Goal: Check status: Check status

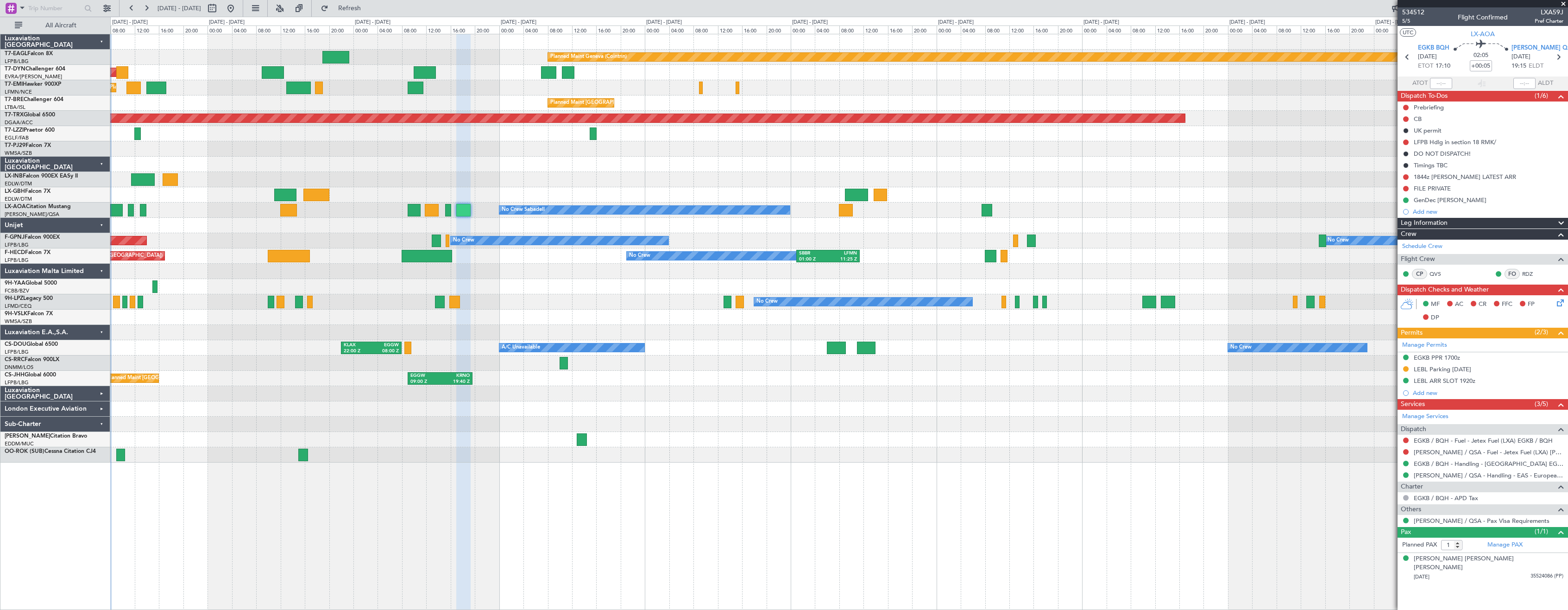
click at [498, 172] on div at bounding box center [838, 179] width 1457 height 15
click at [485, 232] on div at bounding box center [838, 226] width 1457 height 15
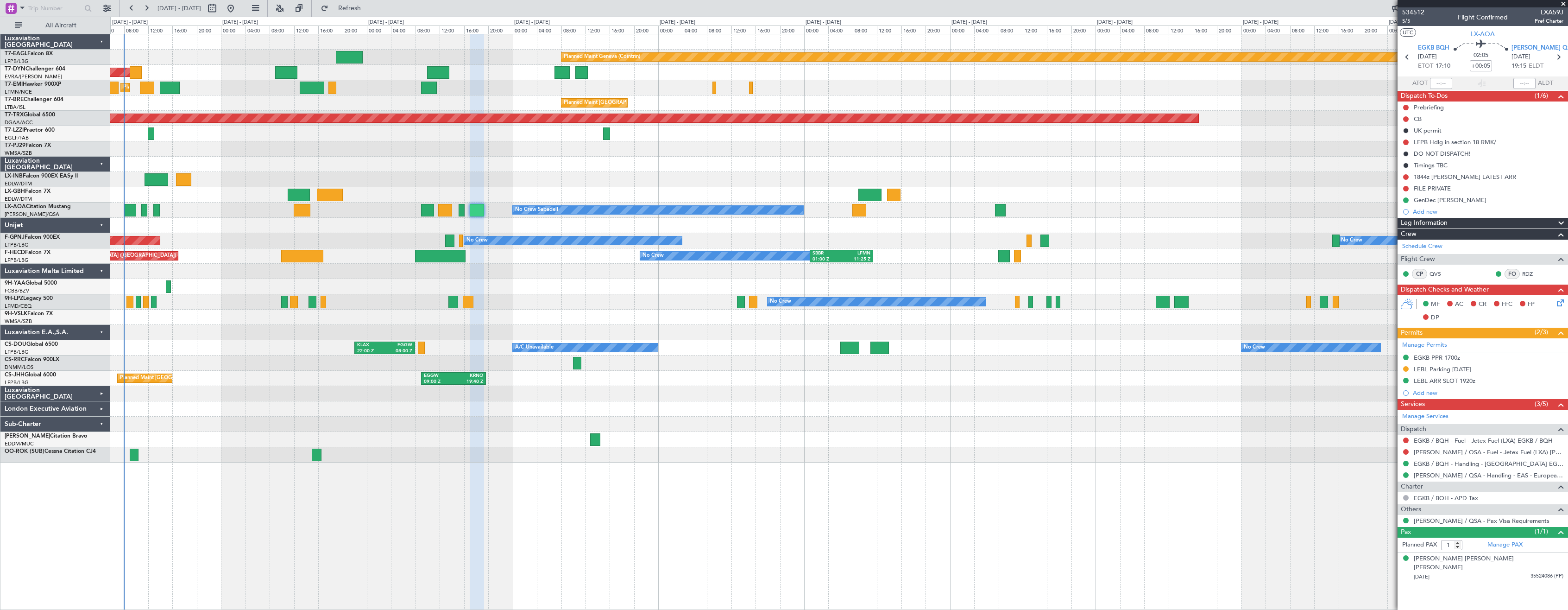
click at [492, 228] on div at bounding box center [838, 226] width 1457 height 15
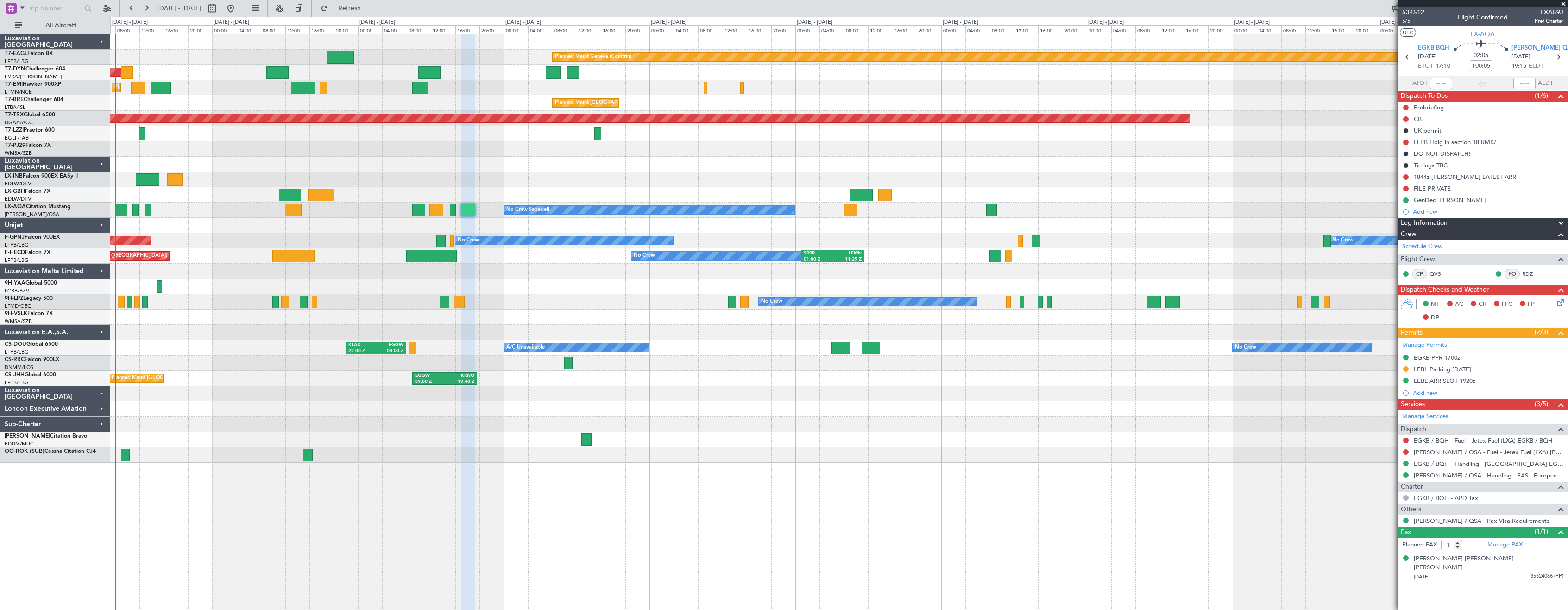
click at [481, 228] on div at bounding box center [838, 226] width 1457 height 15
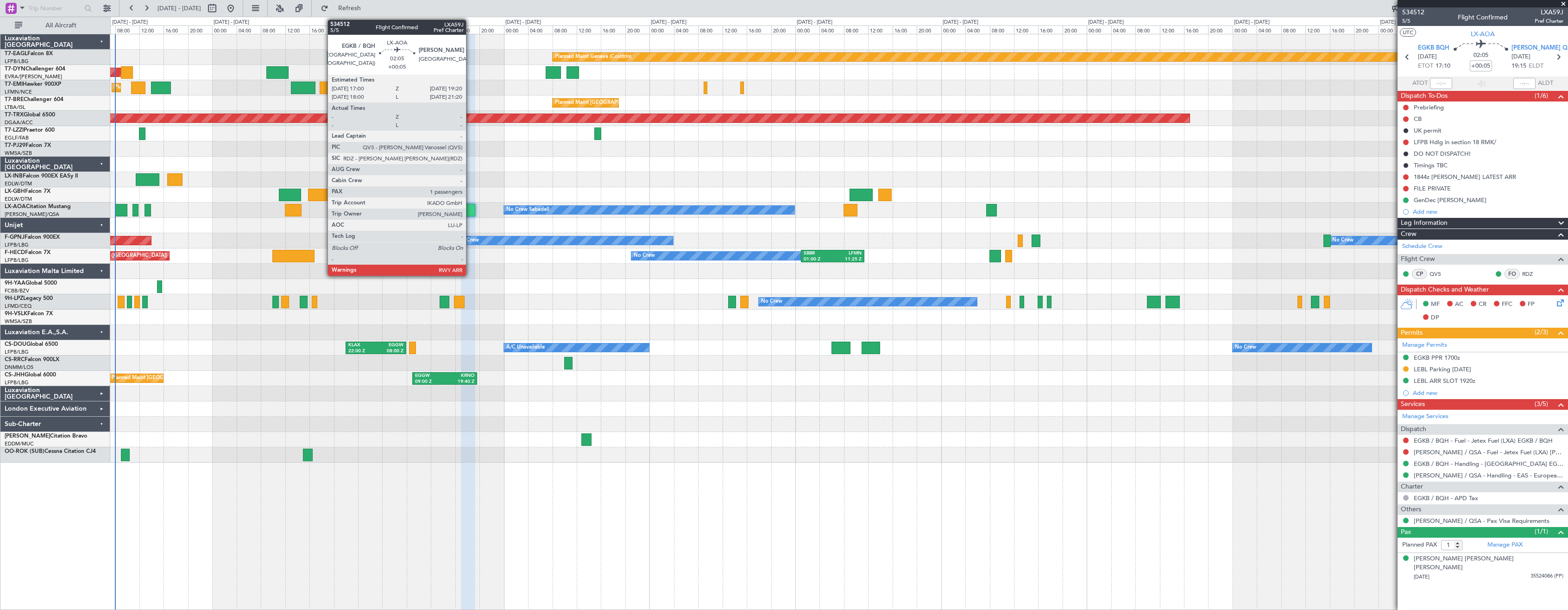
click at [470, 210] on div at bounding box center [468, 210] width 14 height 12
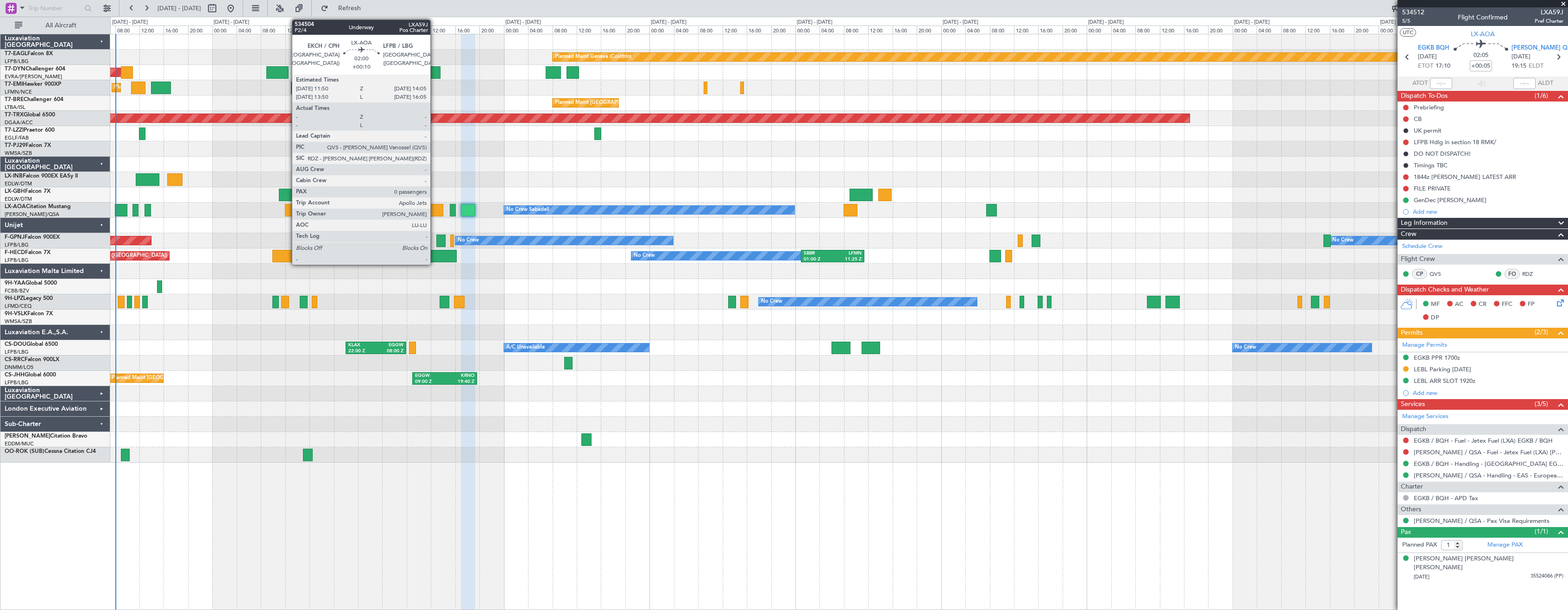
click at [435, 208] on div at bounding box center [436, 210] width 14 height 12
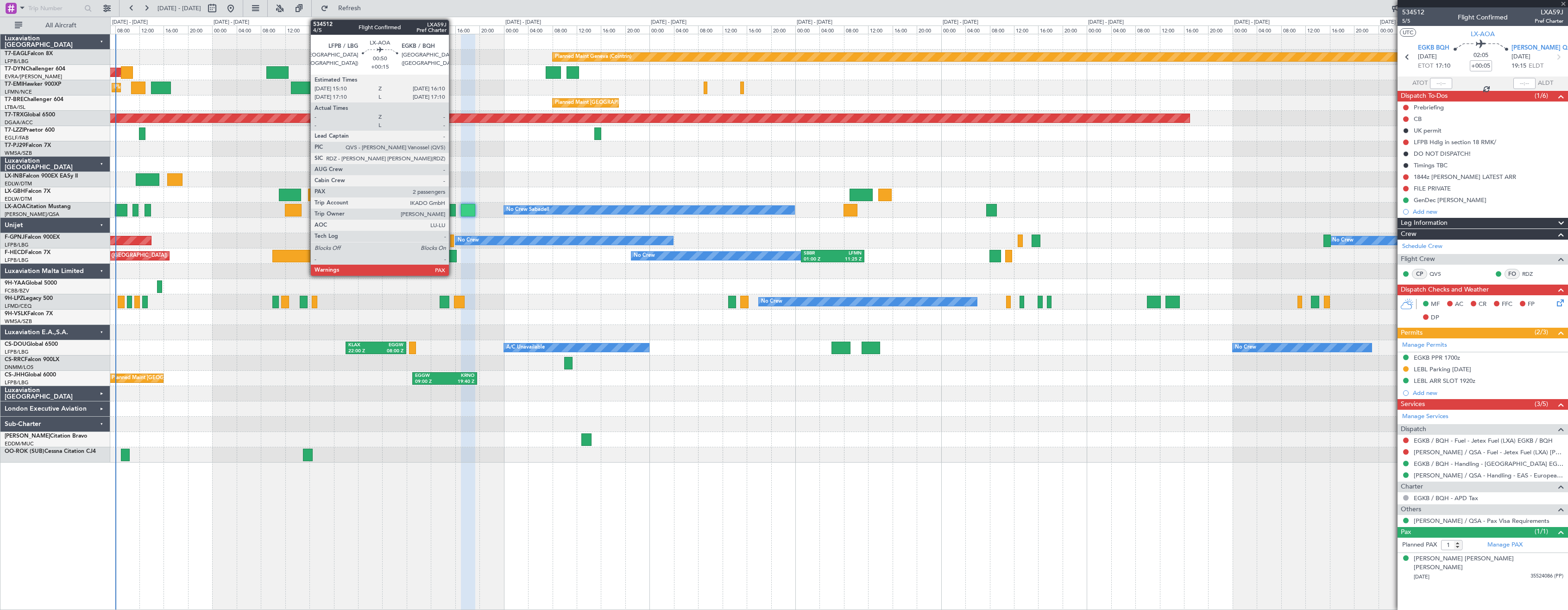
type input "+00:10"
type input "0"
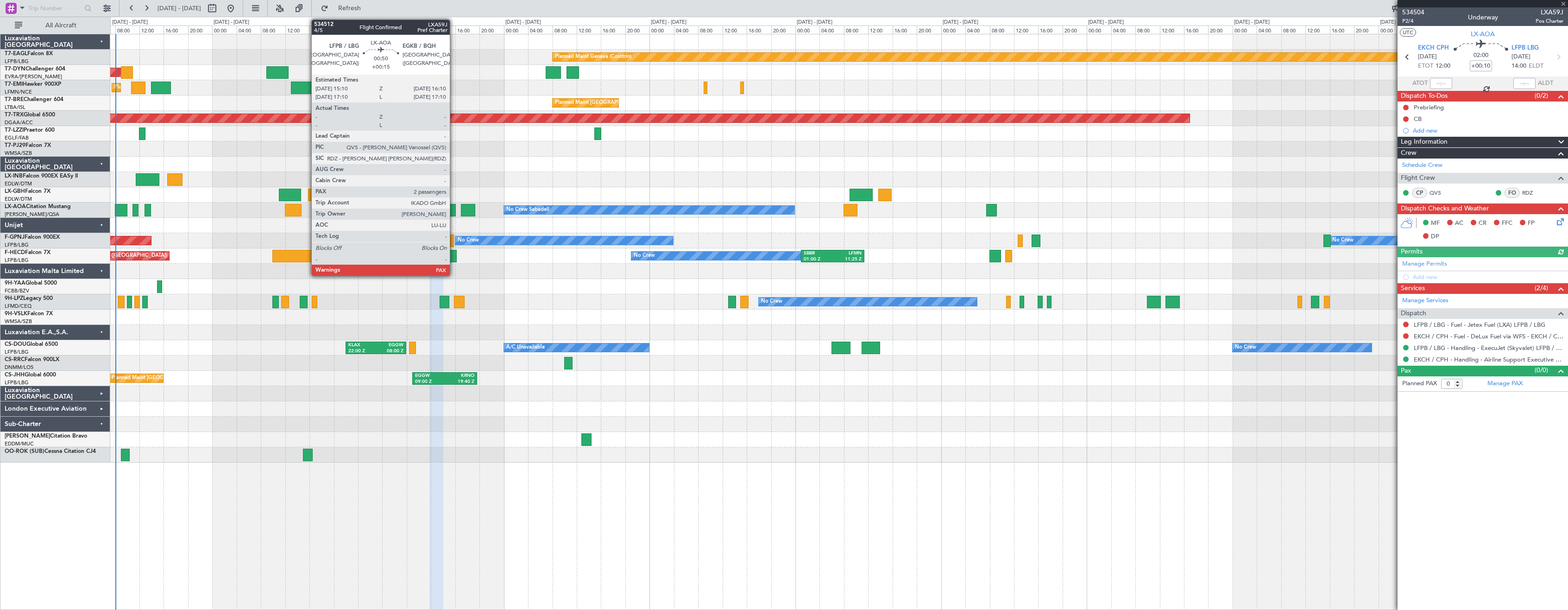
click at [454, 211] on div at bounding box center [453, 210] width 6 height 12
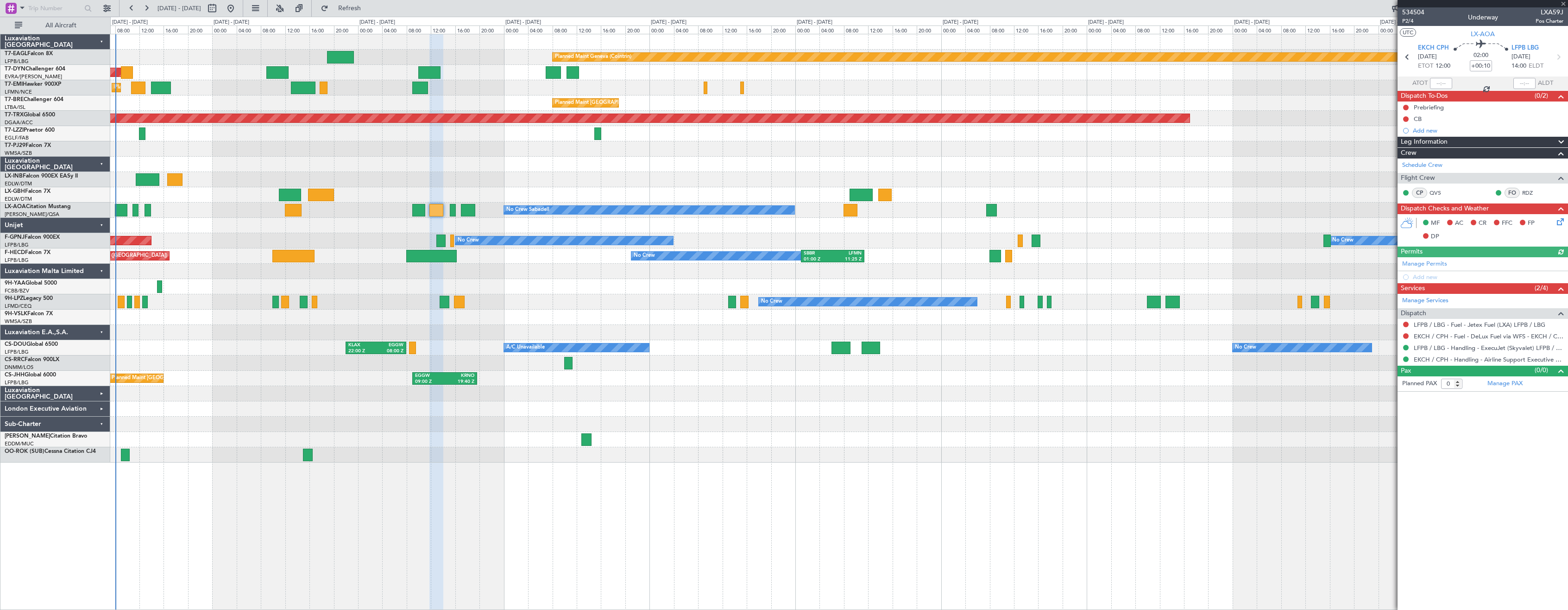
type input "+00:15"
type input "2"
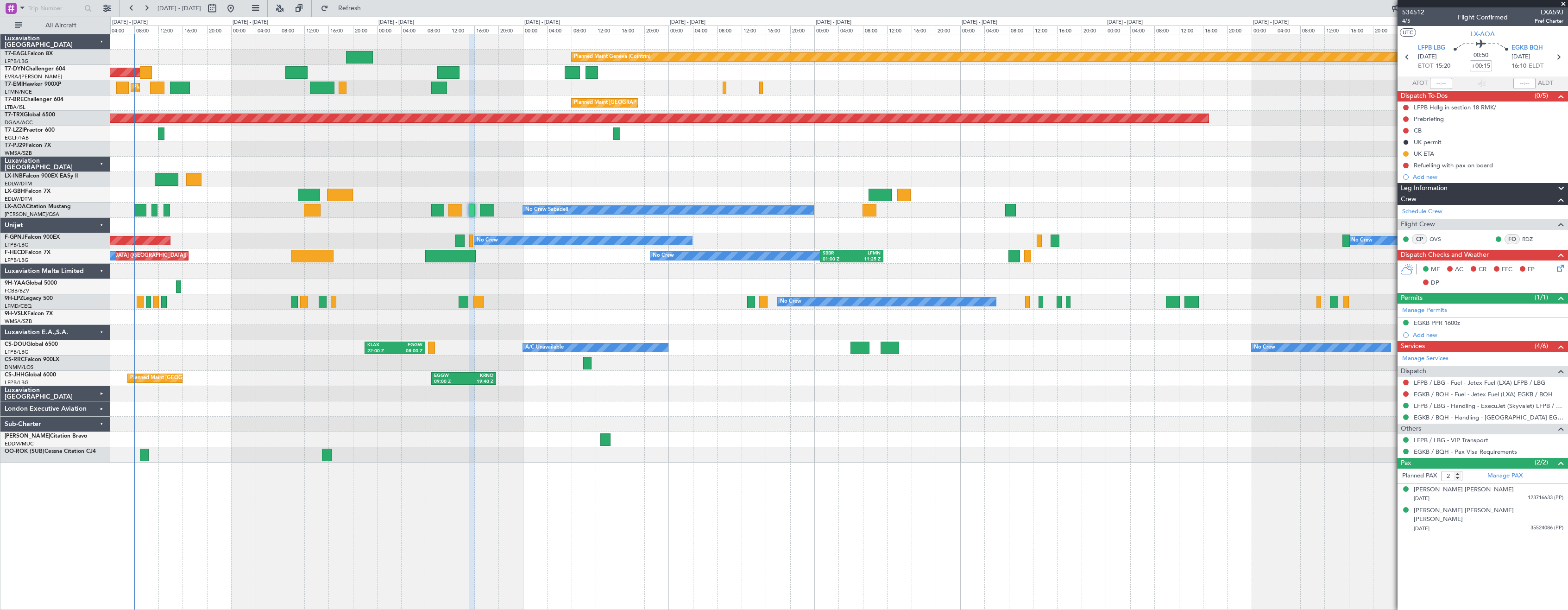
click at [1083, 397] on div at bounding box center [838, 394] width 1457 height 15
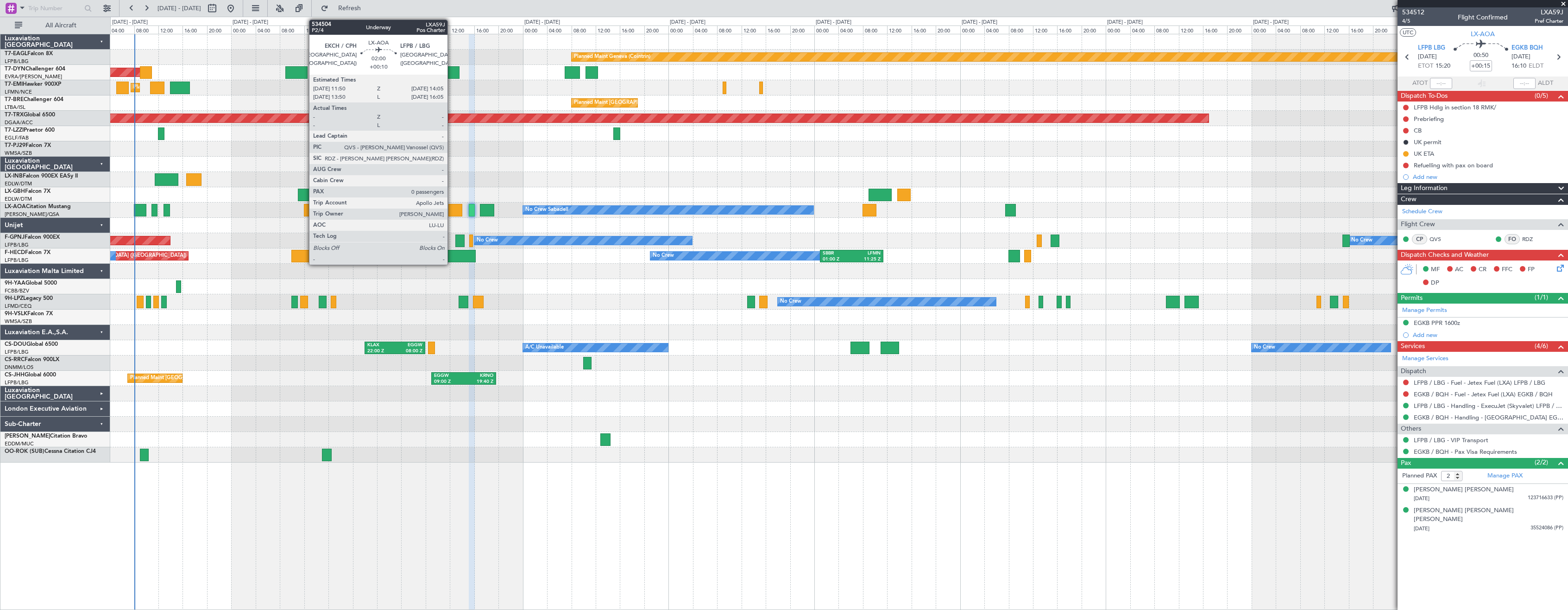
click at [452, 208] on div at bounding box center [455, 210] width 14 height 12
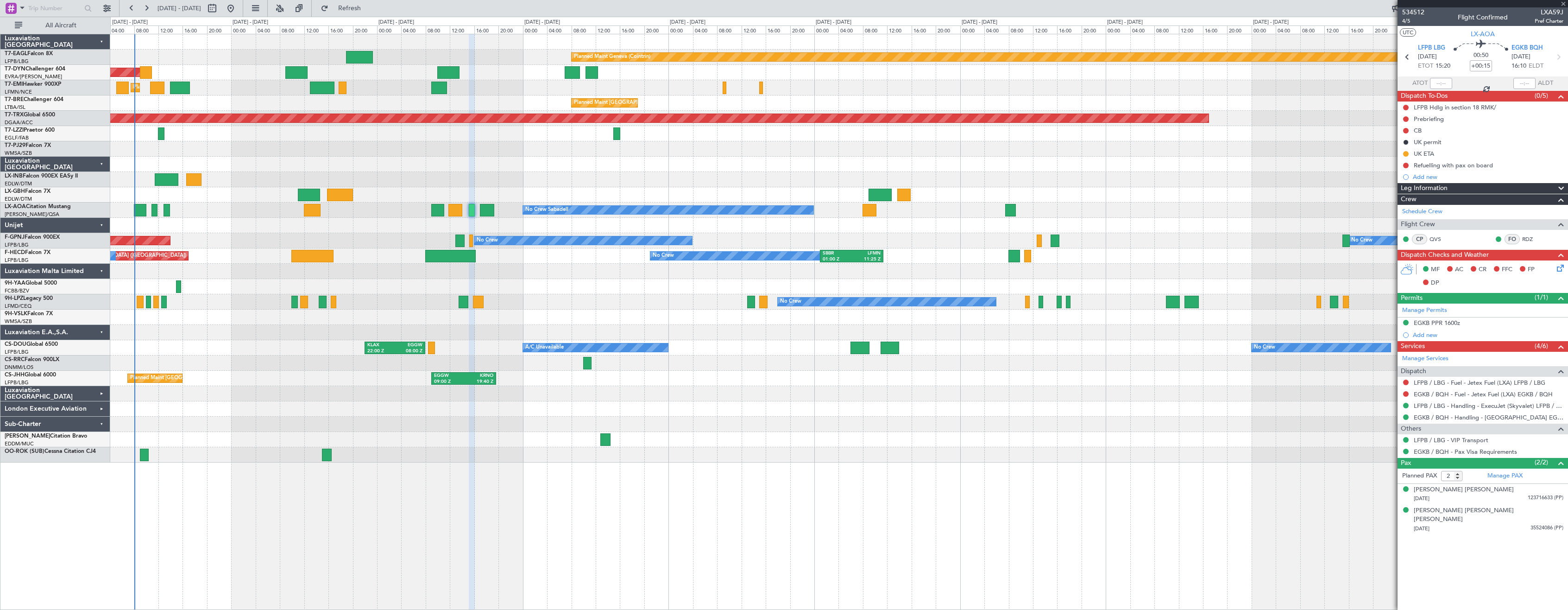
type input "+00:10"
type input "0"
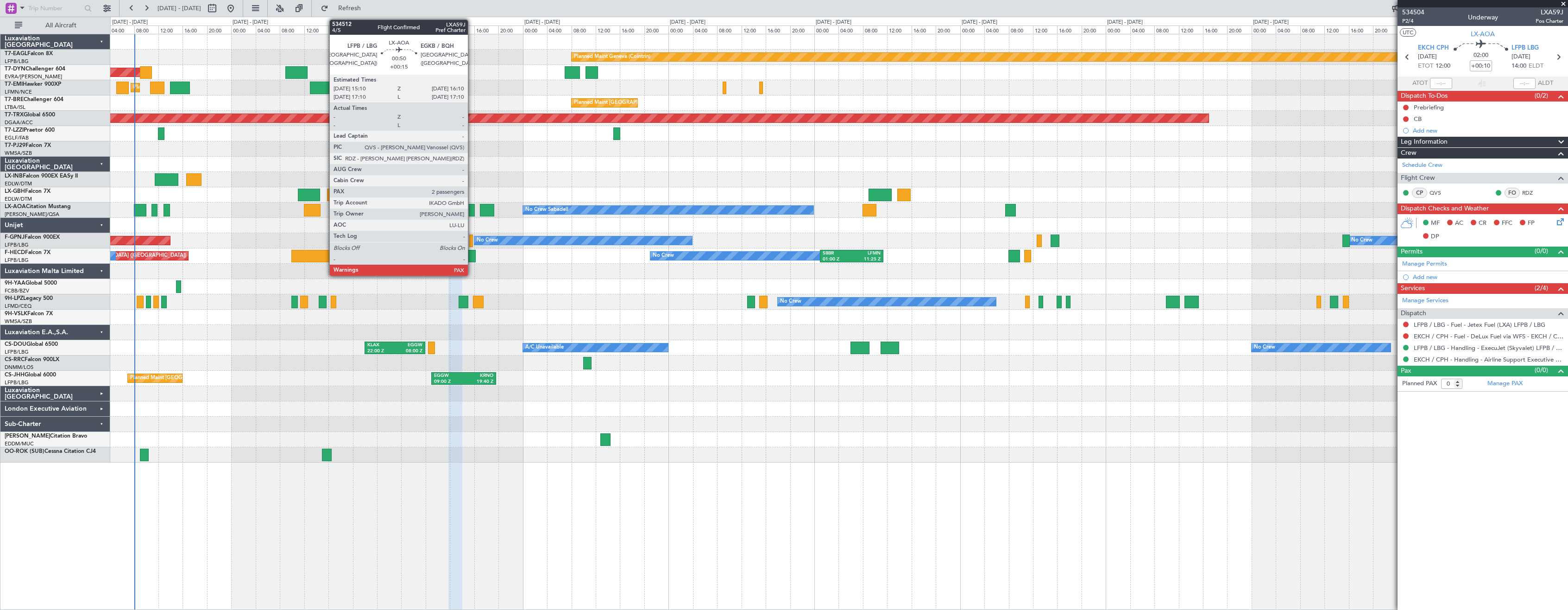
click at [472, 212] on div at bounding box center [472, 210] width 6 height 12
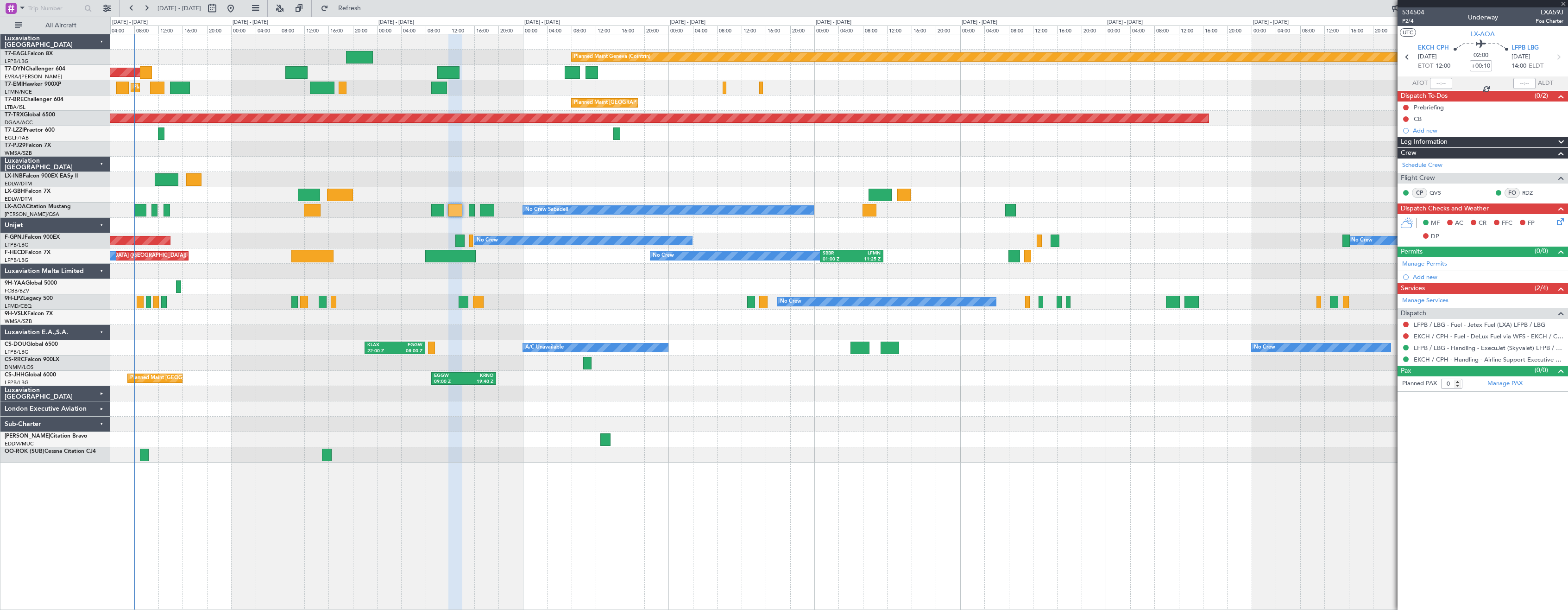
type input "+00:15"
type input "2"
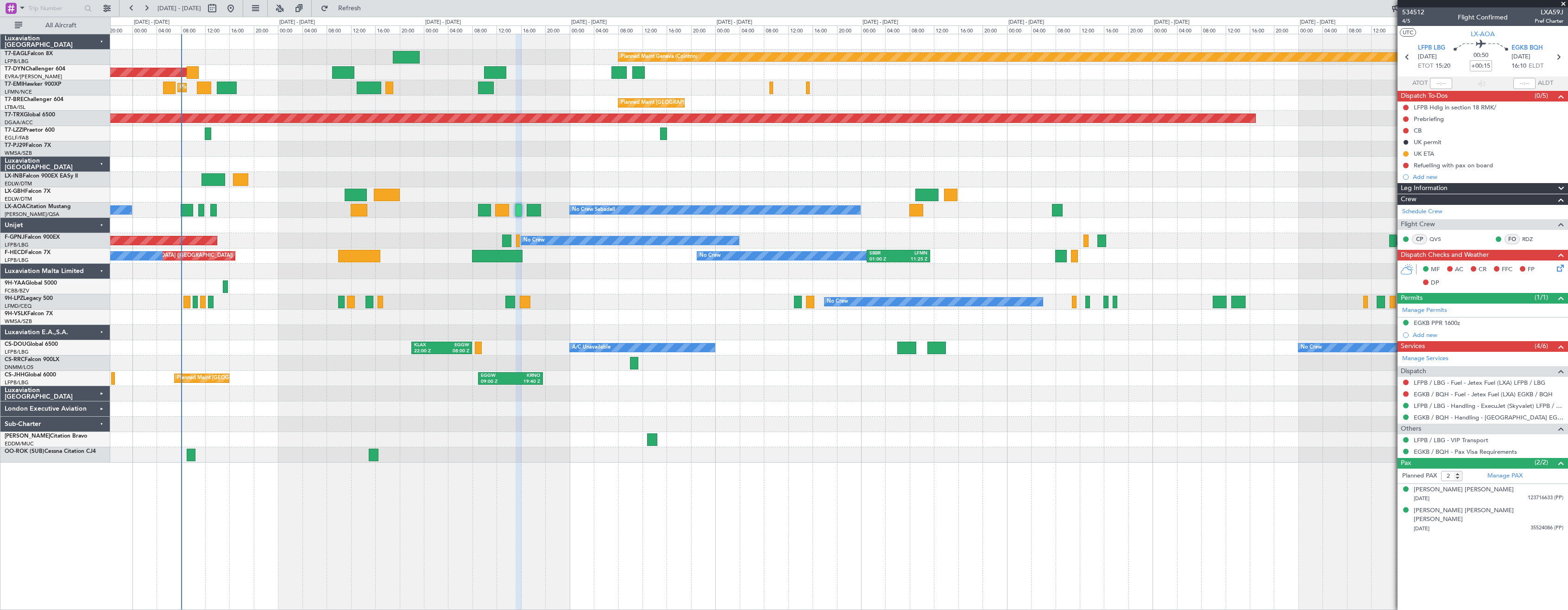
click at [722, 174] on div "Planned Maint Geneva (Cointrin) Planned Maint [GEOGRAPHIC_DATA]-[GEOGRAPHIC_DAT…" at bounding box center [838, 248] width 1457 height 428
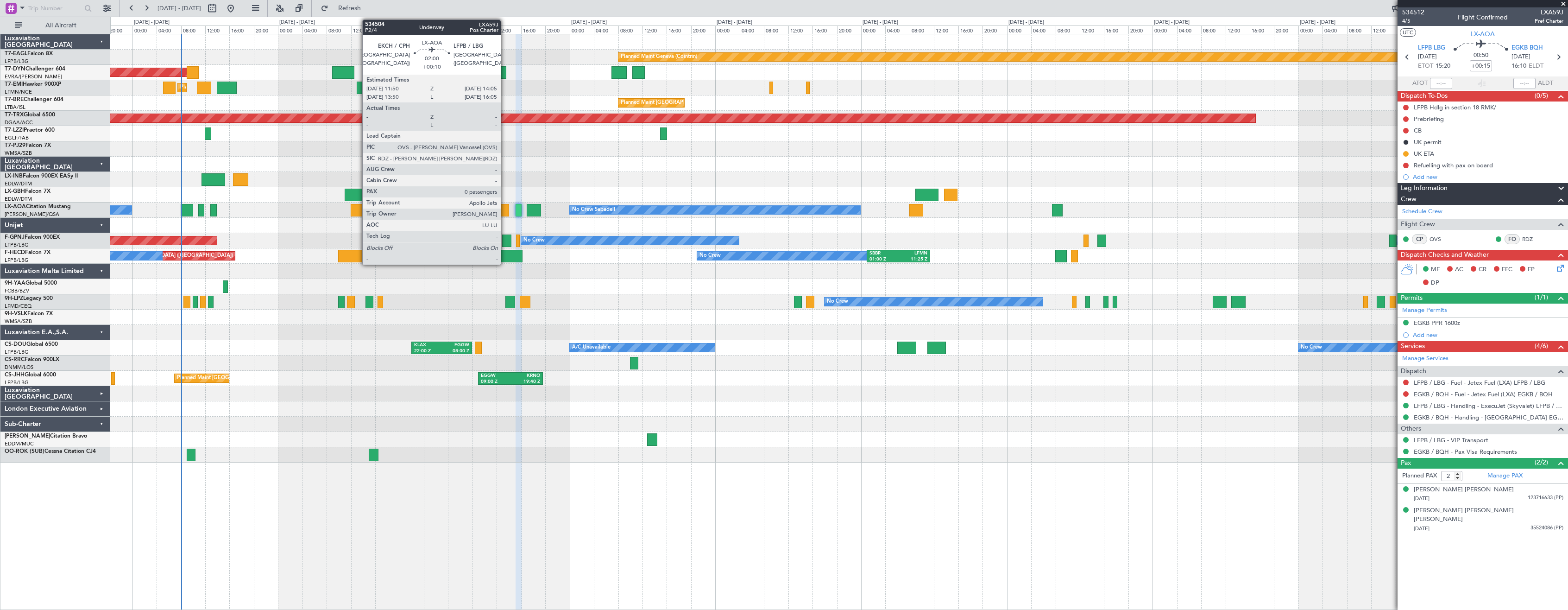
click at [505, 212] on div at bounding box center [502, 210] width 14 height 12
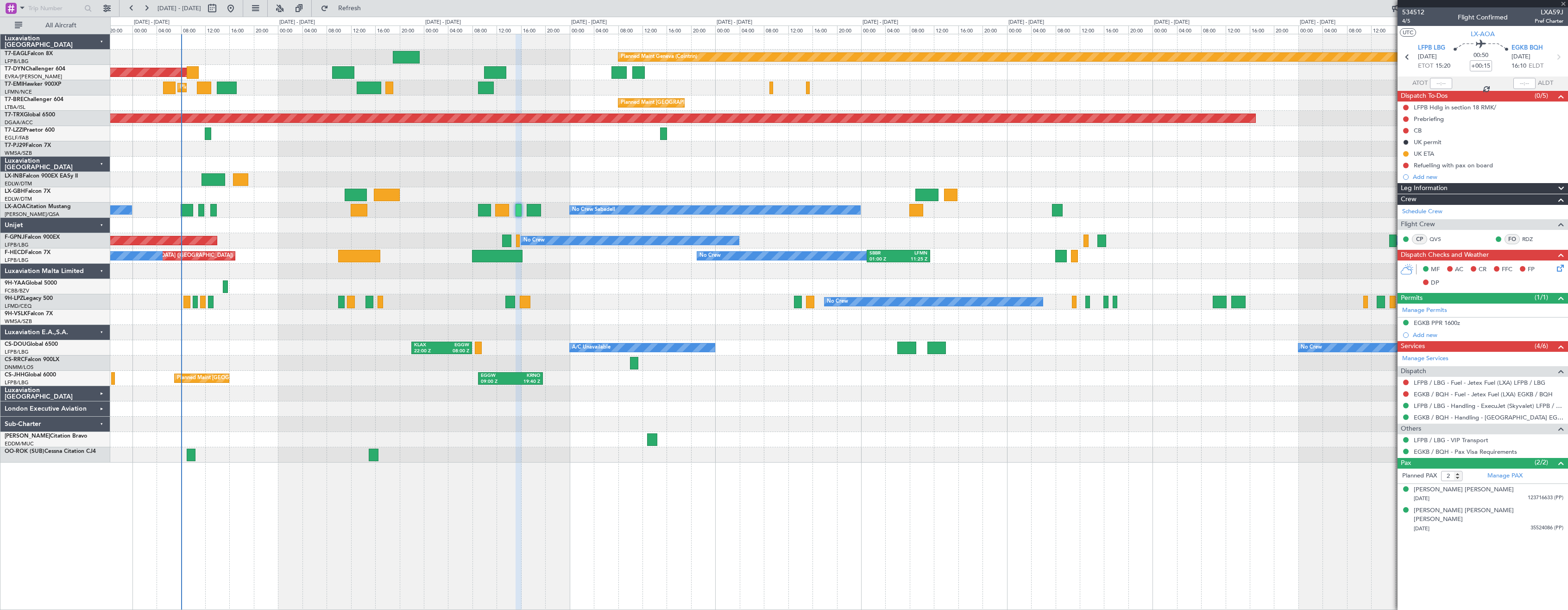
type input "+00:10"
type input "0"
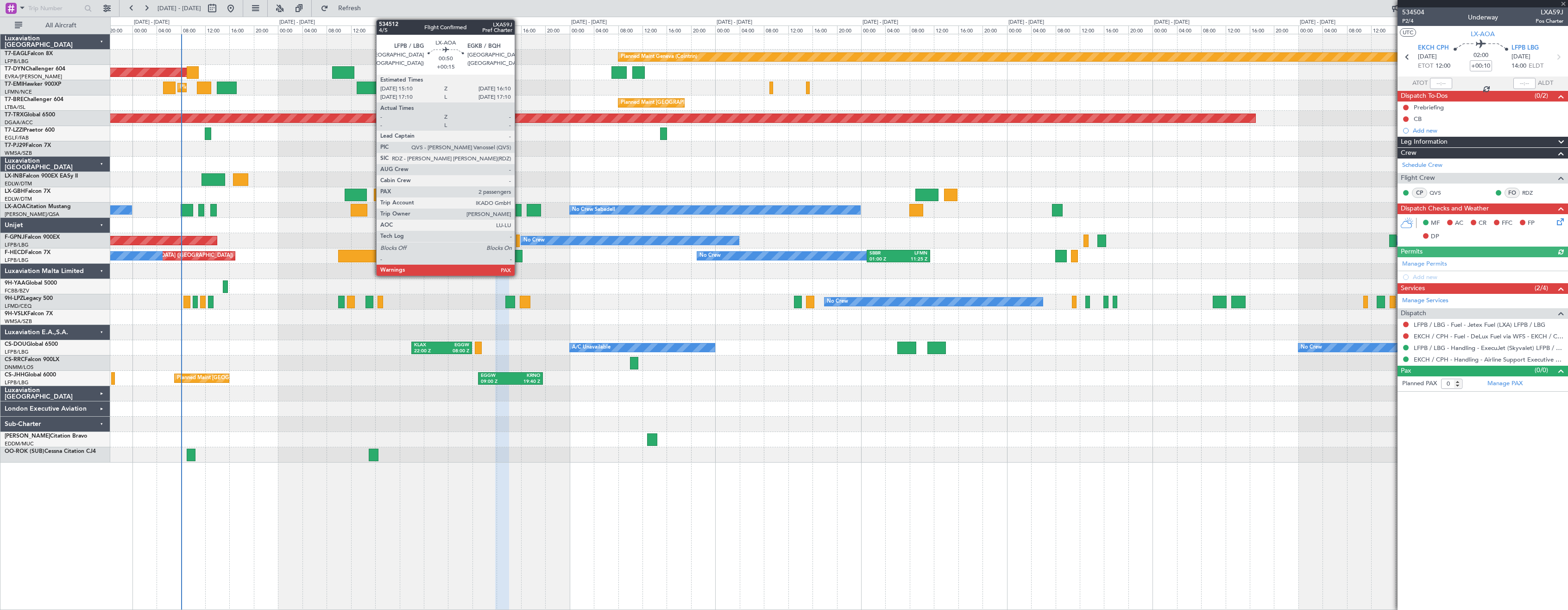
click at [519, 215] on div at bounding box center [519, 210] width 6 height 12
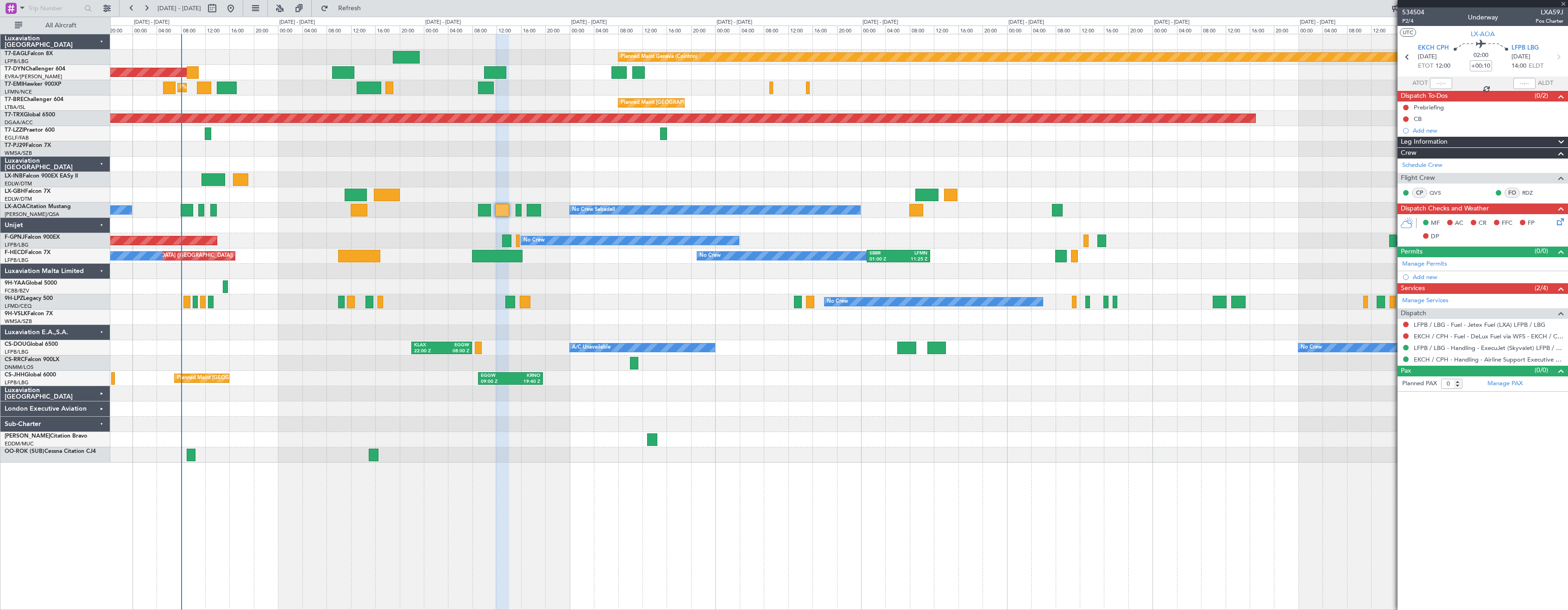
type input "+00:15"
type input "2"
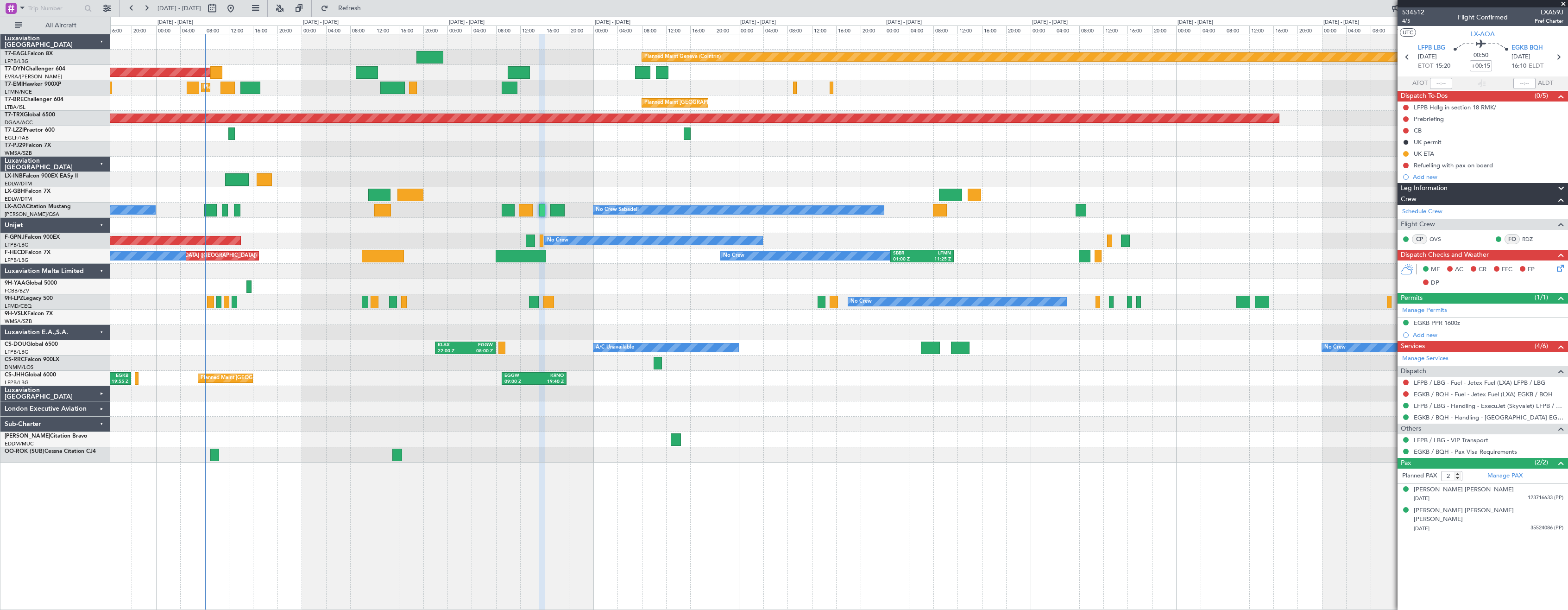
click at [705, 156] on div at bounding box center [838, 149] width 1457 height 15
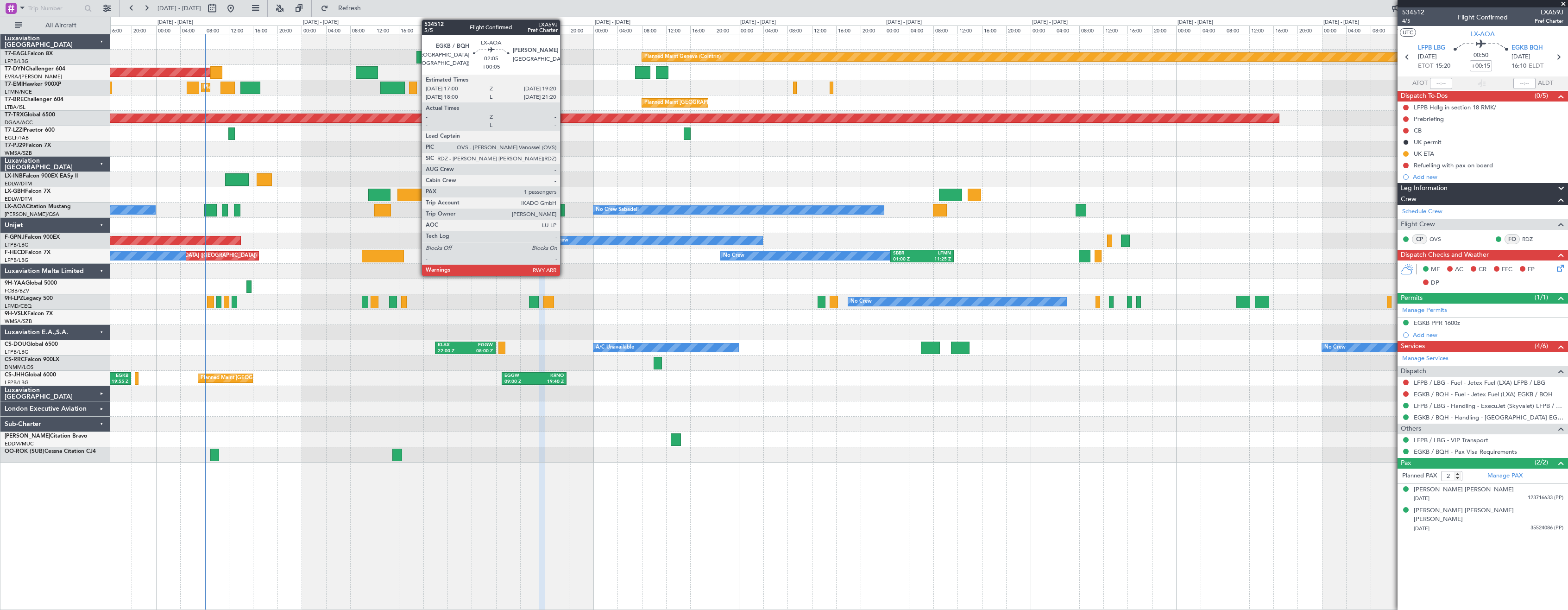
click at [564, 211] on div at bounding box center [557, 210] width 14 height 12
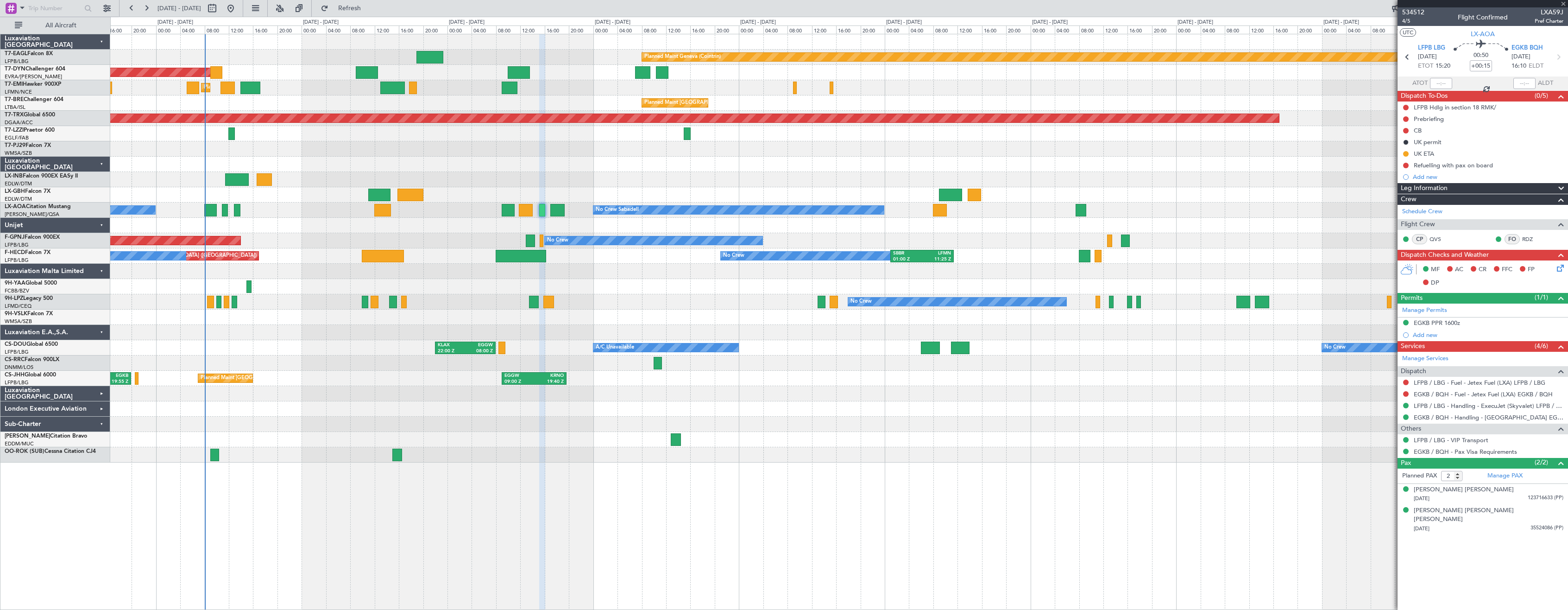
type input "+00:05"
type input "1"
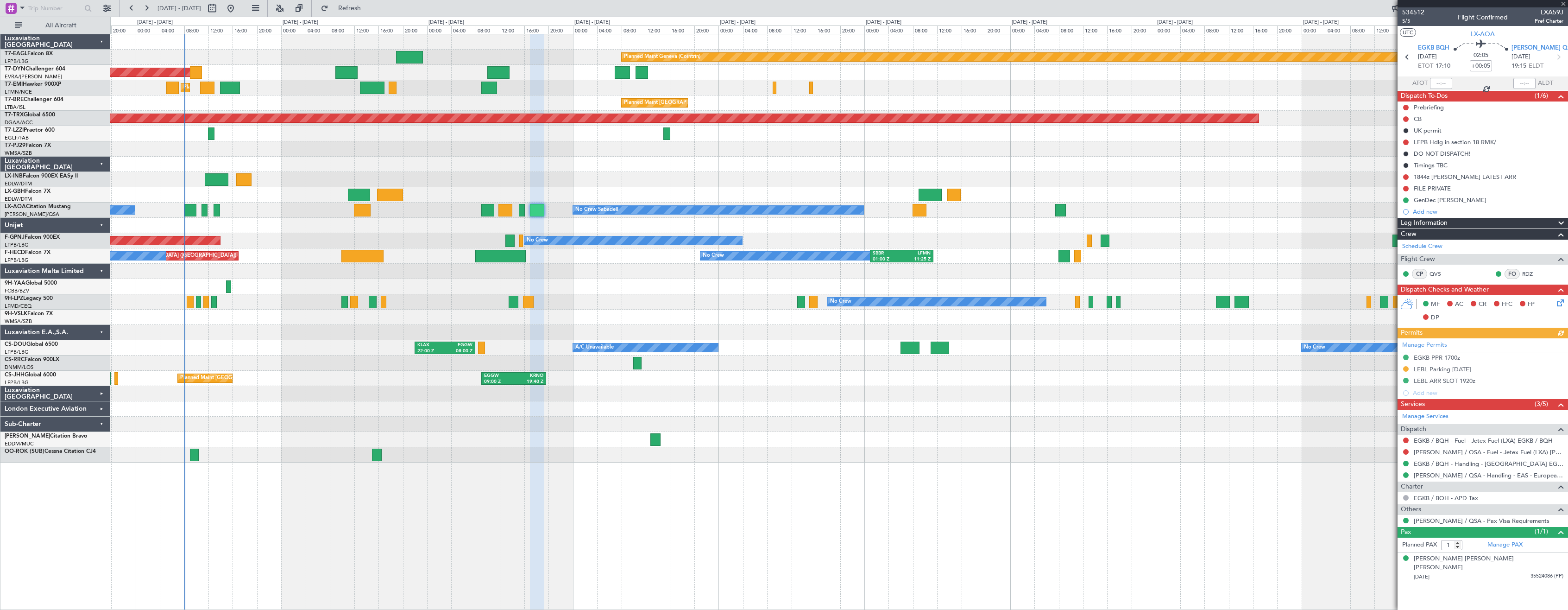
click at [1001, 172] on div "Planned Maint Geneva (Cointrin)" at bounding box center [838, 179] width 1457 height 15
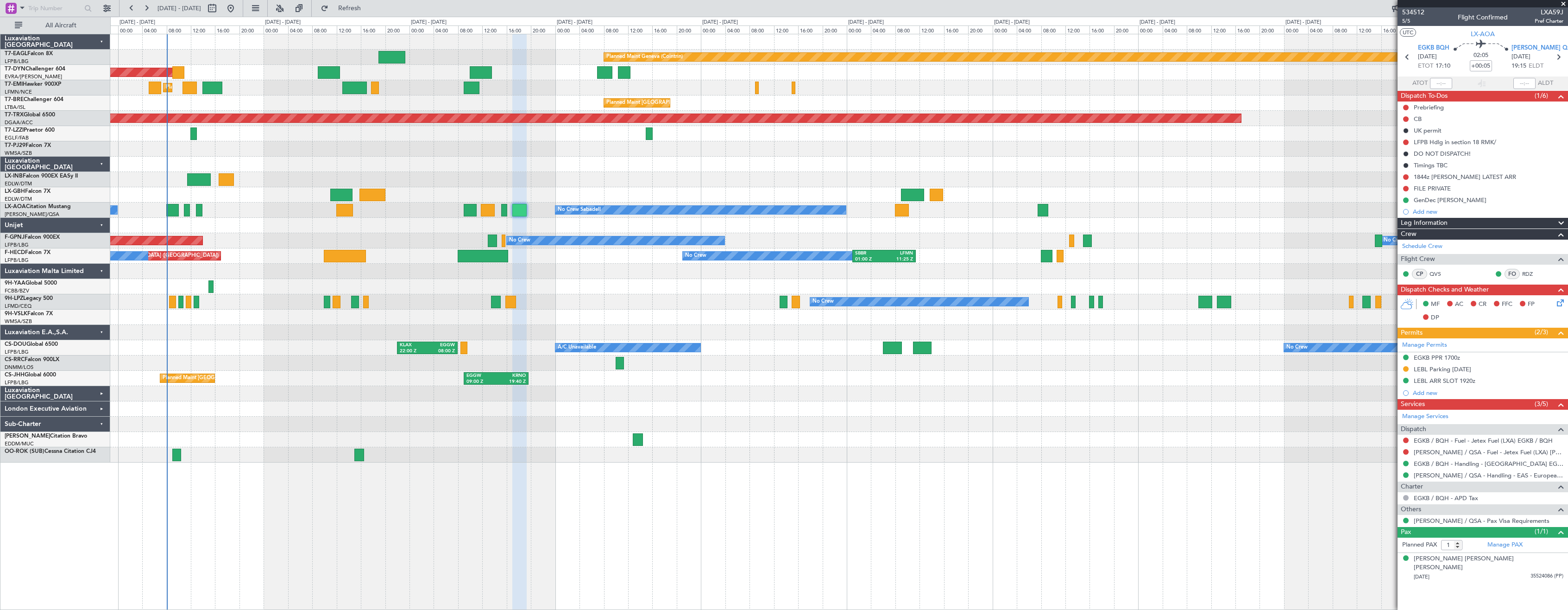
click at [565, 304] on div "No Crew No Crew" at bounding box center [838, 302] width 1457 height 15
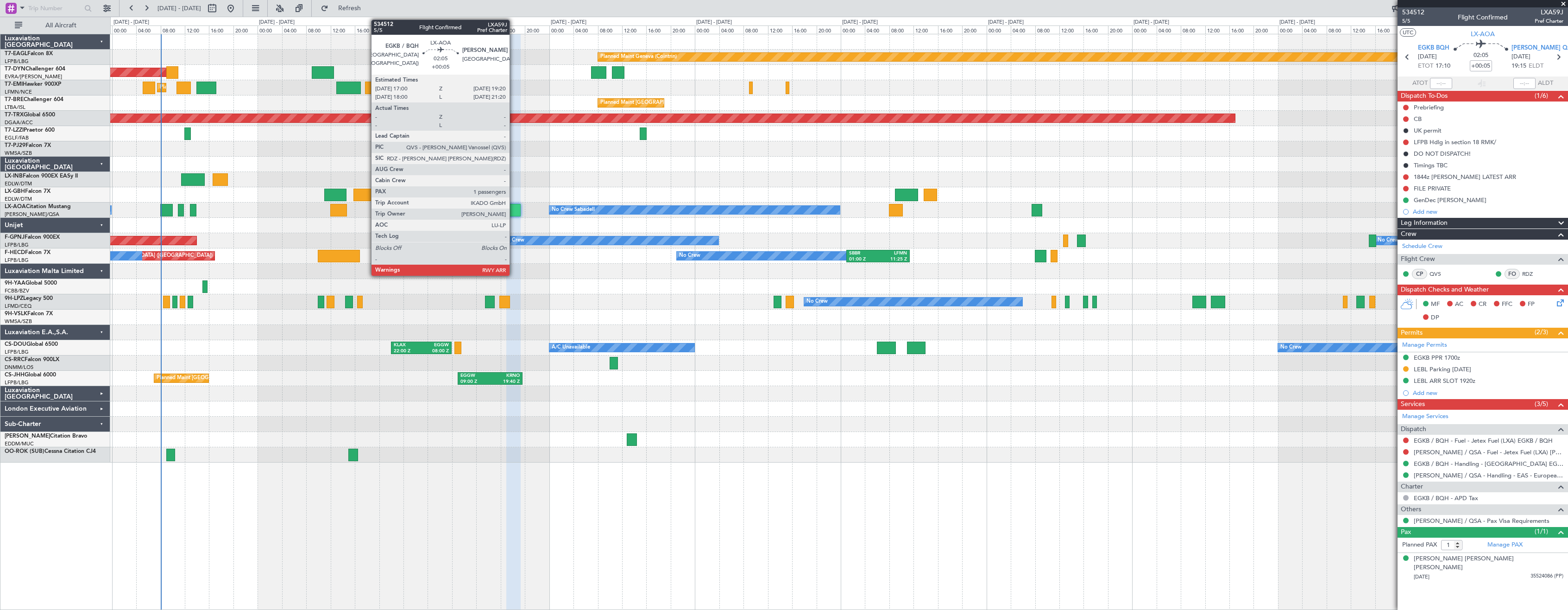
click at [514, 211] on div at bounding box center [514, 210] width 14 height 12
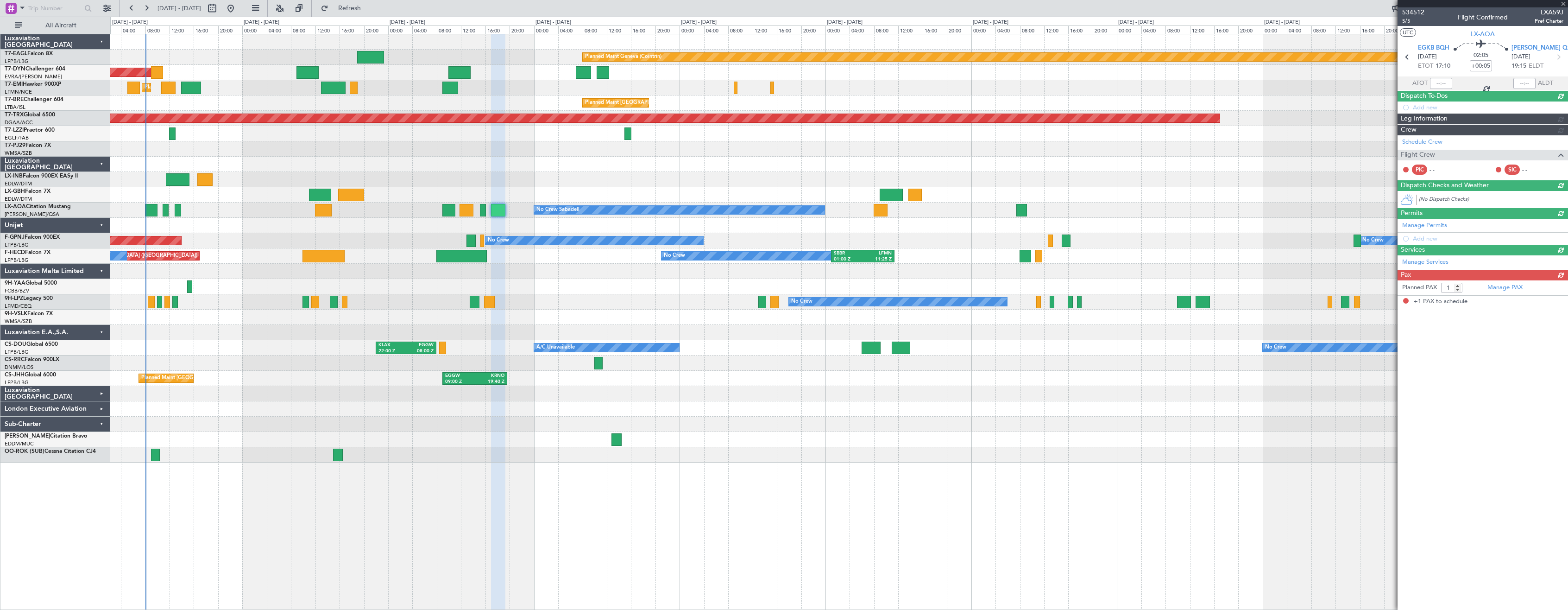
click at [583, 311] on div at bounding box center [838, 317] width 1457 height 15
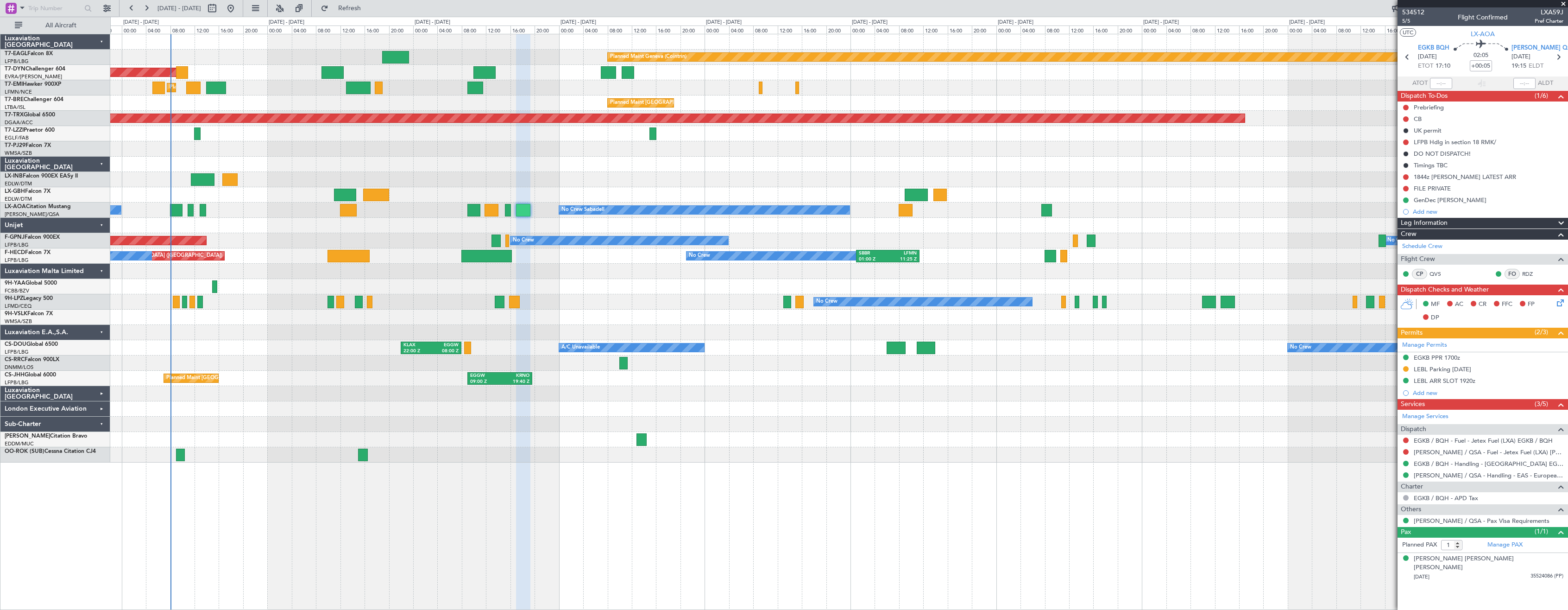
click at [615, 289] on div at bounding box center [838, 286] width 1457 height 15
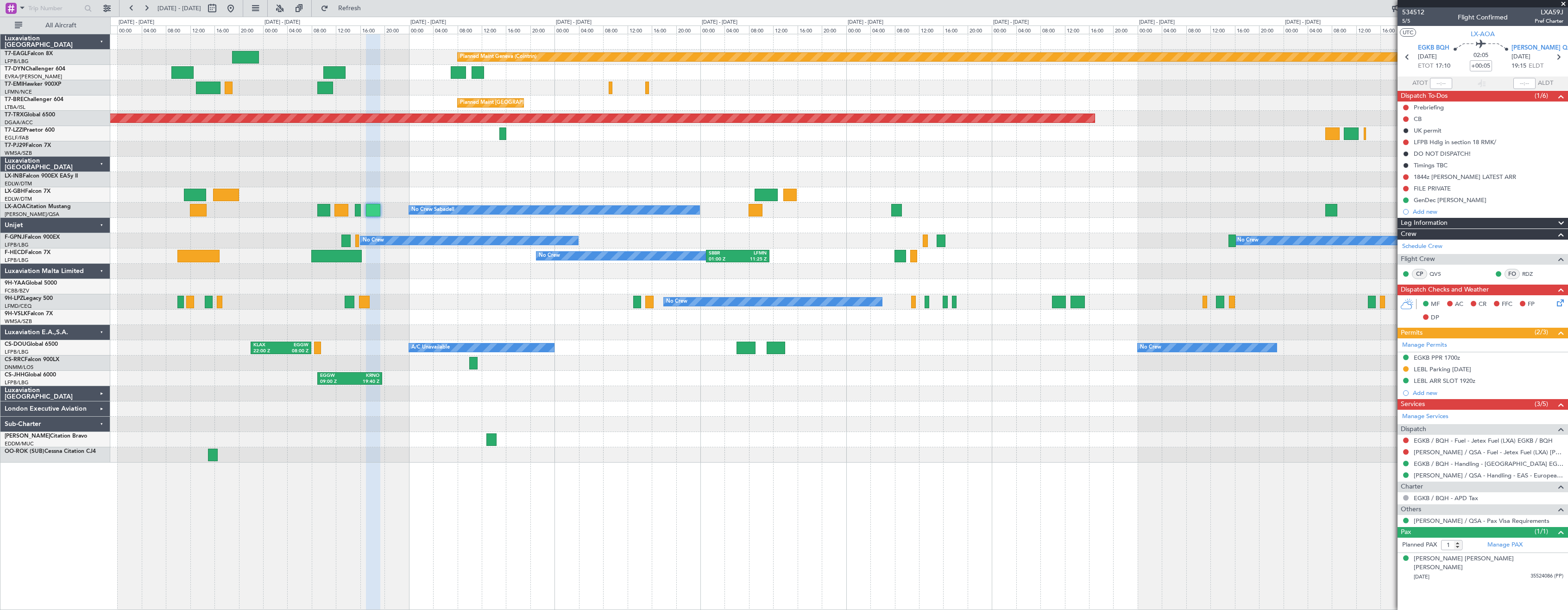
click at [458, 281] on div at bounding box center [838, 286] width 1457 height 15
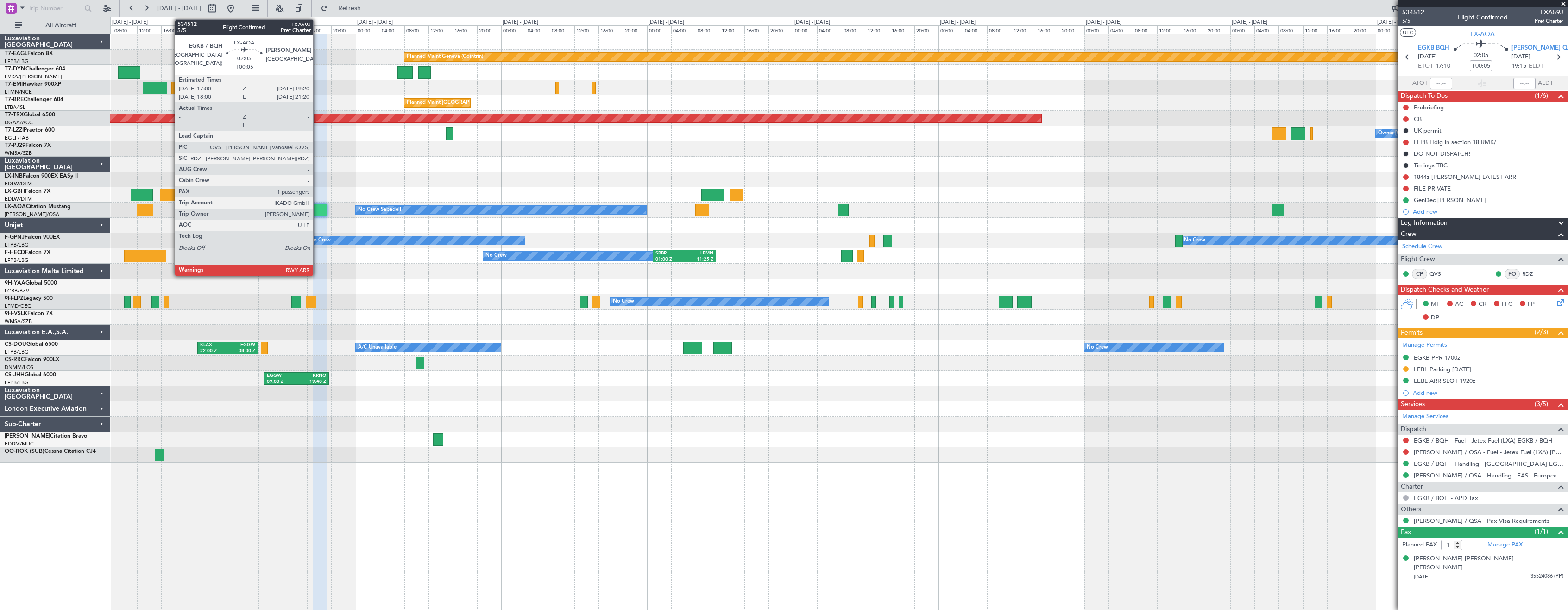
click at [320, 211] on div at bounding box center [320, 210] width 14 height 12
click at [320, 214] on div at bounding box center [320, 210] width 14 height 12
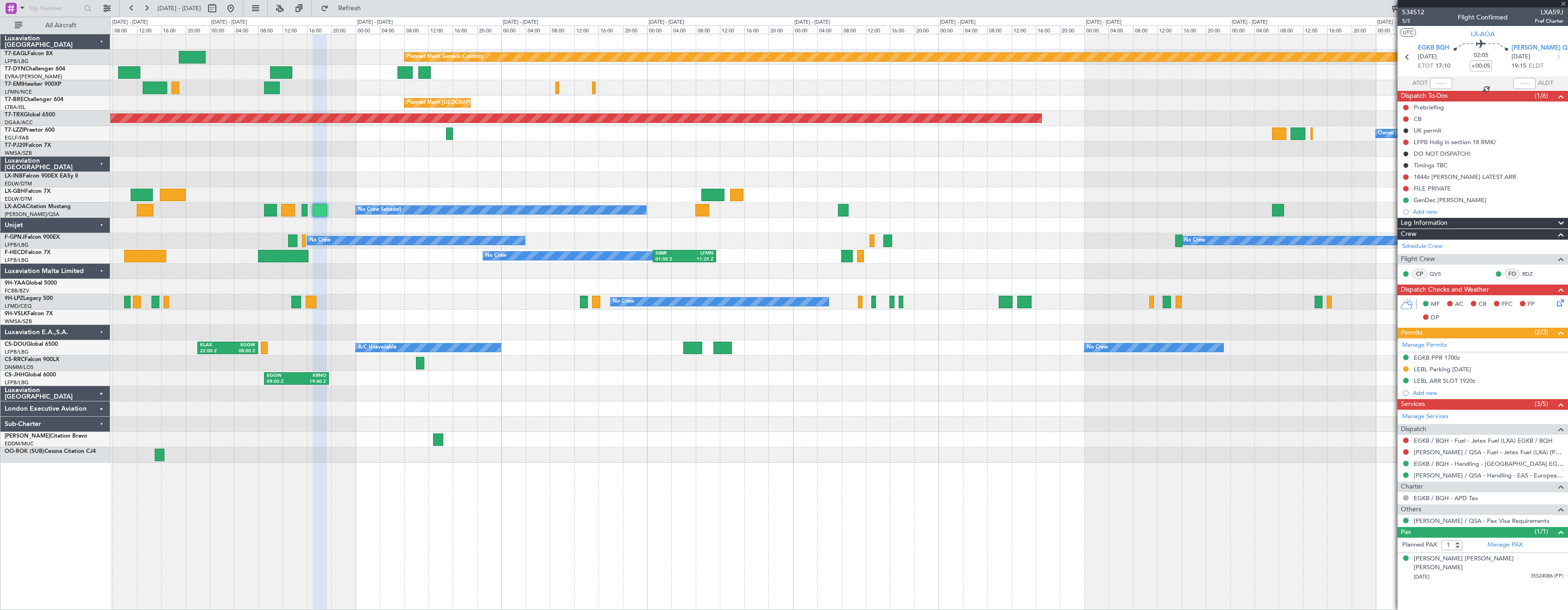
click at [322, 209] on div at bounding box center [320, 210] width 14 height 12
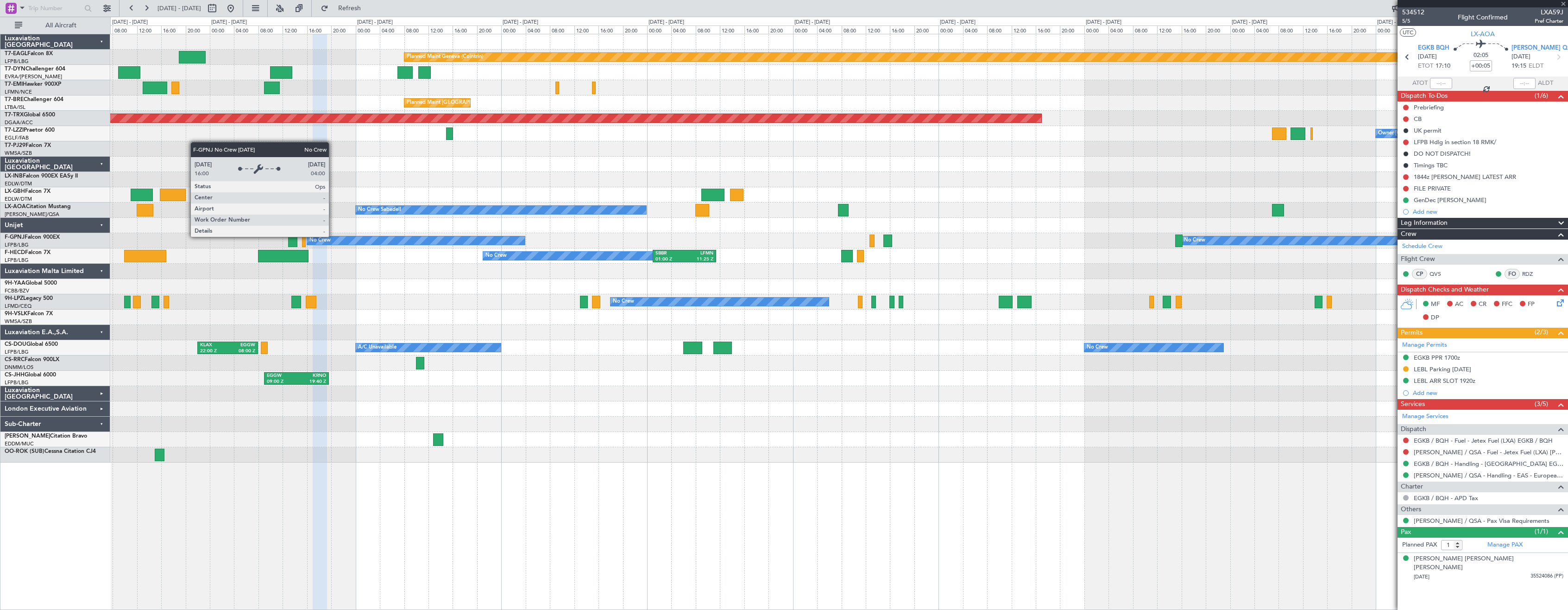
click at [394, 292] on div at bounding box center [838, 286] width 1457 height 15
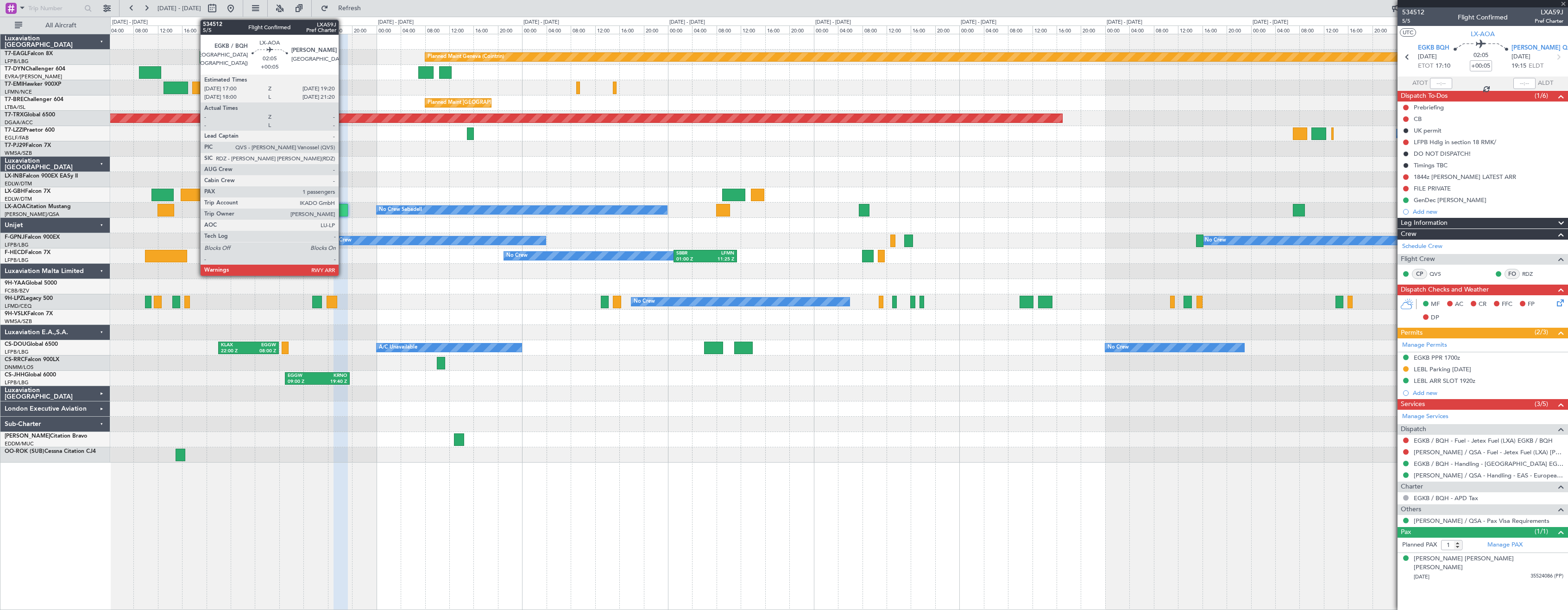
click at [343, 210] on div at bounding box center [340, 210] width 14 height 12
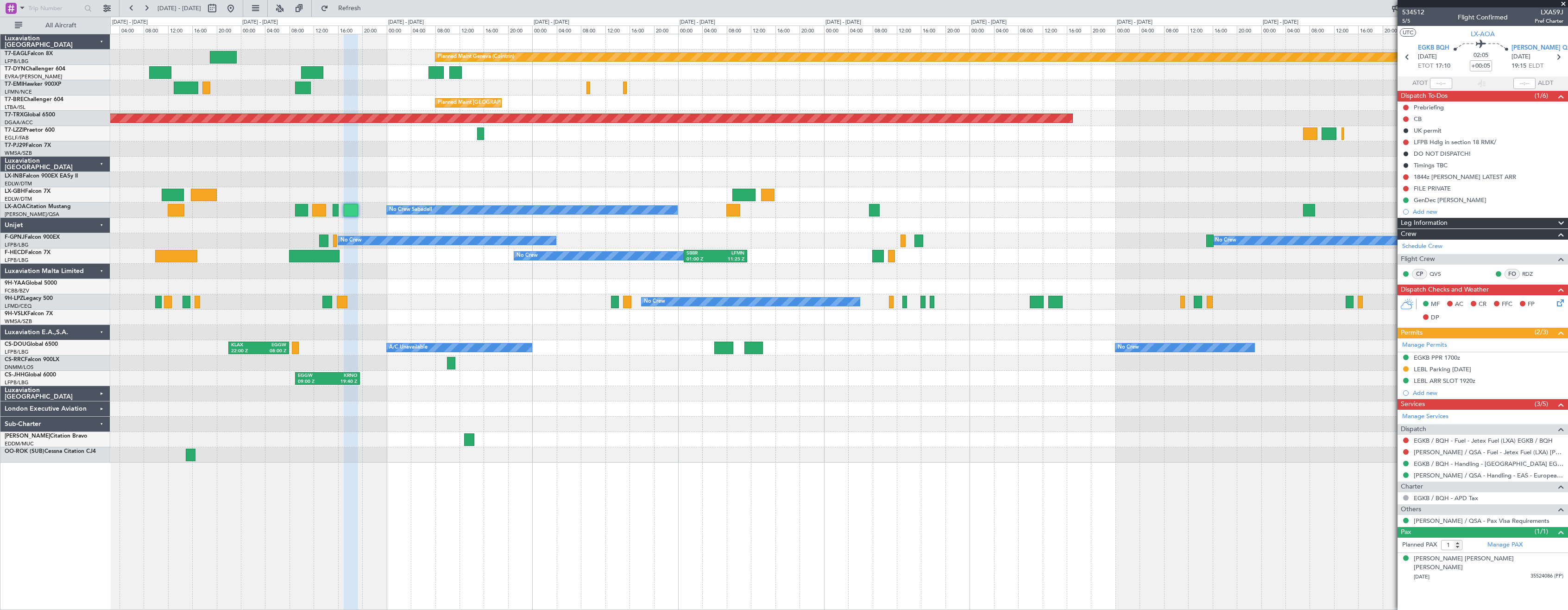
click at [676, 433] on div "Planned Maint Geneva (Cointrin) Planned Maint [GEOGRAPHIC_DATA]-[GEOGRAPHIC_DAT…" at bounding box center [838, 248] width 1457 height 428
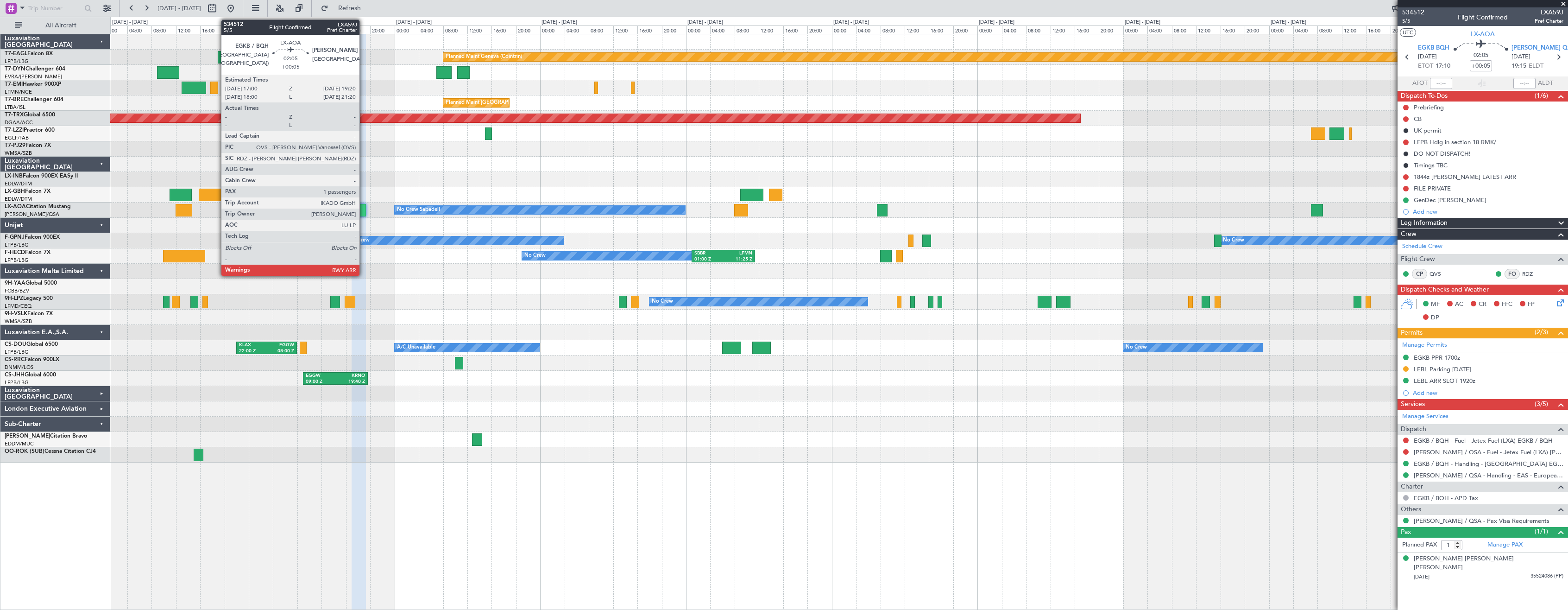
click at [367, 214] on div "No Crew Sabadell No Crew Sabadell" at bounding box center [838, 210] width 1457 height 15
click at [360, 209] on div at bounding box center [359, 210] width 14 height 12
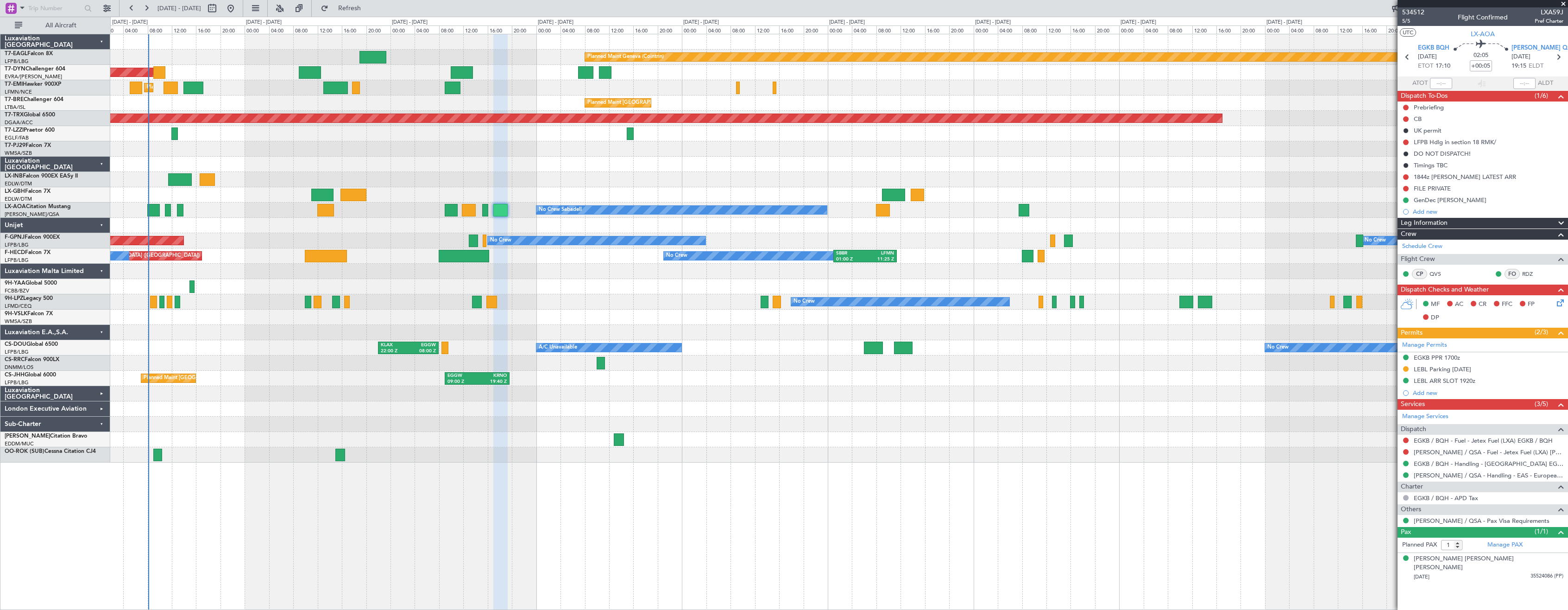
click at [600, 309] on div "Planned Maint Geneva (Cointrin) Planned Maint [GEOGRAPHIC_DATA]-[GEOGRAPHIC_DAT…" at bounding box center [838, 248] width 1457 height 428
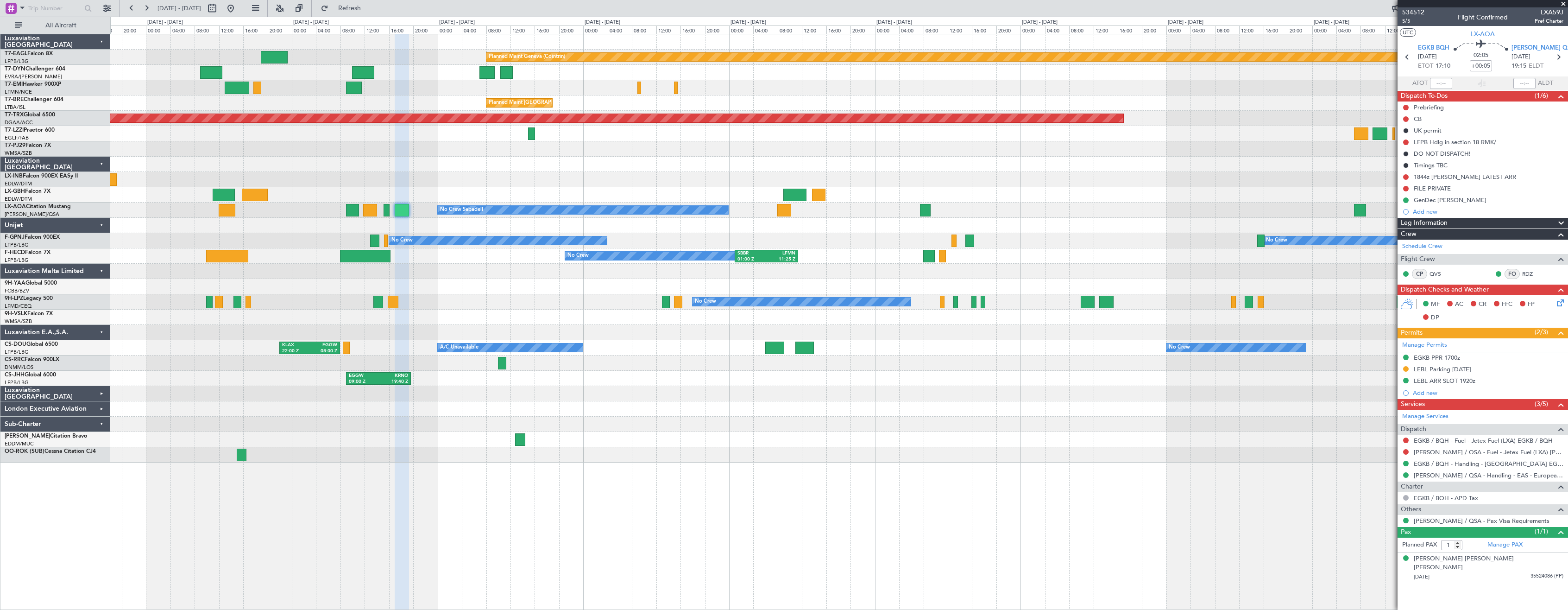
click at [519, 303] on div "Planned Maint Geneva (Cointrin) Planned Maint [GEOGRAPHIC_DATA]-[GEOGRAPHIC_DAT…" at bounding box center [838, 248] width 1457 height 428
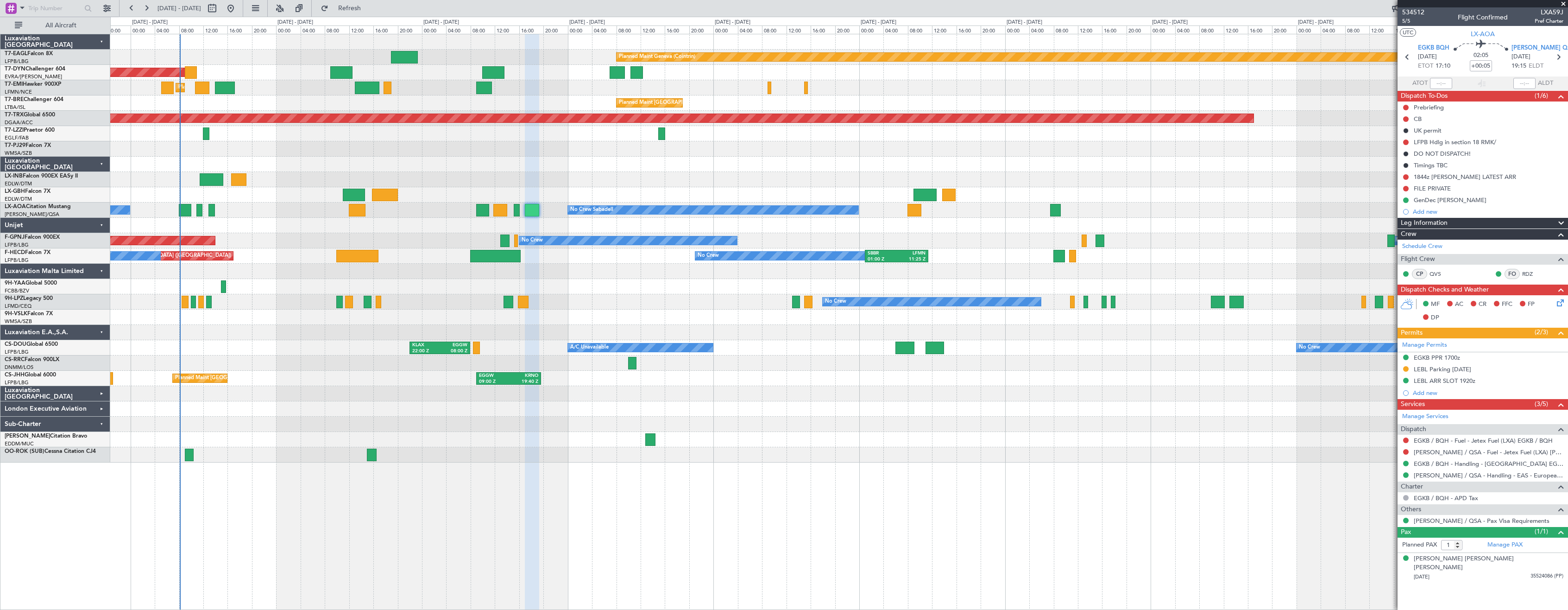
click at [597, 330] on div "Planned Maint Geneva (Cointrin) Planned Maint [GEOGRAPHIC_DATA]-[GEOGRAPHIC_DAT…" at bounding box center [838, 248] width 1457 height 428
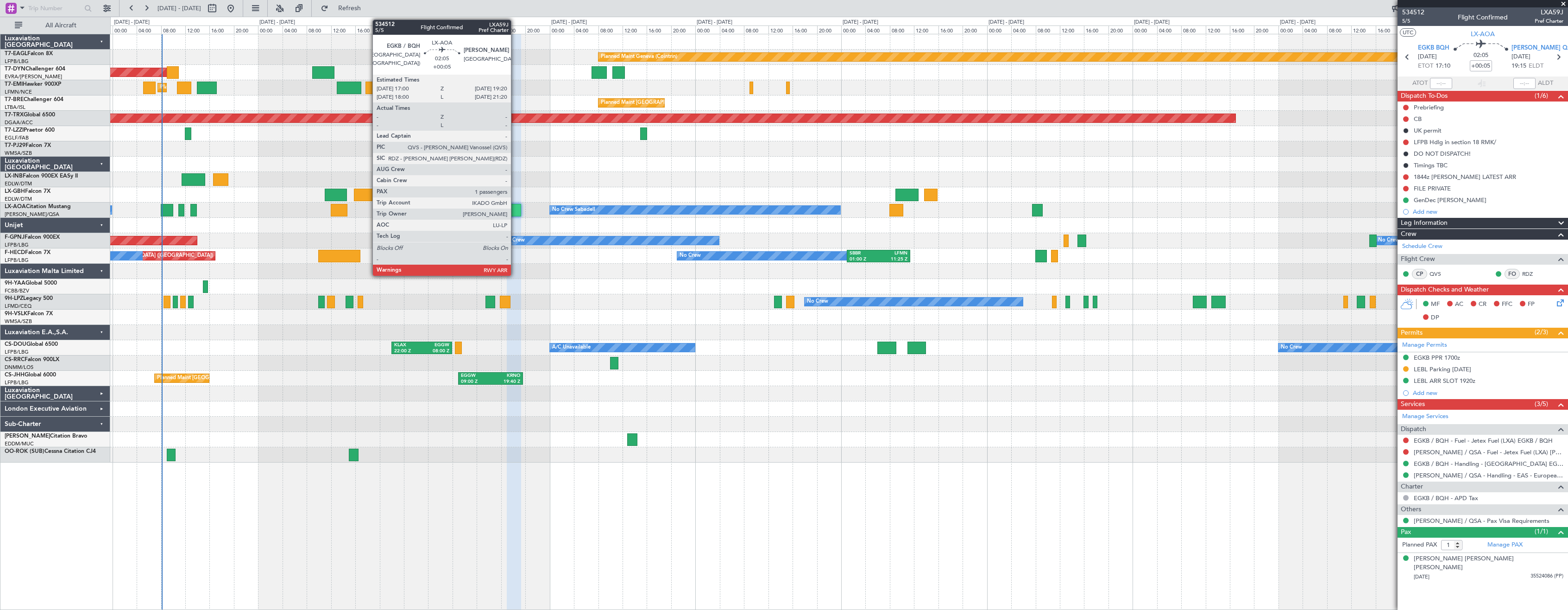
click at [515, 211] on div at bounding box center [514, 210] width 14 height 12
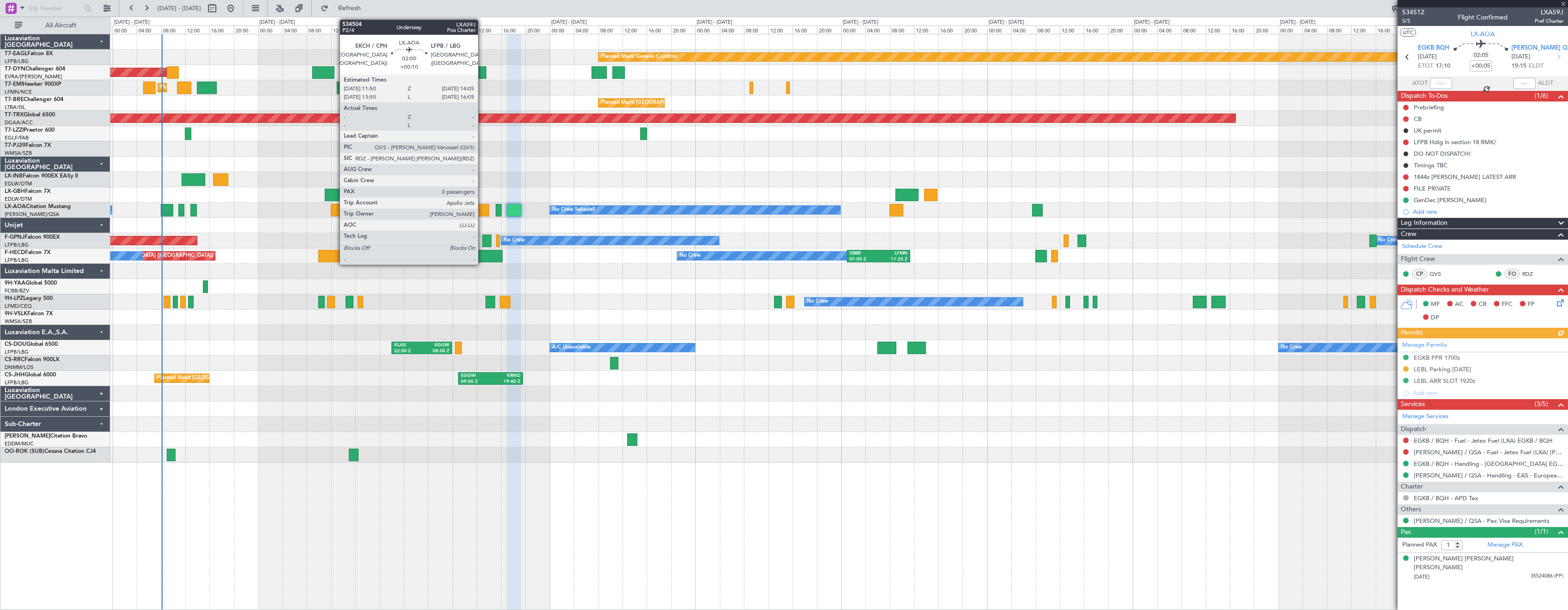
click at [483, 214] on div at bounding box center [482, 210] width 14 height 12
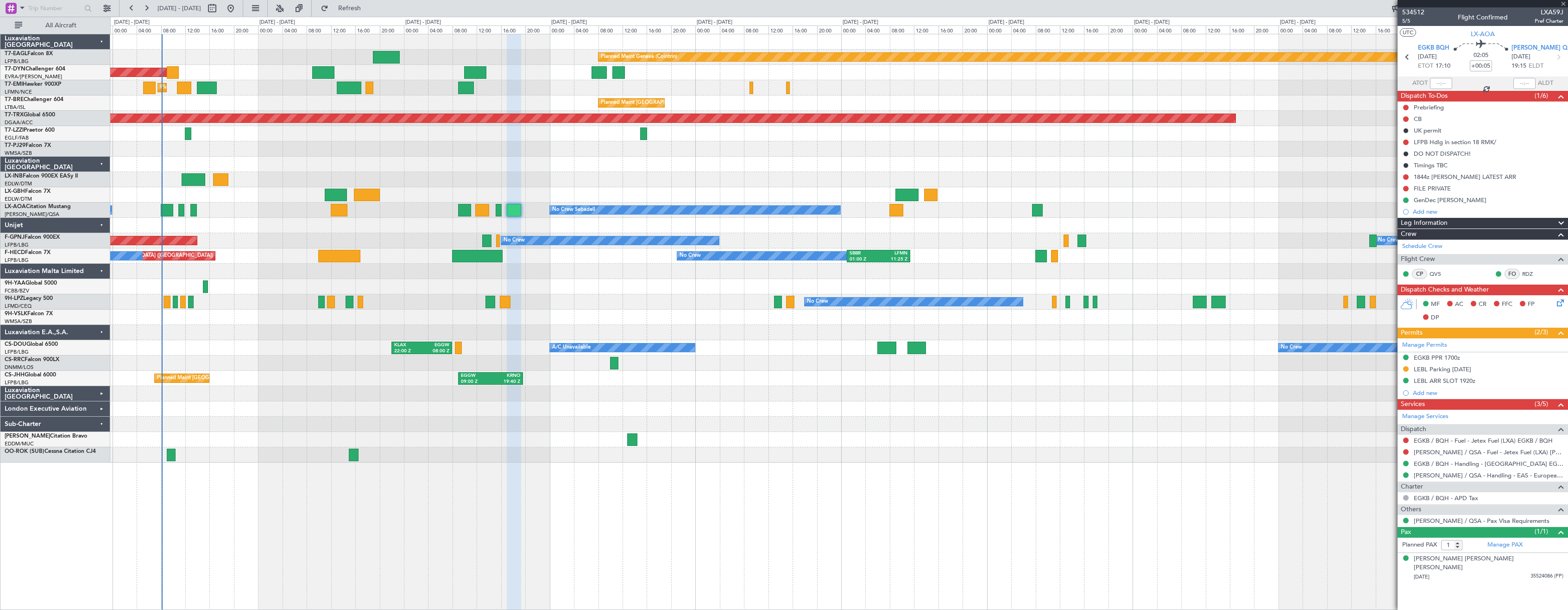
type input "+00:10"
type input "0"
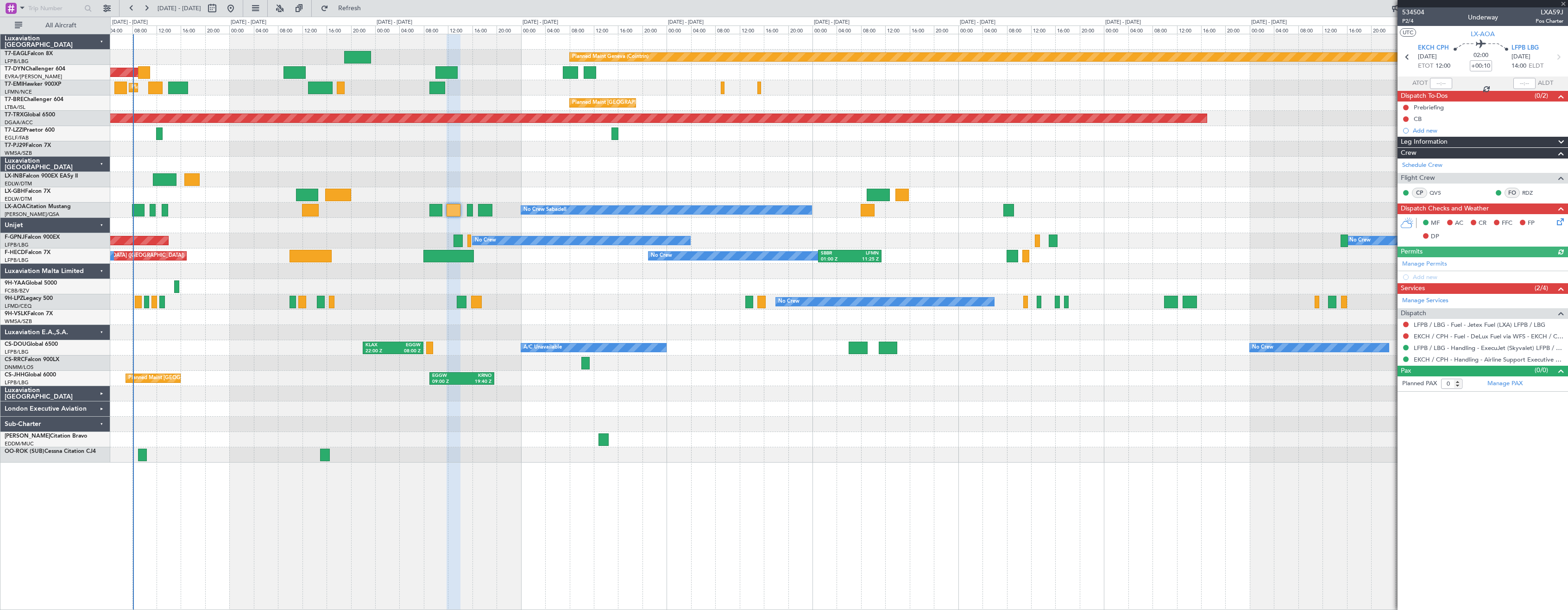
click at [562, 291] on div at bounding box center [838, 286] width 1457 height 15
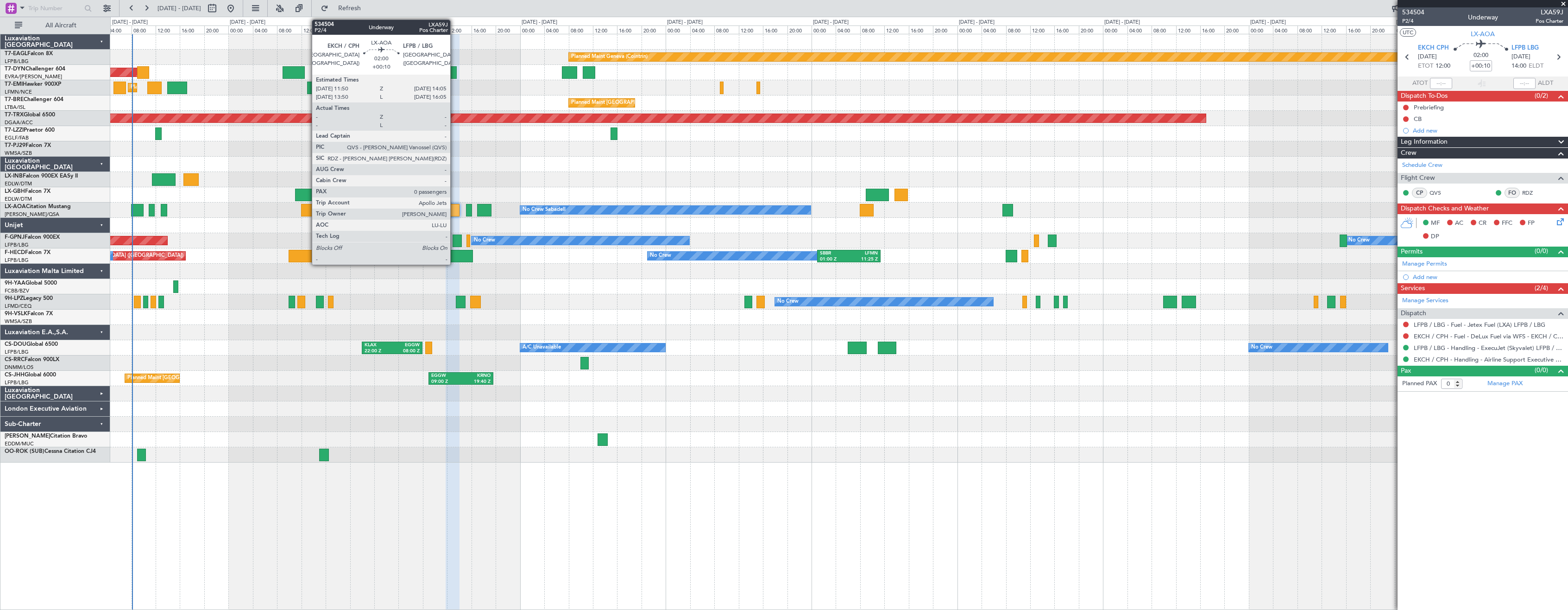
click at [454, 214] on div at bounding box center [452, 210] width 14 height 12
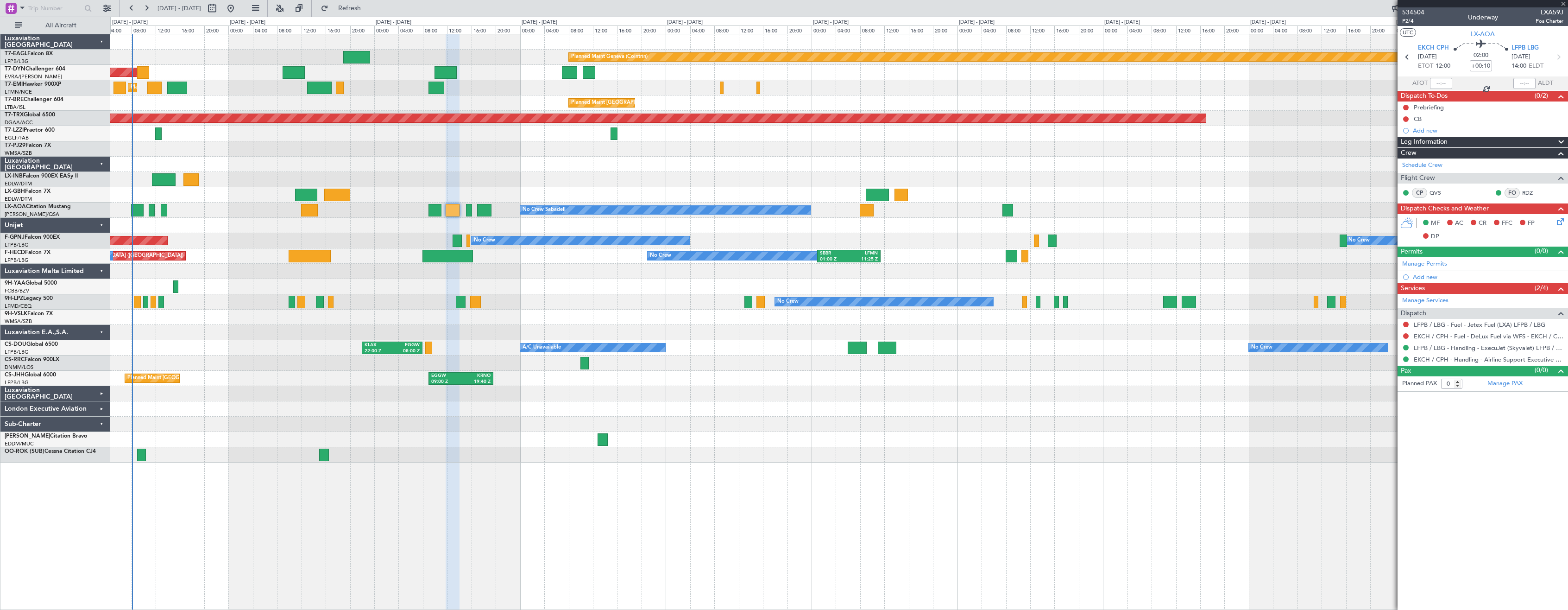
click at [516, 231] on div at bounding box center [838, 226] width 1457 height 15
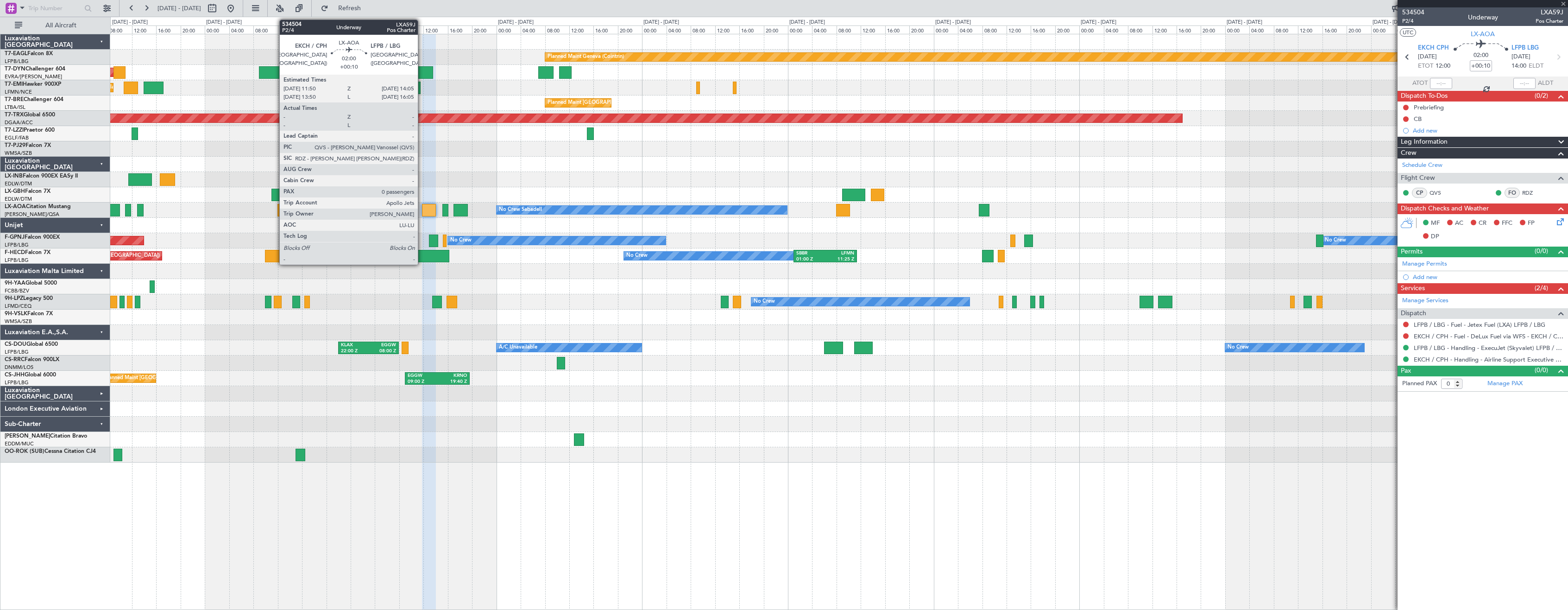
click at [429, 209] on div at bounding box center [429, 210] width 14 height 12
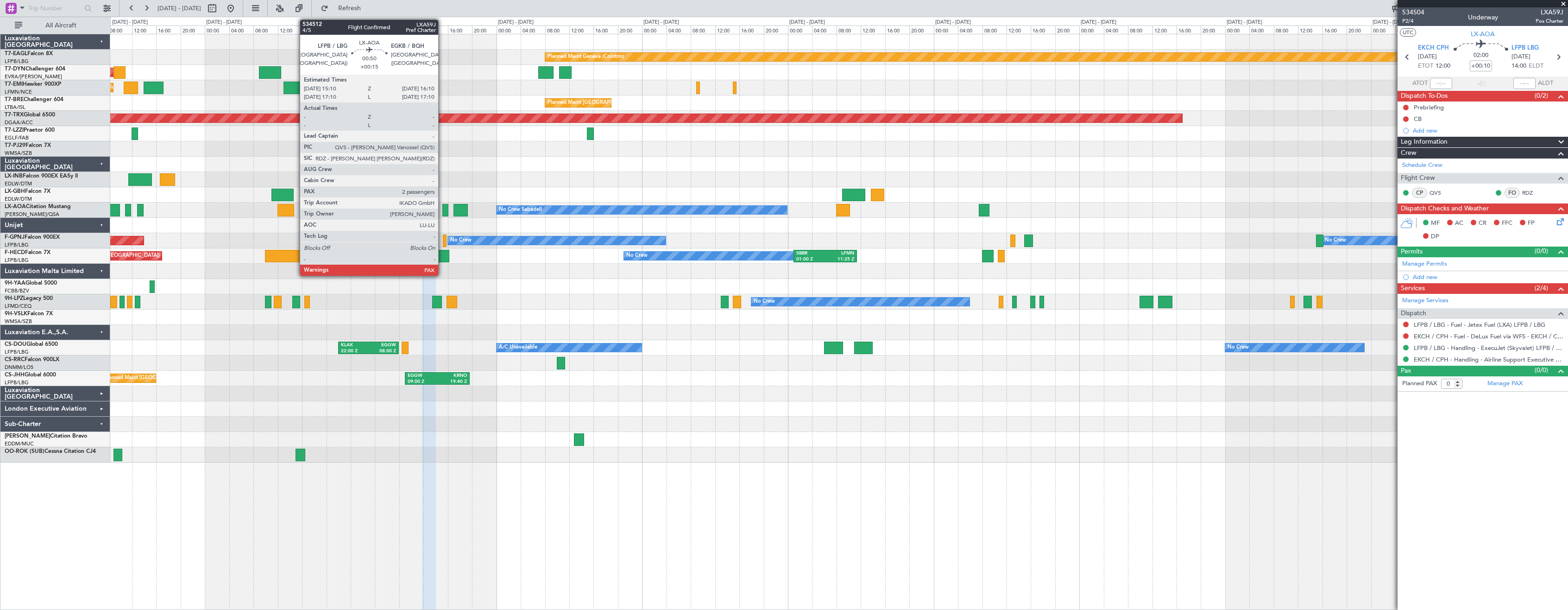
click at [443, 207] on div at bounding box center [445, 210] width 6 height 12
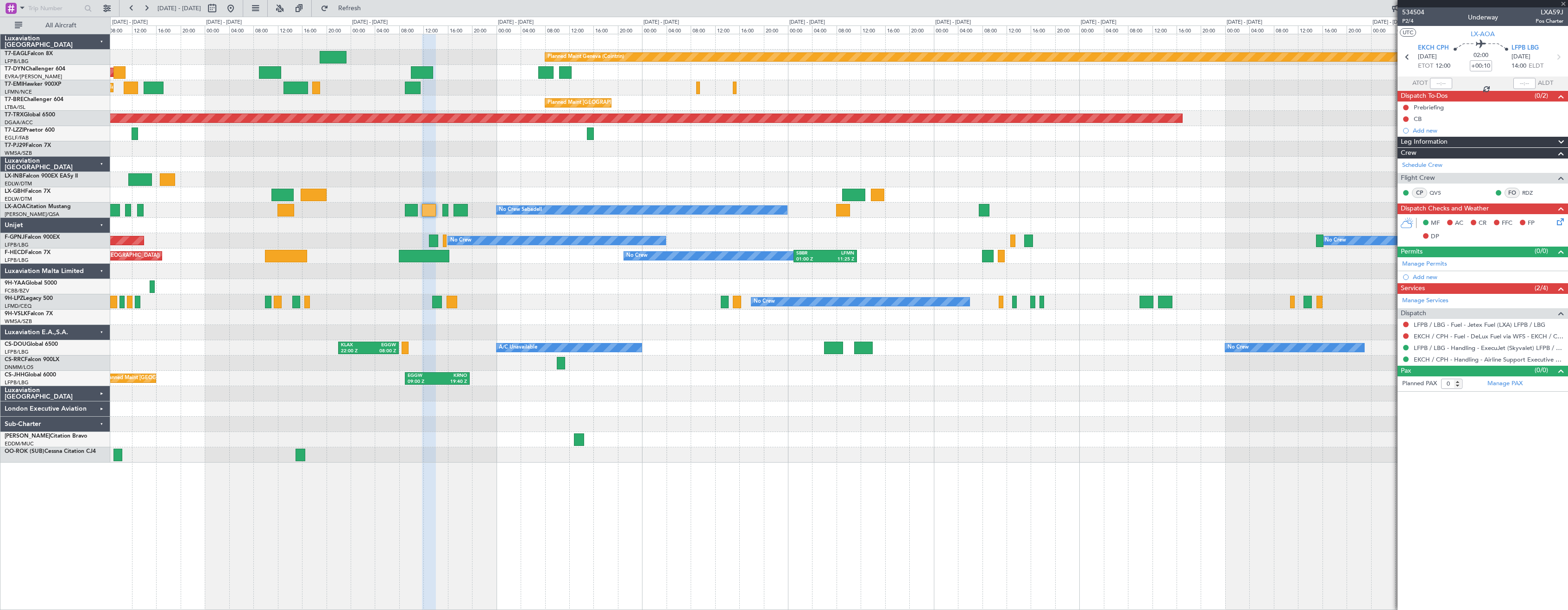
type input "+00:15"
type input "2"
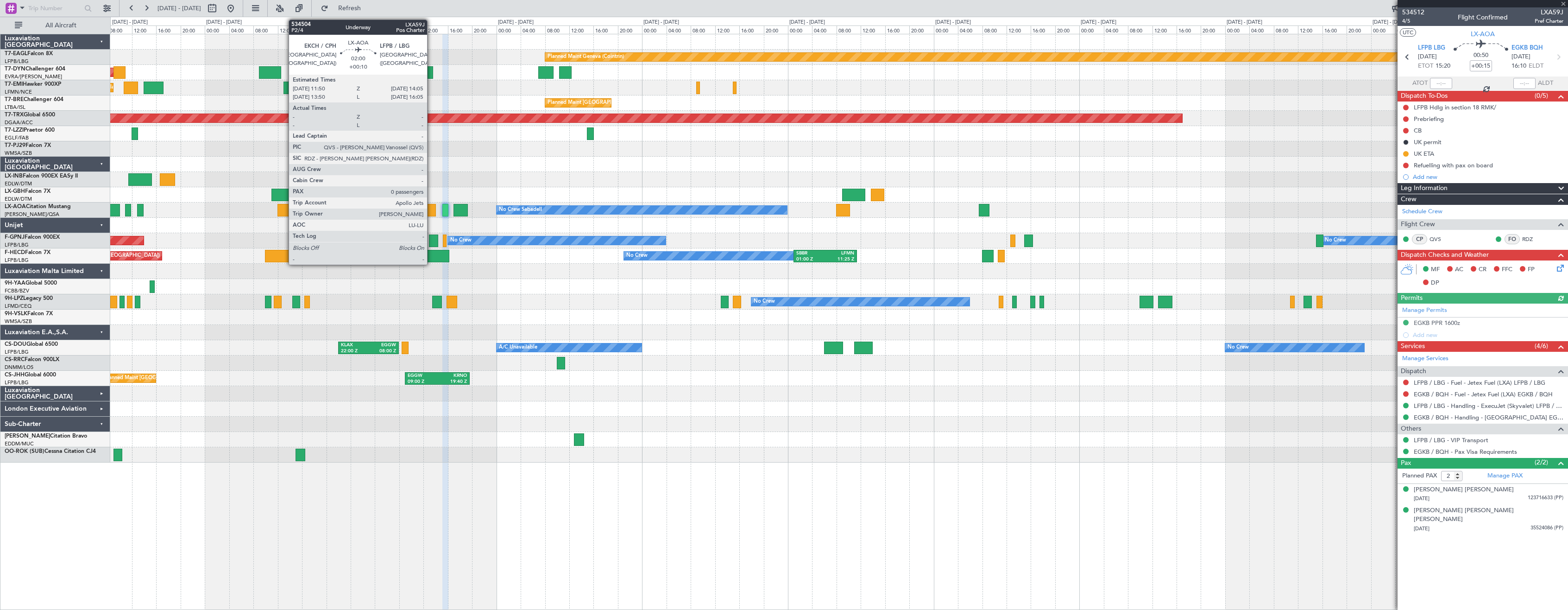
click at [431, 211] on div at bounding box center [429, 210] width 14 height 12
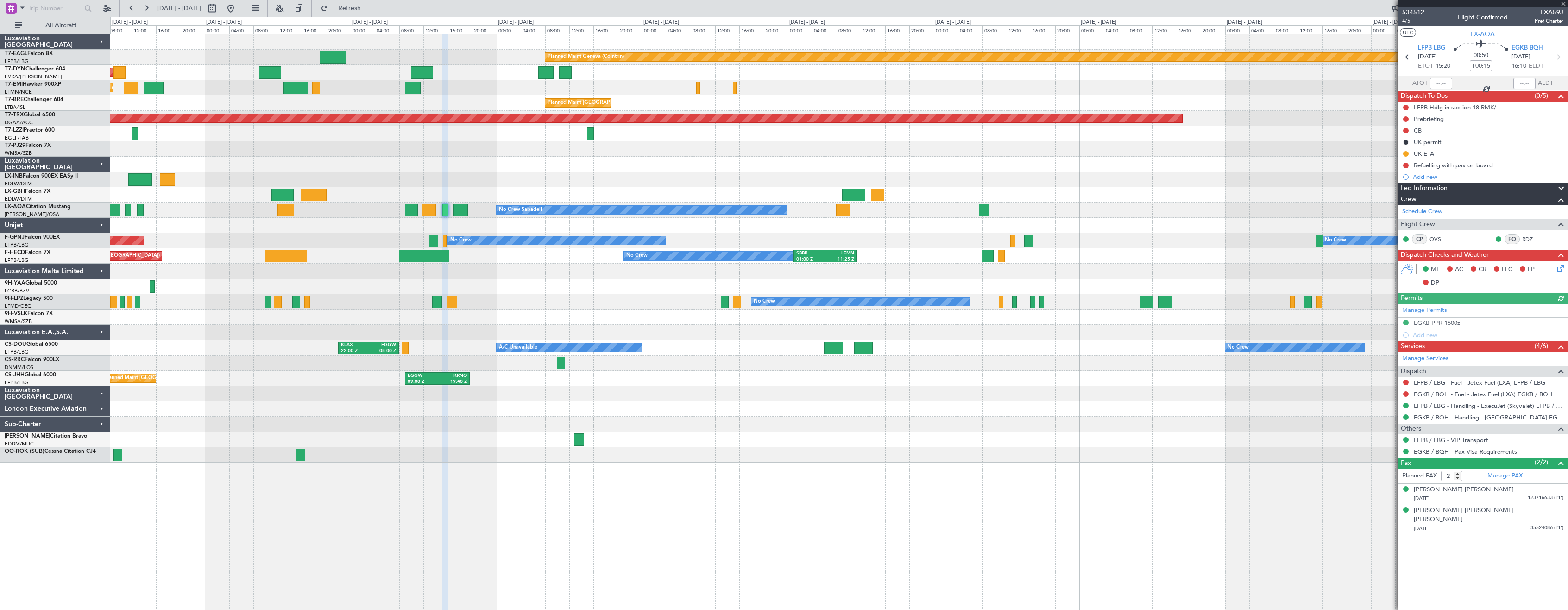
type input "+00:10"
type input "0"
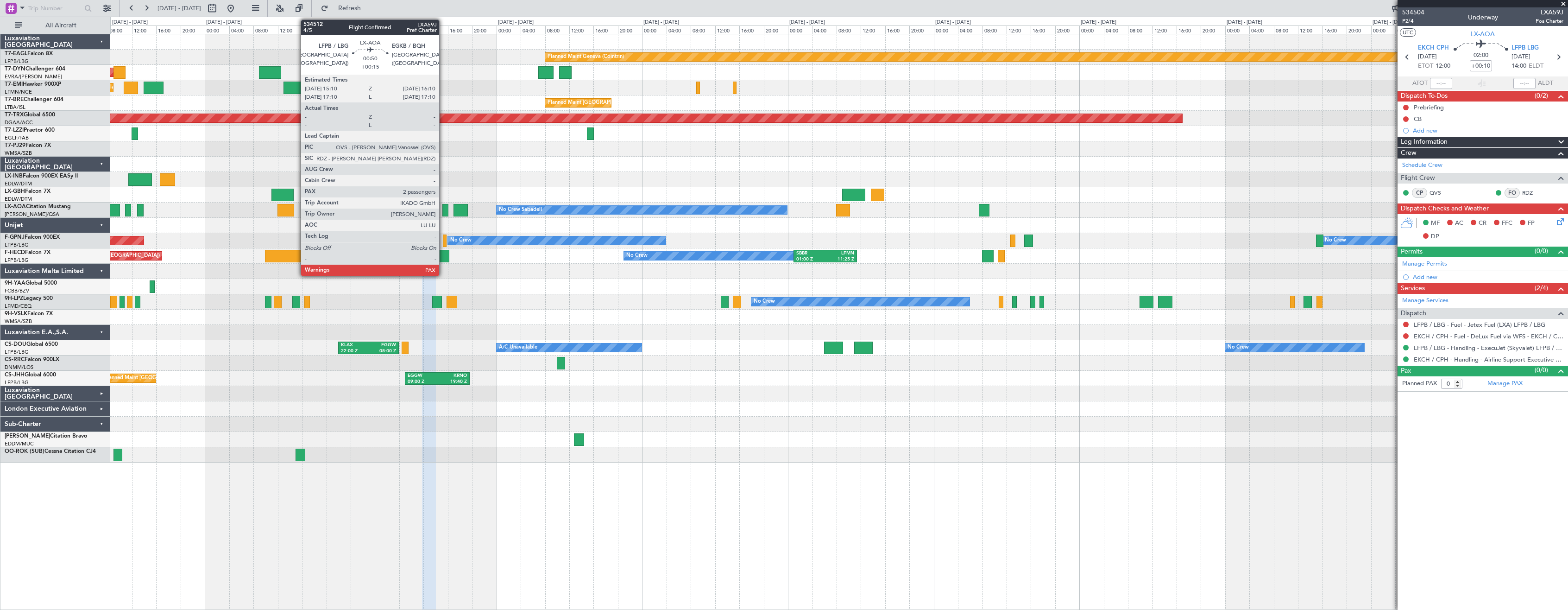
click at [444, 207] on div at bounding box center [445, 210] width 6 height 12
type input "+00:15"
type input "2"
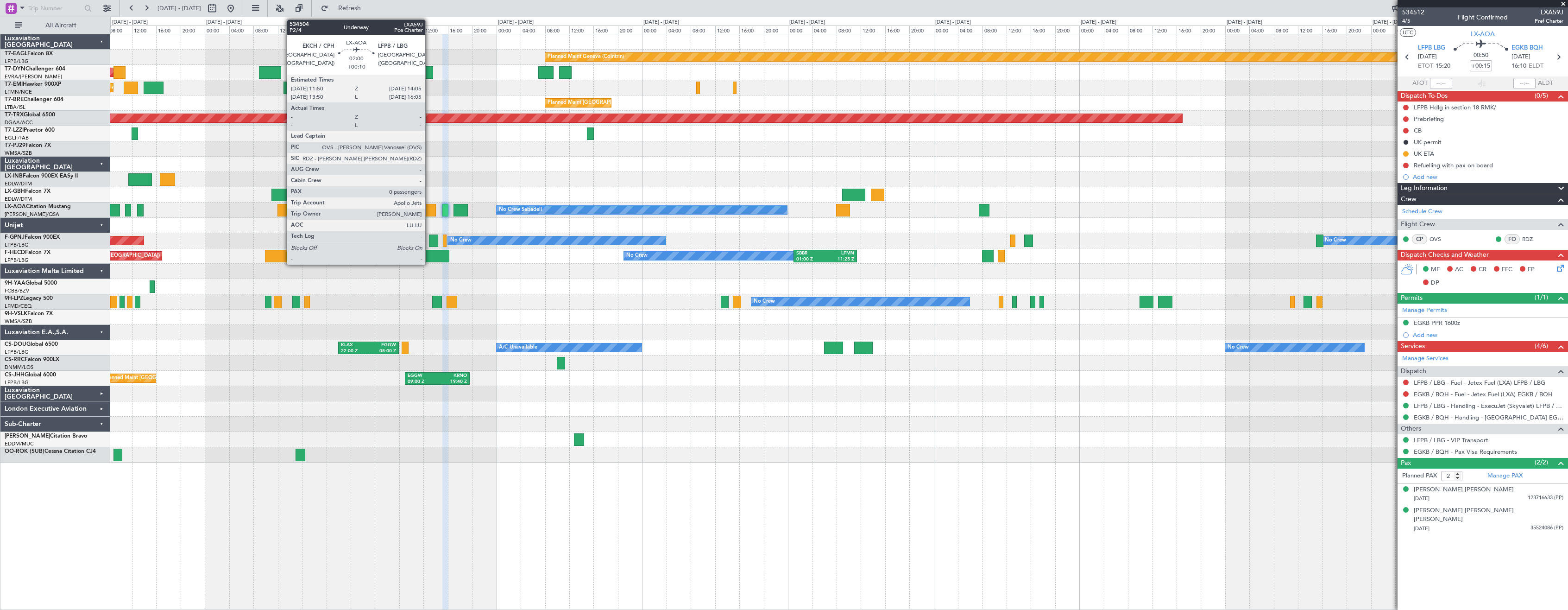
click at [431, 209] on div at bounding box center [429, 210] width 14 height 12
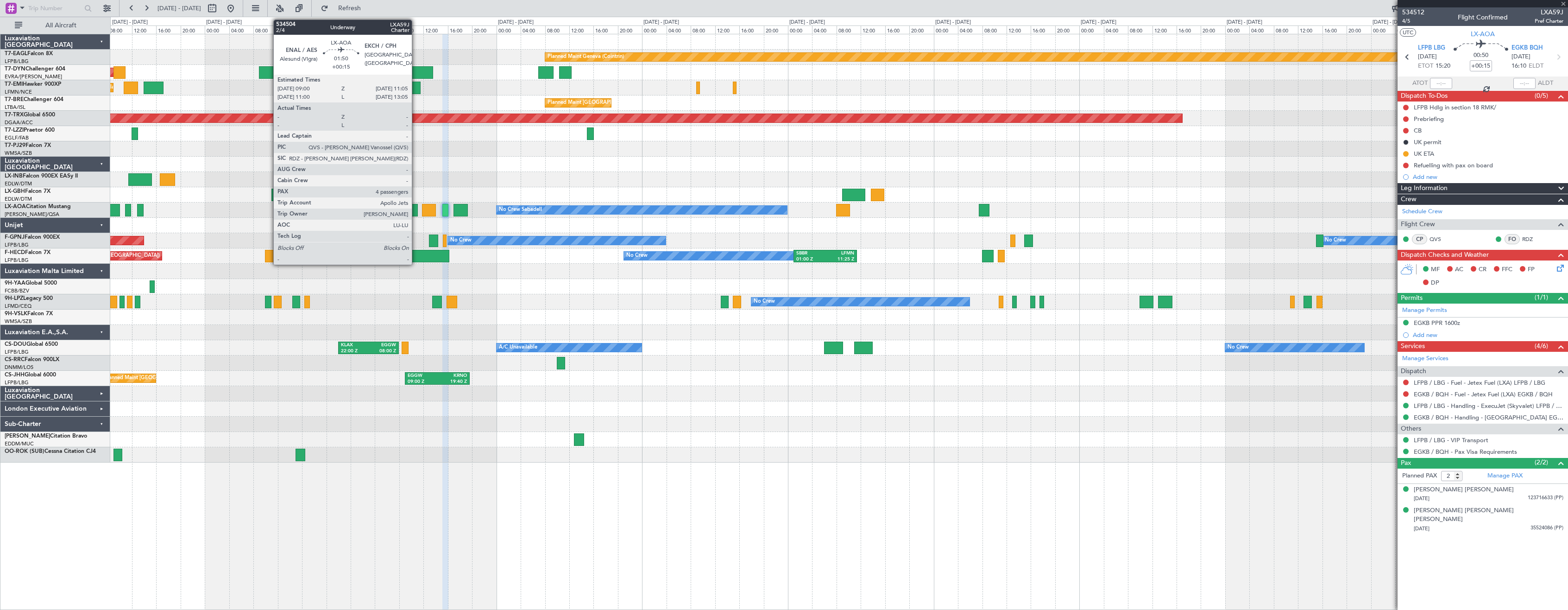
type input "+00:10"
type input "0"
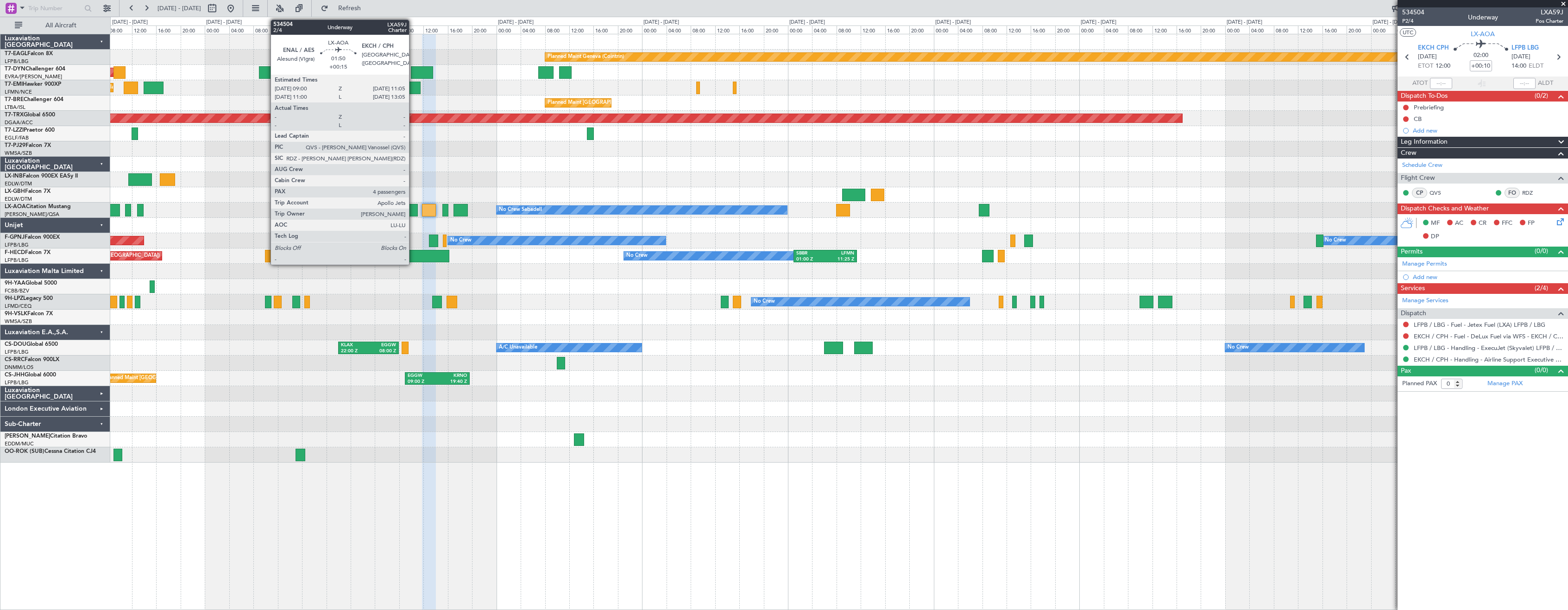
click at [411, 209] on div at bounding box center [411, 210] width 13 height 12
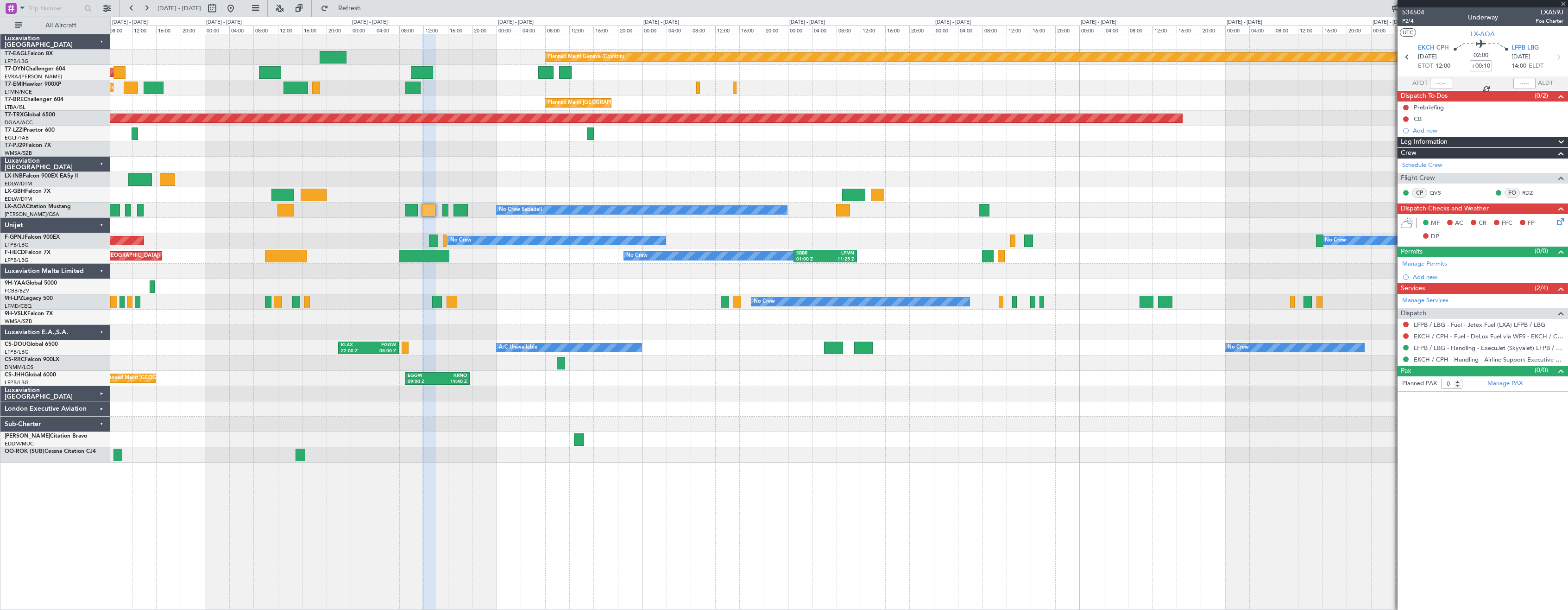
type input "+00:15"
type input "4"
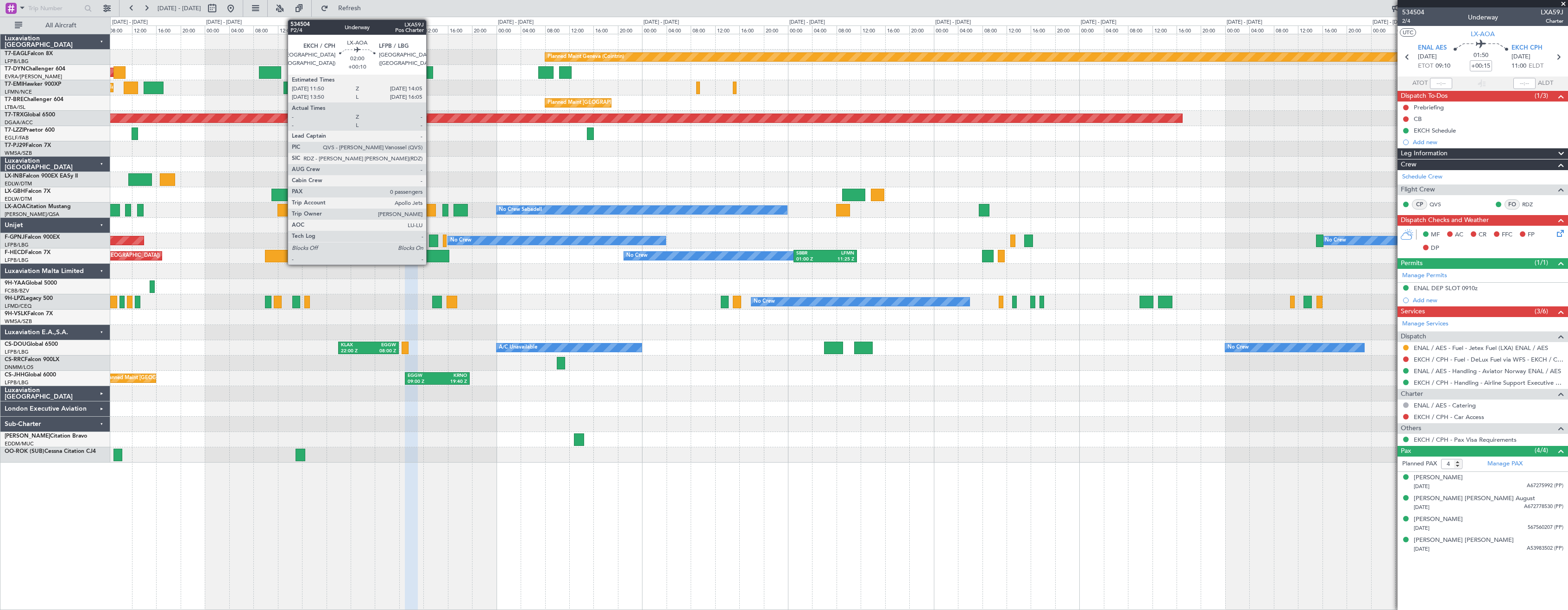
click at [430, 211] on div at bounding box center [429, 210] width 14 height 12
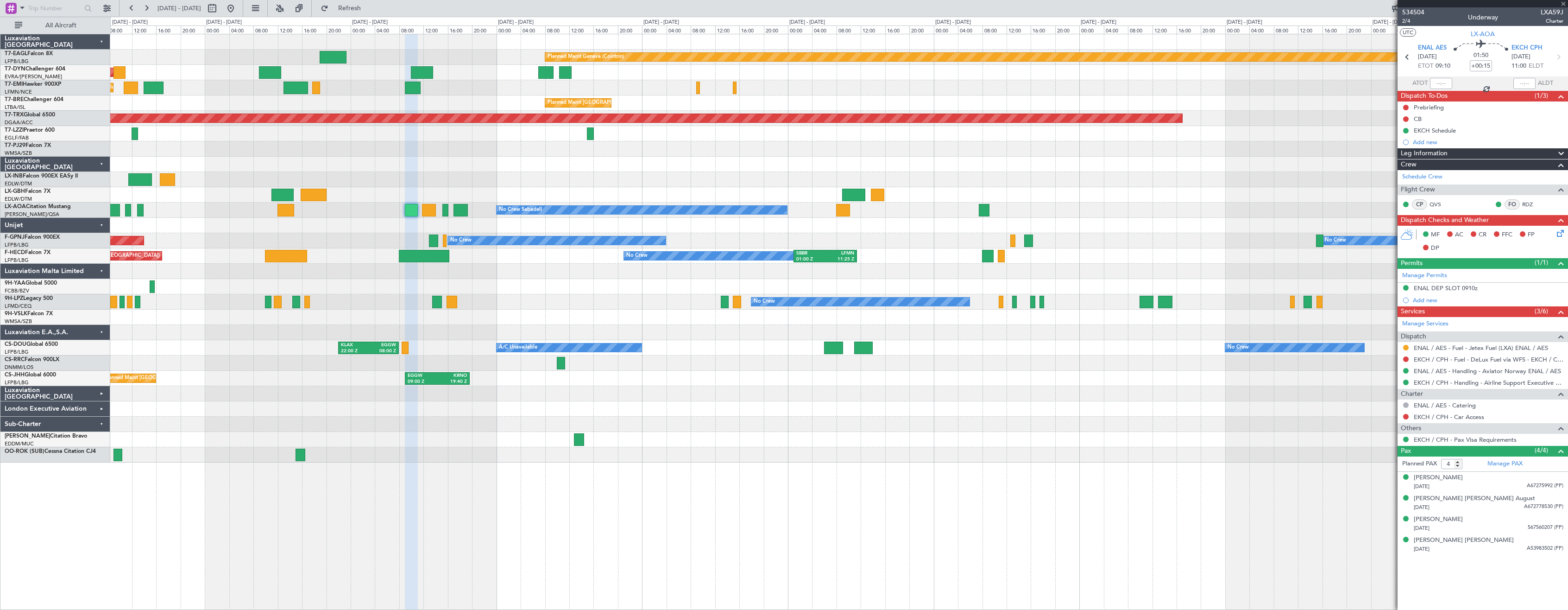
type input "+00:10"
type input "0"
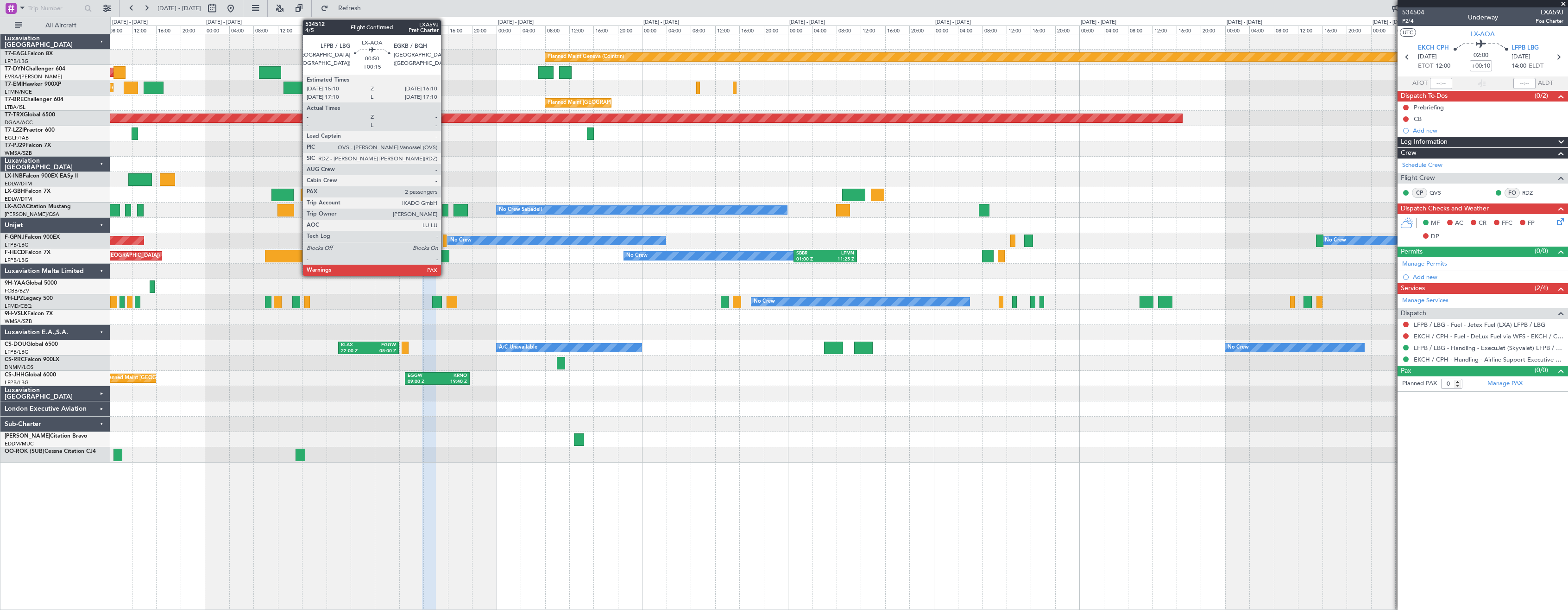
click at [445, 210] on div at bounding box center [445, 210] width 6 height 12
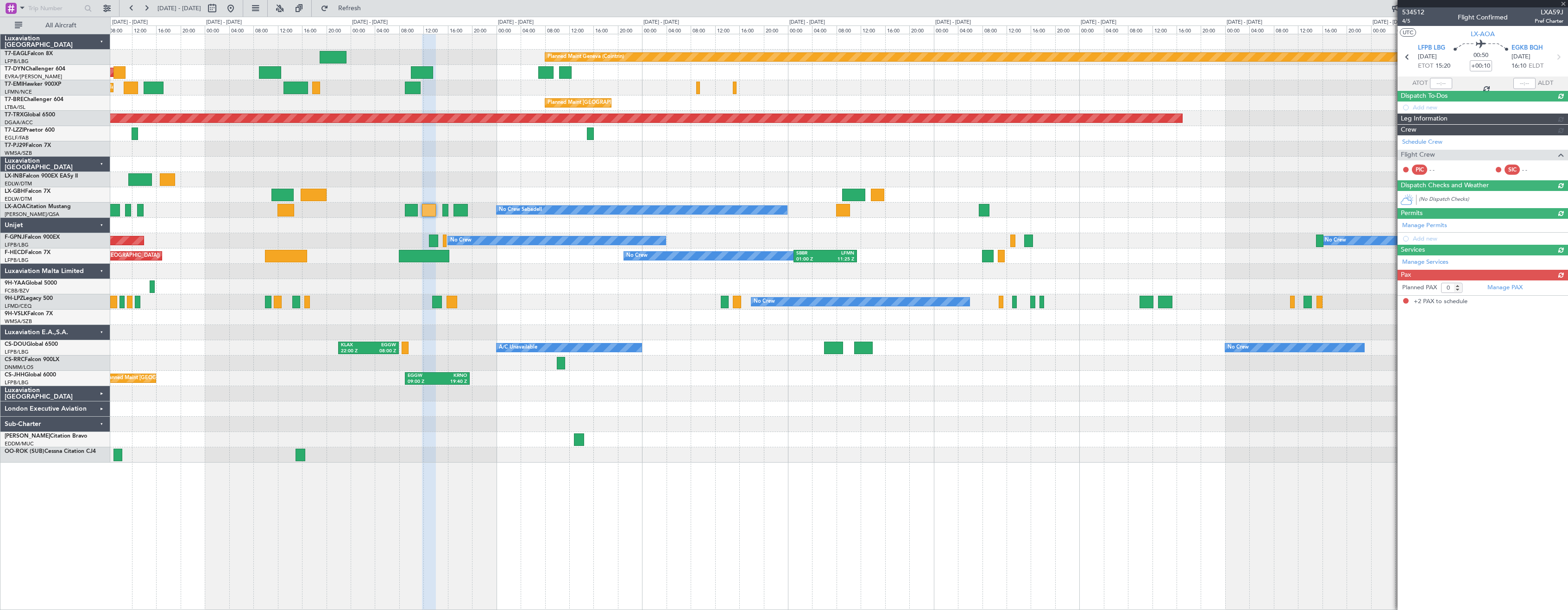
type input "+00:15"
type input "2"
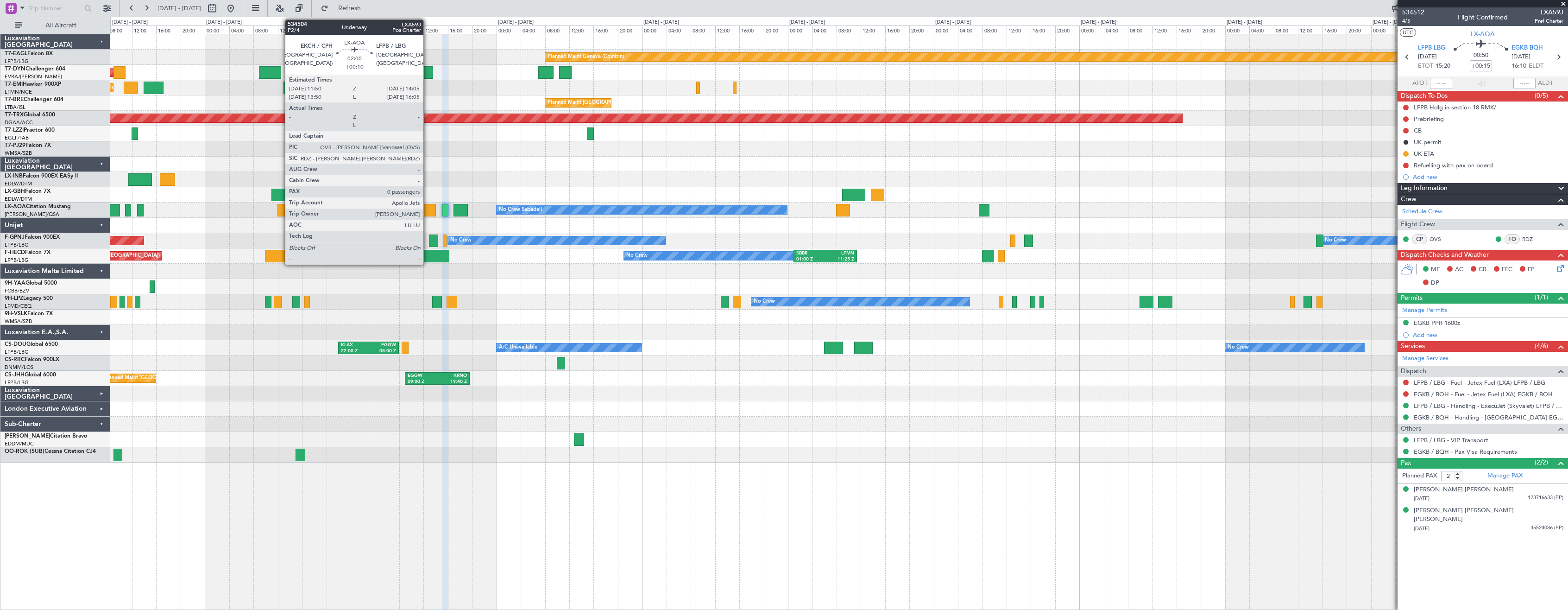
click at [427, 212] on div at bounding box center [429, 210] width 14 height 12
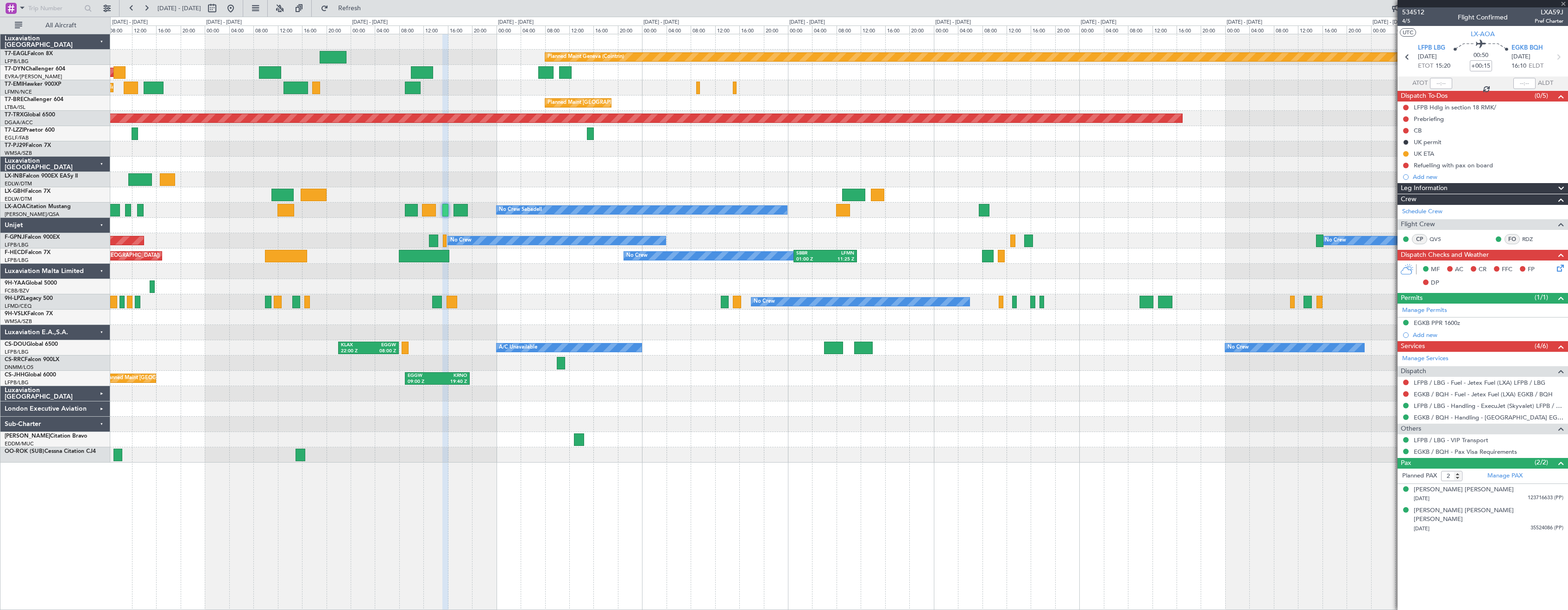
type input "+00:10"
type input "0"
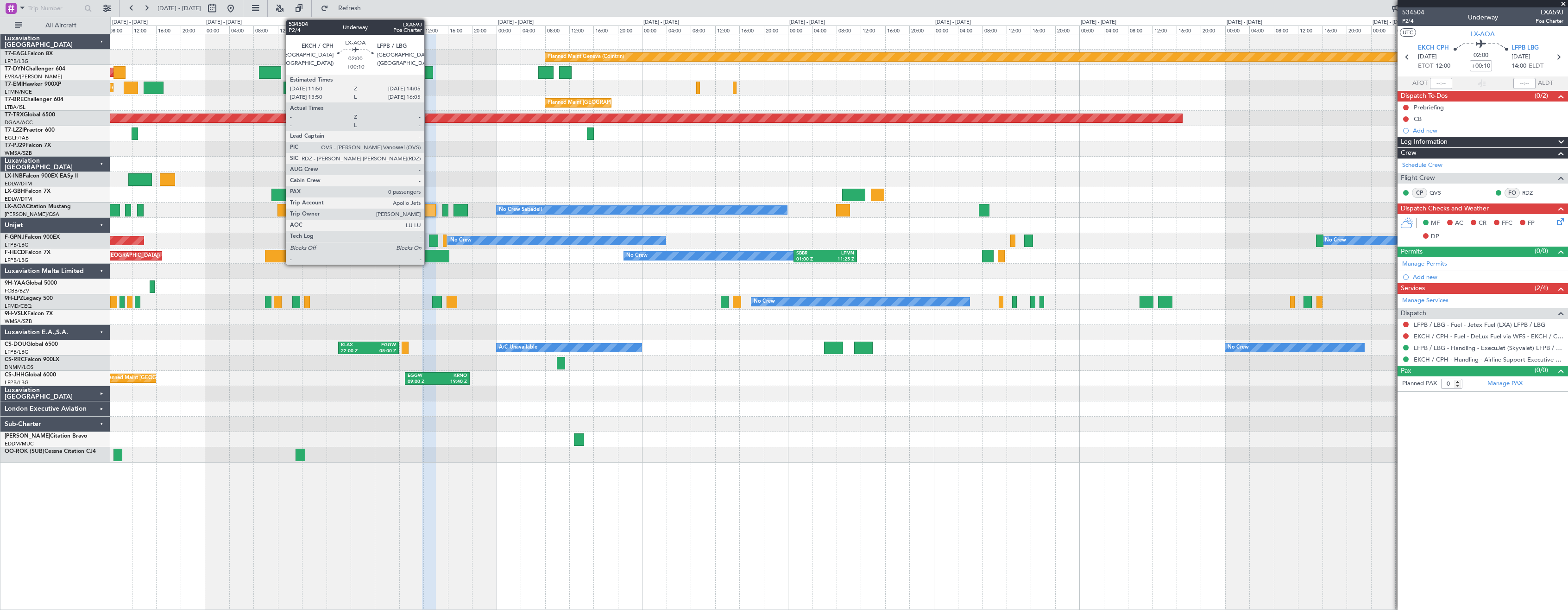
click at [429, 212] on div at bounding box center [429, 210] width 14 height 12
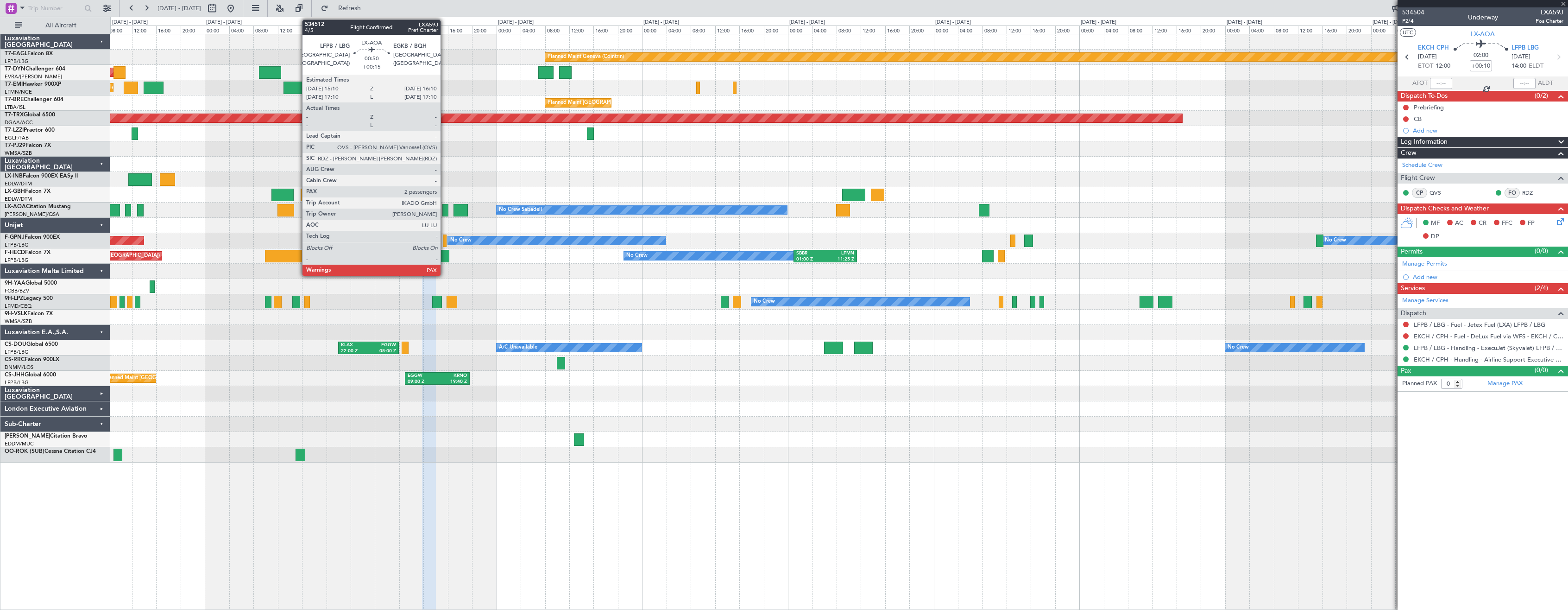
click at [445, 211] on div at bounding box center [445, 210] width 6 height 12
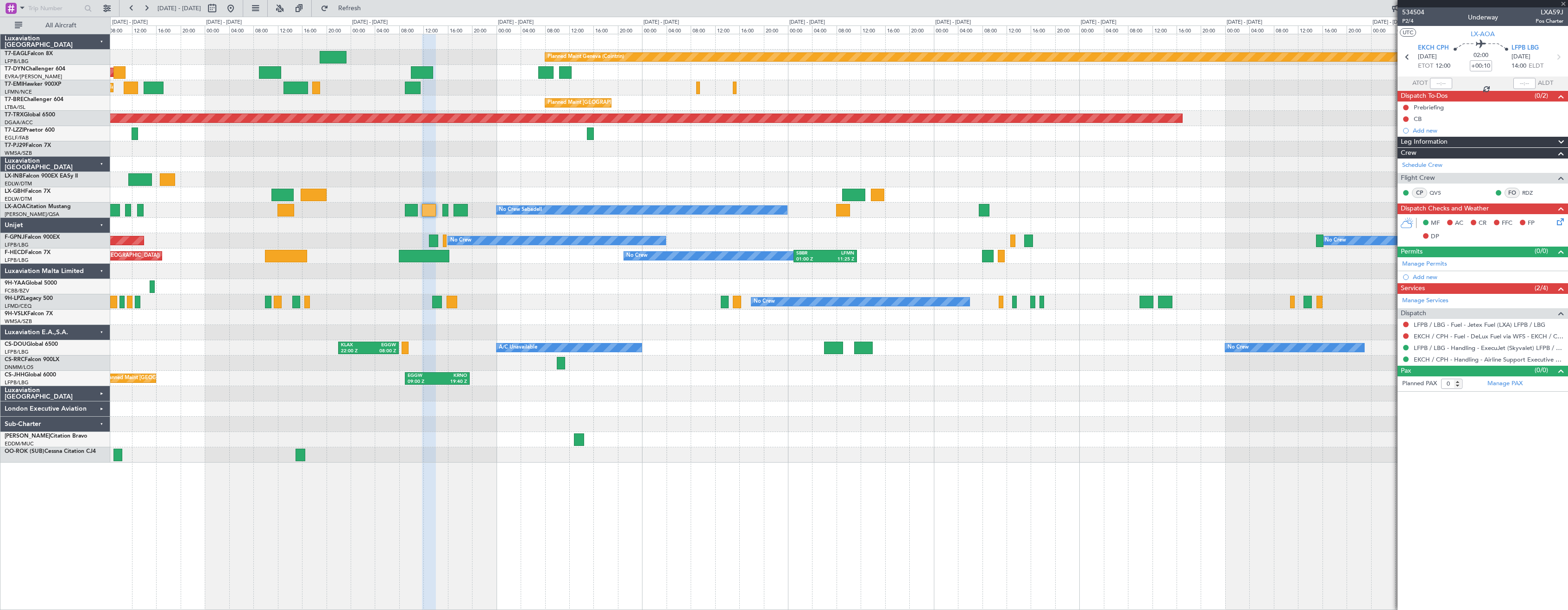
type input "+00:15"
type input "2"
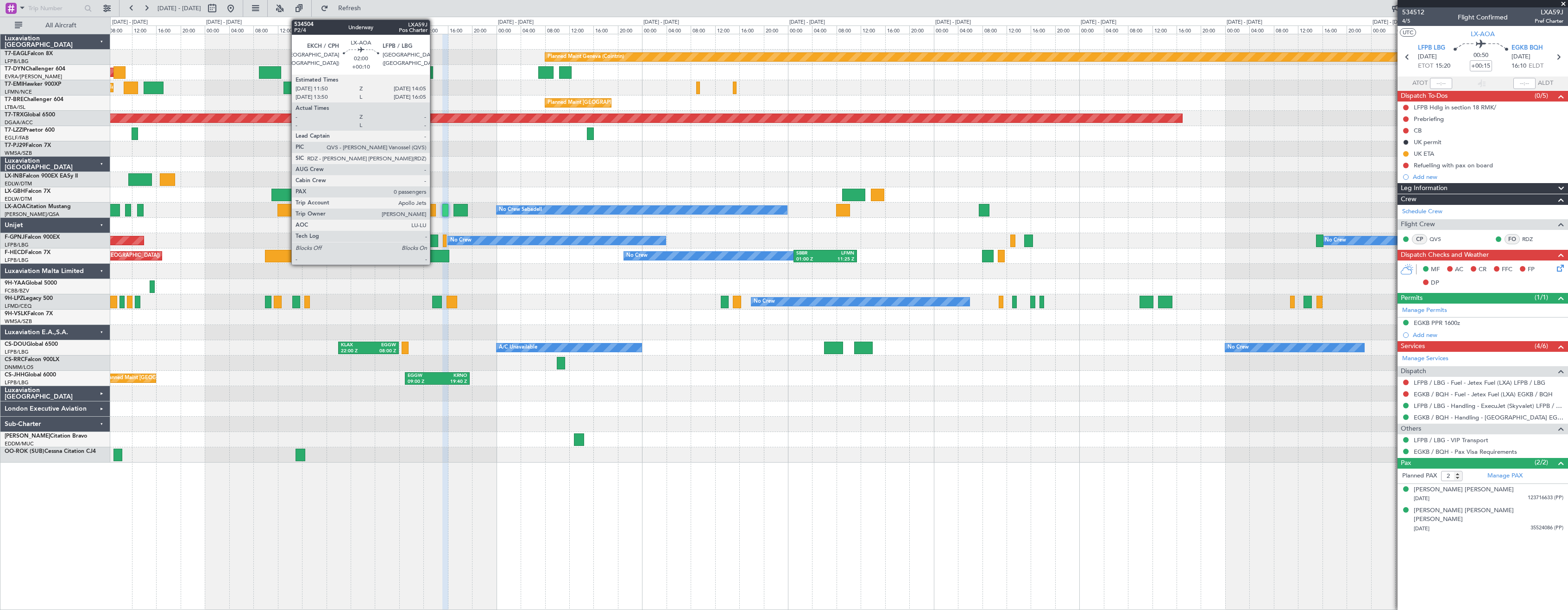
click at [434, 212] on div at bounding box center [429, 210] width 14 height 12
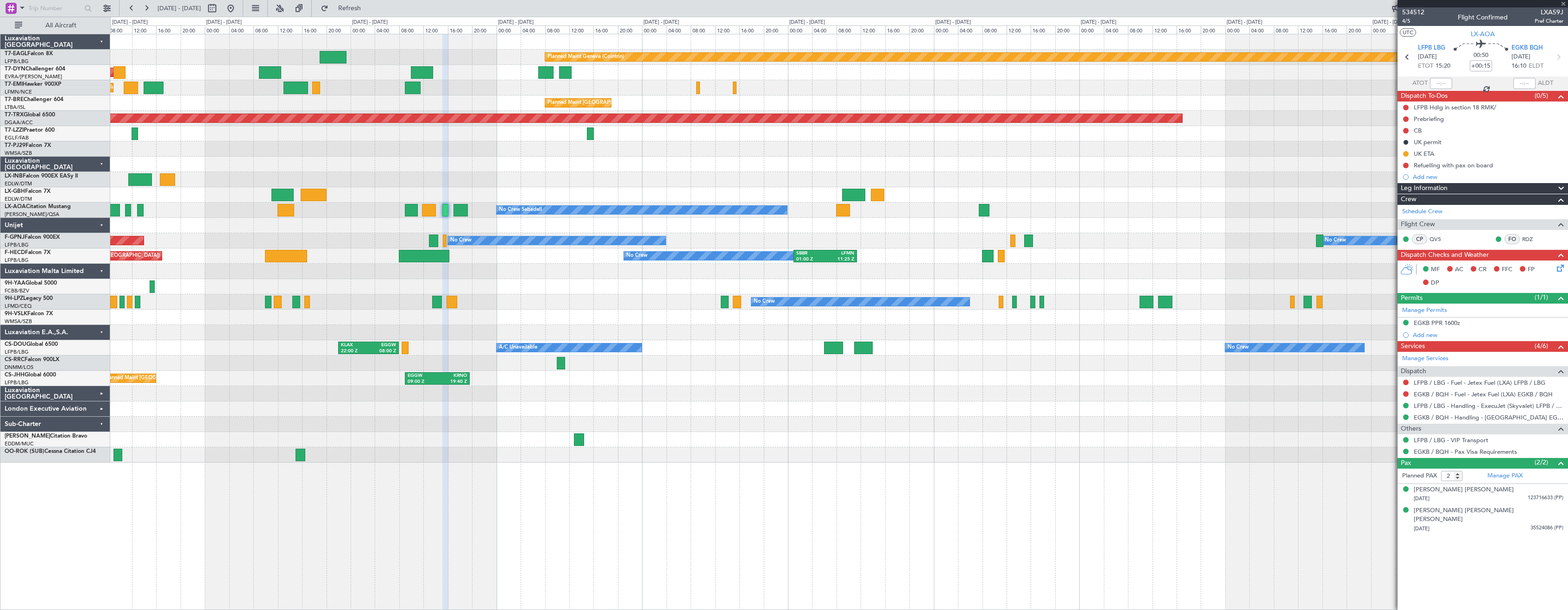
type input "+00:10"
type input "0"
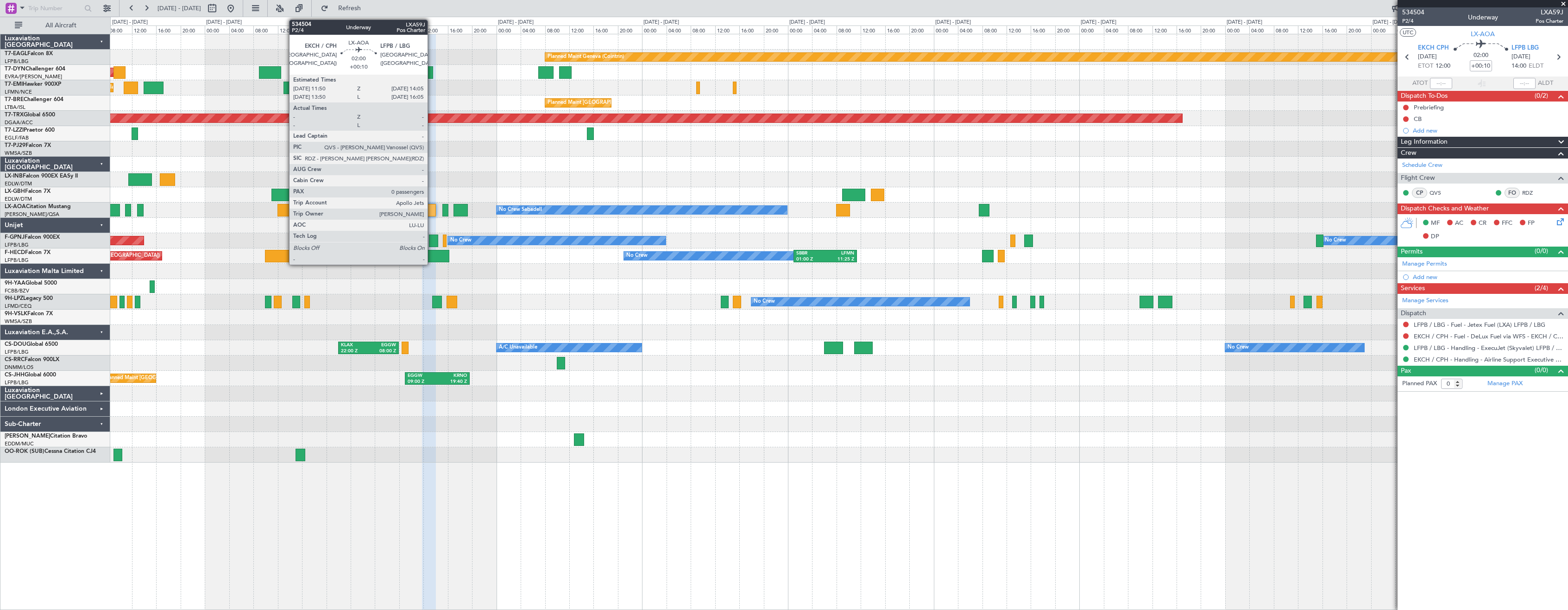
click at [432, 212] on div at bounding box center [429, 210] width 14 height 12
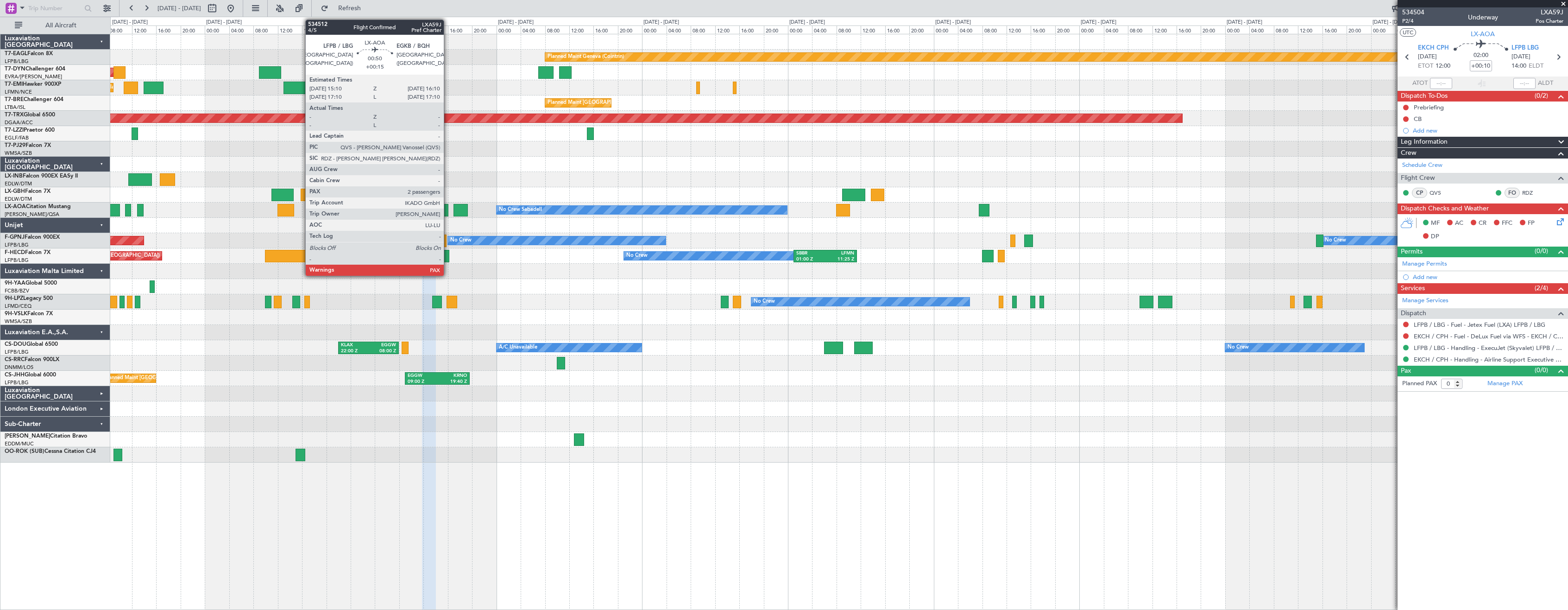
click at [448, 206] on div at bounding box center [445, 210] width 6 height 12
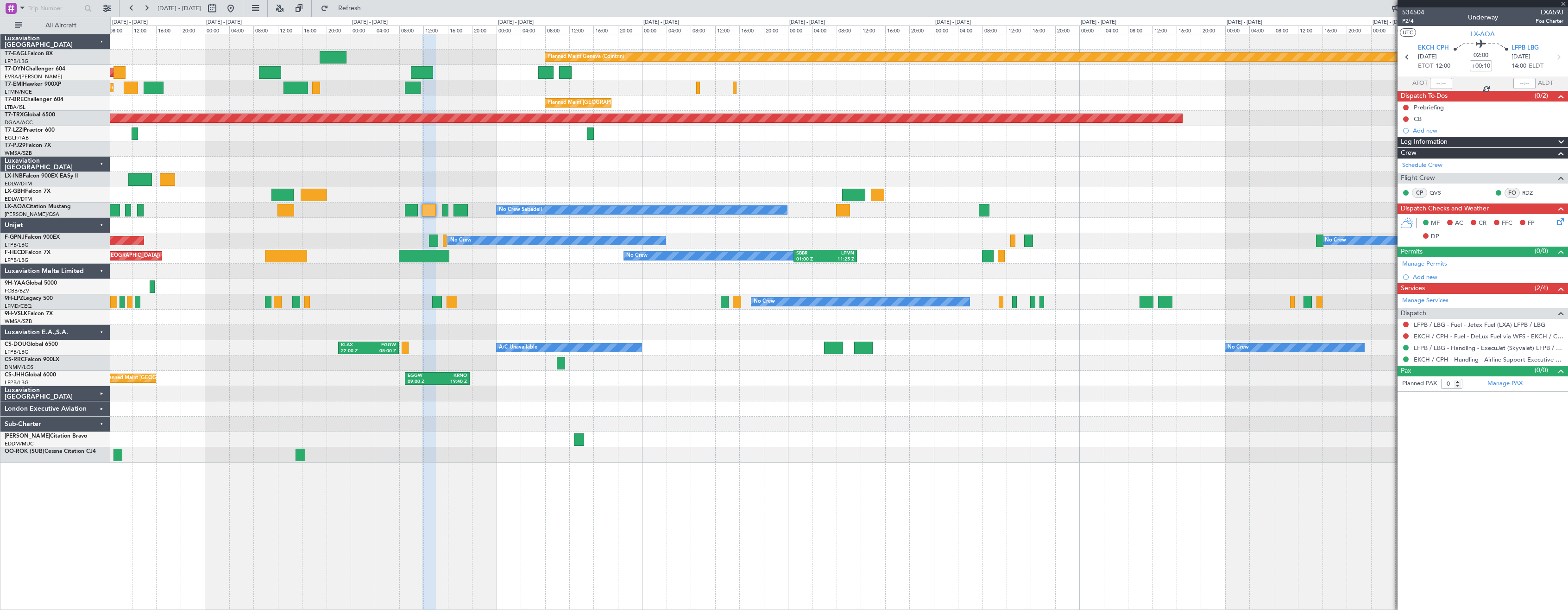
type input "+00:15"
type input "2"
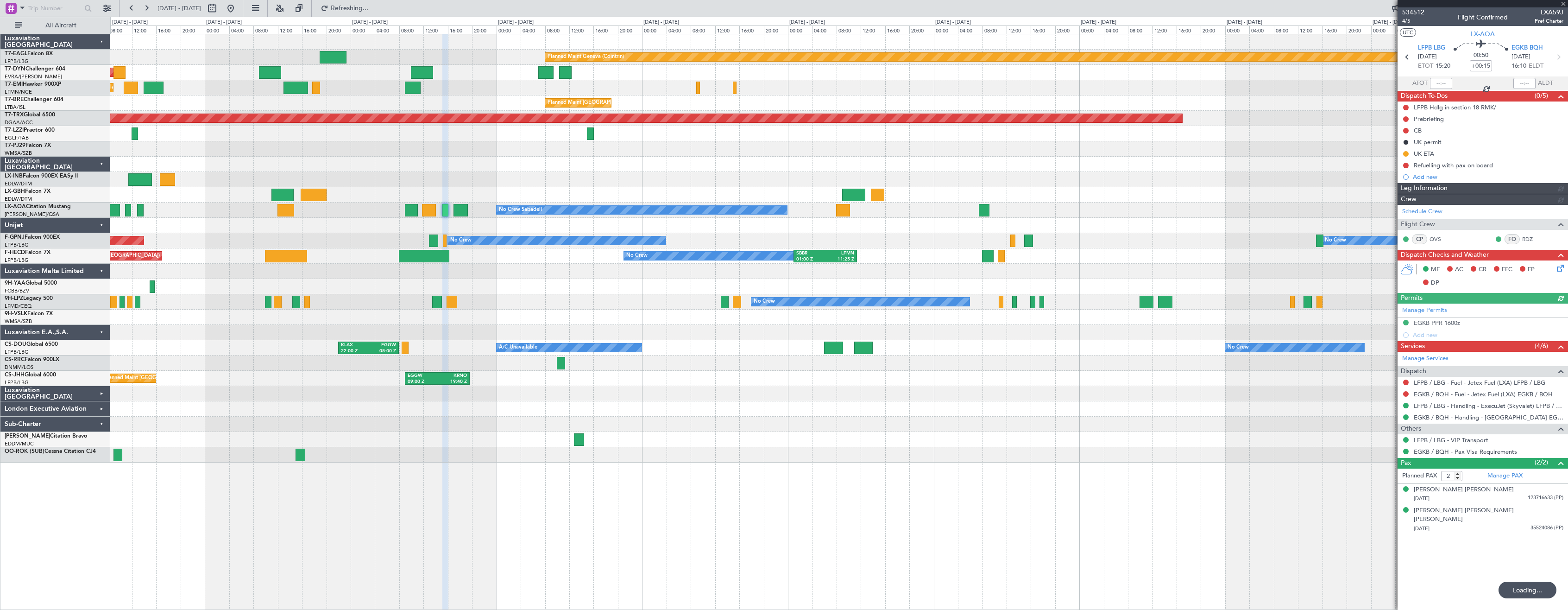
click at [557, 311] on div at bounding box center [838, 317] width 1457 height 15
click at [427, 210] on div at bounding box center [429, 210] width 14 height 12
type input "+00:10"
type input "0"
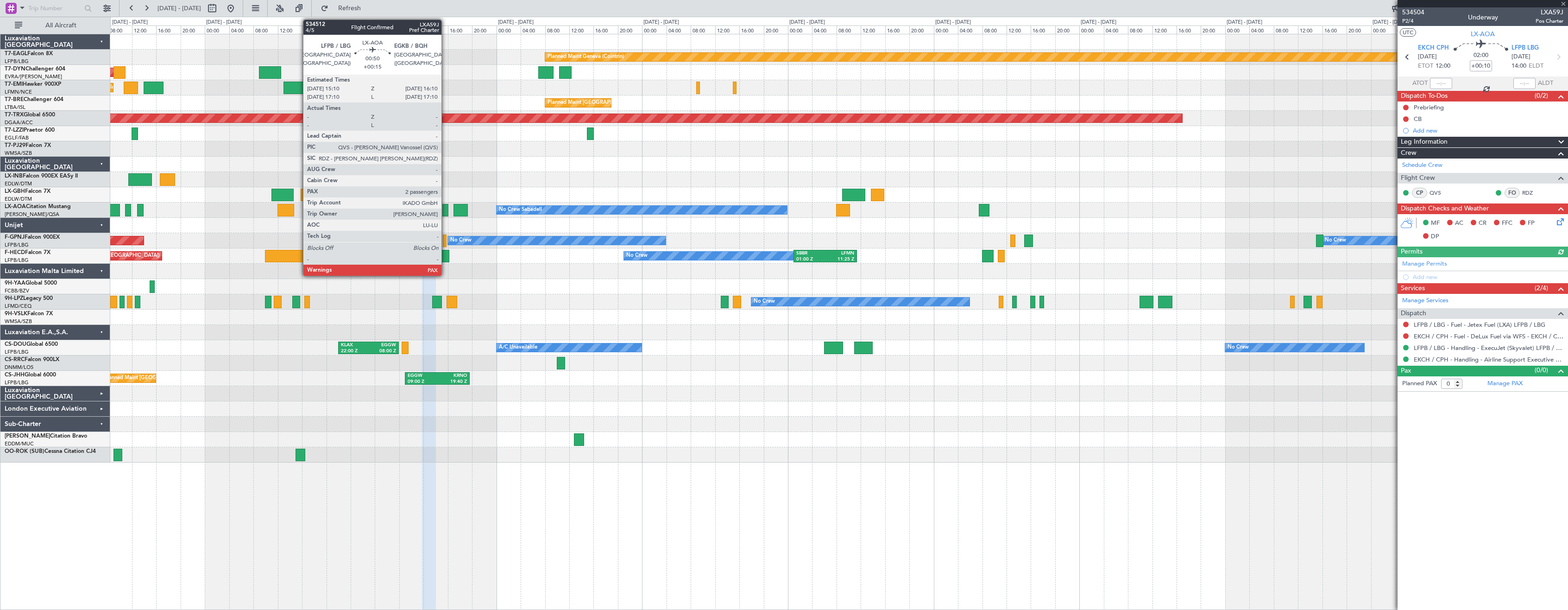
click at [445, 209] on div at bounding box center [445, 210] width 6 height 12
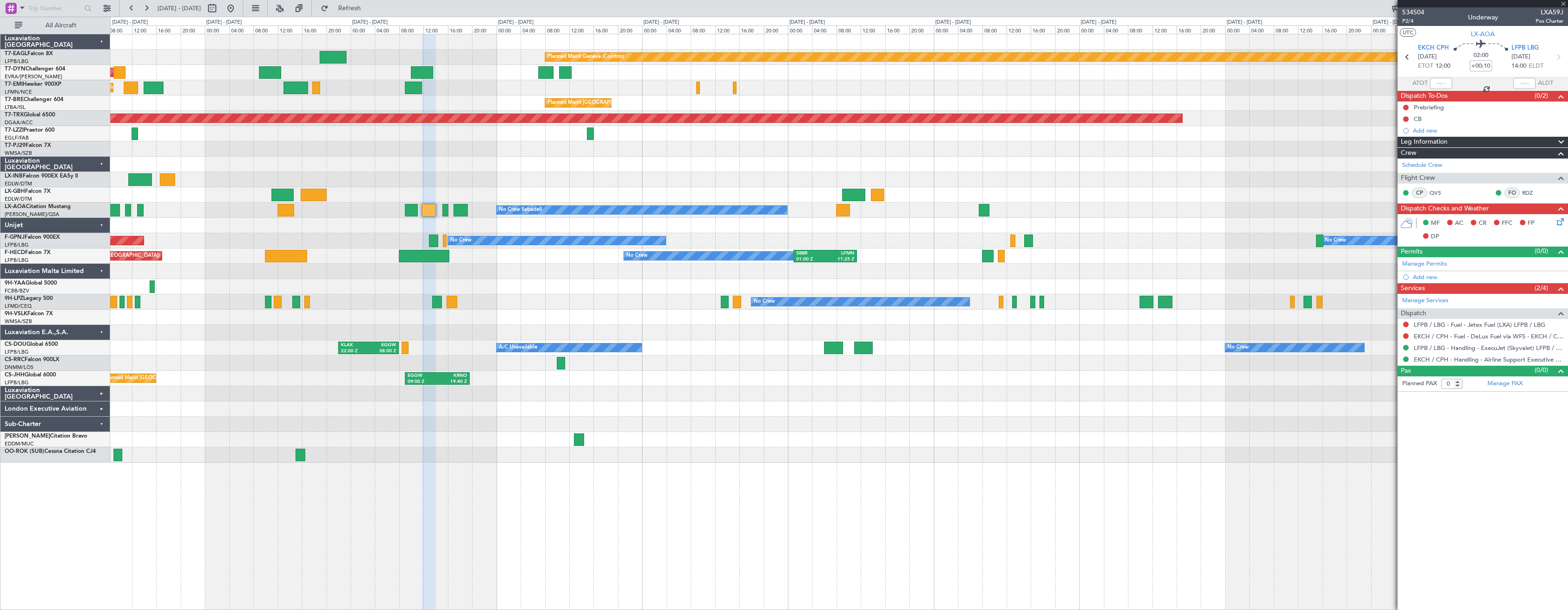
type input "+00:15"
type input "2"
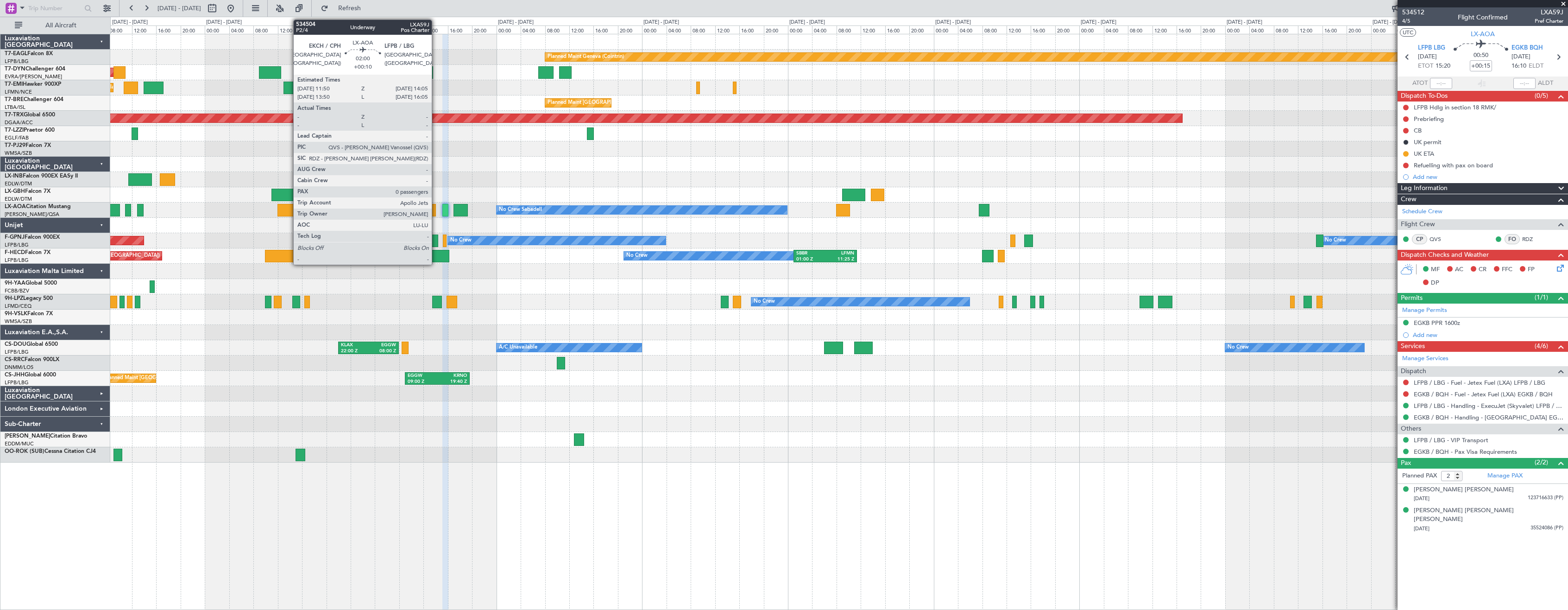
click at [436, 212] on div at bounding box center [429, 210] width 14 height 12
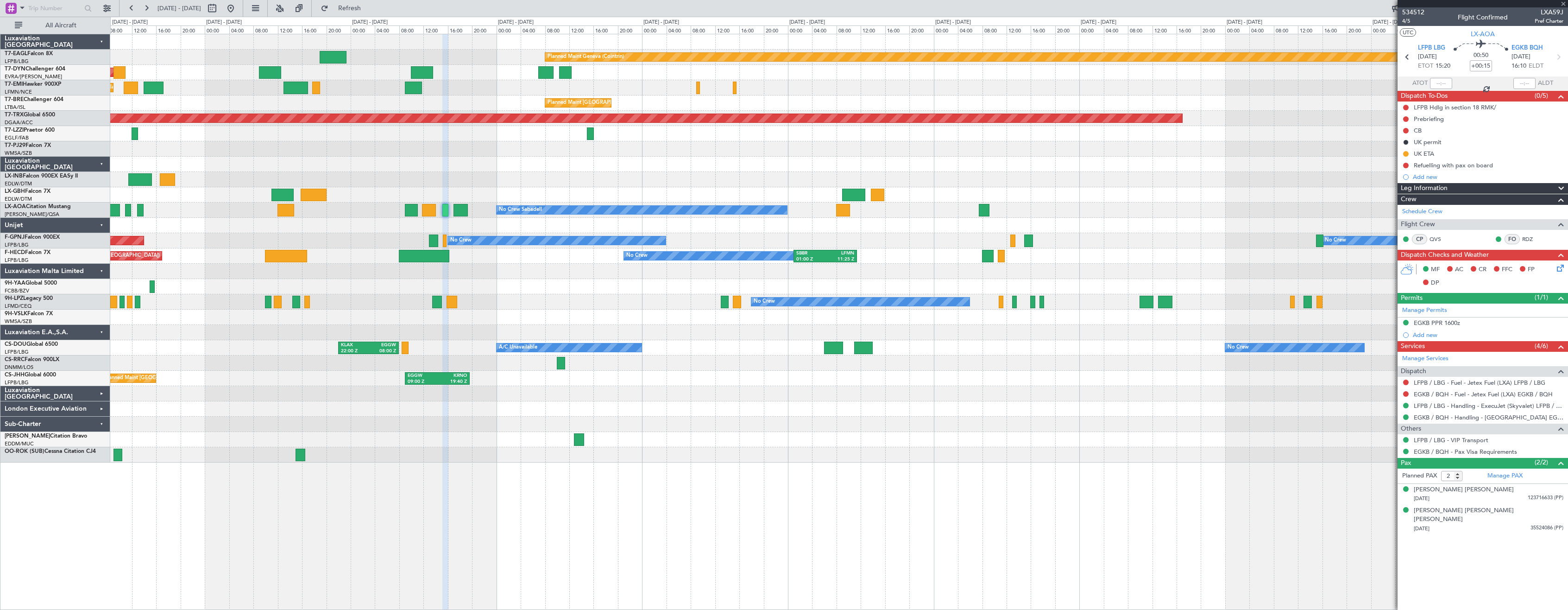
click at [433, 211] on div at bounding box center [429, 210] width 14 height 12
type input "+00:10"
type input "0"
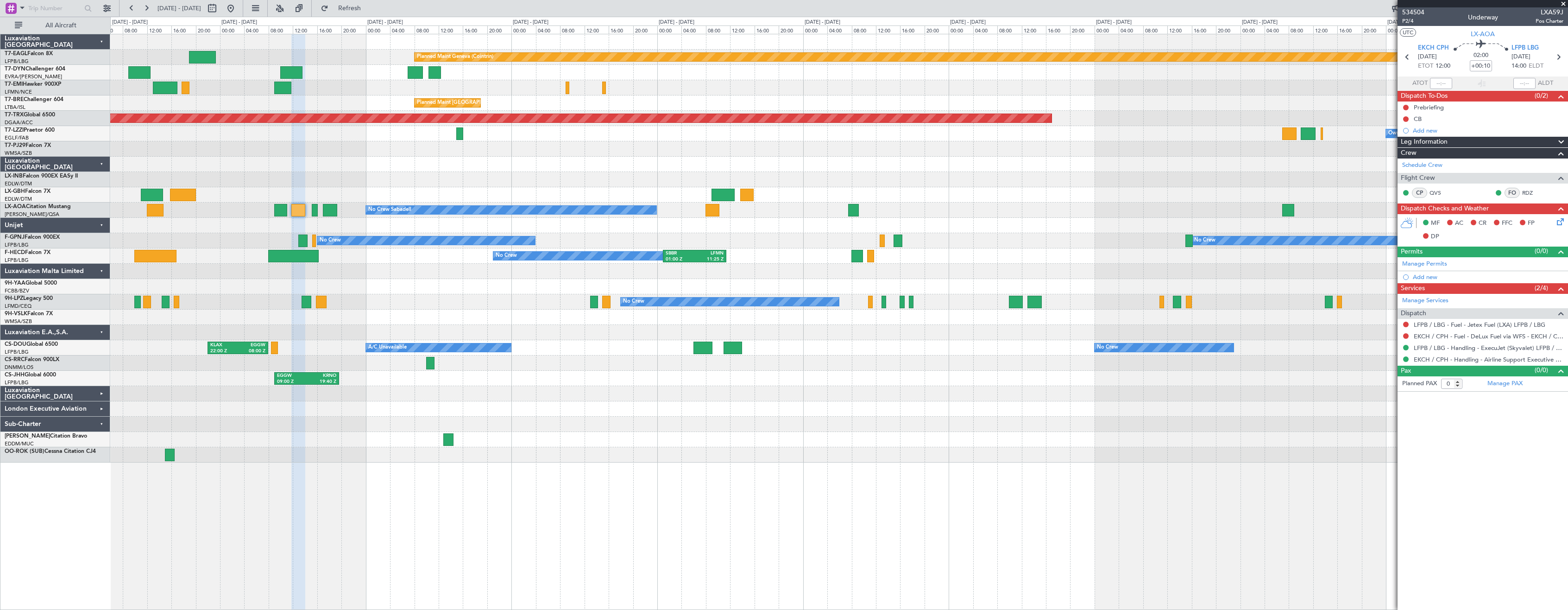
click at [375, 296] on div "Planned Maint Geneva (Cointrin) Planned Maint [GEOGRAPHIC_DATA]-[GEOGRAPHIC_DAT…" at bounding box center [838, 248] width 1457 height 428
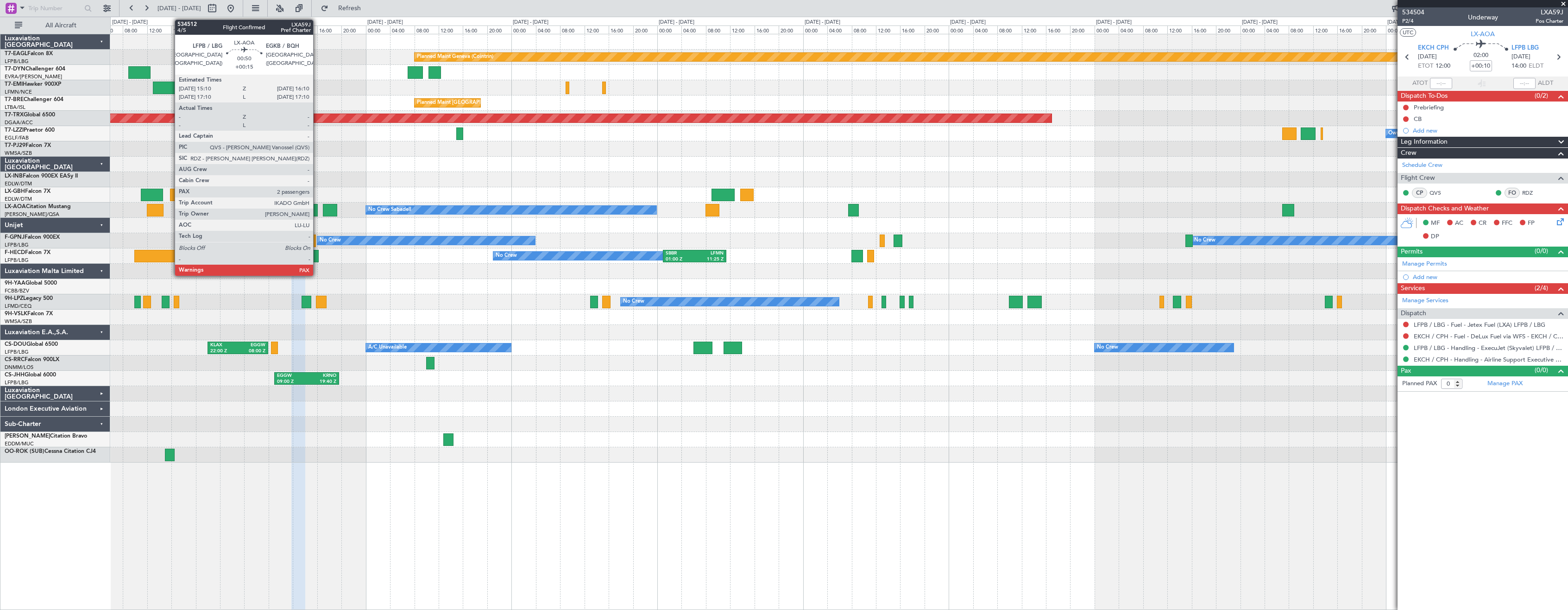
click at [317, 207] on div at bounding box center [315, 210] width 6 height 12
type input "+00:15"
type input "2"
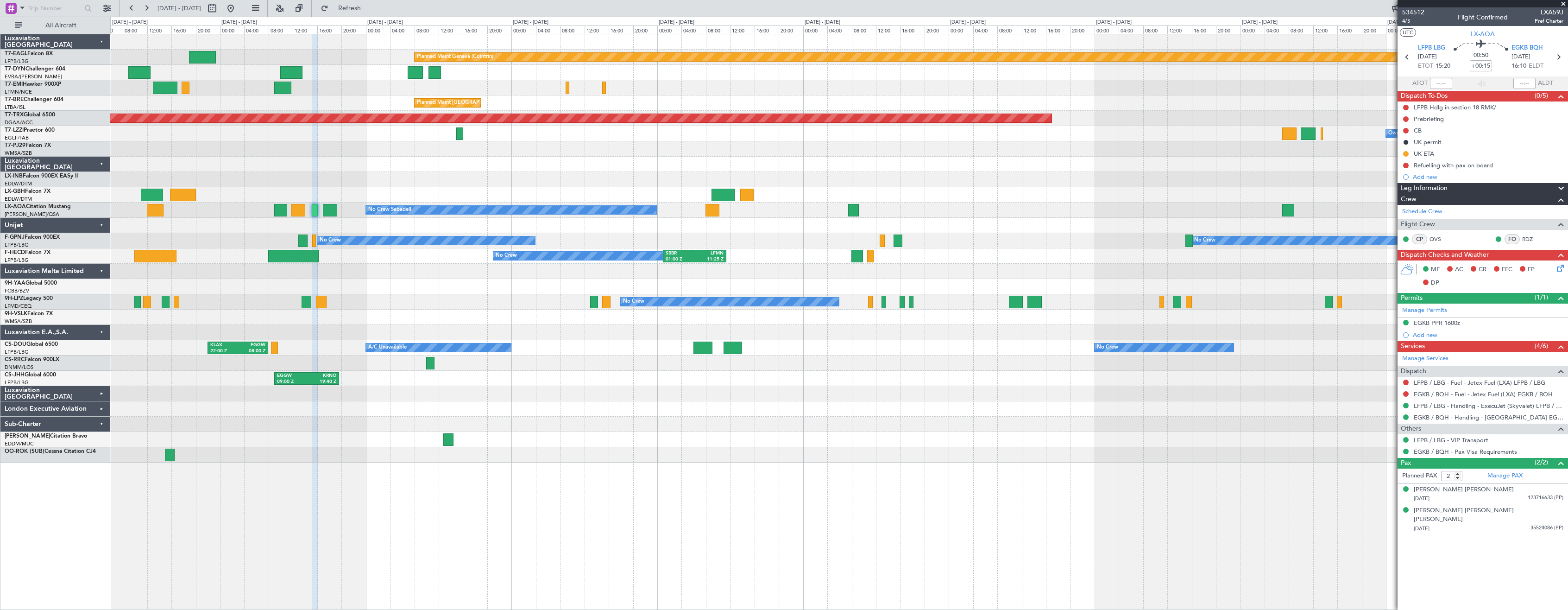
click at [434, 311] on div at bounding box center [838, 317] width 1457 height 15
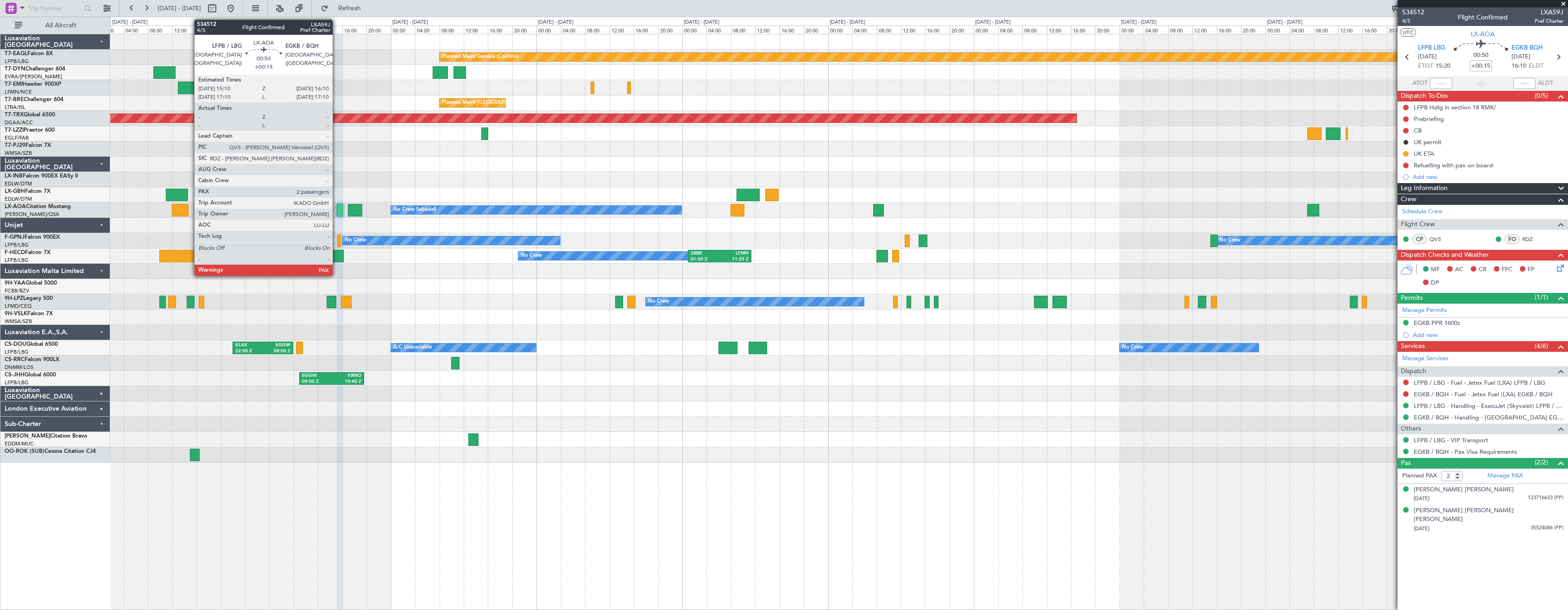
click at [337, 211] on div at bounding box center [340, 210] width 6 height 12
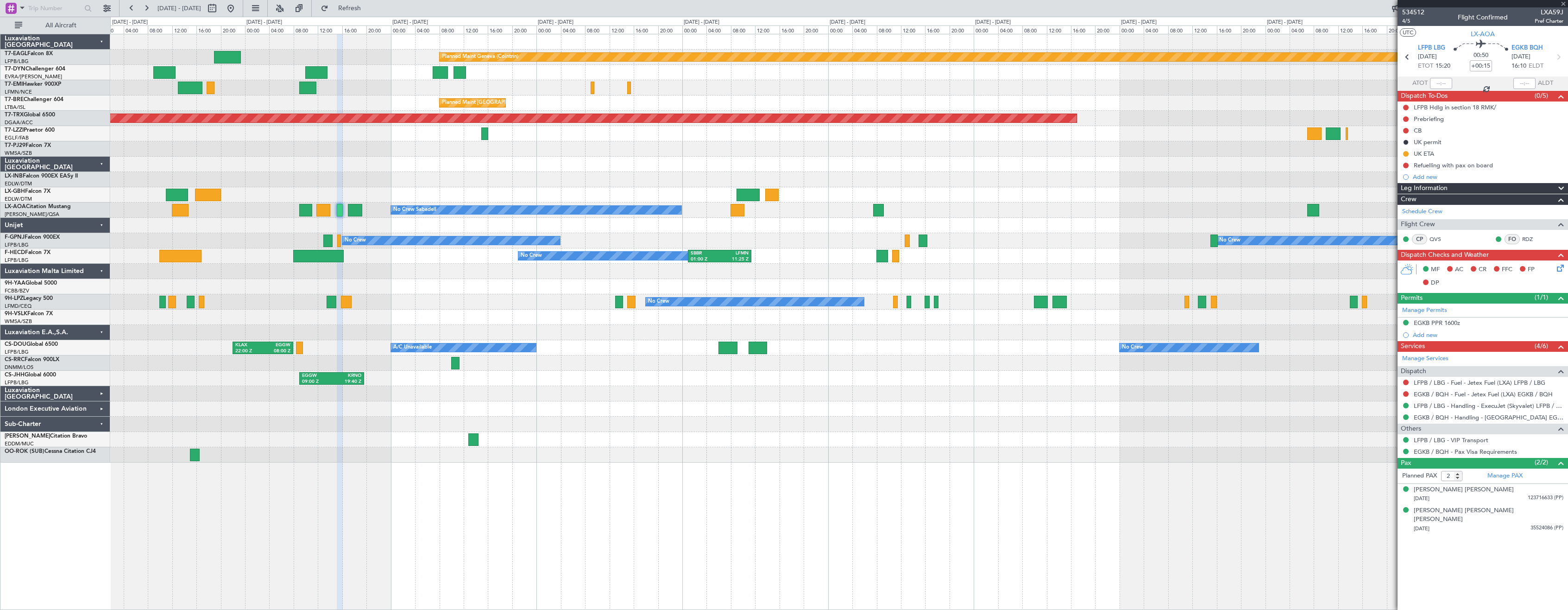
click at [341, 209] on div at bounding box center [340, 210] width 6 height 12
click at [340, 211] on div at bounding box center [340, 210] width 6 height 12
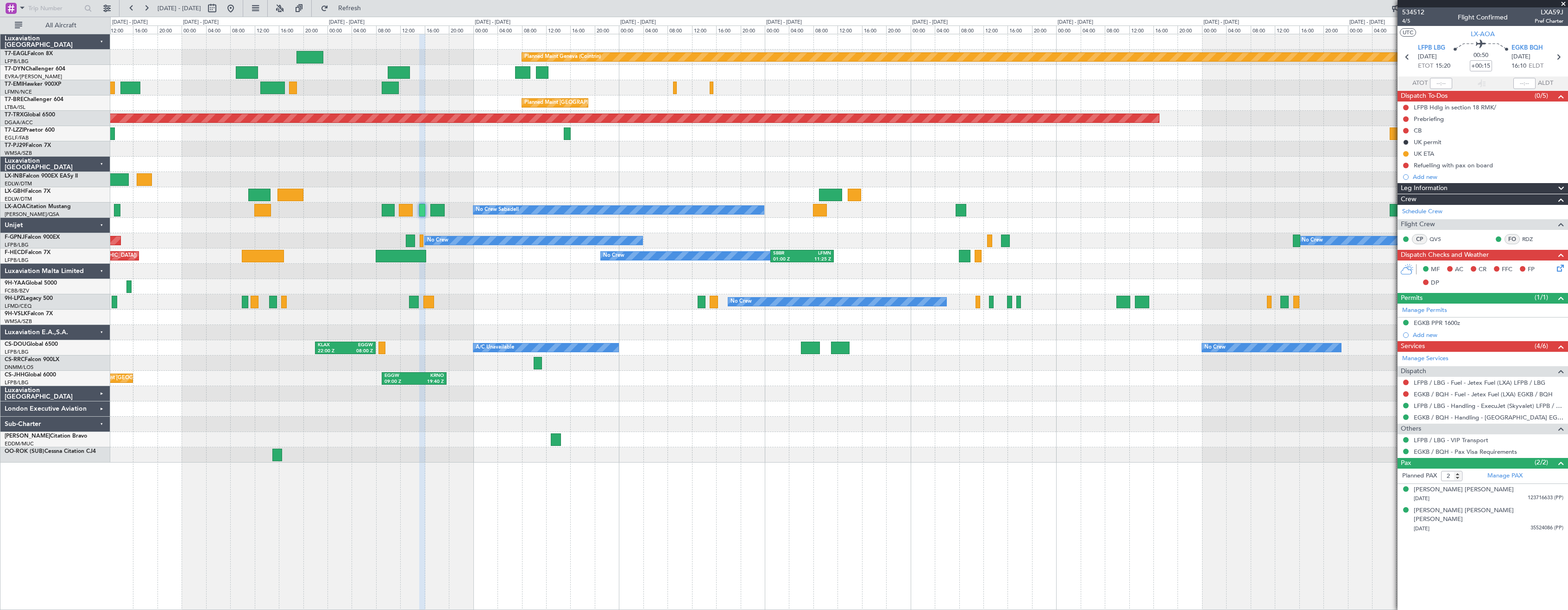
click at [764, 419] on div at bounding box center [838, 424] width 1457 height 15
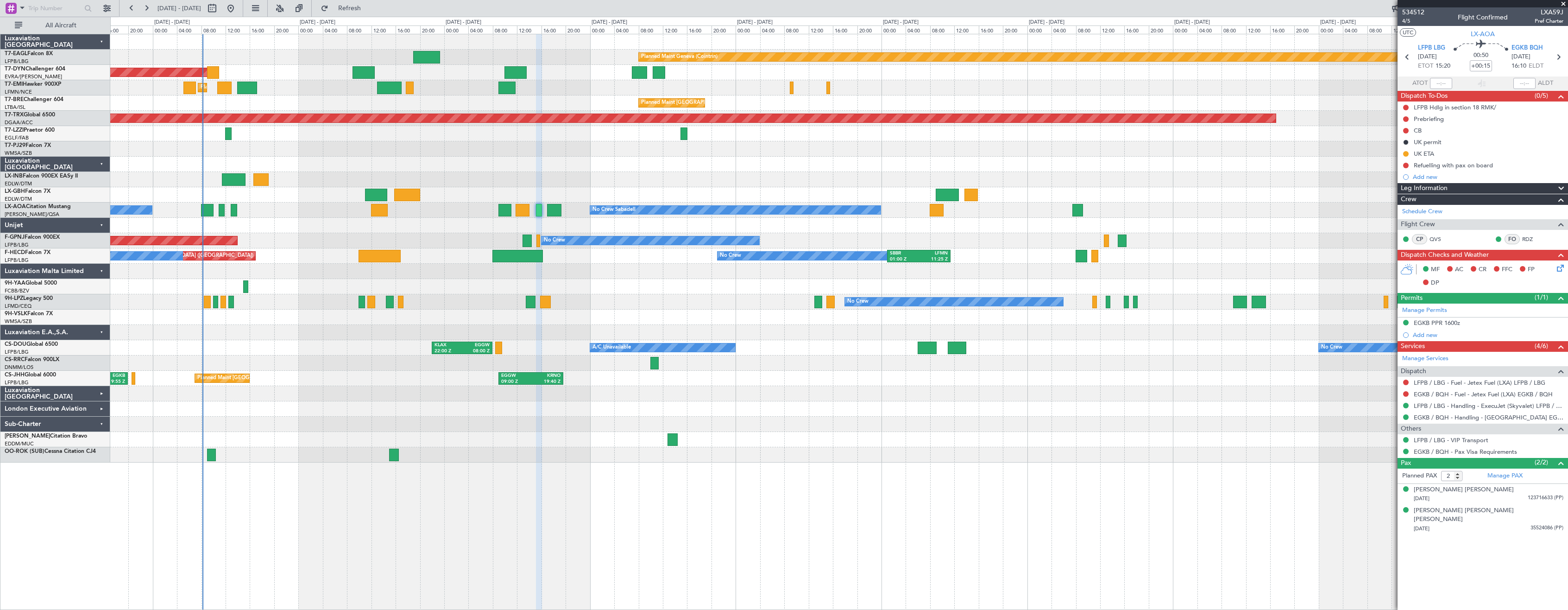
click at [813, 152] on div "Planned Maint Geneva (Cointrin) Planned Maint [GEOGRAPHIC_DATA]-[GEOGRAPHIC_DAT…" at bounding box center [838, 248] width 1457 height 428
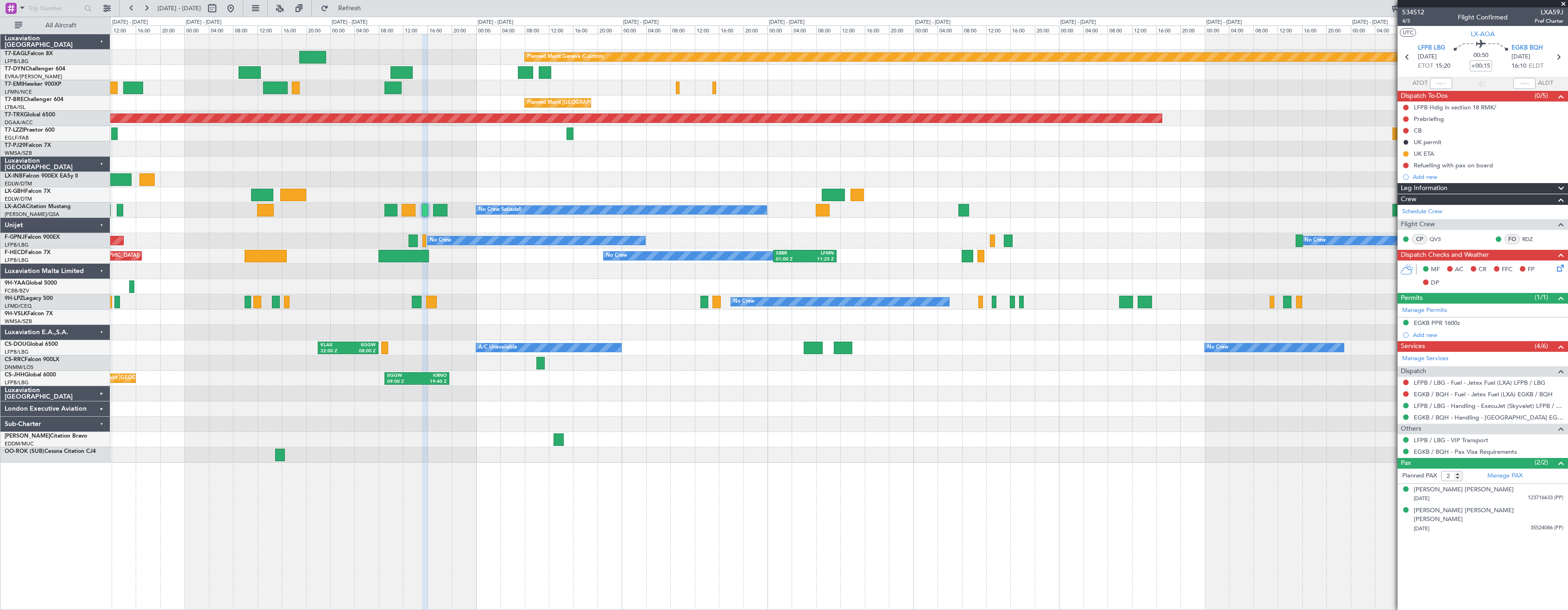
click at [1103, 192] on div "Planned Maint Nice ([GEOGRAPHIC_DATA])" at bounding box center [838, 195] width 1457 height 15
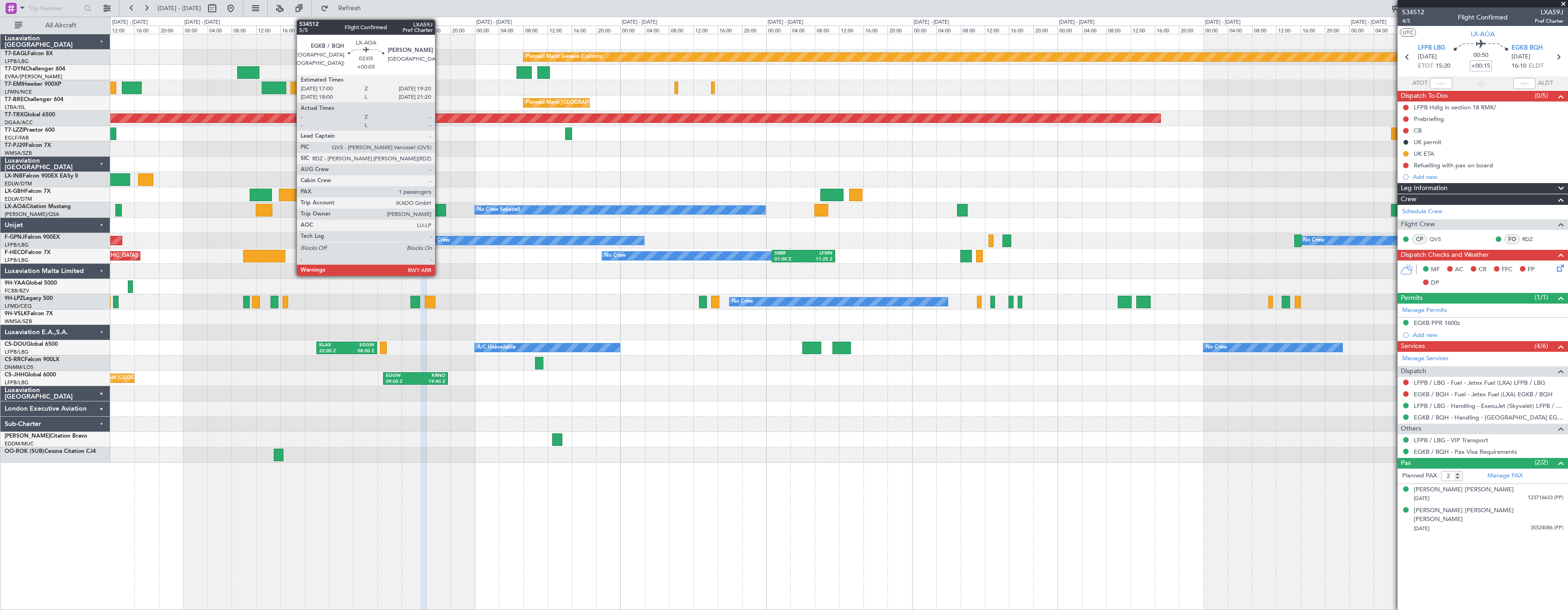
click at [439, 209] on div at bounding box center [439, 210] width 14 height 12
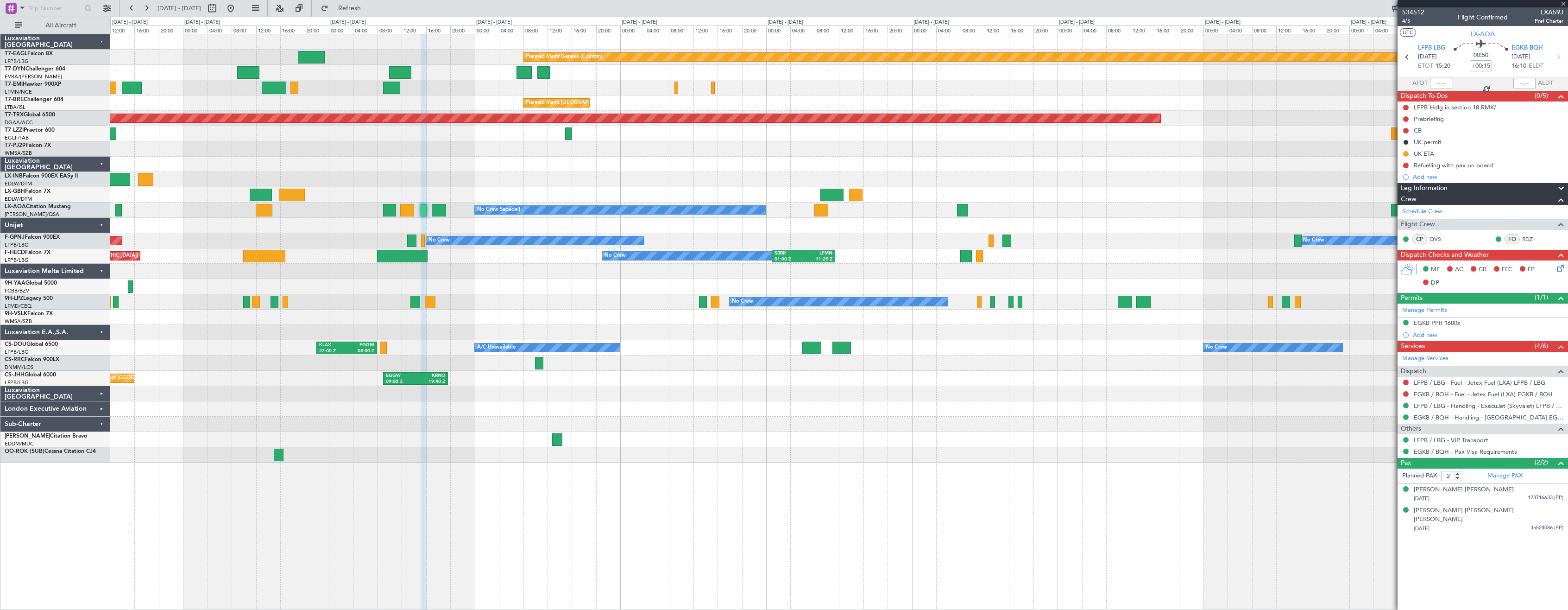
type input "+00:05"
type input "1"
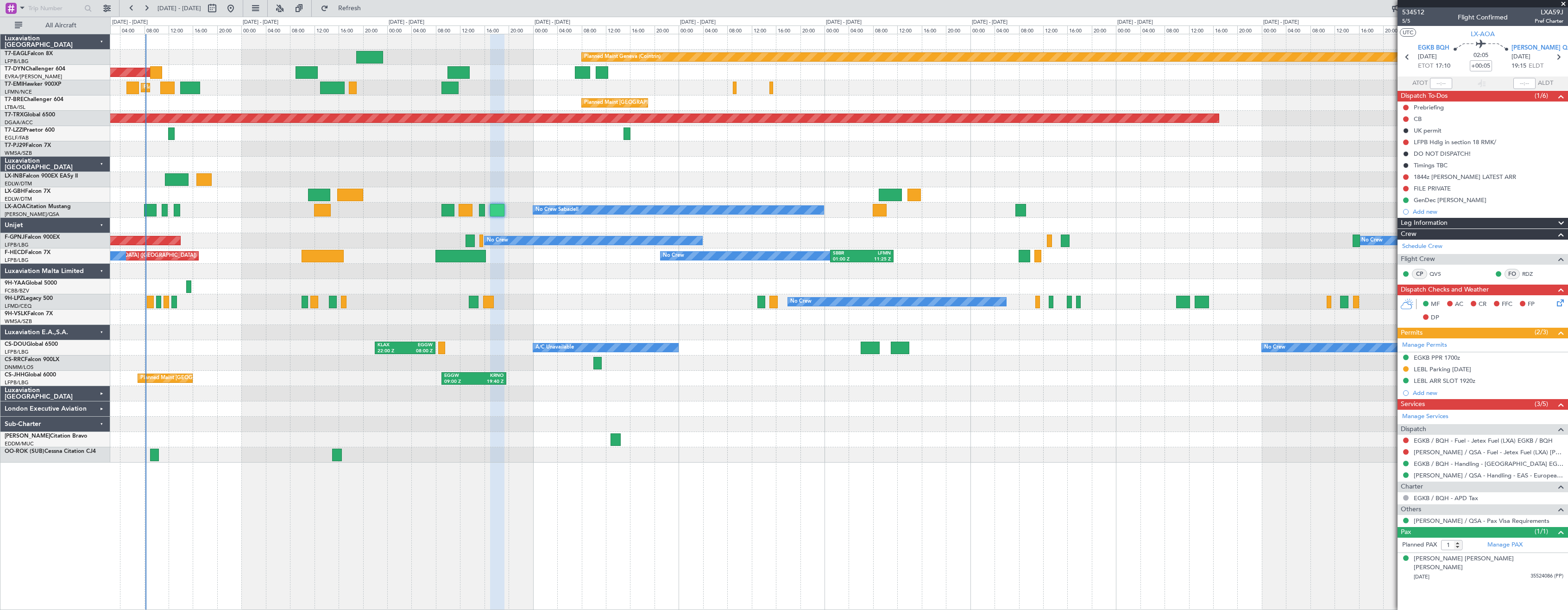
click at [563, 295] on div "No Crew No Crew" at bounding box center [838, 302] width 1457 height 15
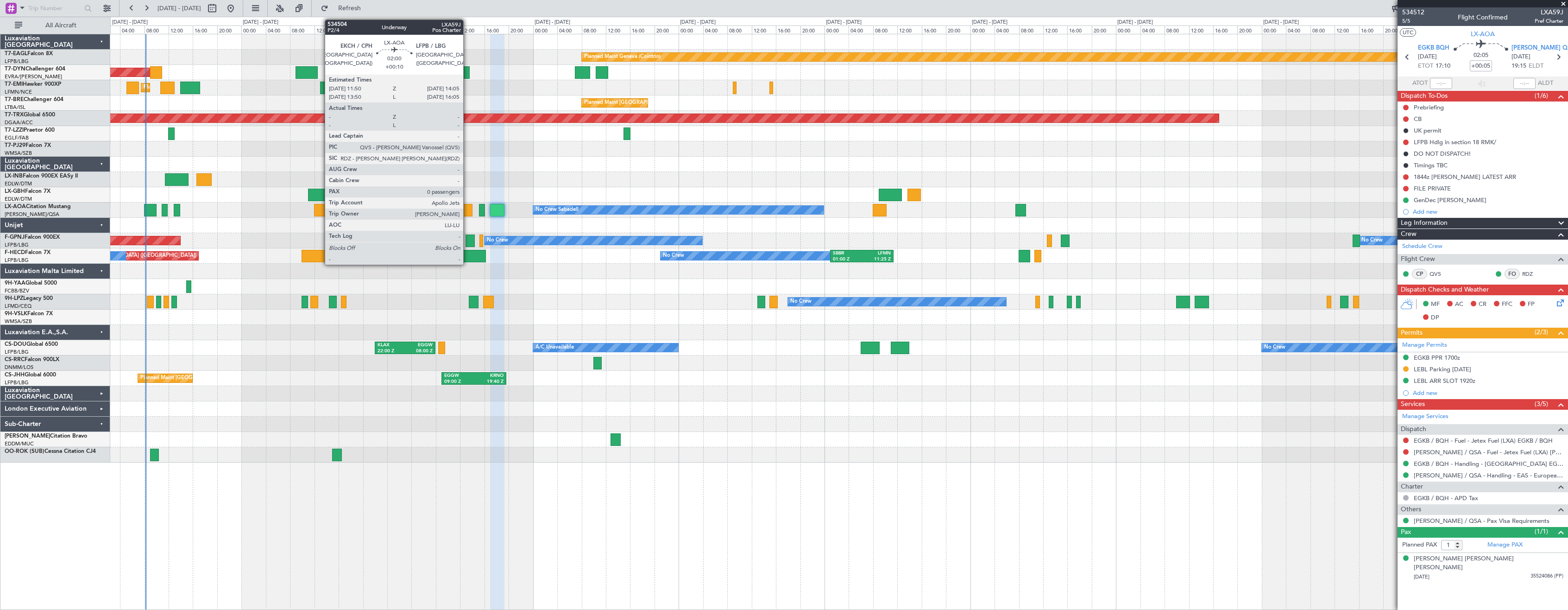
click at [467, 214] on div at bounding box center [465, 210] width 14 height 12
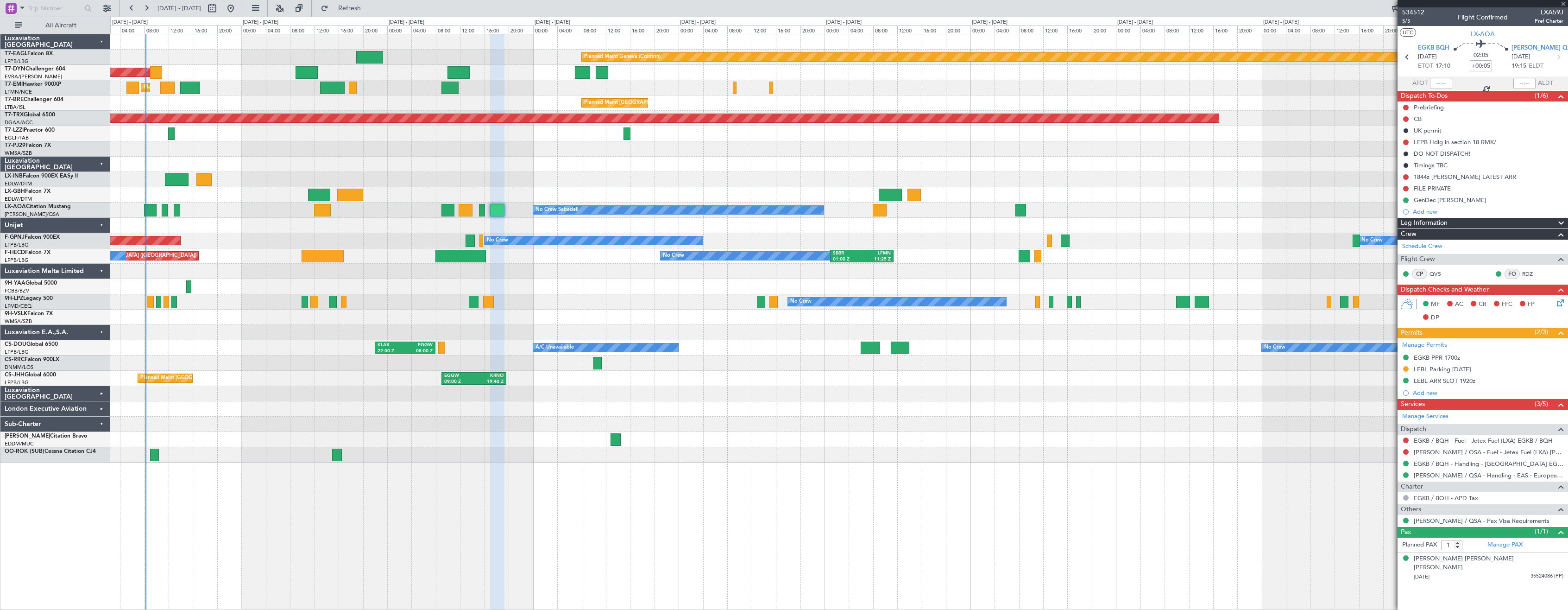
type input "+00:10"
type input "0"
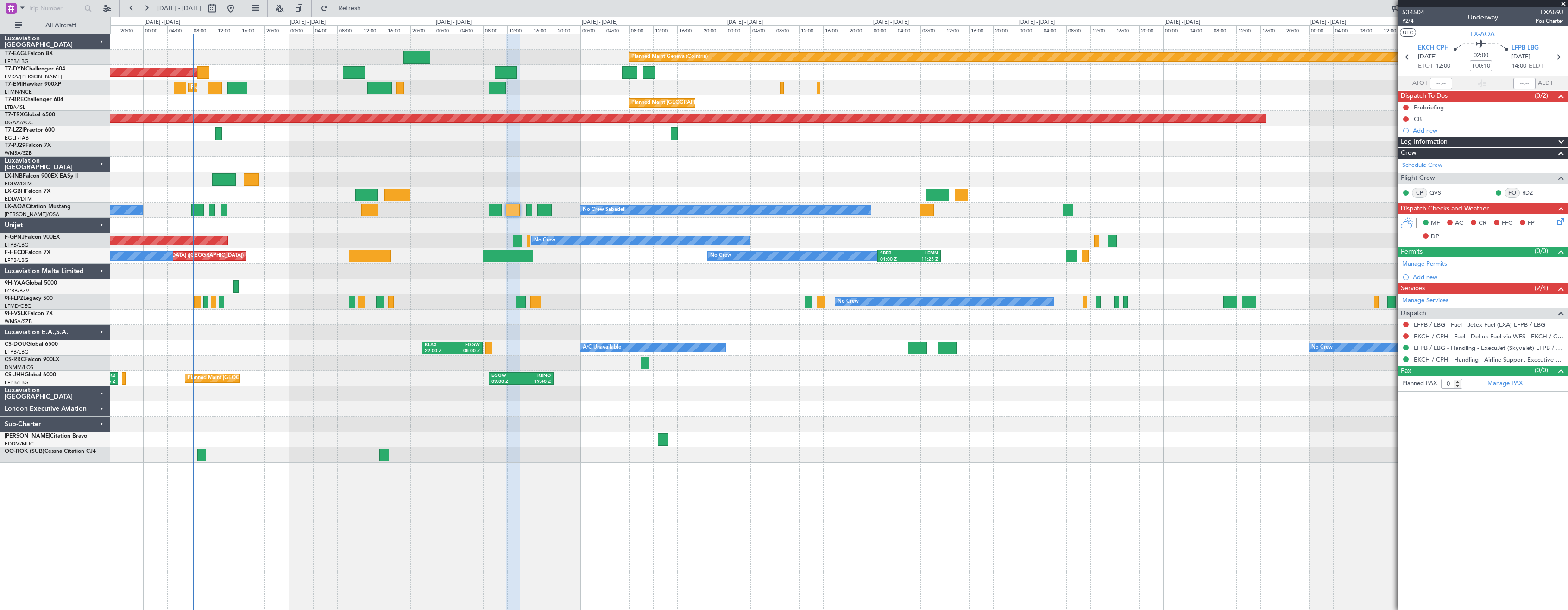
click at [652, 196] on div "Planned Maint Nice ([GEOGRAPHIC_DATA]) Unplanned Maint [GEOGRAPHIC_DATA] ([GEOG…" at bounding box center [838, 195] width 1457 height 15
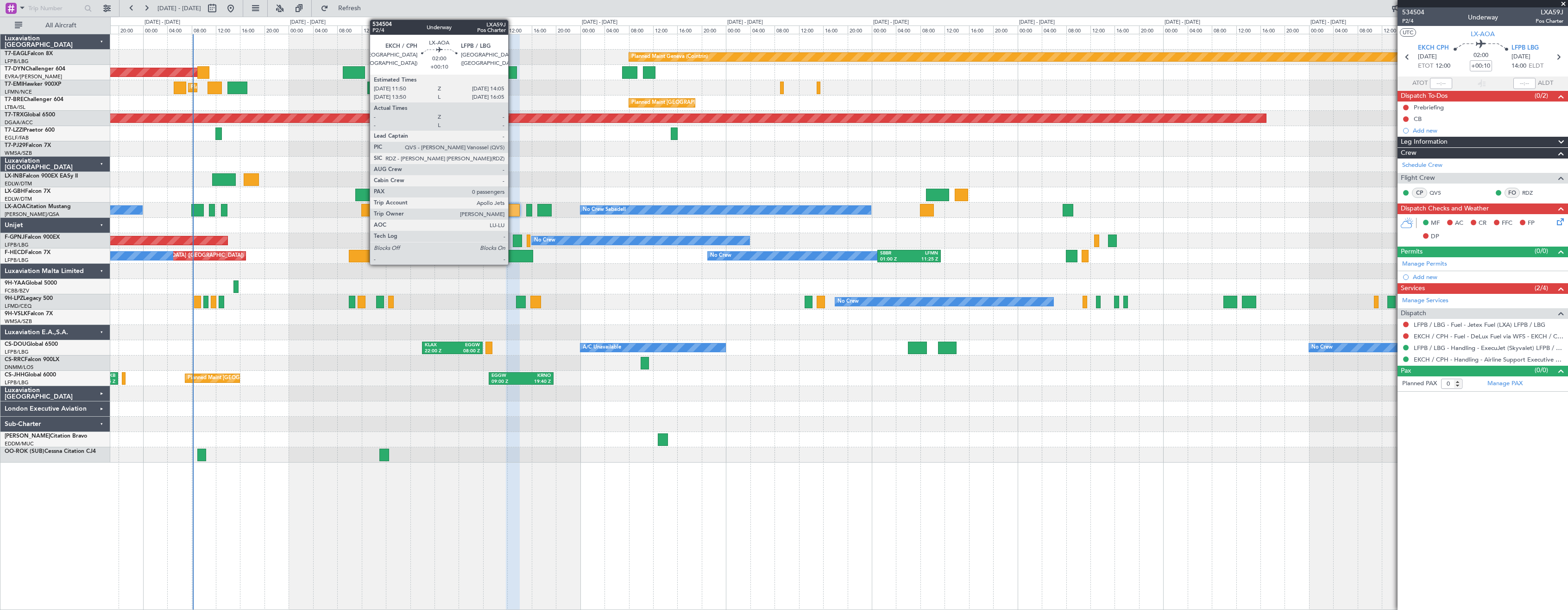
click at [512, 211] on div at bounding box center [513, 210] width 14 height 12
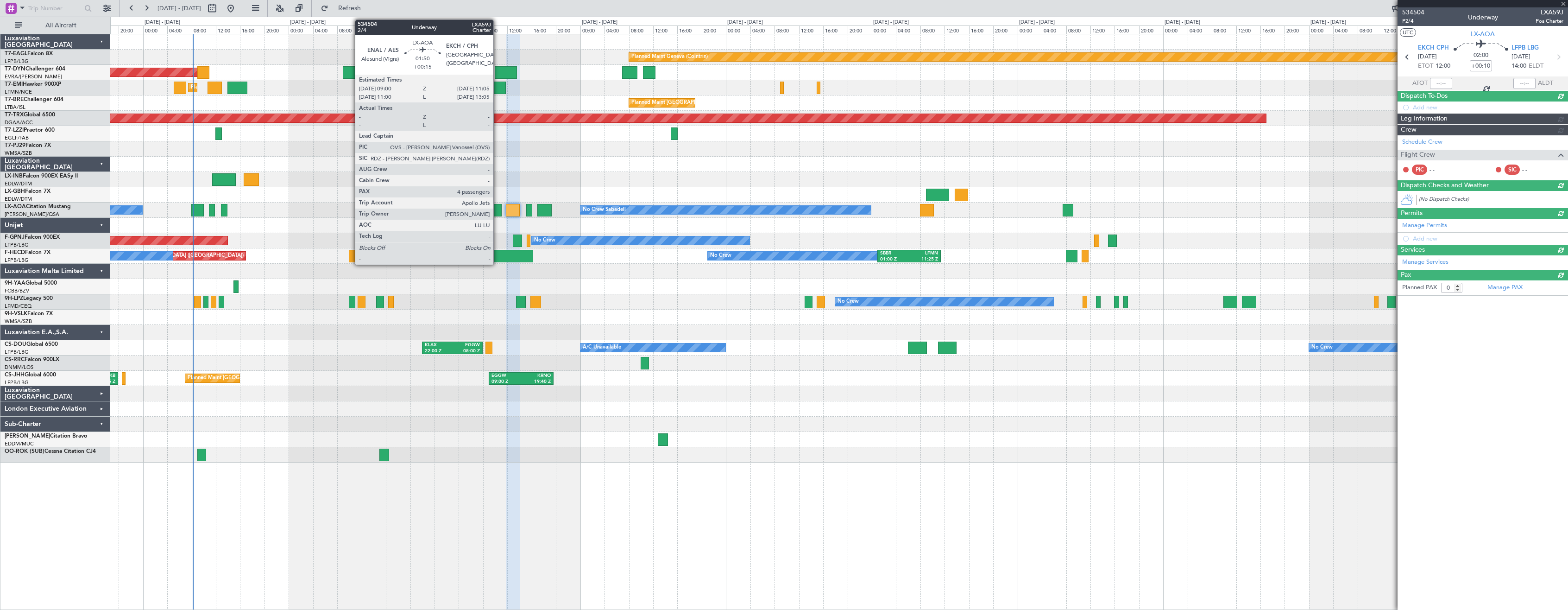
click at [497, 210] on div at bounding box center [495, 210] width 13 height 12
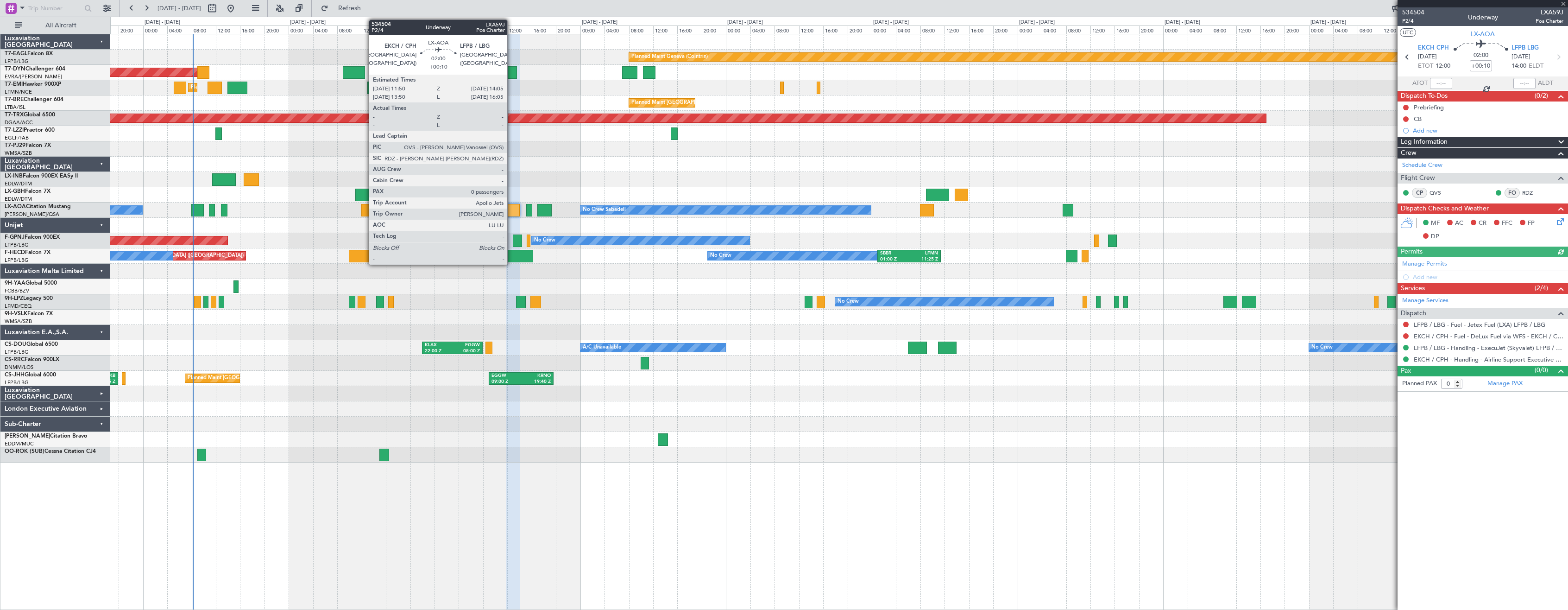
type input "+00:15"
type input "4"
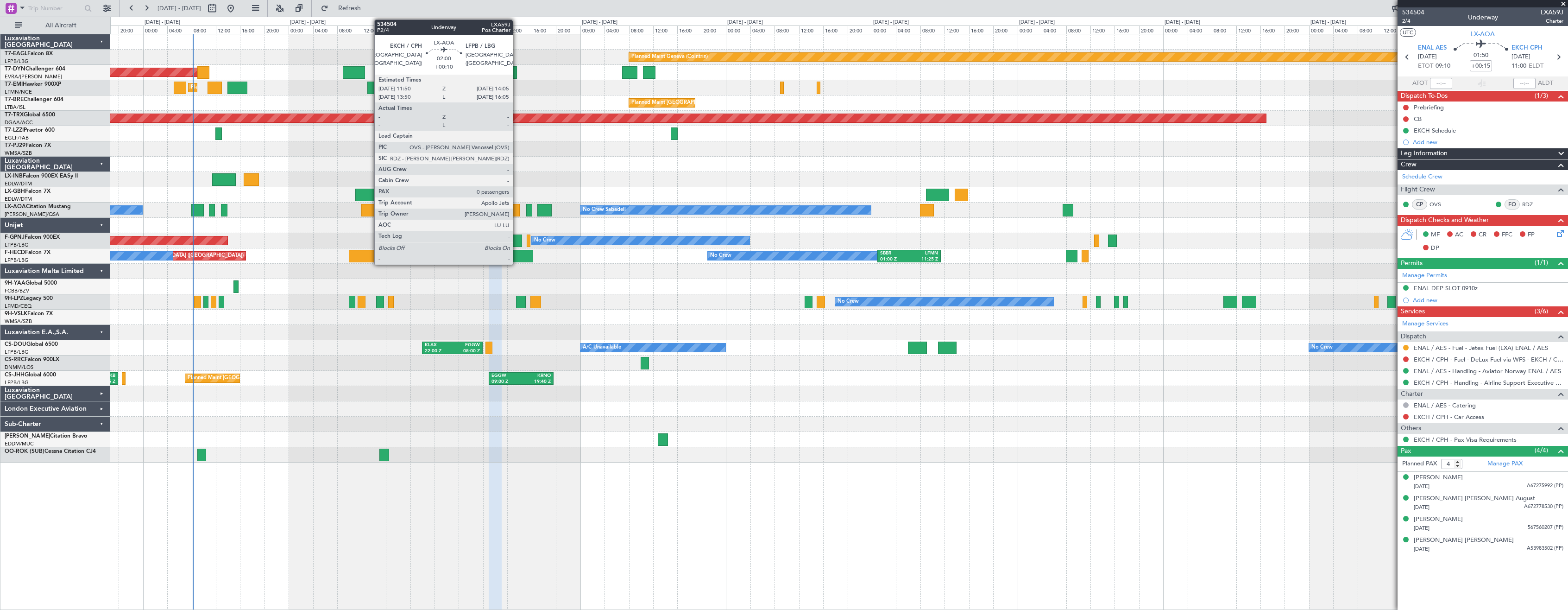
click at [517, 211] on div at bounding box center [513, 210] width 14 height 12
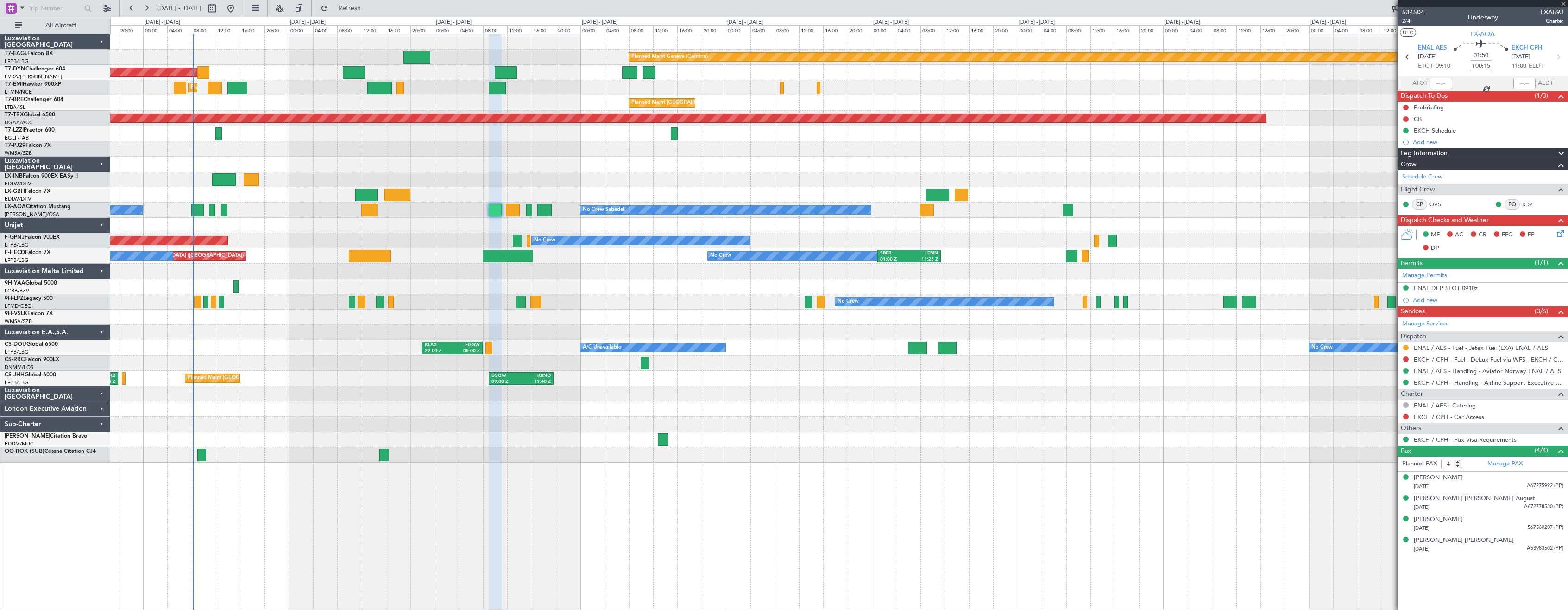
type input "+00:10"
type input "0"
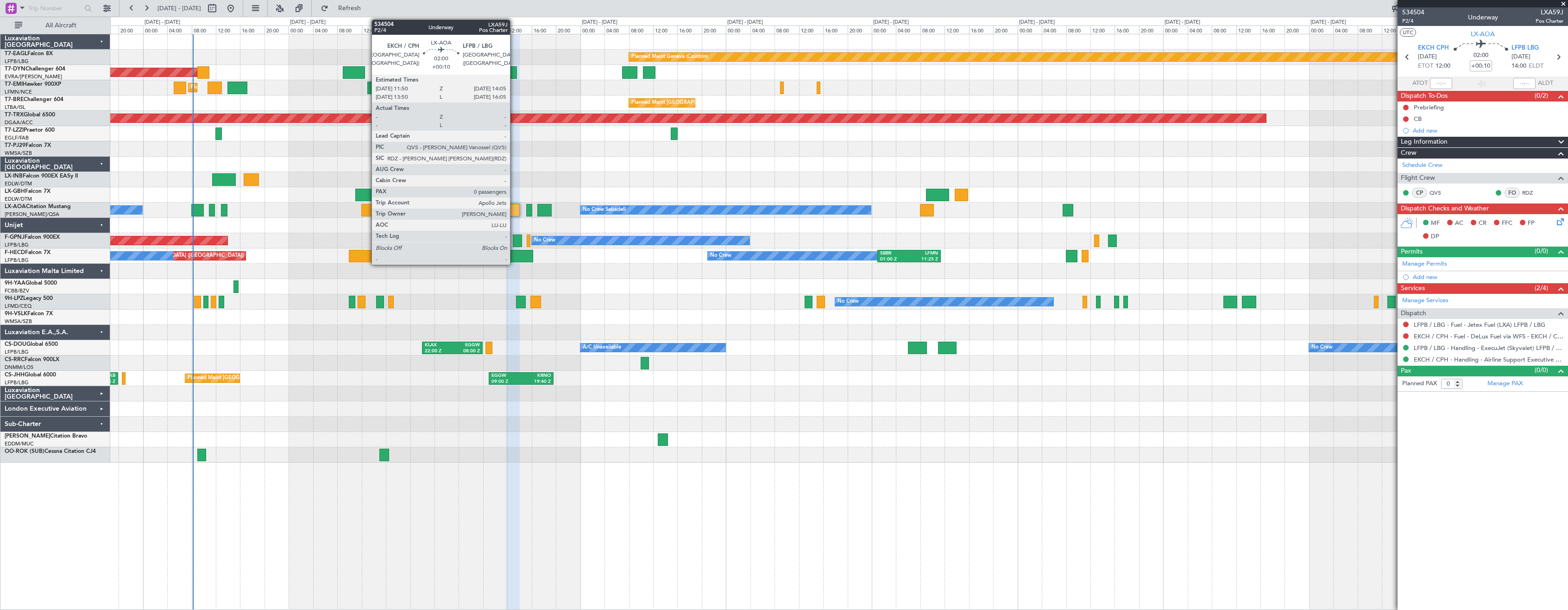
click at [514, 211] on div at bounding box center [513, 210] width 14 height 12
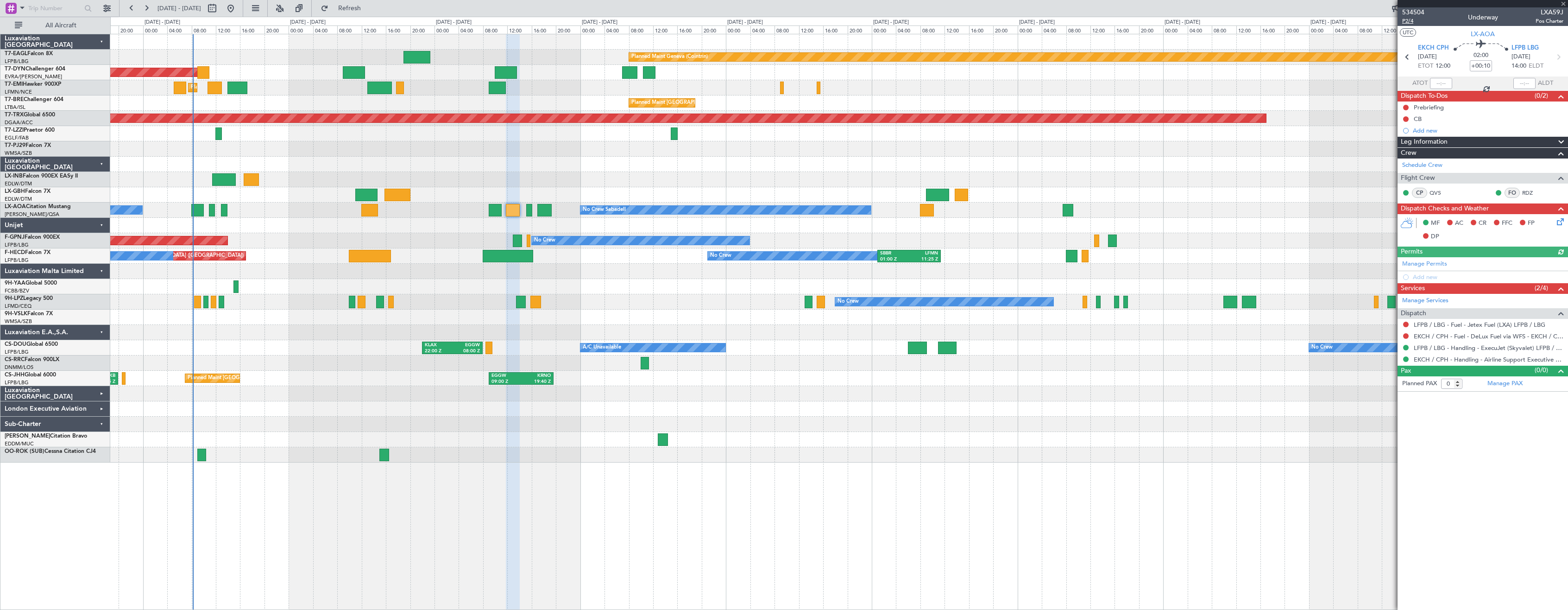
click at [1407, 22] on span "P2/4" at bounding box center [1414, 21] width 22 height 8
click at [347, 10] on fb-refresh-button "Refresh" at bounding box center [344, 8] width 65 height 17
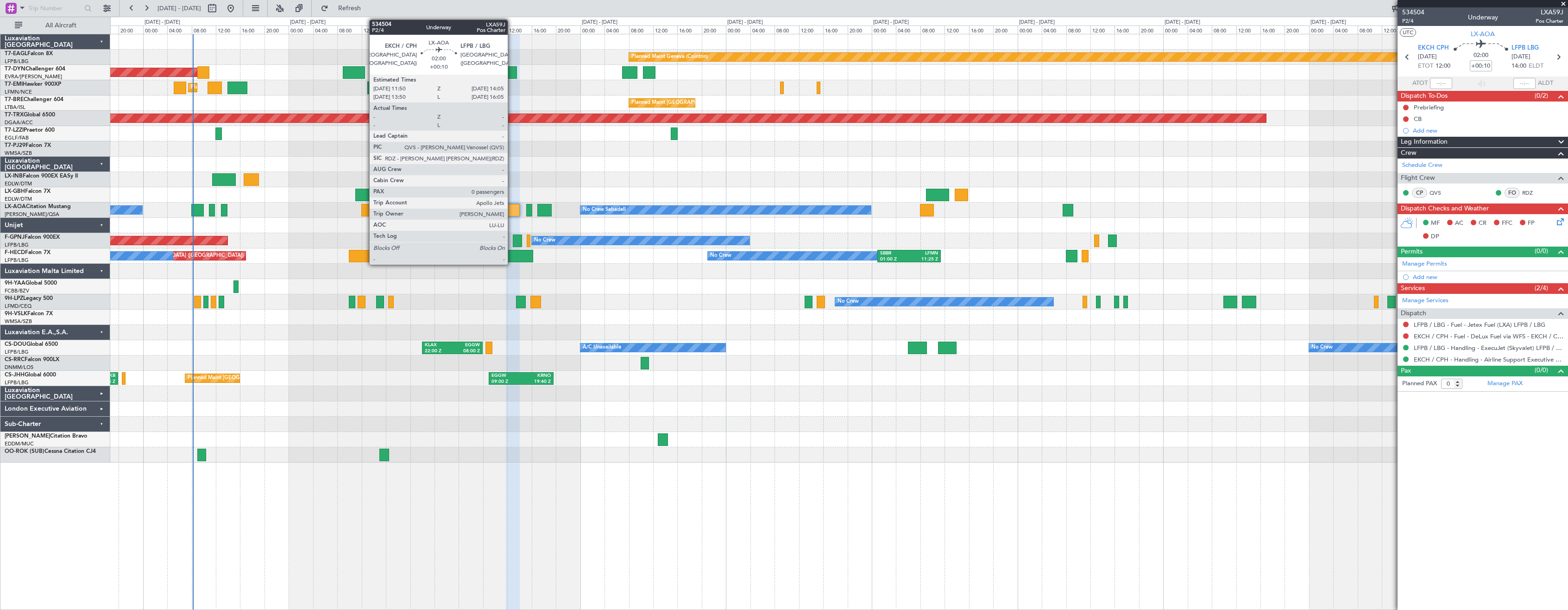
click at [512, 211] on div at bounding box center [513, 210] width 14 height 12
click at [515, 209] on div at bounding box center [513, 210] width 14 height 12
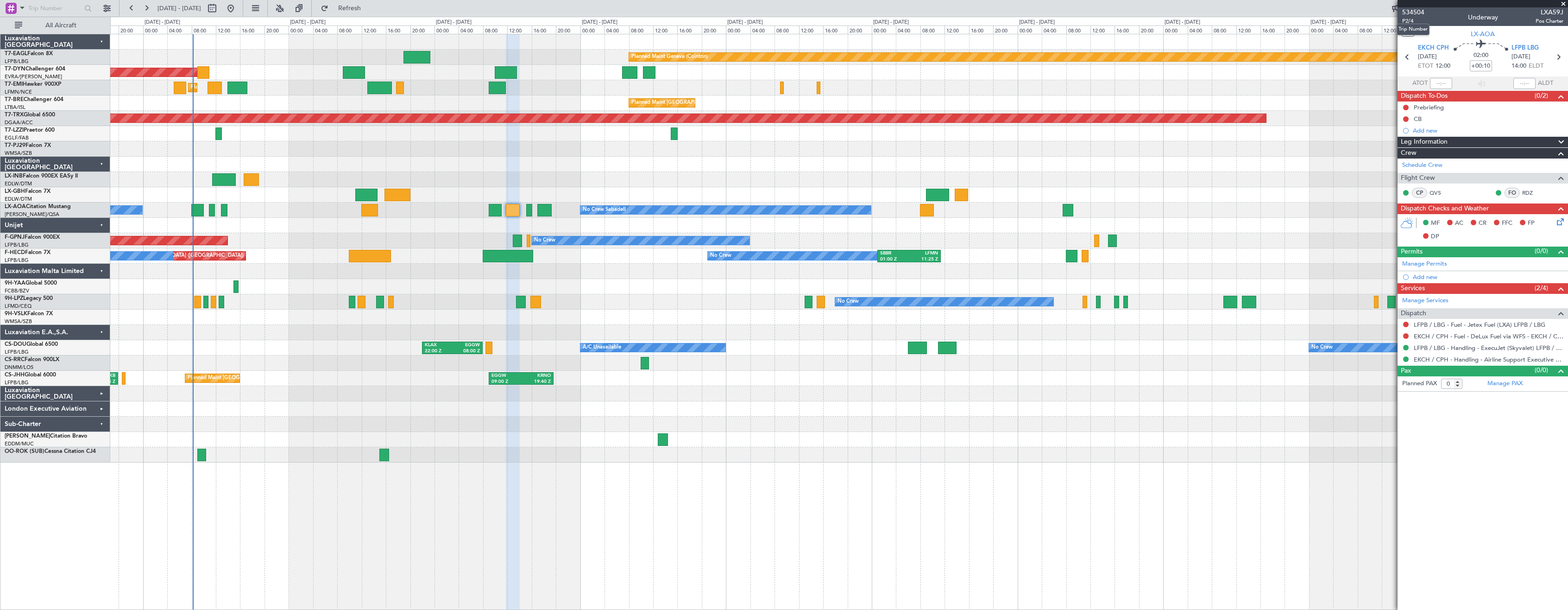
click at [1410, 19] on mat-tooltip-component "Trip Number" at bounding box center [1412, 29] width 46 height 24
click at [1405, 20] on mat-tooltip-component "Trip Number" at bounding box center [1412, 29] width 46 height 24
click at [1404, 21] on span "P2/4" at bounding box center [1414, 21] width 22 height 8
click at [1416, 13] on span "534504" at bounding box center [1414, 12] width 22 height 10
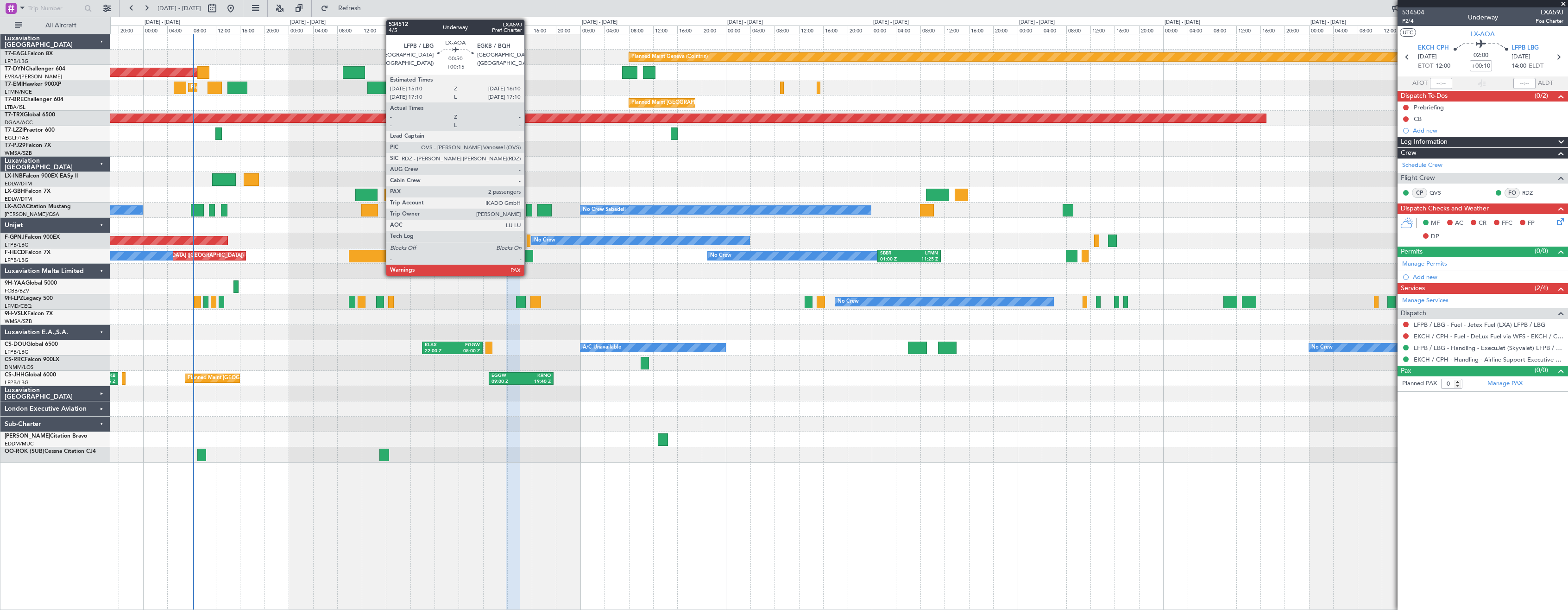
click at [528, 205] on div at bounding box center [529, 210] width 6 height 12
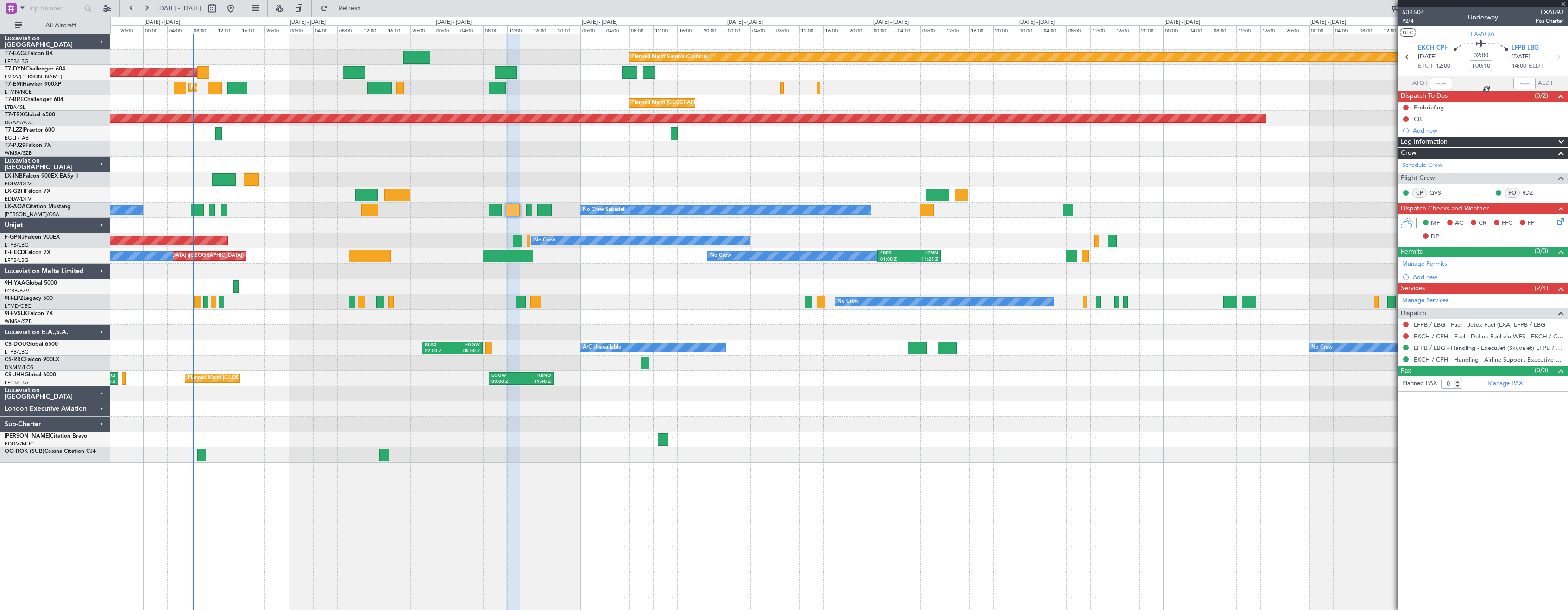
type input "+00:15"
type input "2"
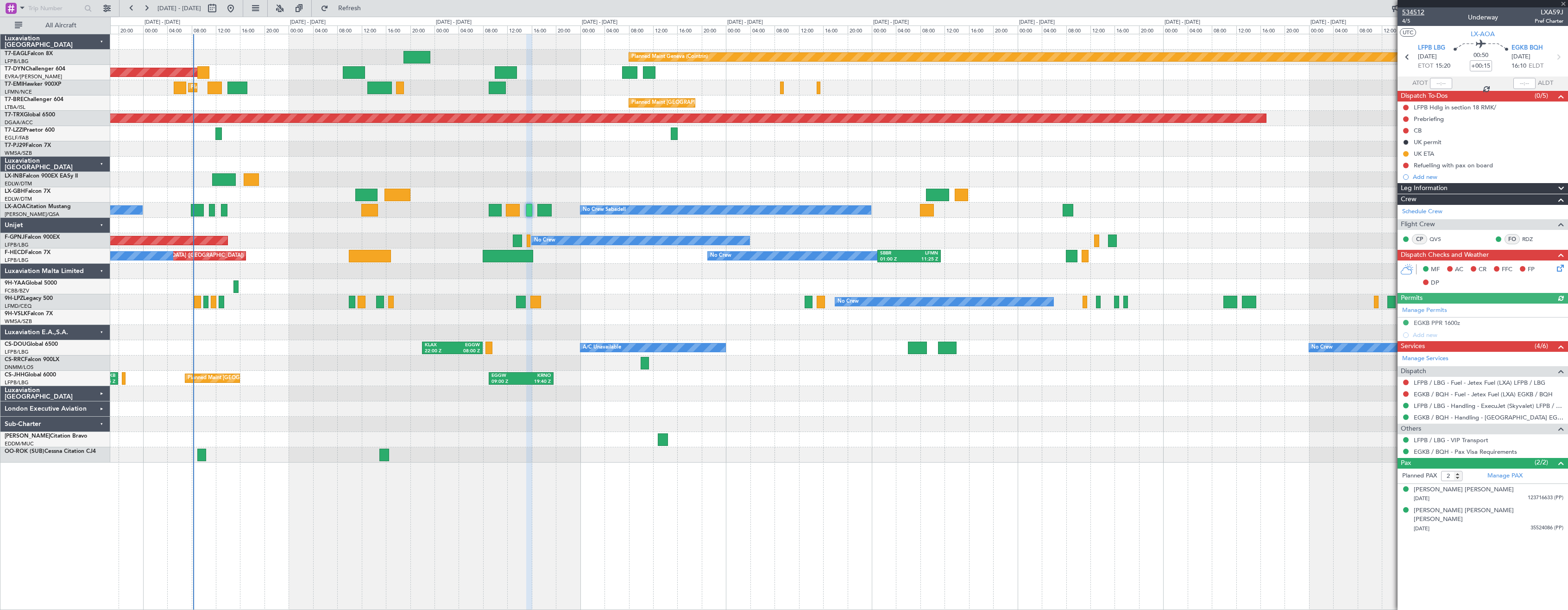
click at [1419, 14] on span "534512" at bounding box center [1414, 12] width 22 height 10
click at [372, 2] on button "Refresh" at bounding box center [344, 8] width 56 height 15
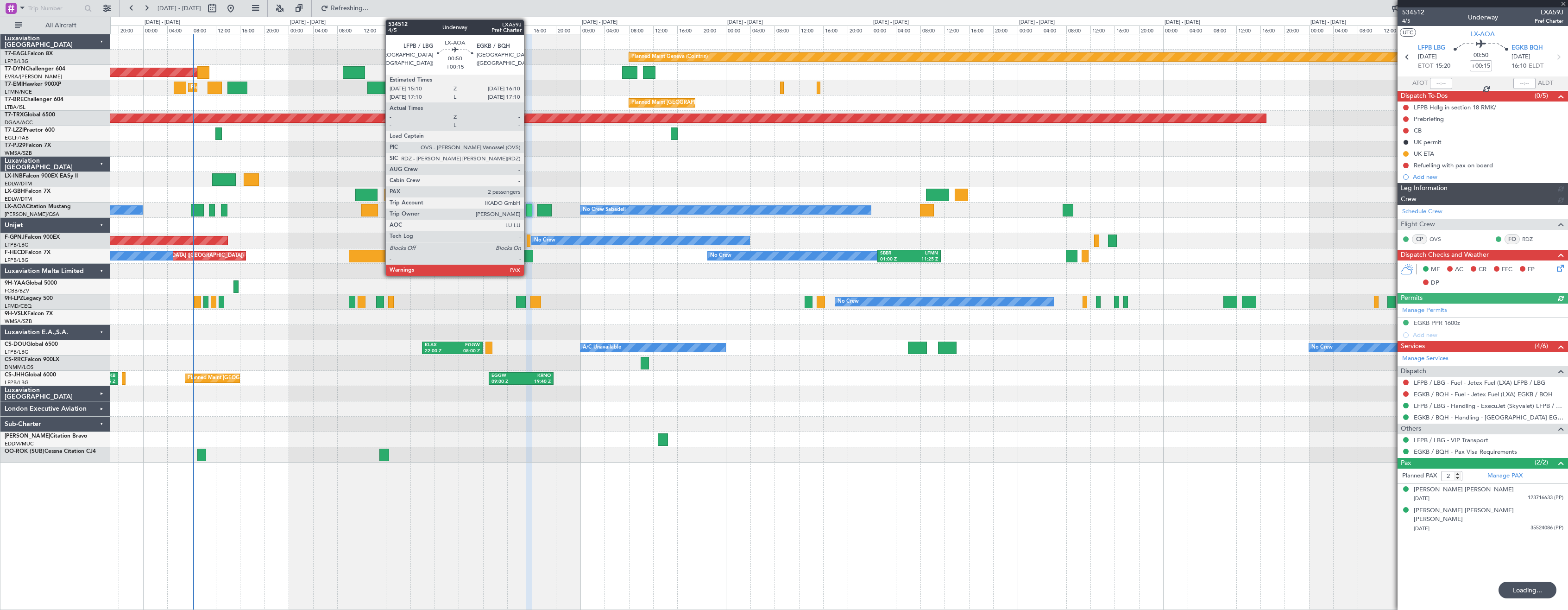
click at [528, 211] on div at bounding box center [529, 210] width 6 height 12
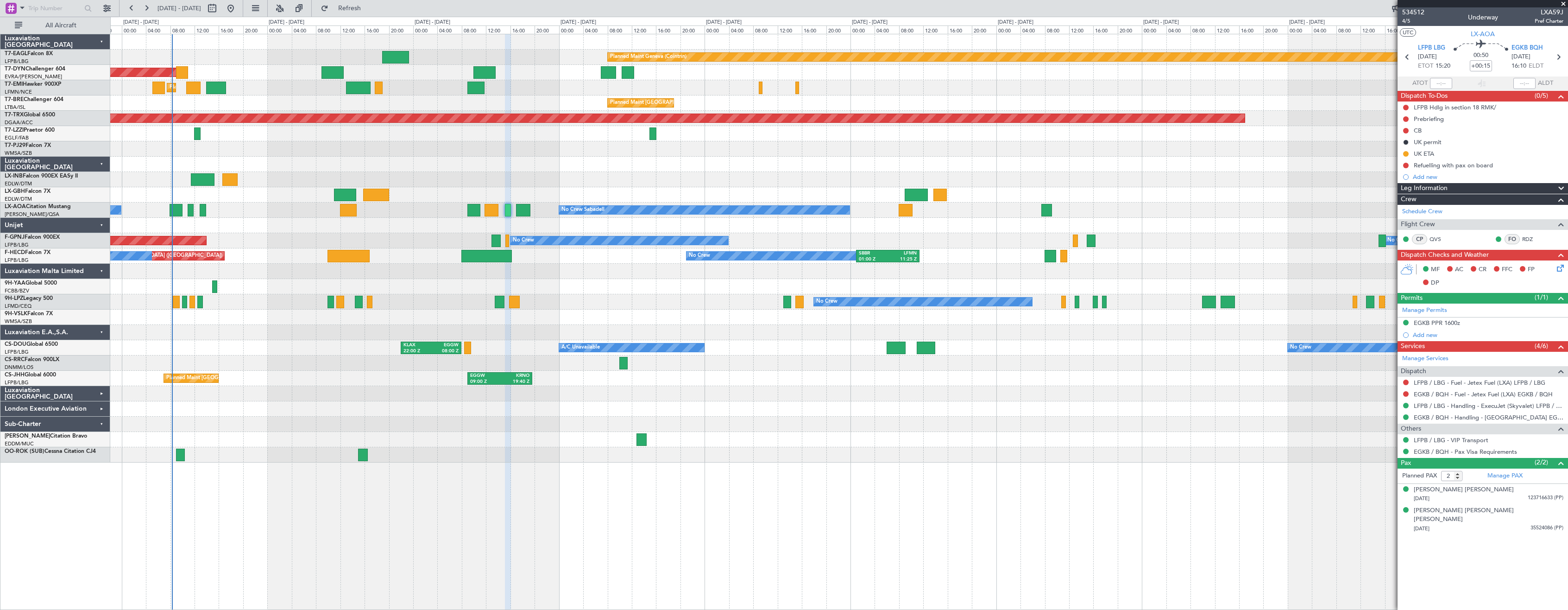
click at [612, 289] on div at bounding box center [838, 286] width 1457 height 15
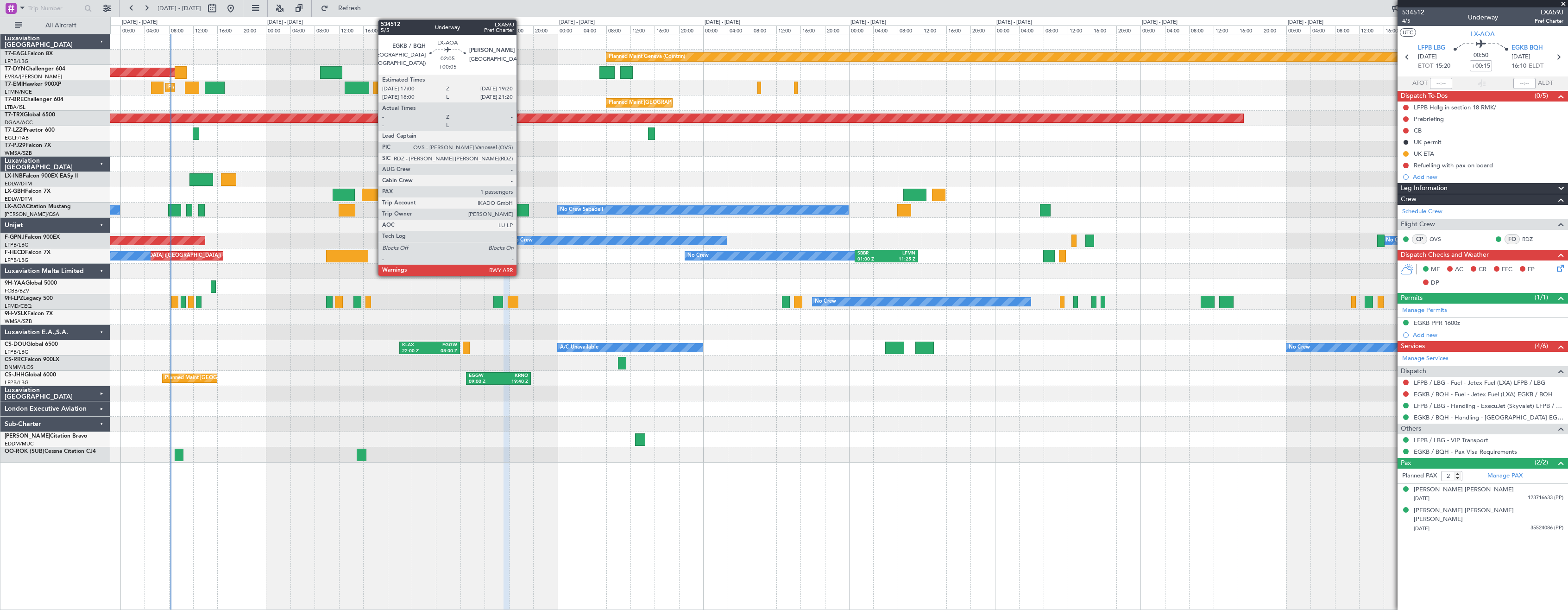
click at [521, 209] on div at bounding box center [522, 210] width 14 height 12
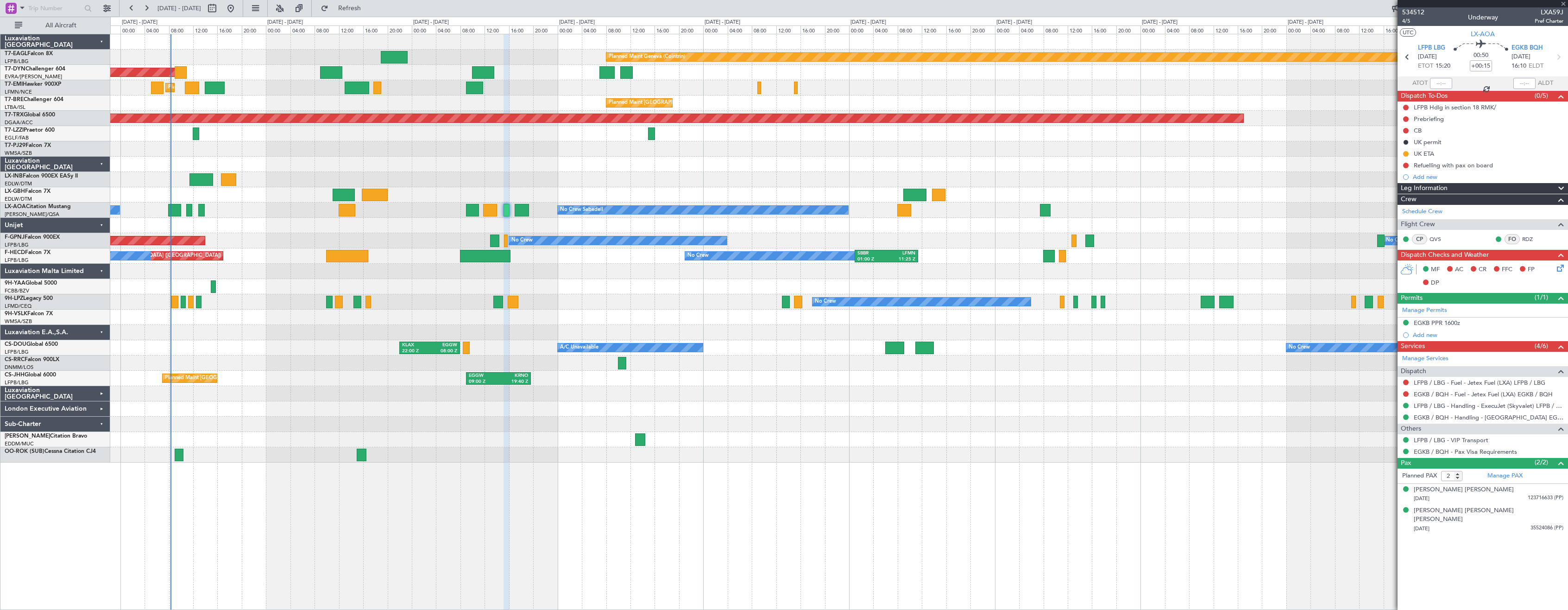
type input "+00:05"
type input "1"
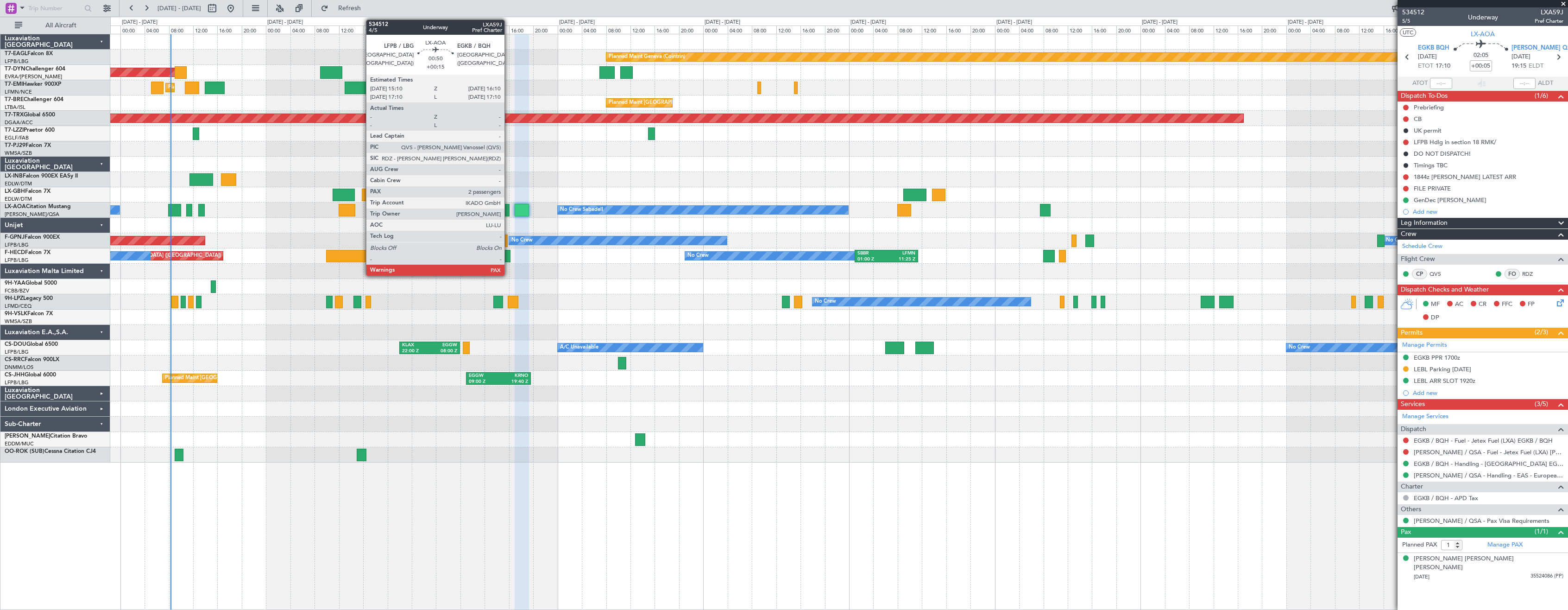
click at [509, 208] on div at bounding box center [507, 210] width 6 height 12
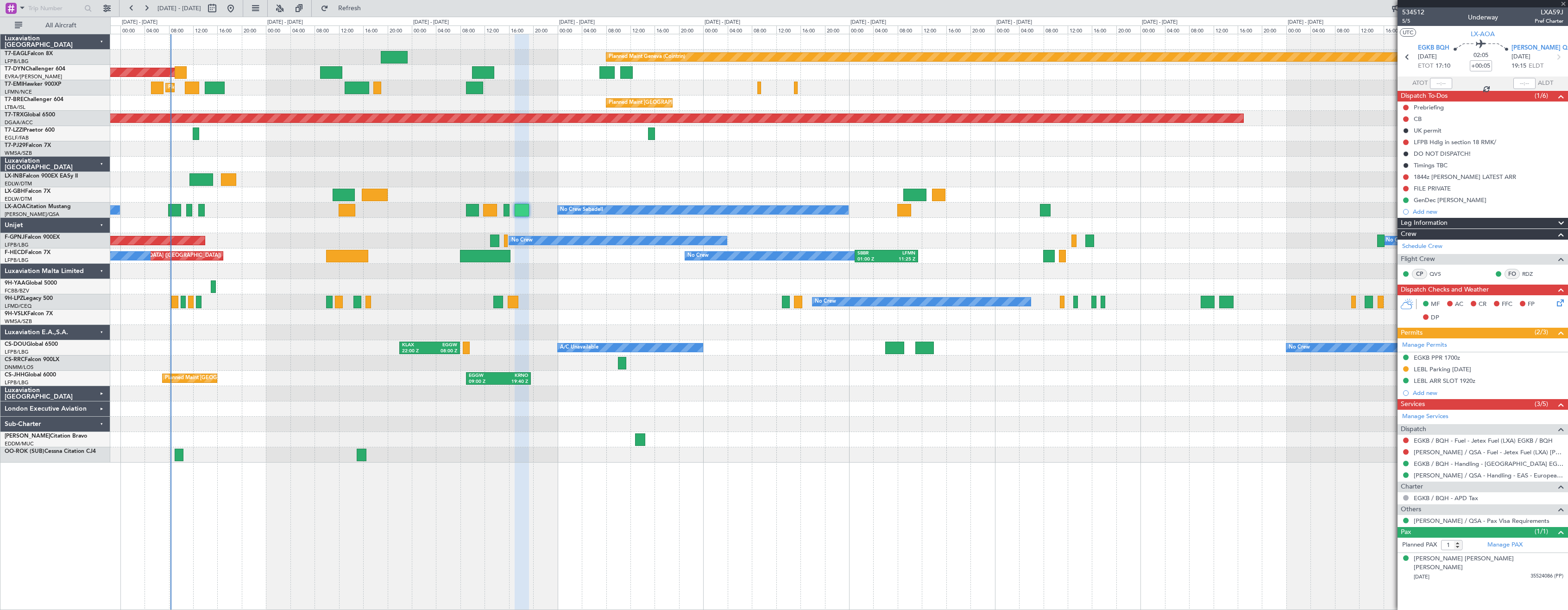
type input "+00:15"
type input "2"
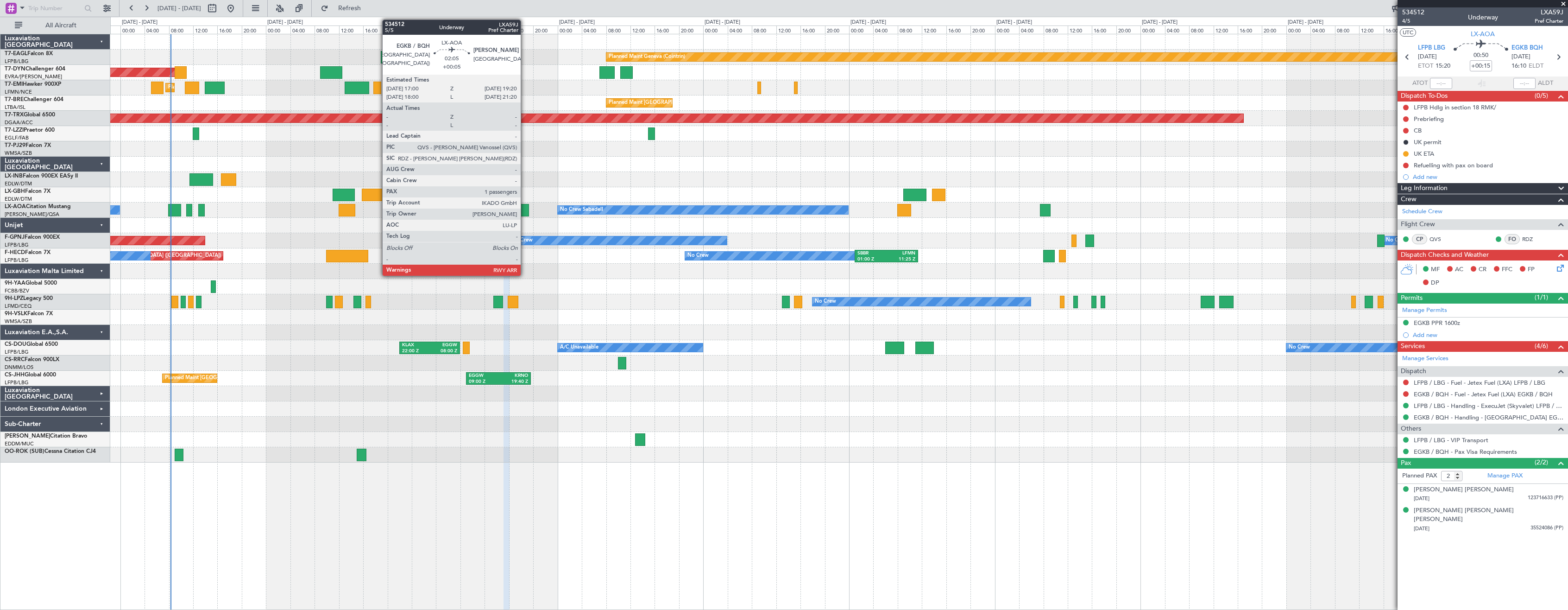
click at [525, 211] on div at bounding box center [522, 210] width 14 height 12
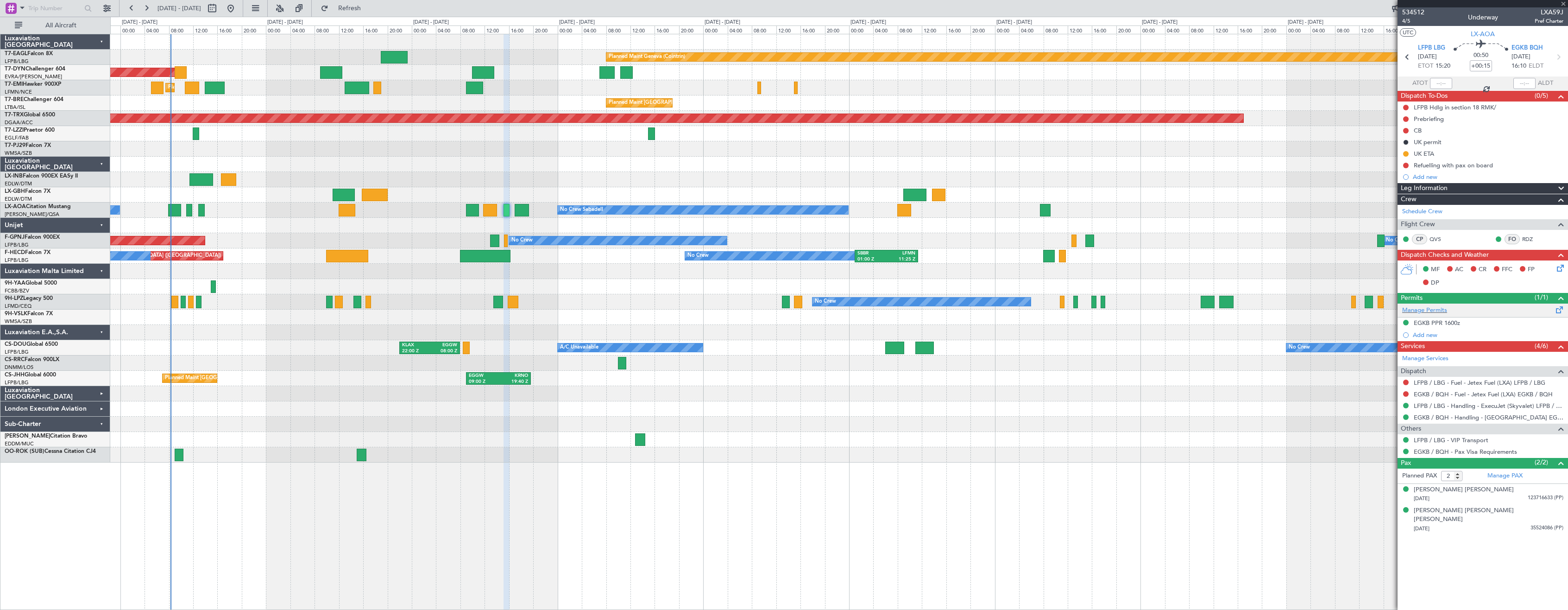
type input "+00:05"
type input "1"
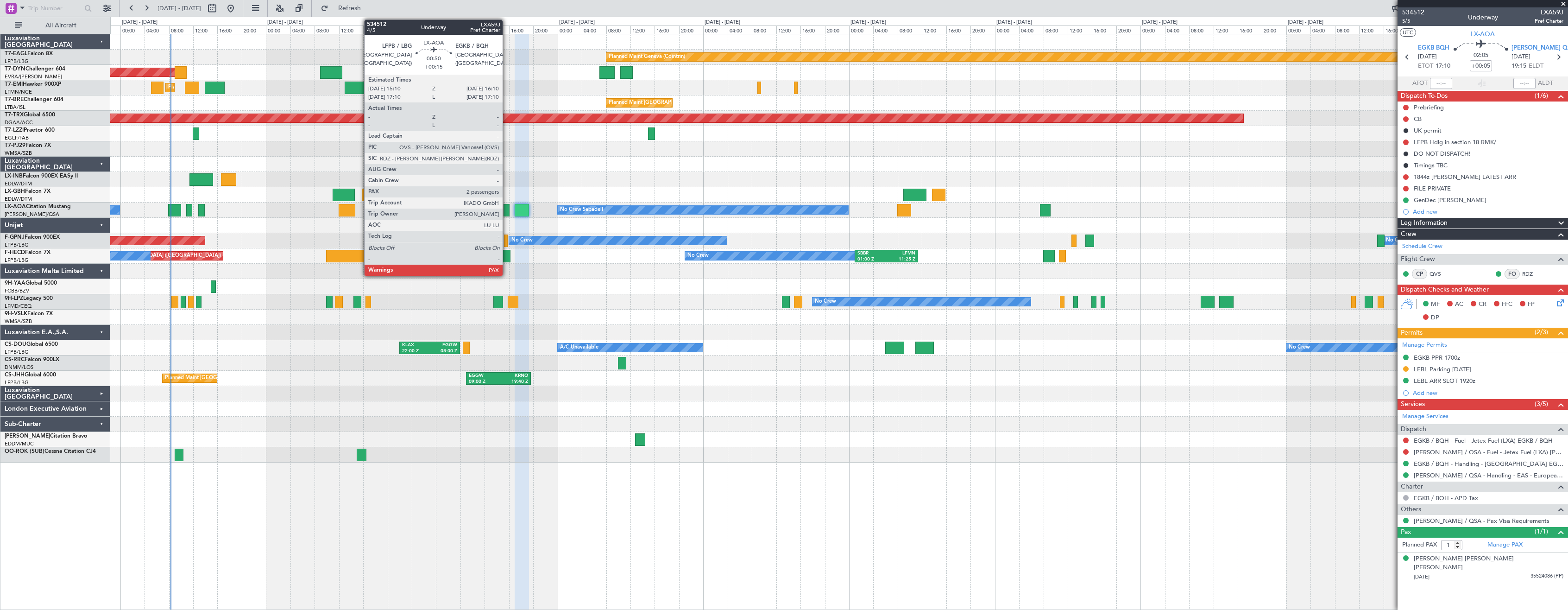
click at [507, 213] on div at bounding box center [507, 210] width 6 height 12
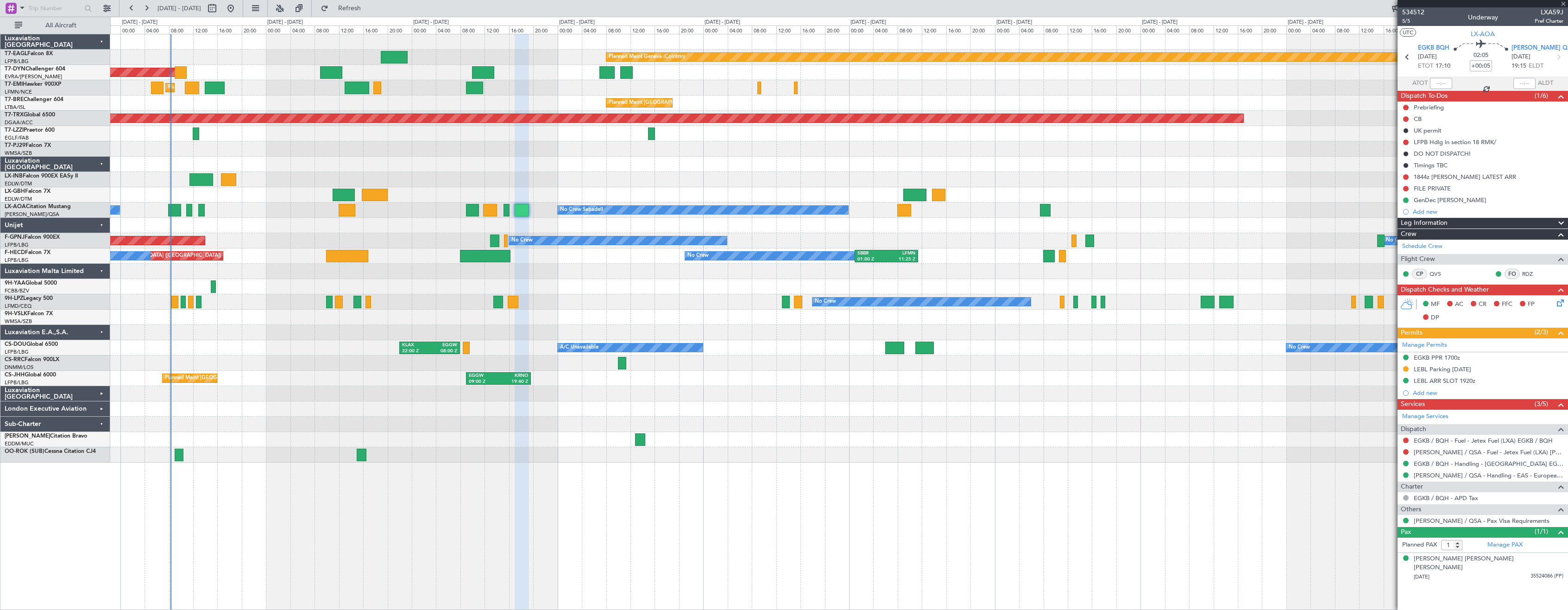
click at [507, 213] on div at bounding box center [507, 210] width 6 height 12
type input "+00:15"
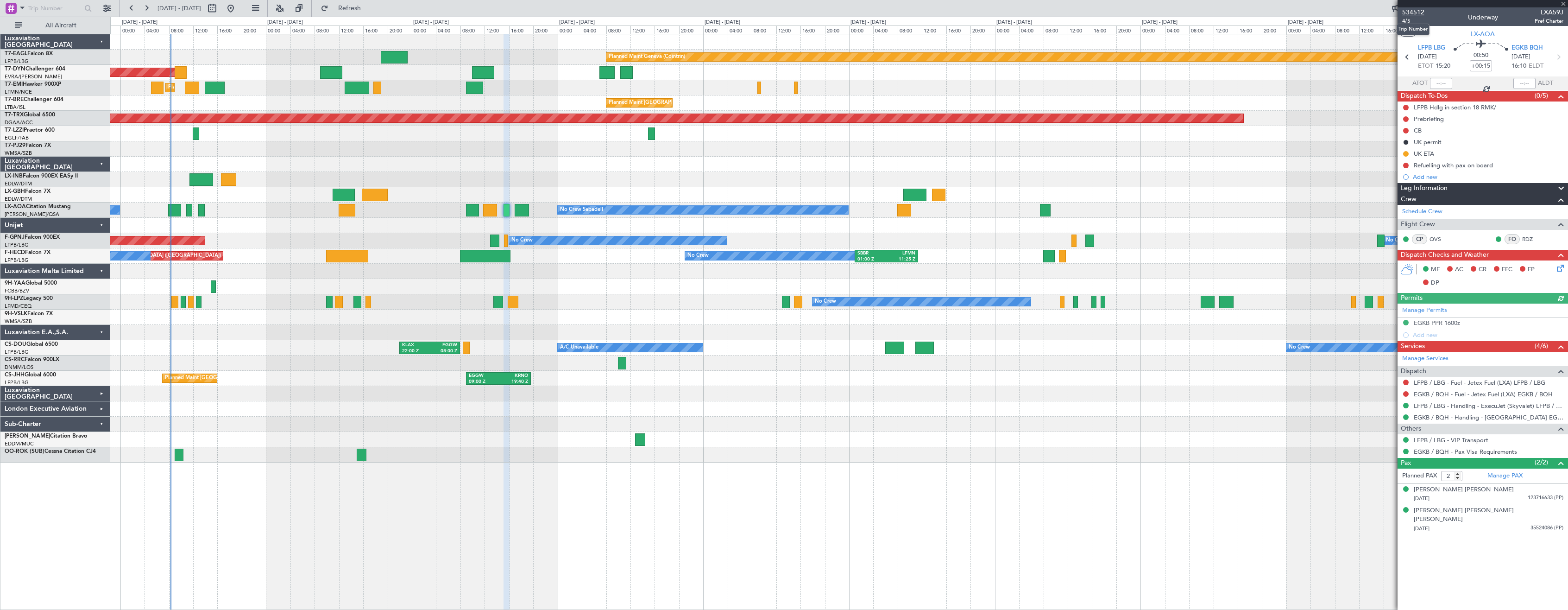
click at [1417, 10] on span "534512" at bounding box center [1414, 12] width 22 height 10
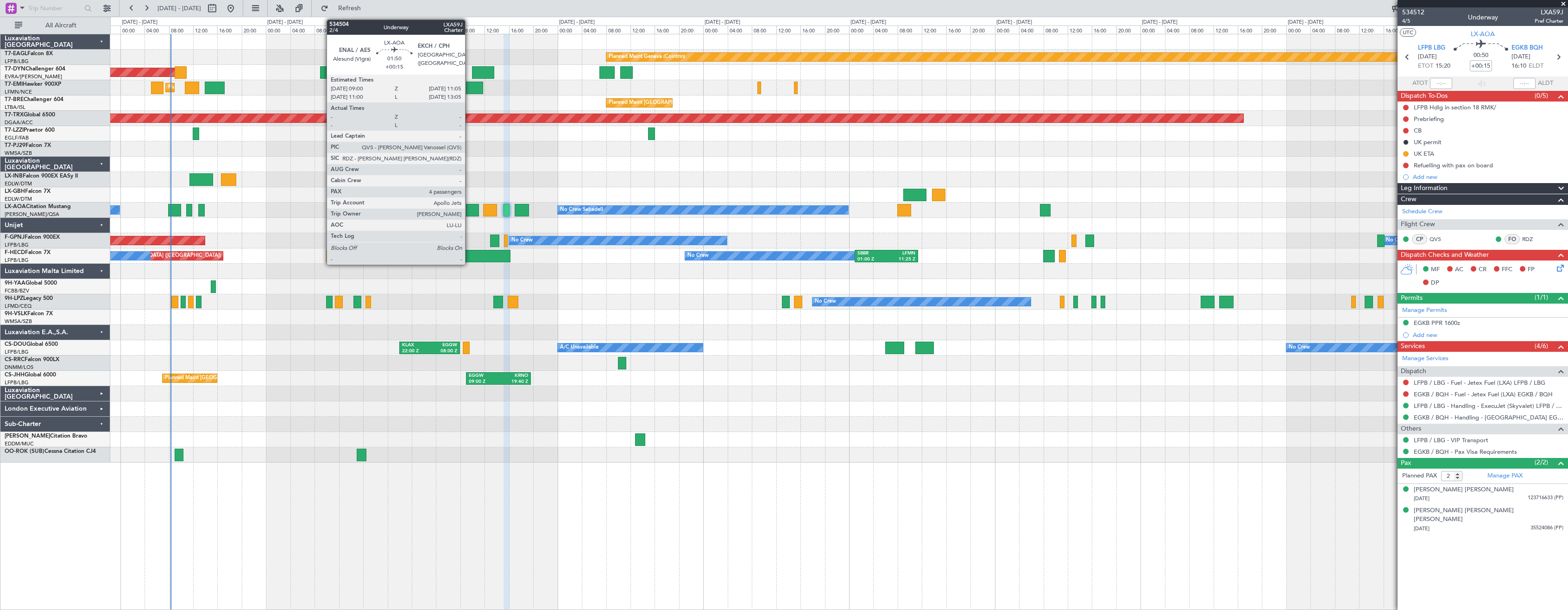
click at [469, 212] on div at bounding box center [472, 210] width 13 height 12
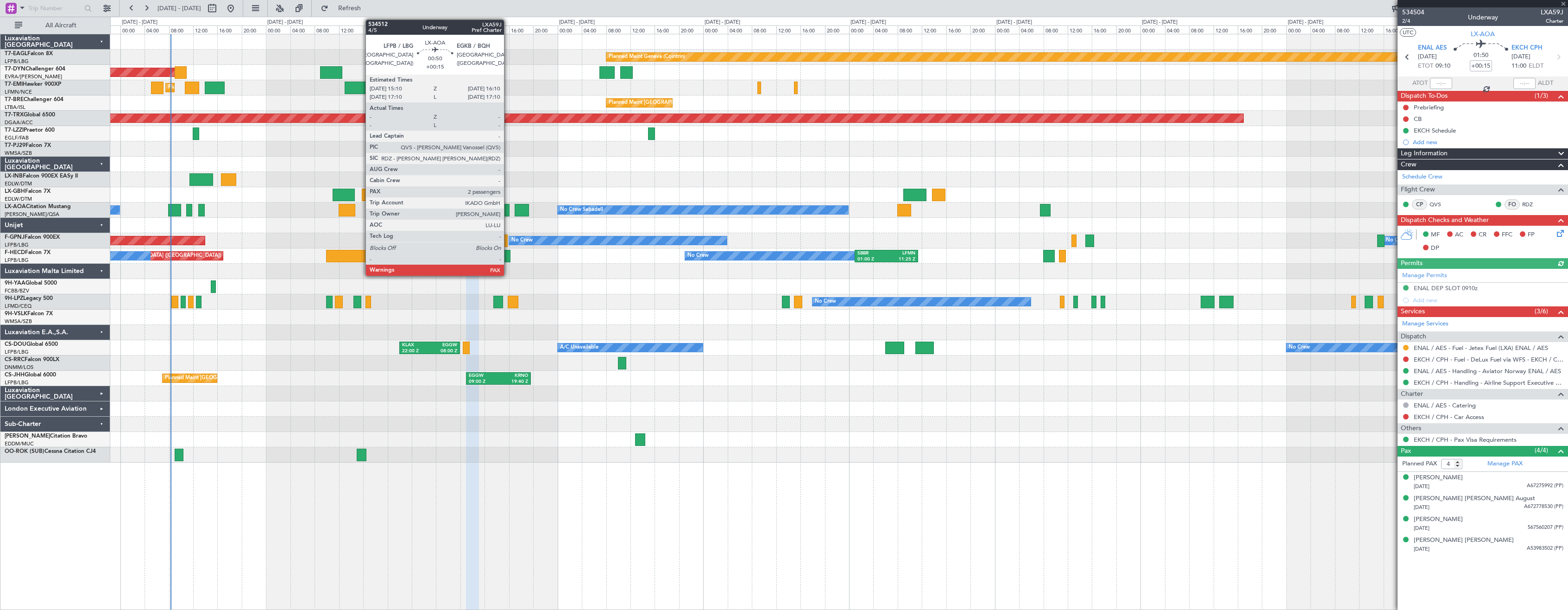
click at [508, 209] on div at bounding box center [507, 210] width 6 height 12
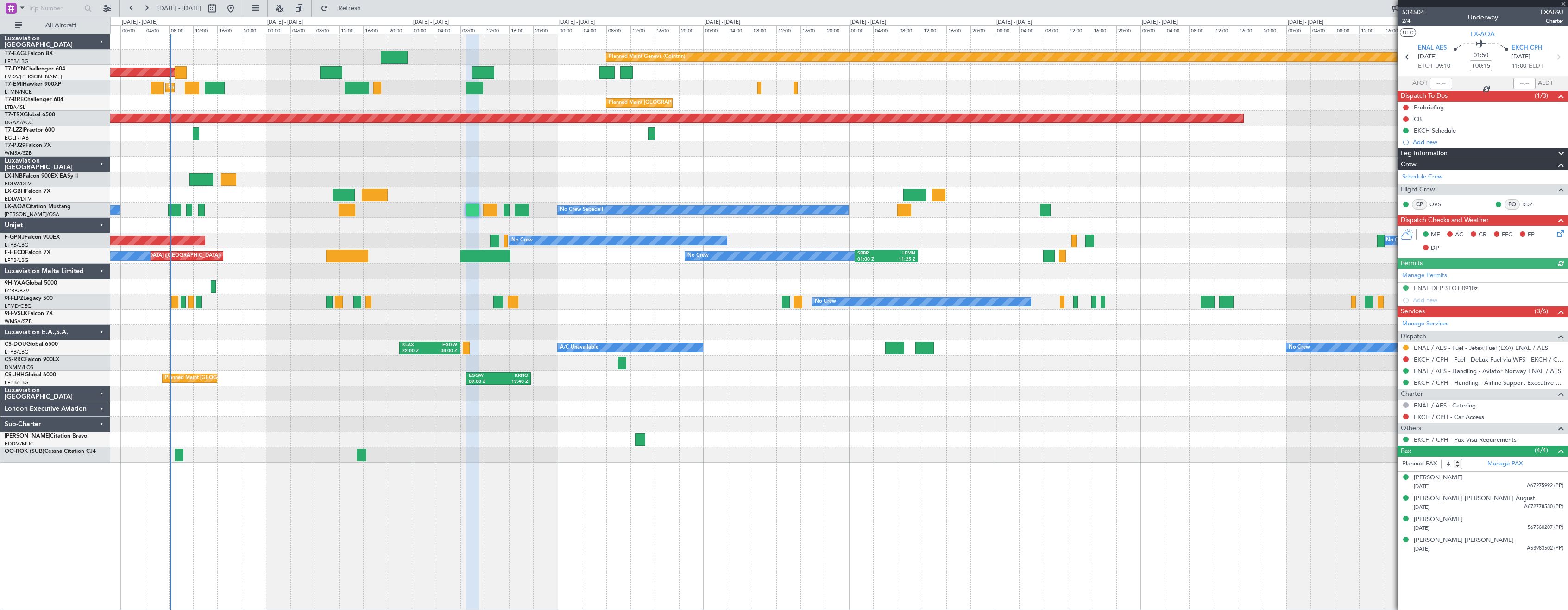
type input "2"
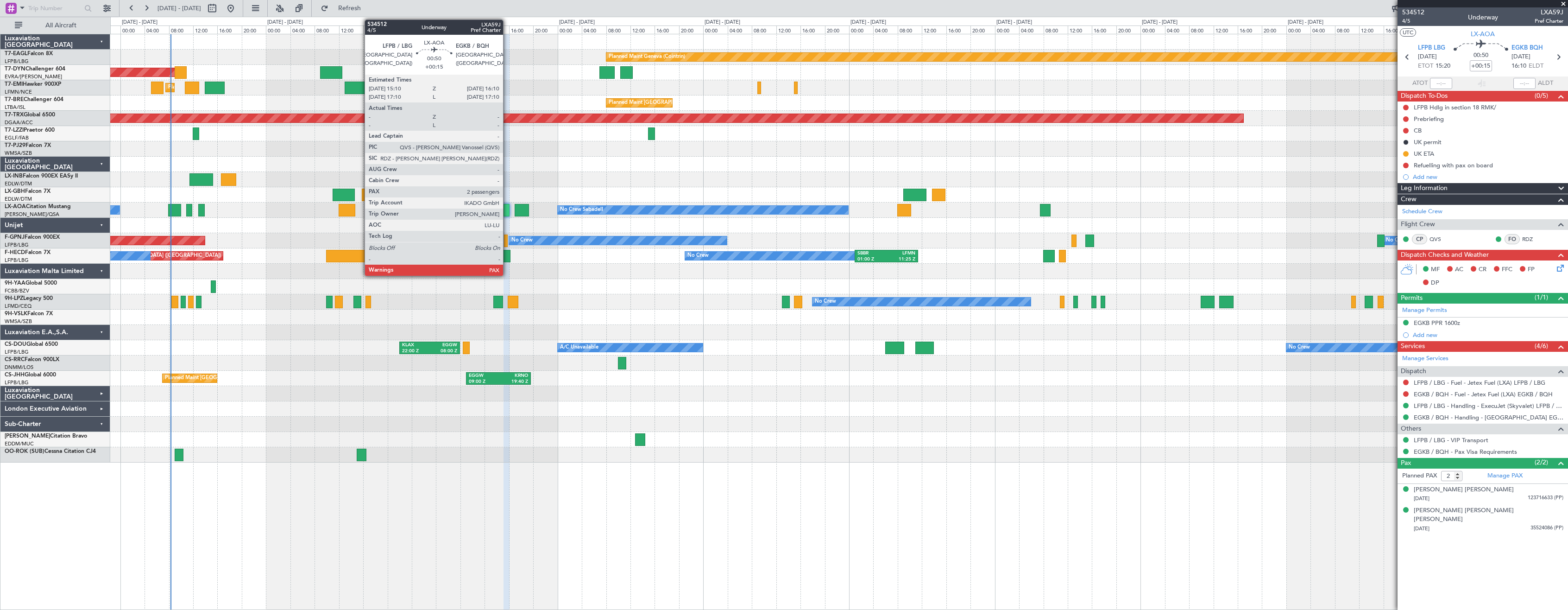
click at [507, 210] on div at bounding box center [507, 210] width 6 height 12
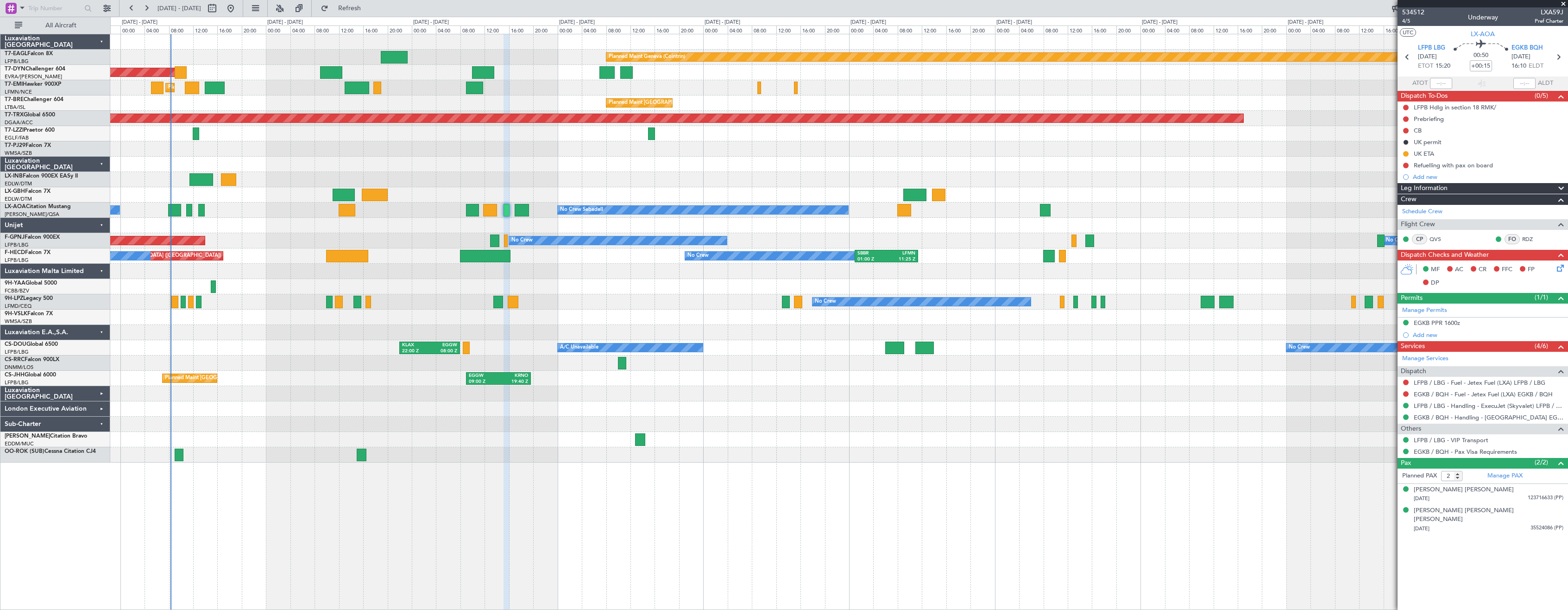
click at [708, 304] on div "No Crew No Crew" at bounding box center [838, 302] width 1457 height 15
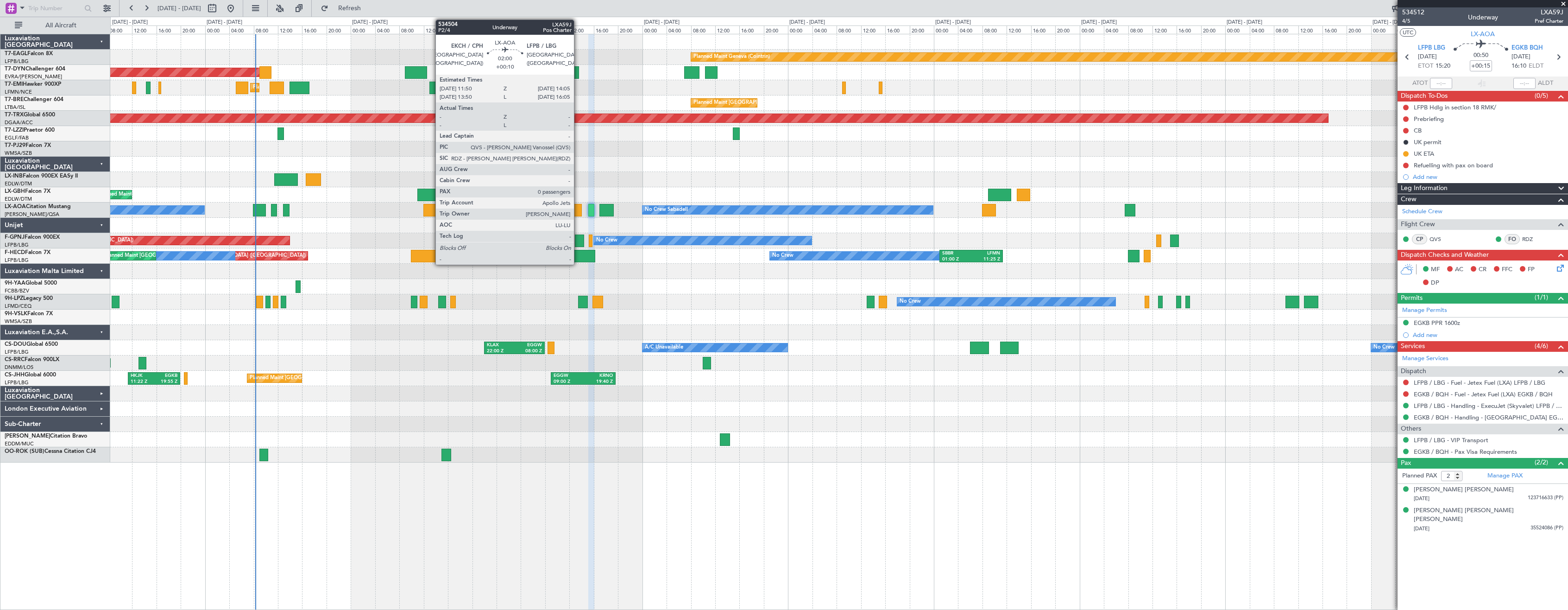
click at [578, 214] on div at bounding box center [575, 210] width 14 height 12
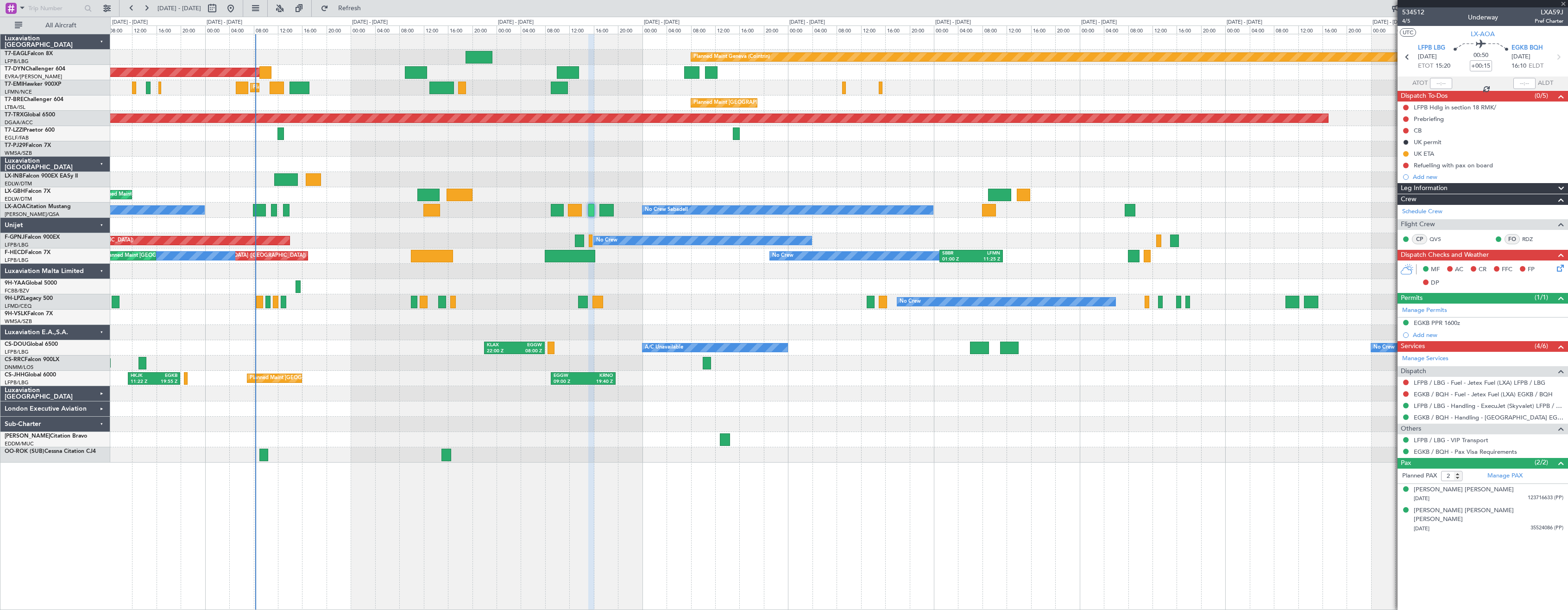
type input "+00:10"
type input "0"
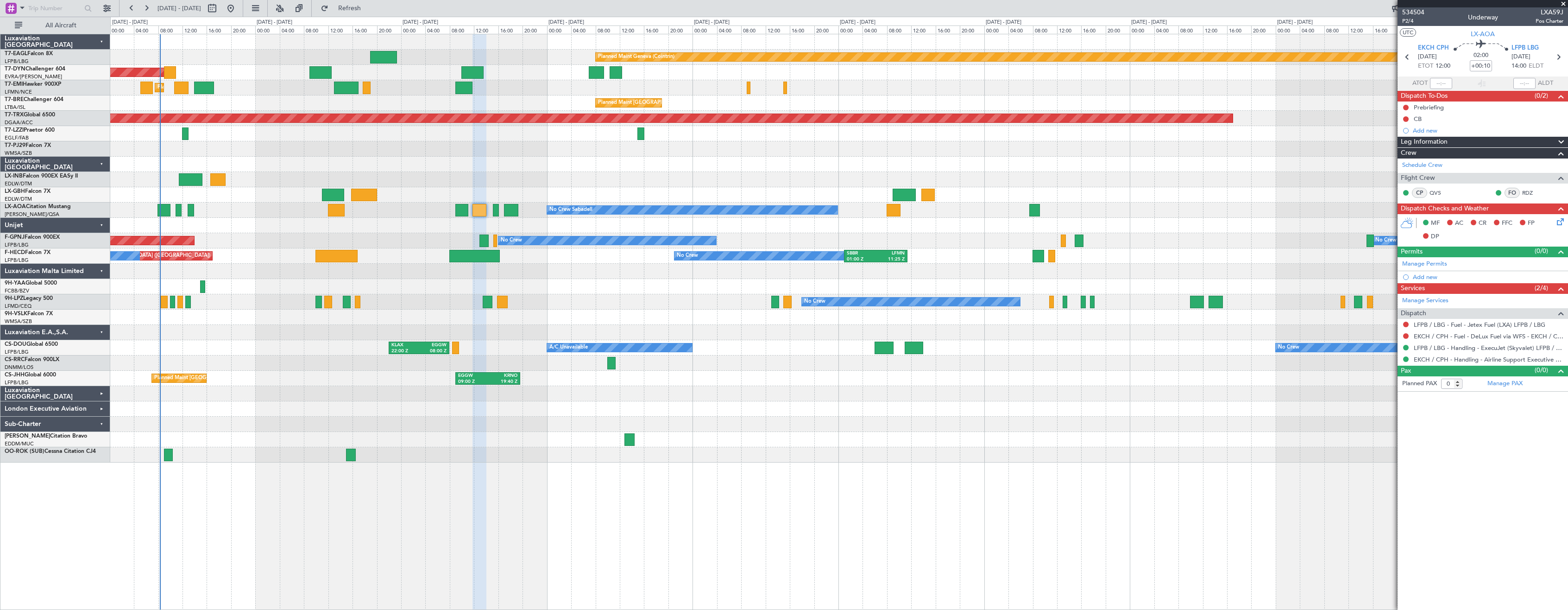
click at [583, 339] on div at bounding box center [838, 332] width 1457 height 15
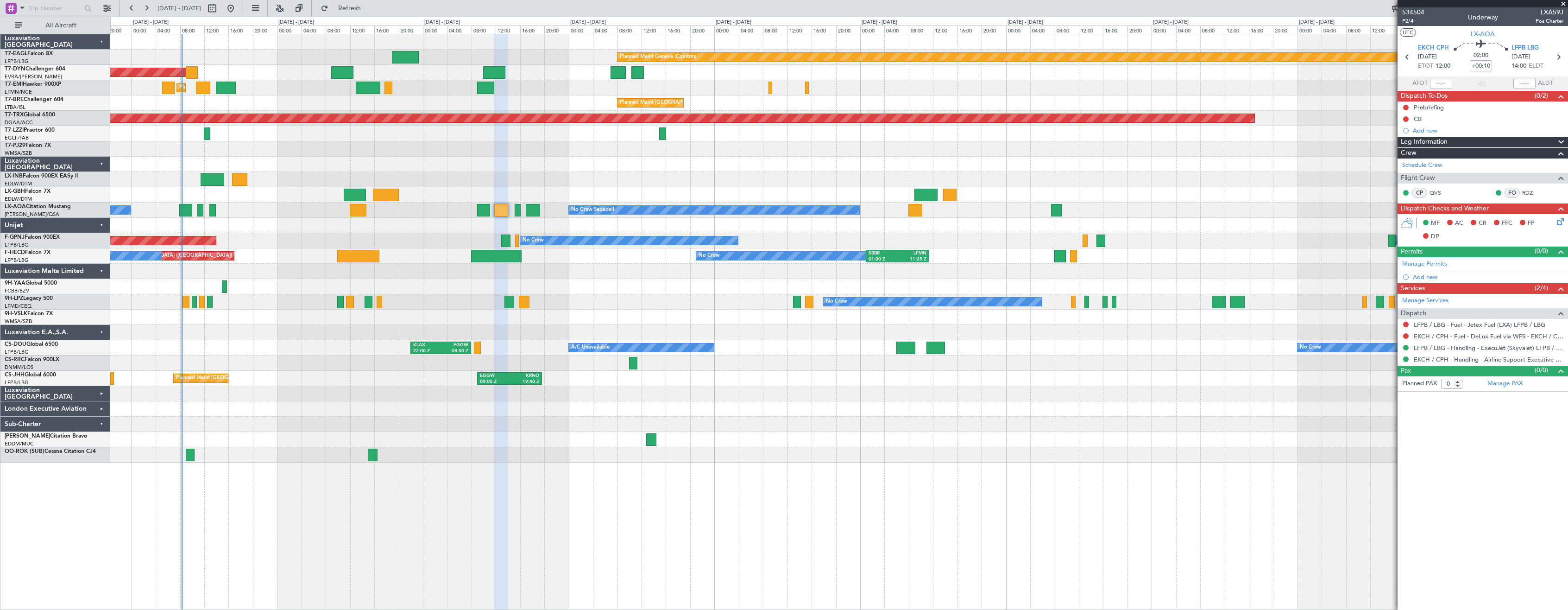
click at [595, 305] on div "No Crew No Crew" at bounding box center [838, 302] width 1457 height 15
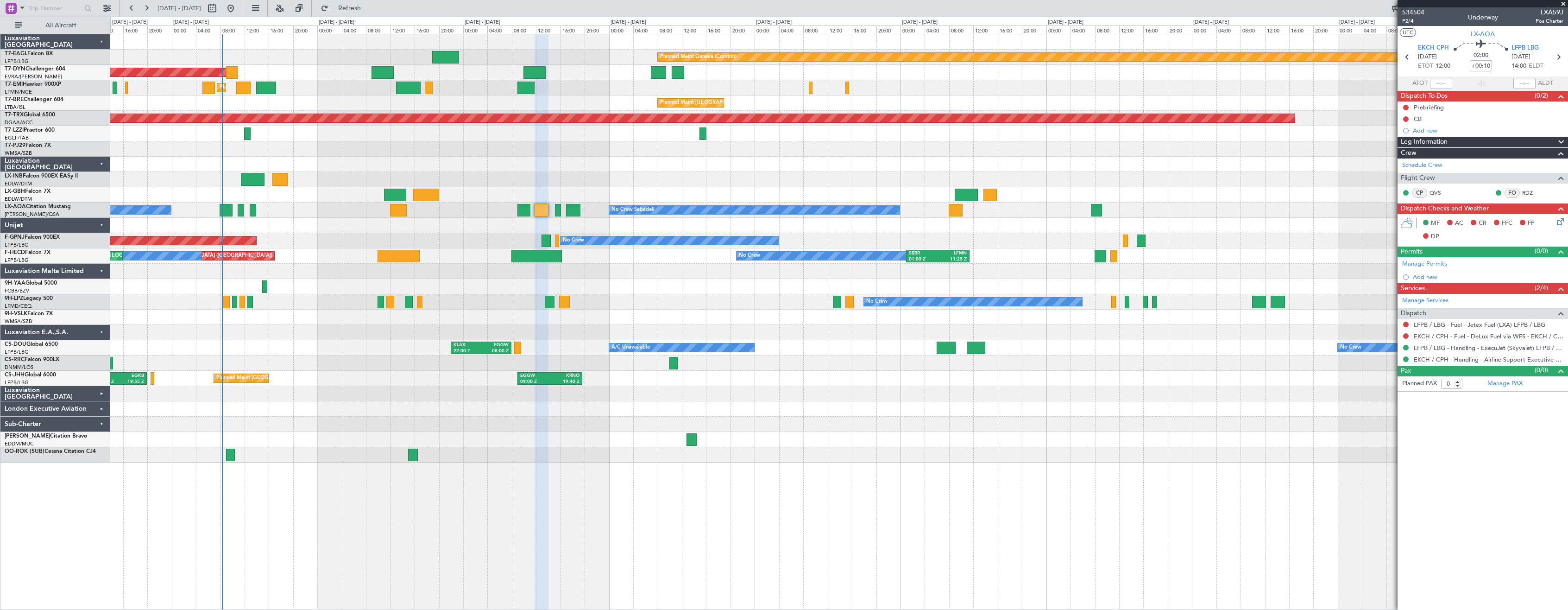
click at [630, 301] on div "Planned Maint Geneva (Cointrin) Planned Maint [GEOGRAPHIC_DATA]-[GEOGRAPHIC_DAT…" at bounding box center [838, 248] width 1457 height 428
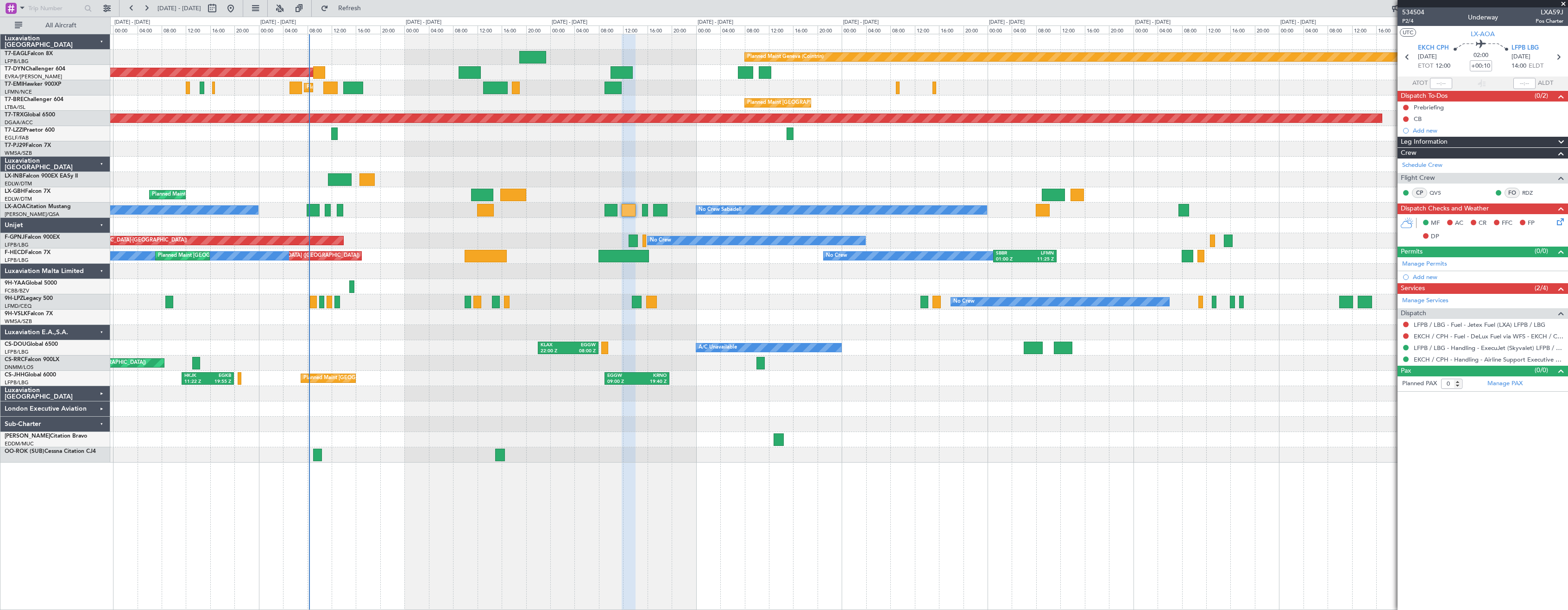
click at [793, 399] on div at bounding box center [838, 394] width 1457 height 15
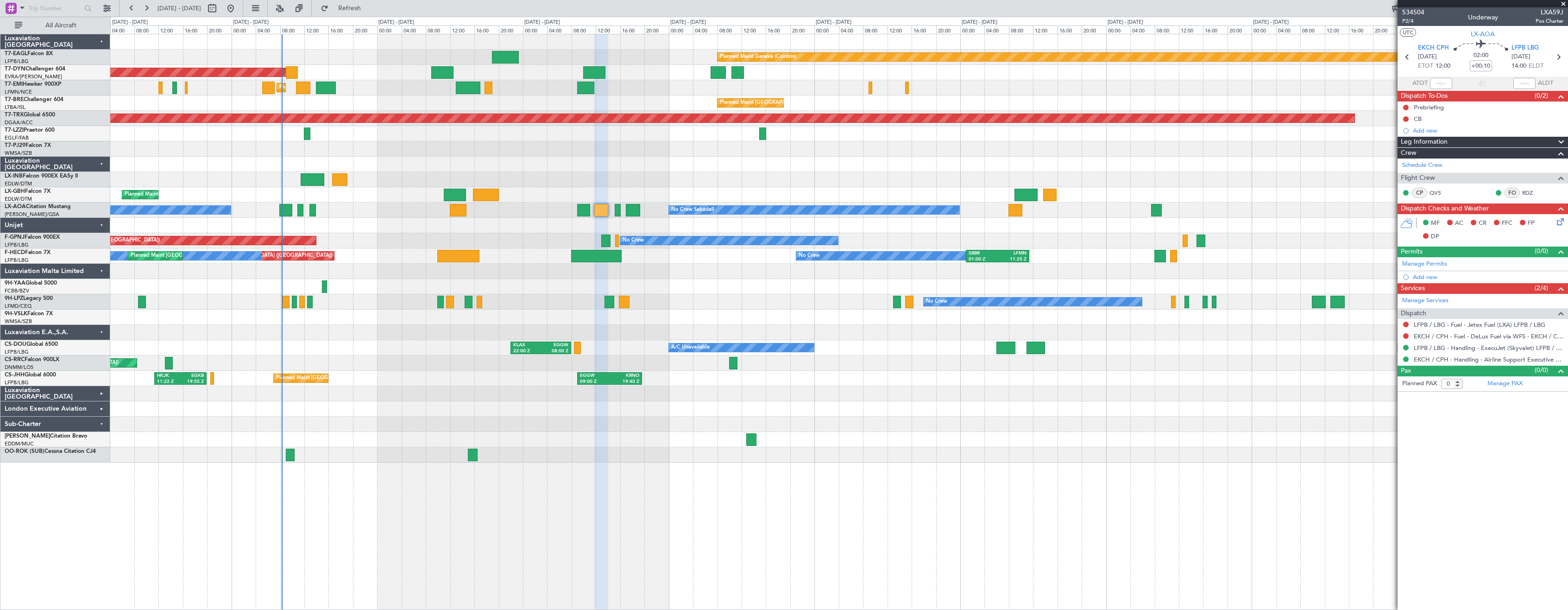
click at [887, 398] on div at bounding box center [838, 394] width 1457 height 15
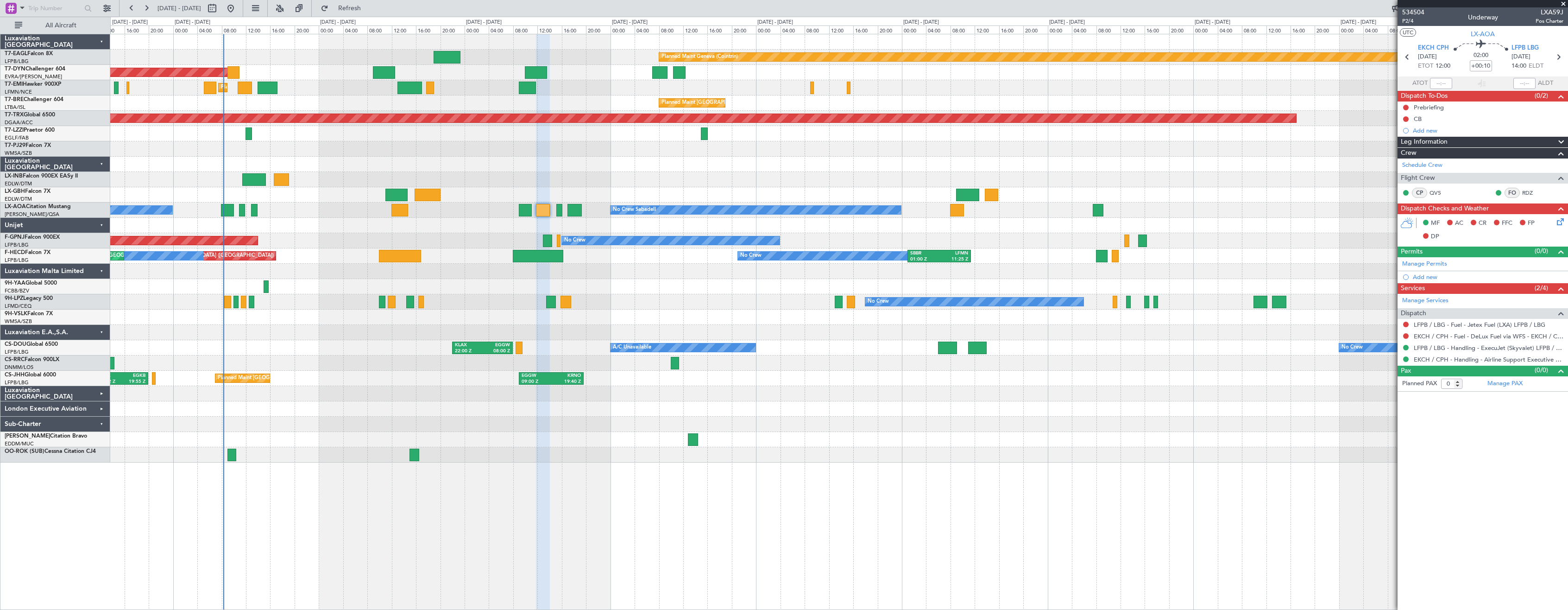
click at [825, 398] on div at bounding box center [838, 394] width 1457 height 15
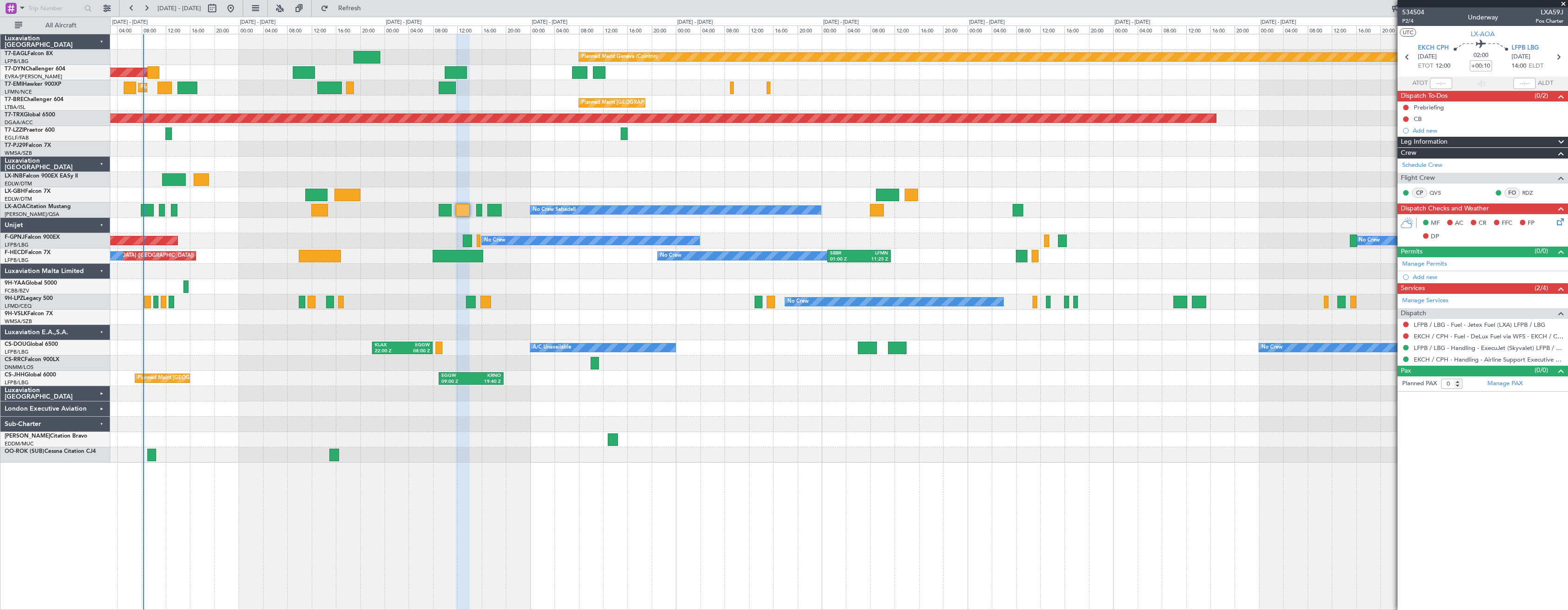
click at [439, 211] on div "No Crew Sabadell No Crew Sabadell" at bounding box center [838, 210] width 1457 height 15
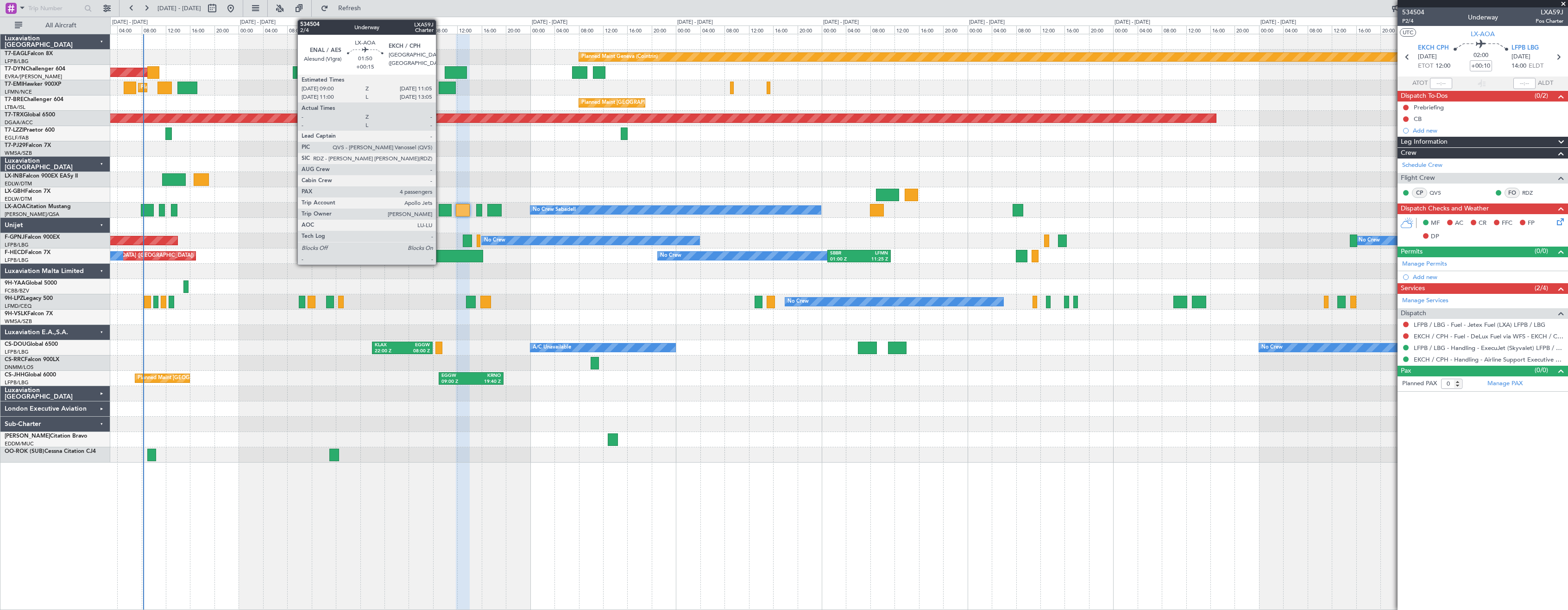
click at [442, 214] on div at bounding box center [445, 210] width 13 height 12
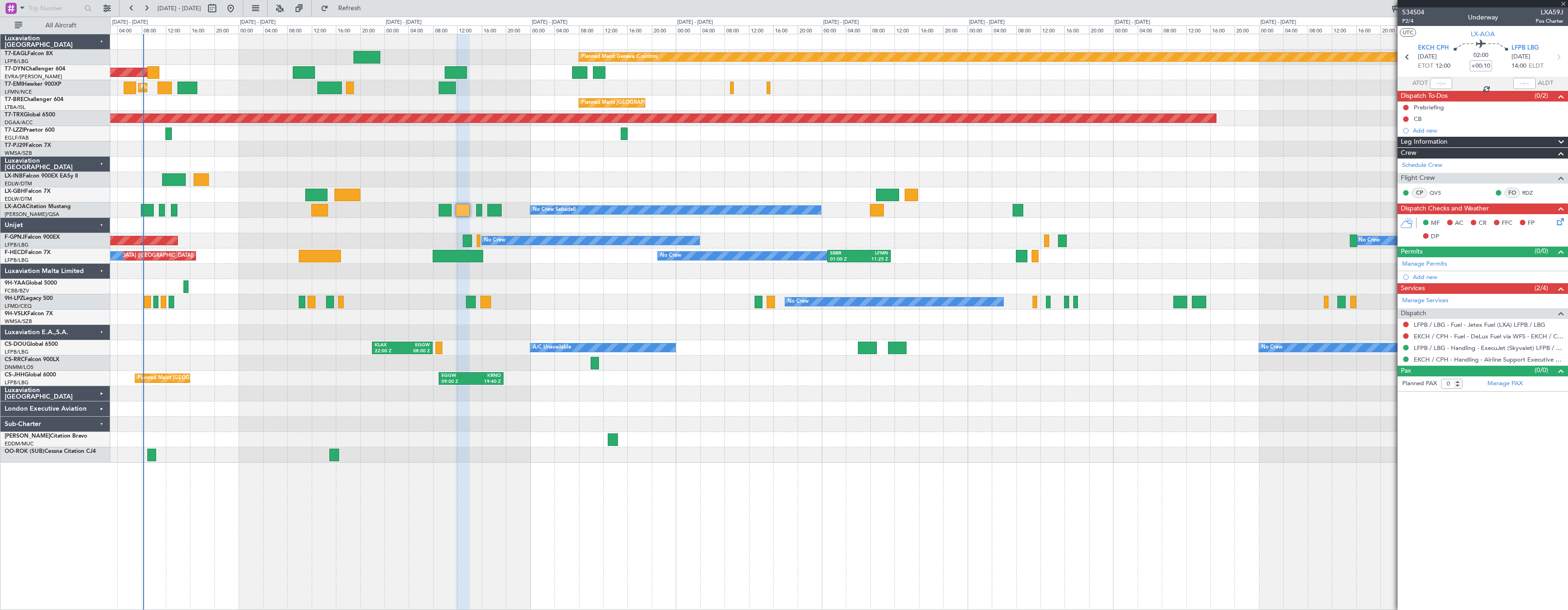
type input "+00:15"
type input "4"
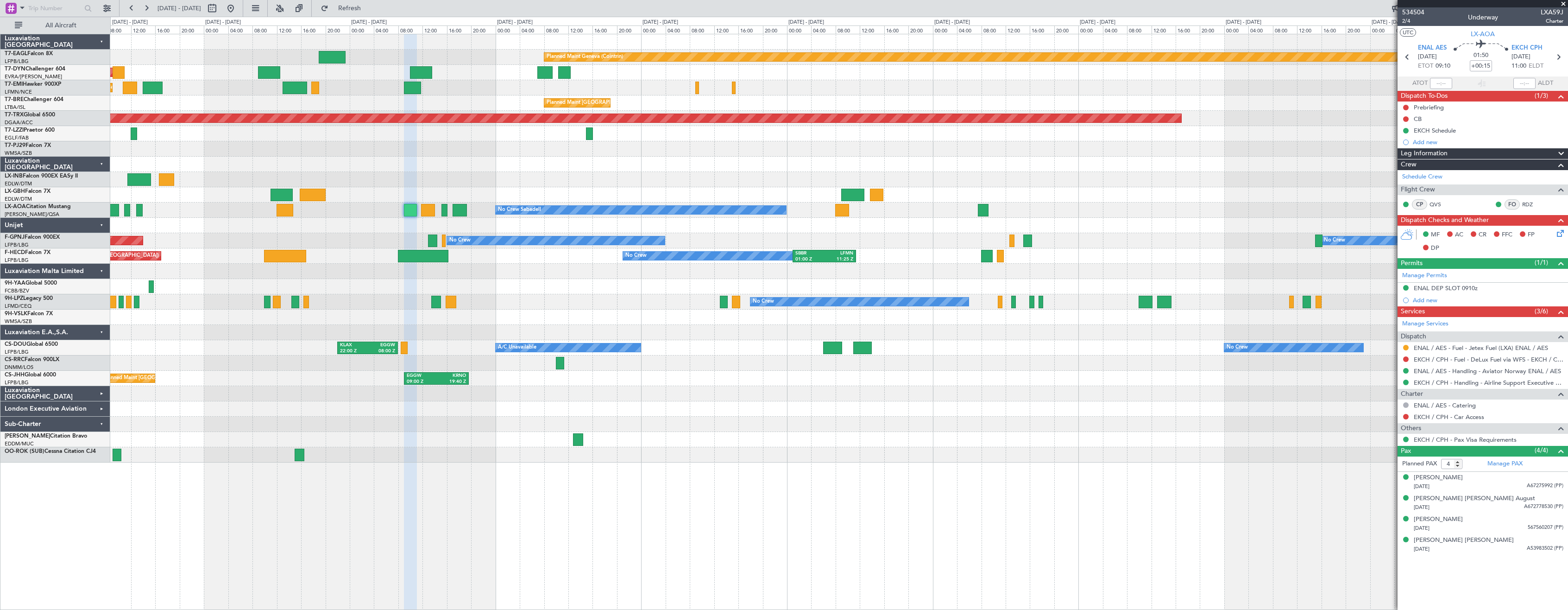
click at [1023, 464] on div "Planned Maint Geneva (Cointrin) Planned Maint [GEOGRAPHIC_DATA]-[GEOGRAPHIC_DAT…" at bounding box center [839, 322] width 1458 height 576
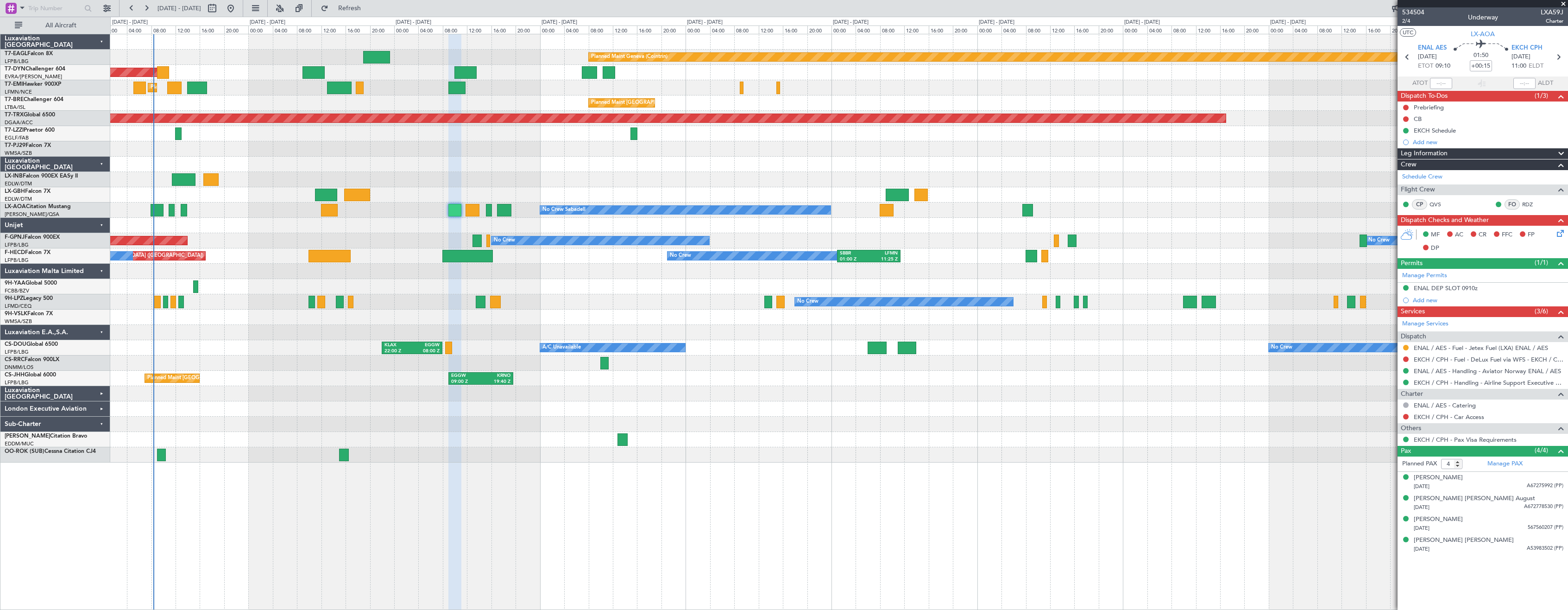
click at [978, 480] on div "Planned Maint Geneva (Cointrin) Planned Maint [GEOGRAPHIC_DATA]-[GEOGRAPHIC_DAT…" at bounding box center [839, 322] width 1458 height 576
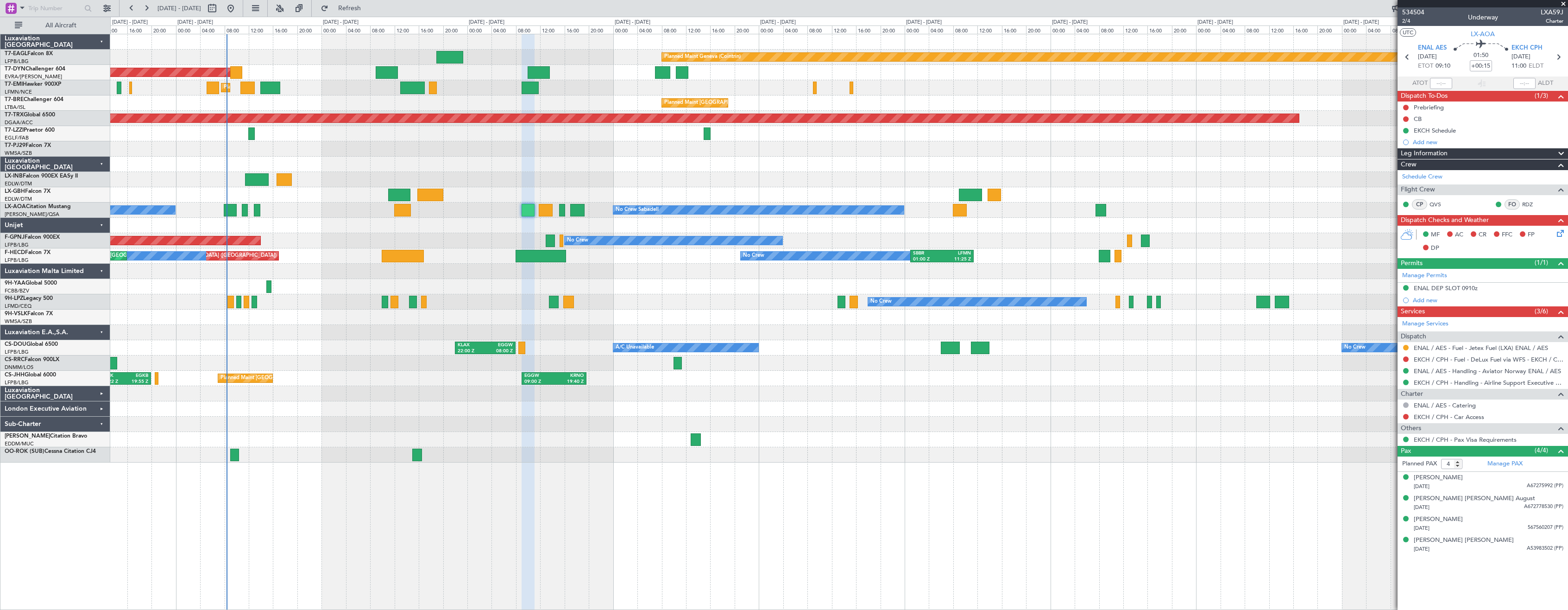
click at [831, 460] on div at bounding box center [838, 455] width 1457 height 15
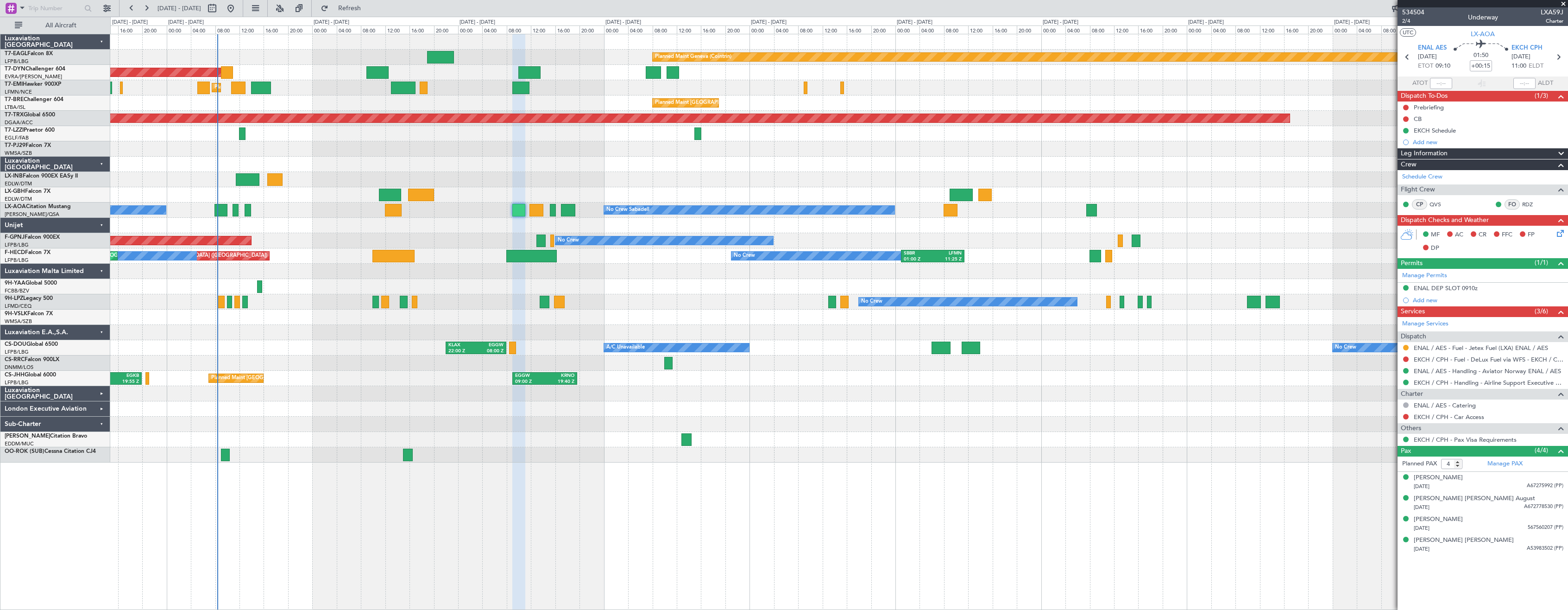
click at [791, 448] on div "Planned Maint Geneva (Cointrin) Planned Maint [GEOGRAPHIC_DATA]-[GEOGRAPHIC_DAT…" at bounding box center [838, 248] width 1457 height 428
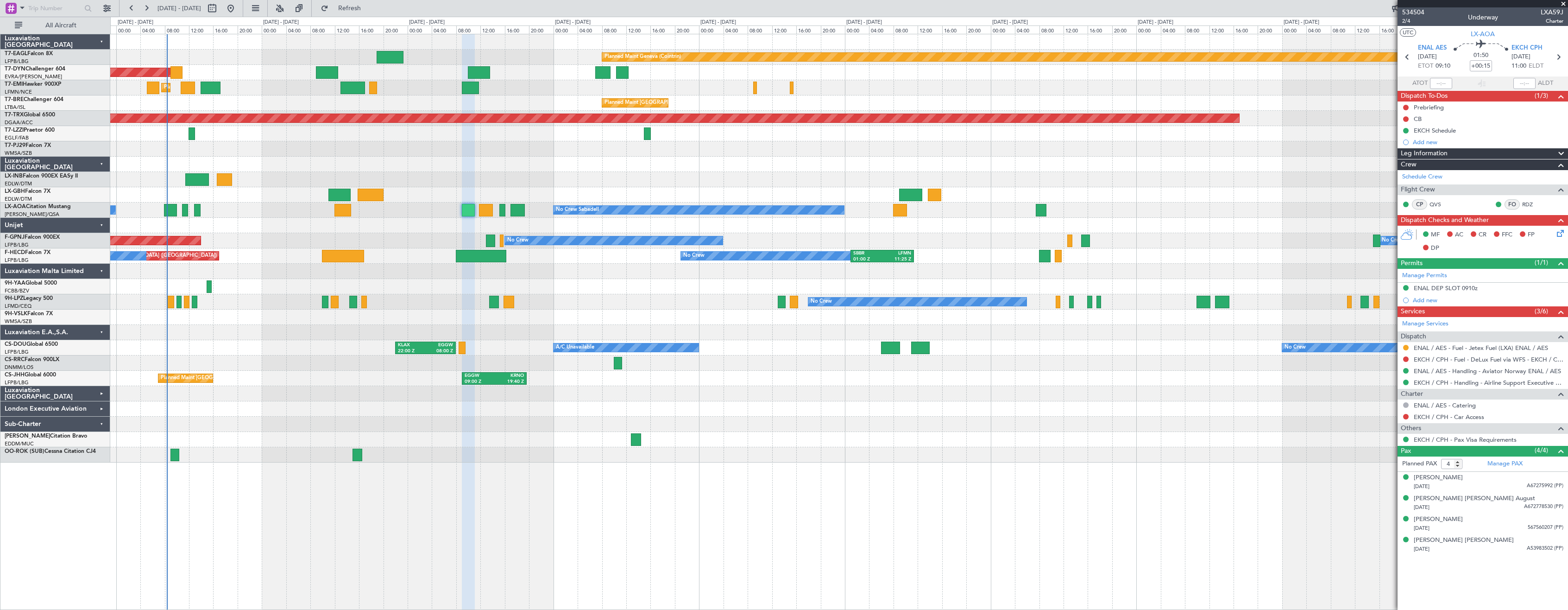
click at [561, 322] on div at bounding box center [838, 317] width 1457 height 15
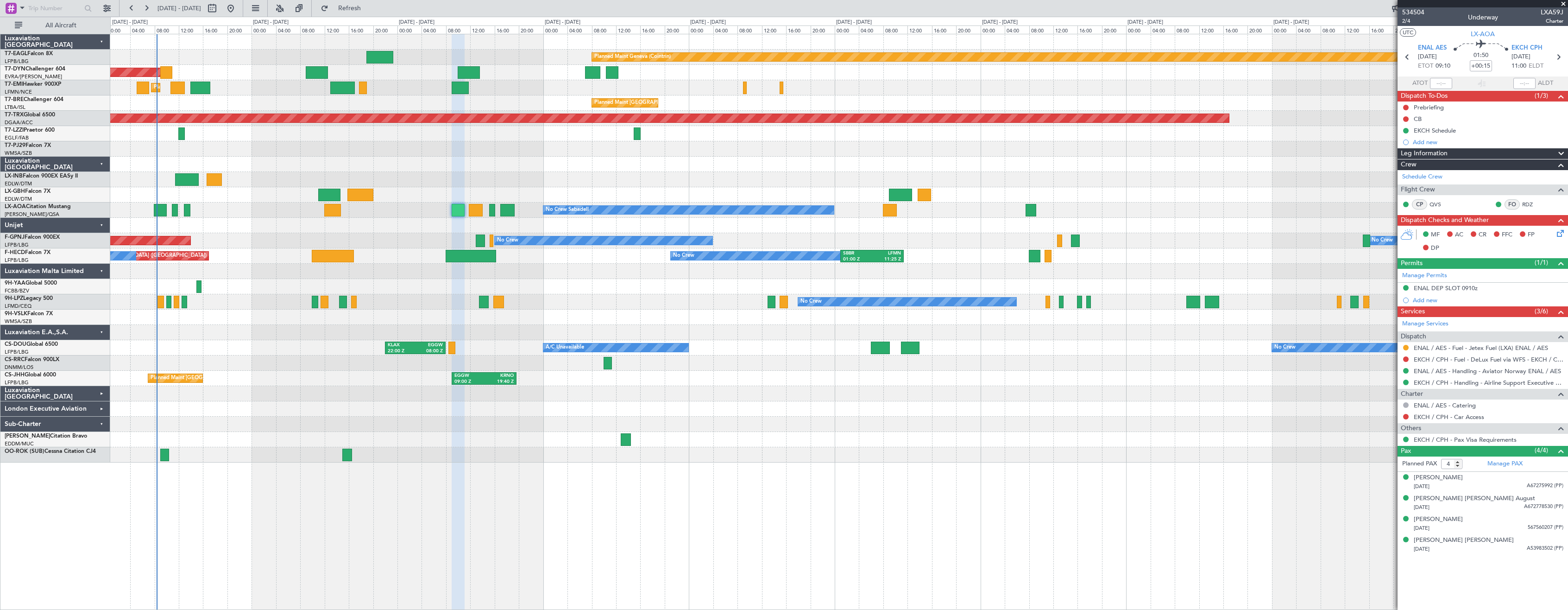
click at [555, 301] on div "No Crew No Crew" at bounding box center [838, 302] width 1457 height 15
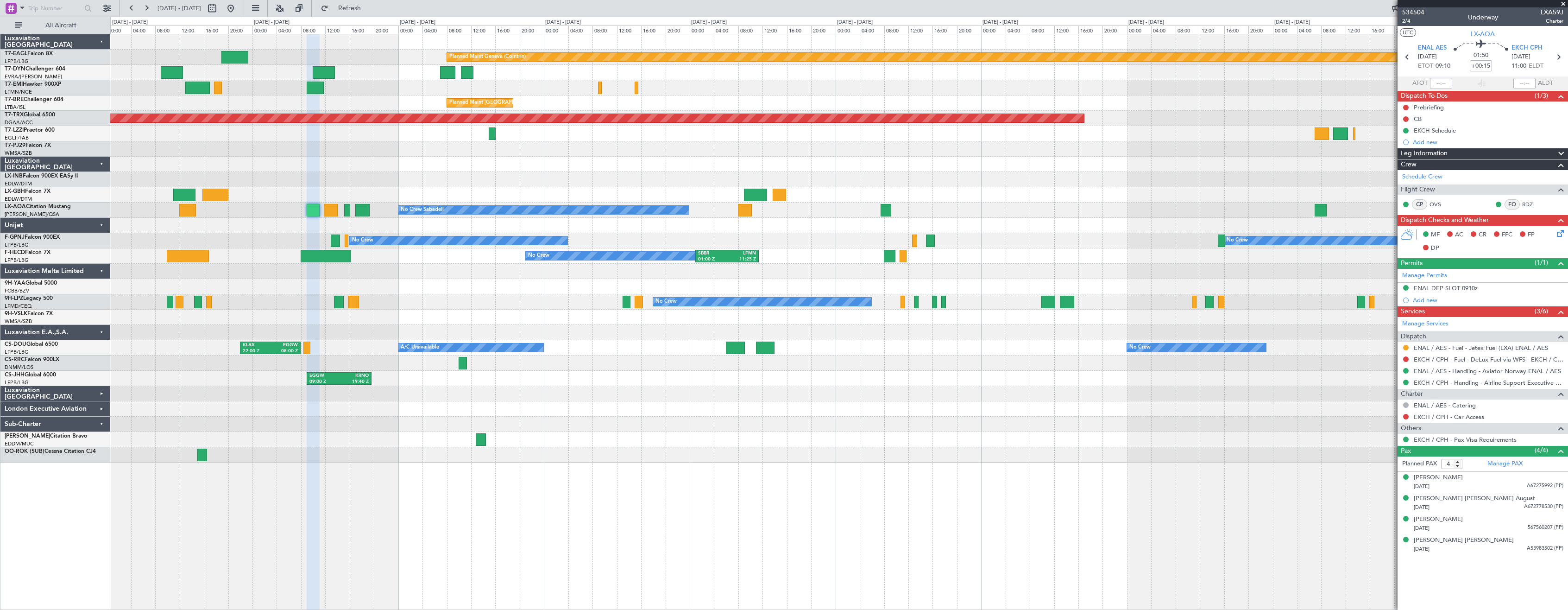
click at [397, 296] on div "No Crew No Crew" at bounding box center [838, 302] width 1457 height 15
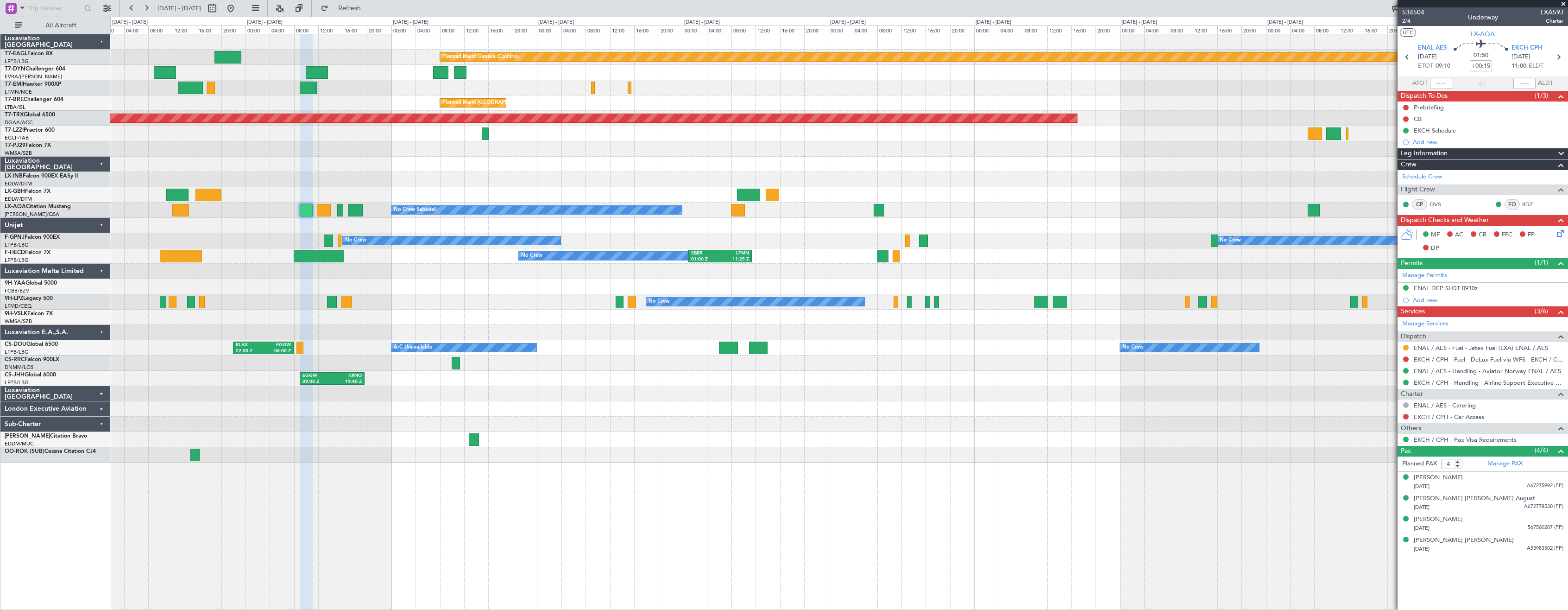
click at [857, 478] on div "Planned Maint Geneva (Cointrin) Planned Maint Basel-Mulhouse Planned Maint Ches…" at bounding box center [839, 322] width 1458 height 576
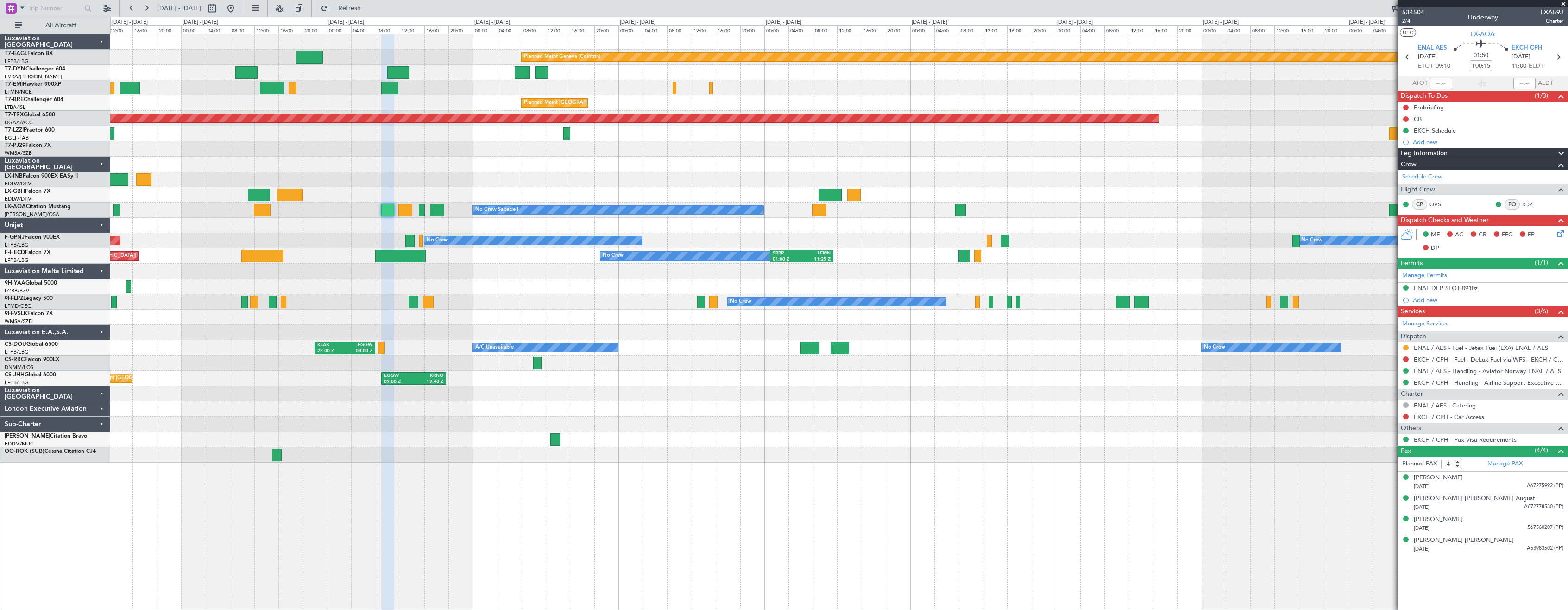
click at [477, 308] on div "Planned Maint Geneva (Cointrin) Planned Maint Basel-Mulhouse Planned Maint Ches…" at bounding box center [838, 248] width 1457 height 428
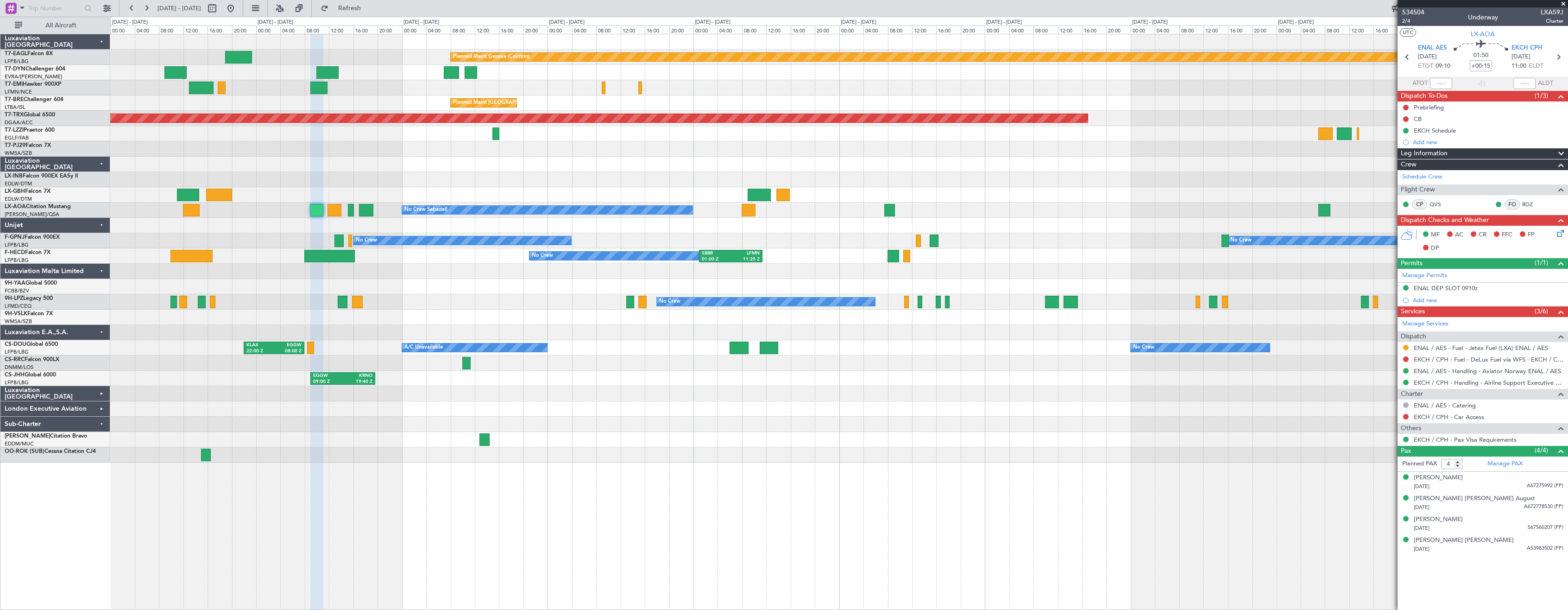
click at [397, 311] on div "Planned Maint Geneva (Cointrin) Planned Maint Basel-Mulhouse Planned Maint Ches…" at bounding box center [838, 248] width 1457 height 428
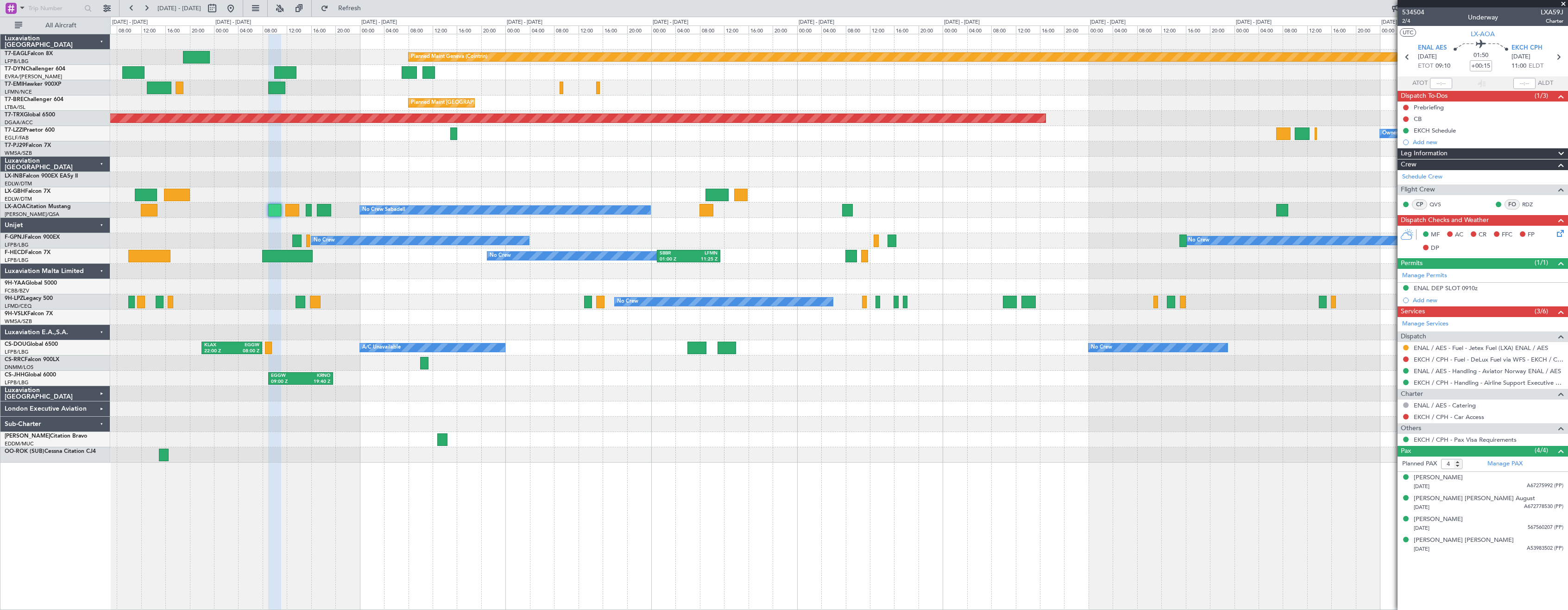
click at [431, 288] on div at bounding box center [838, 286] width 1457 height 15
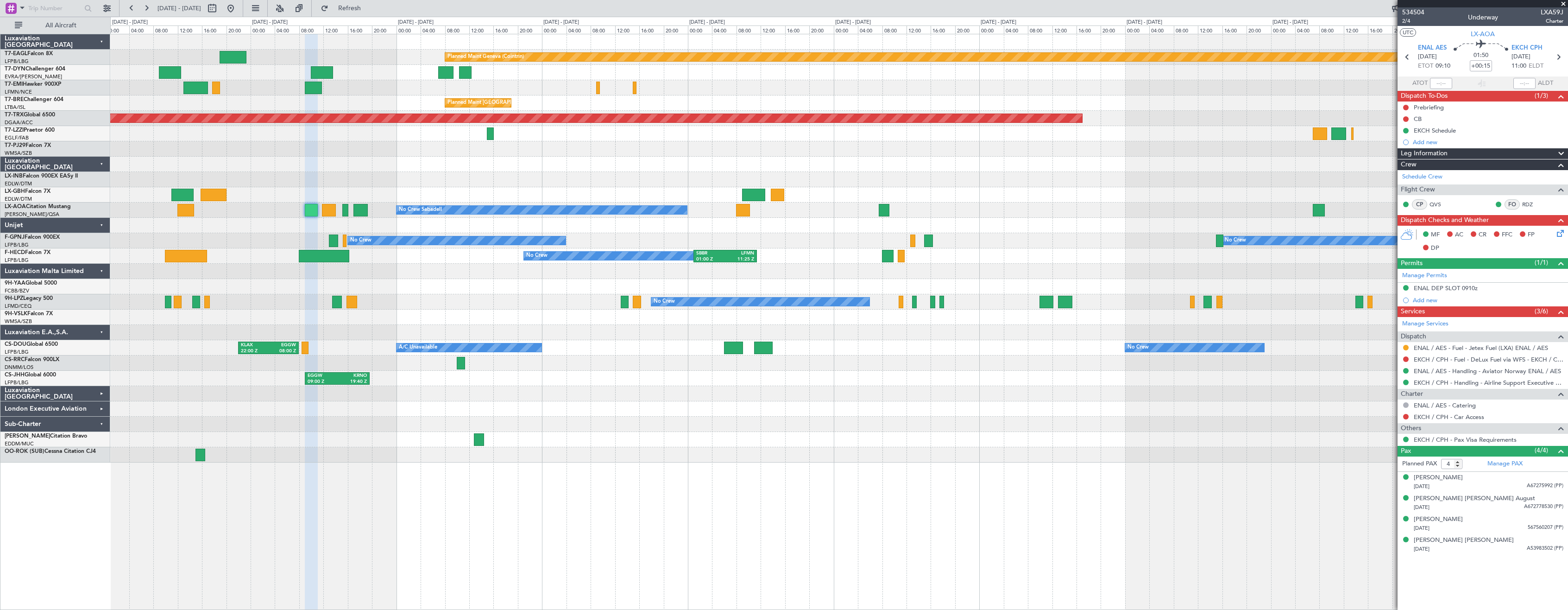
click at [410, 222] on div "Planned Maint Geneva (Cointrin) Planned Maint Basel-Mulhouse Planned Maint Ches…" at bounding box center [838, 248] width 1457 height 428
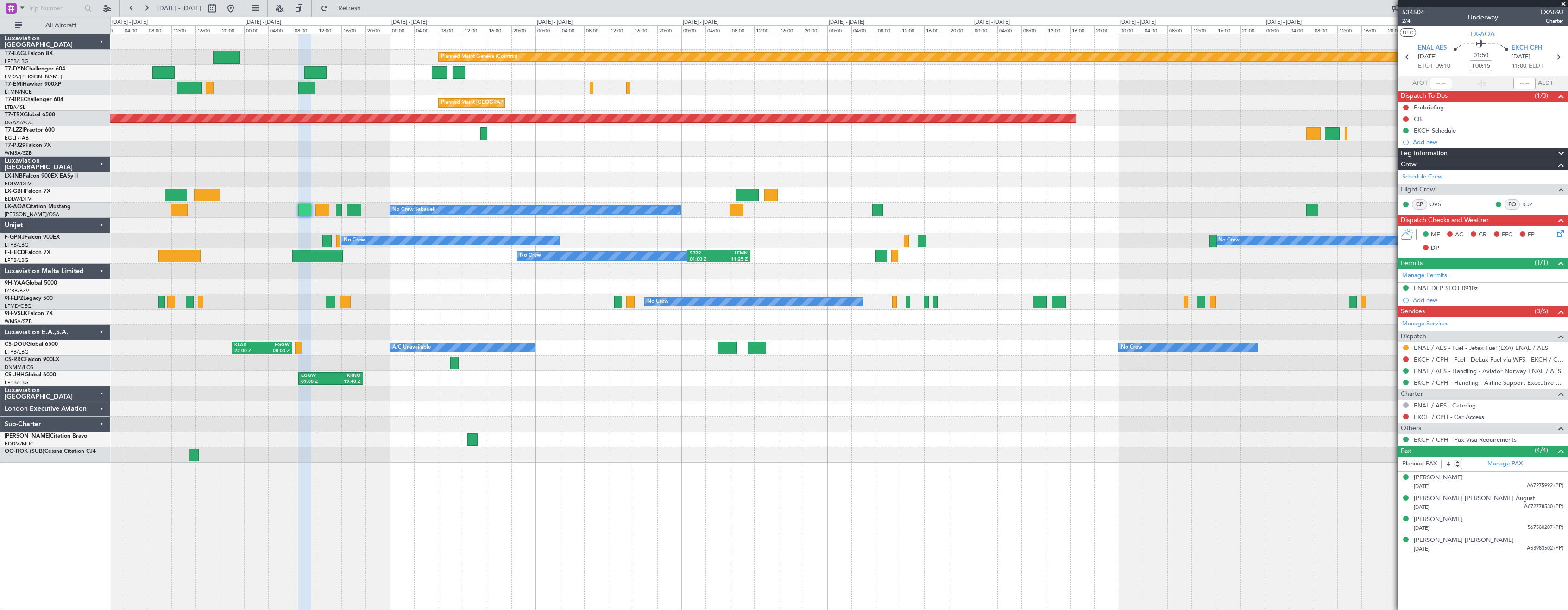
click at [531, 311] on div "Planned Maint Geneva (Cointrin) Planned Maint Basel-Mulhouse Planned Maint Ches…" at bounding box center [838, 248] width 1457 height 428
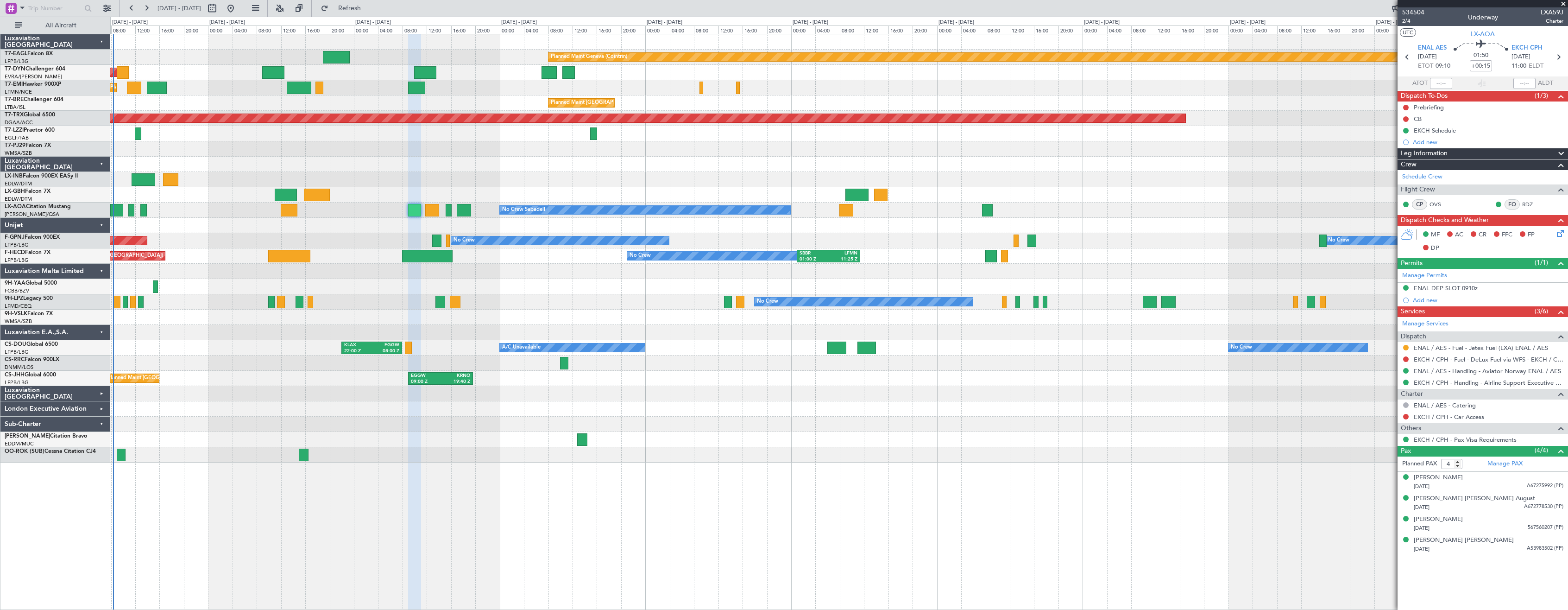
click at [965, 386] on div "Planned Maint Geneva (Cointrin) Planned Maint Basel-Mulhouse Planned Maint Ches…" at bounding box center [838, 248] width 1457 height 428
click at [895, 365] on div "Planned Maint [GEOGRAPHIC_DATA] ([GEOGRAPHIC_DATA])" at bounding box center [838, 363] width 1457 height 15
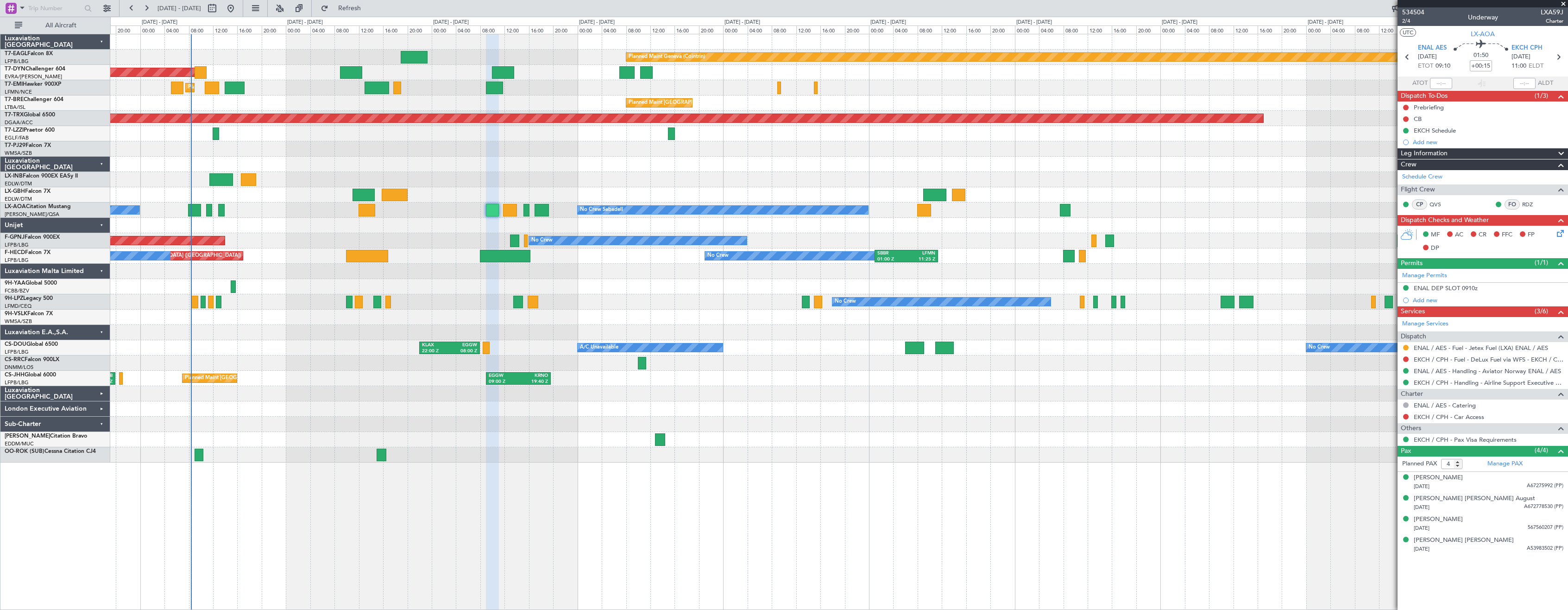
click at [606, 290] on div at bounding box center [838, 286] width 1457 height 15
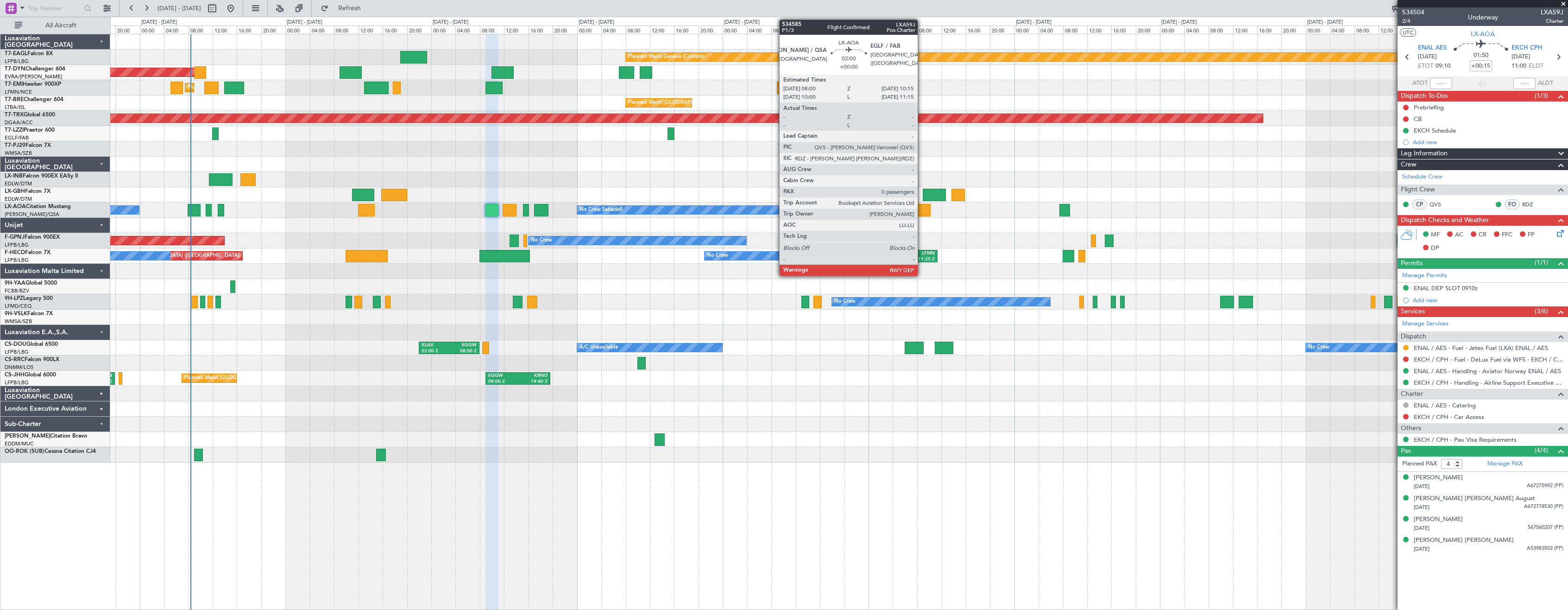
click at [921, 207] on div at bounding box center [924, 210] width 14 height 12
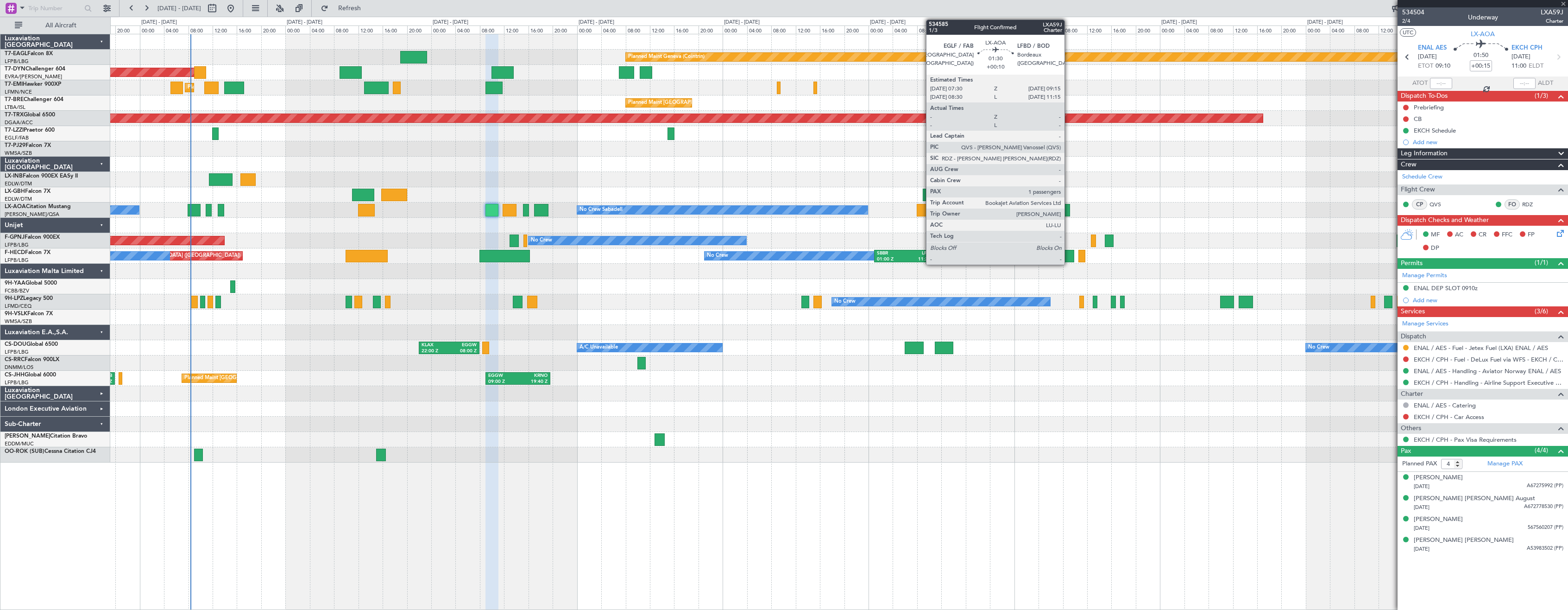
type input "0"
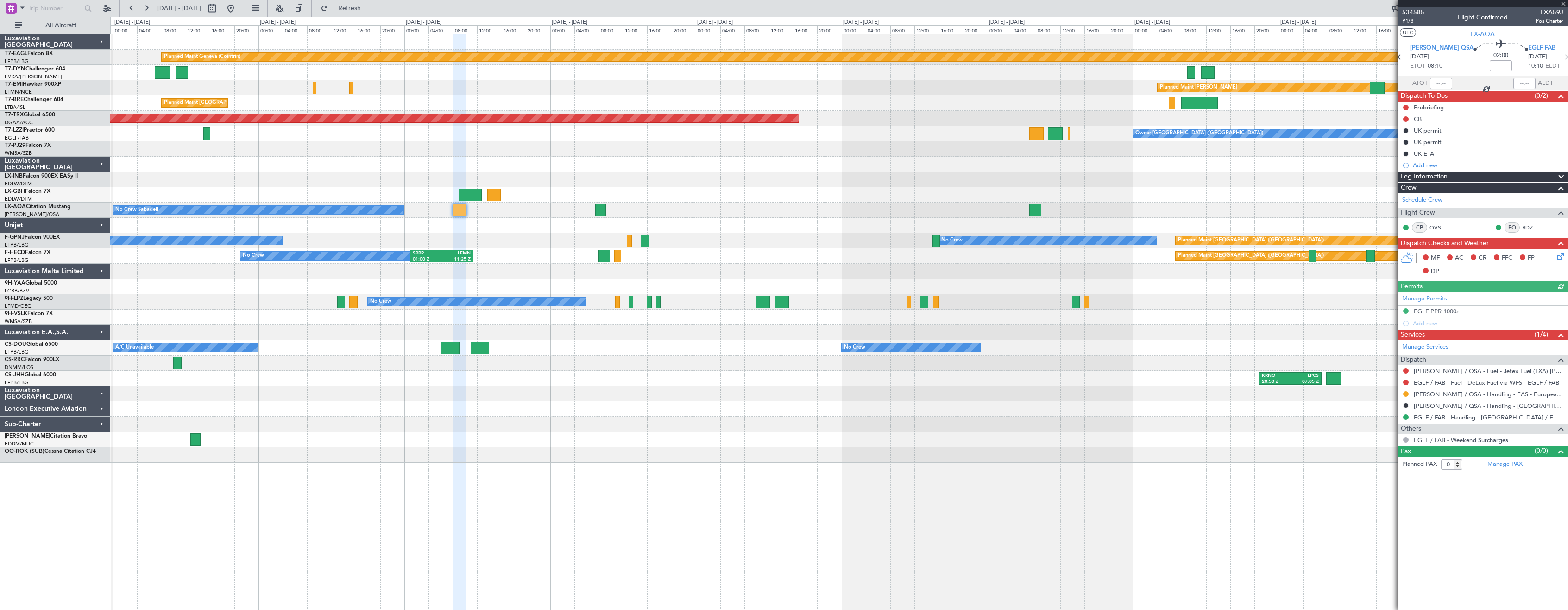
click at [600, 221] on div "Planned Maint Geneva (Cointrin) Planned Maint Chester Planned Maint Paris (Le B…" at bounding box center [838, 248] width 1457 height 428
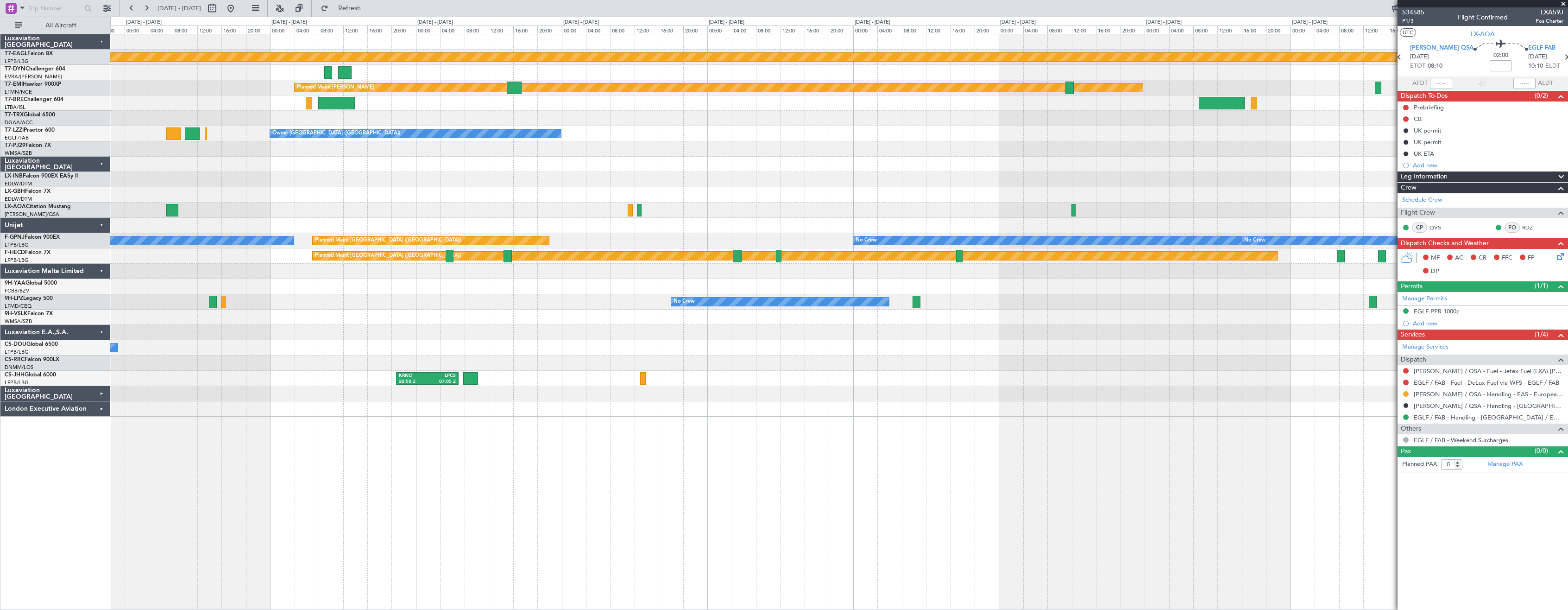
click at [533, 211] on div at bounding box center [838, 210] width 1457 height 15
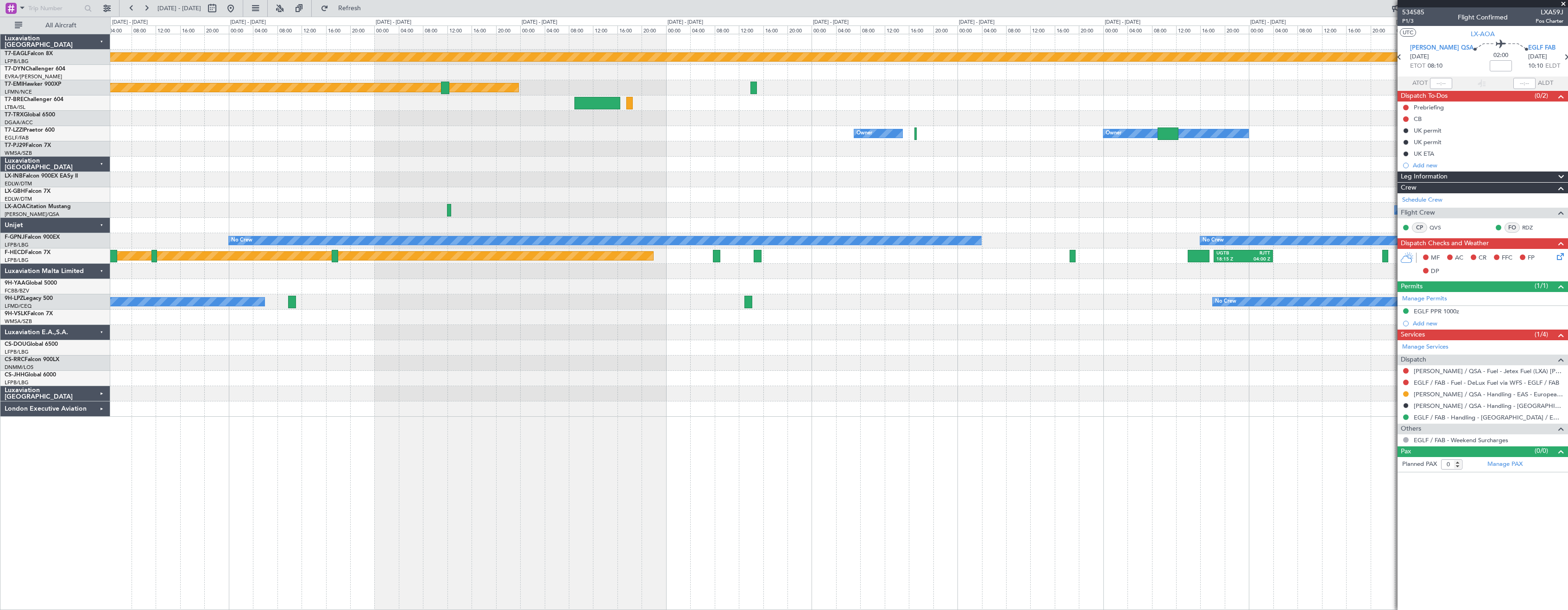
click at [516, 212] on div "No Crew Sabadell" at bounding box center [838, 210] width 1457 height 15
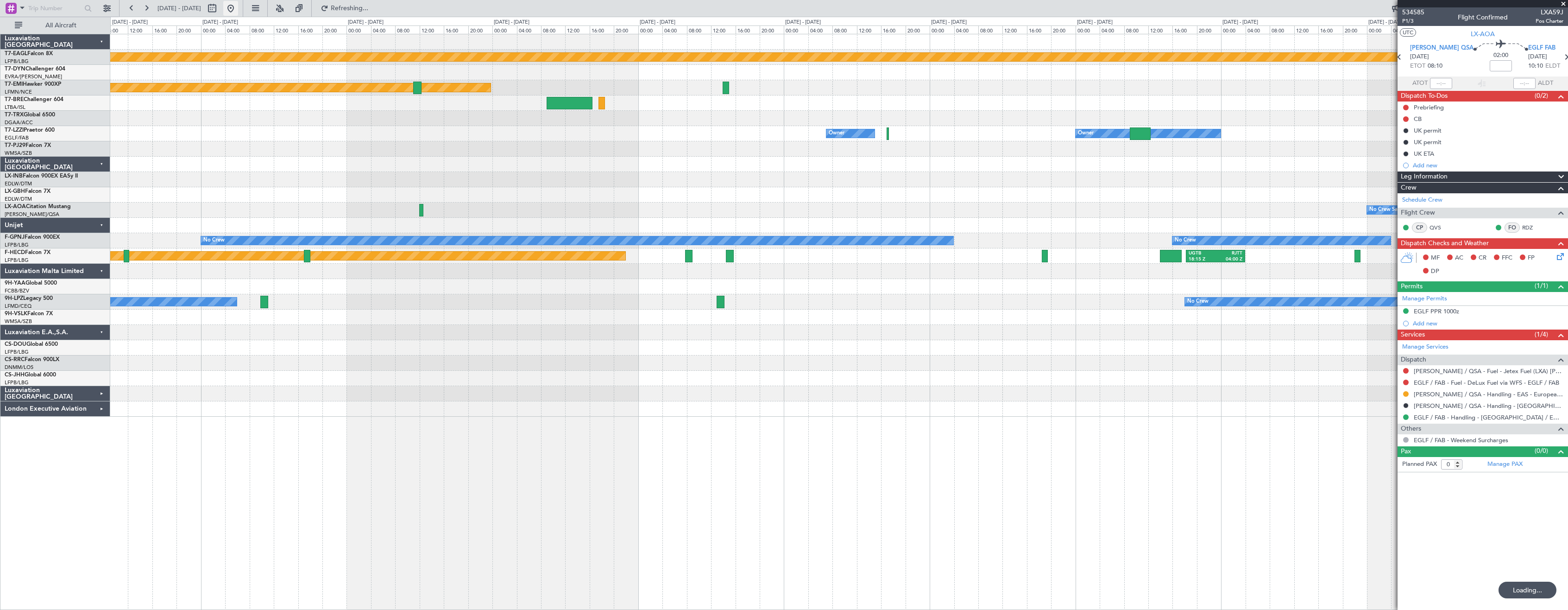
click at [238, 10] on button at bounding box center [231, 8] width 15 height 15
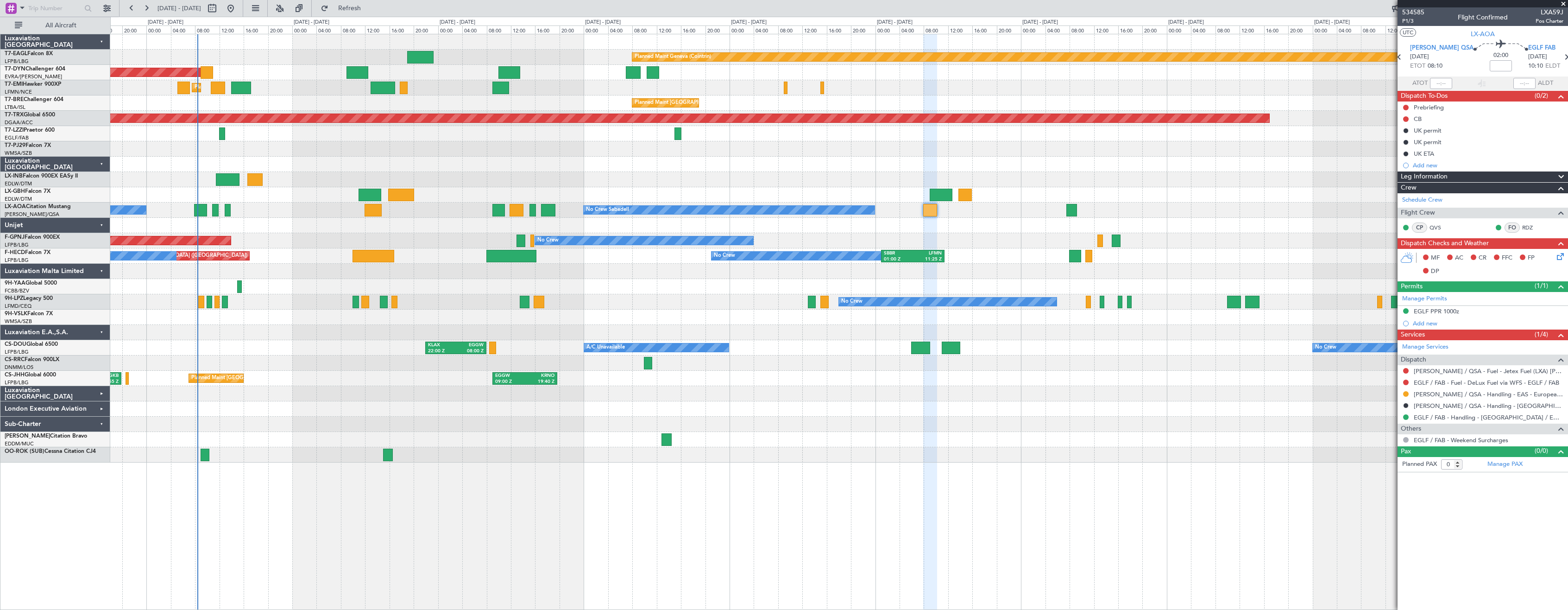
click at [603, 288] on div at bounding box center [838, 286] width 1457 height 15
click at [548, 212] on div at bounding box center [548, 210] width 14 height 12
type input "+00:05"
type input "1"
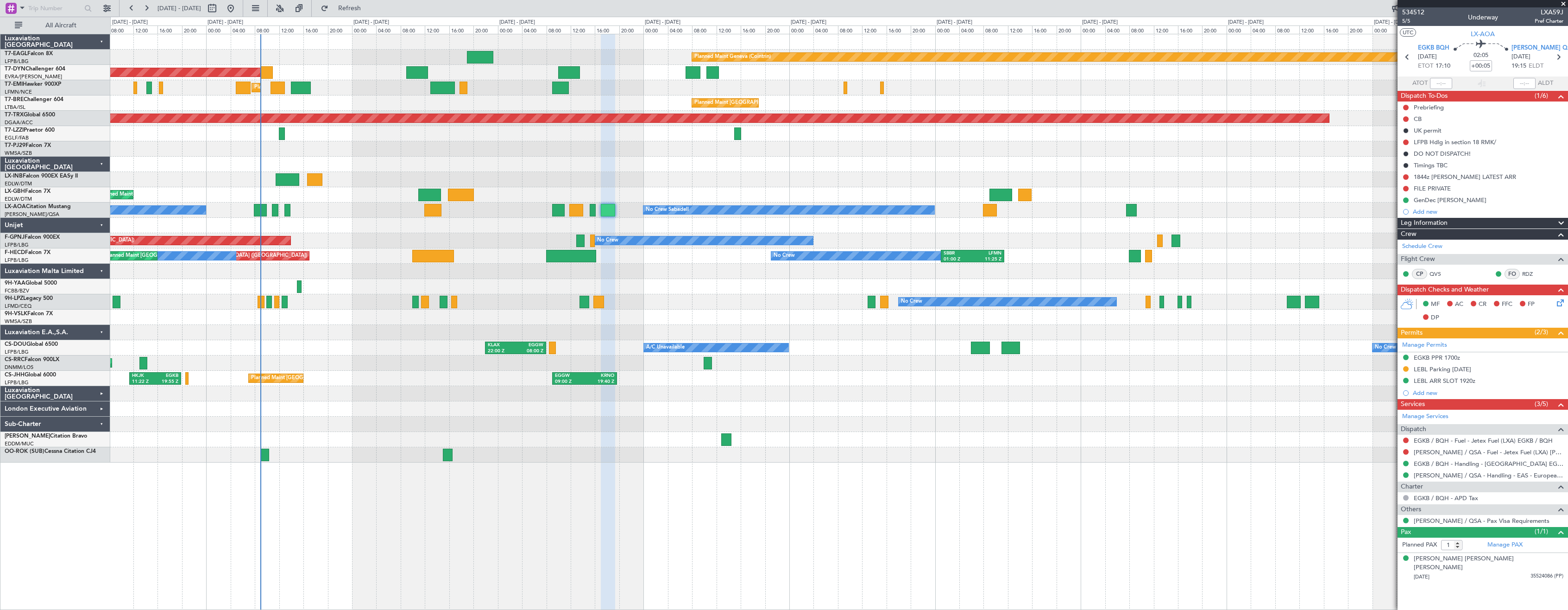
click at [1096, 155] on div at bounding box center [838, 149] width 1457 height 15
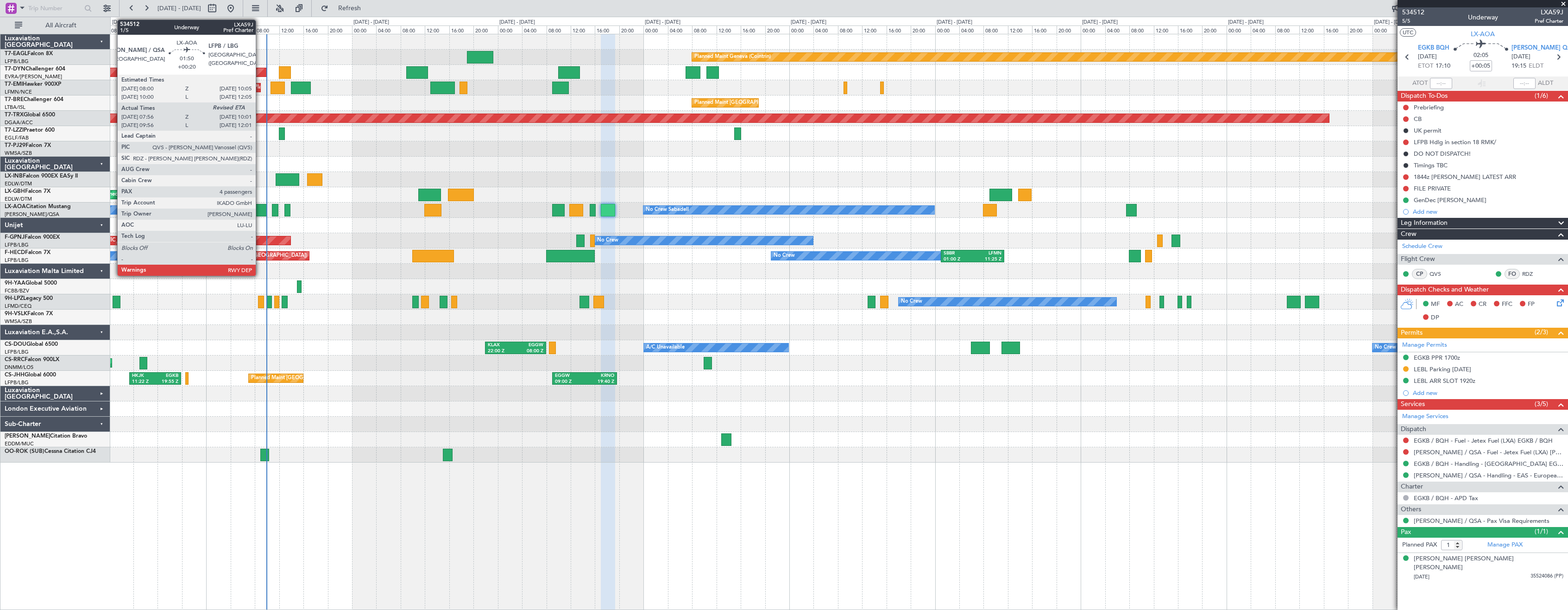
click at [260, 212] on div at bounding box center [260, 210] width 13 height 12
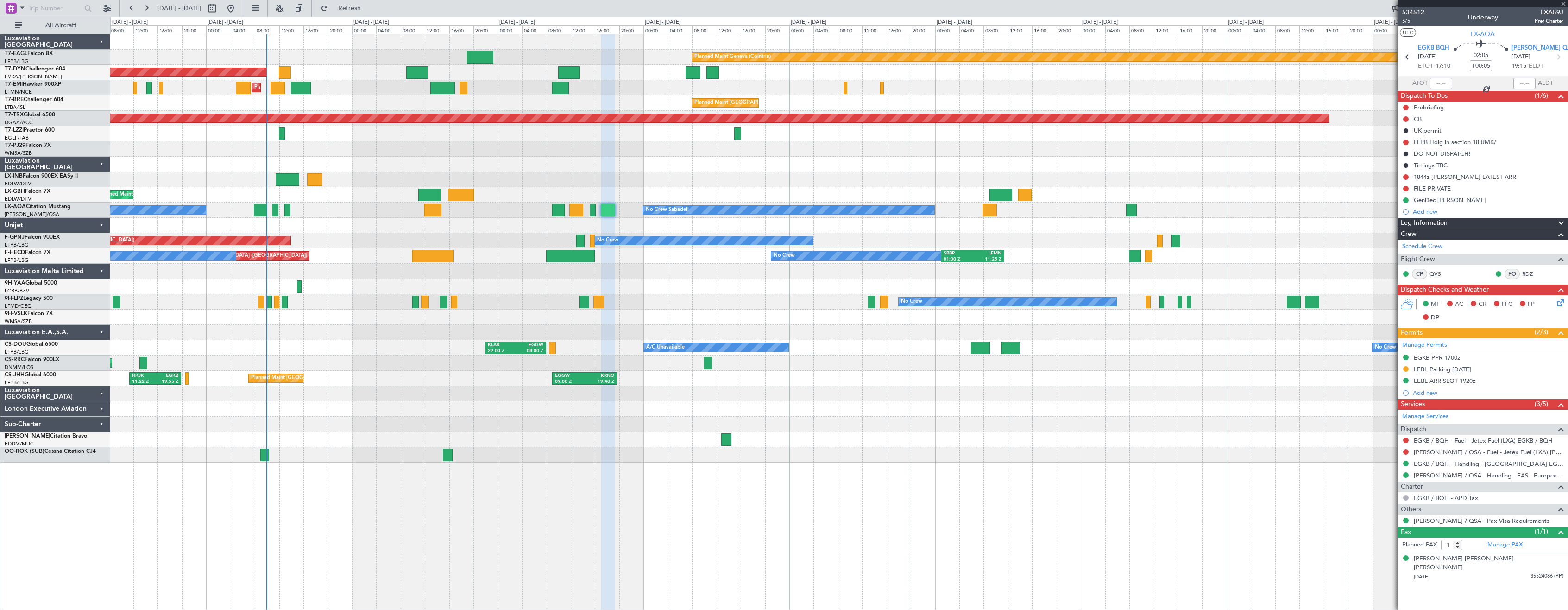
type input "+00:20"
type input "08:06"
type input "4"
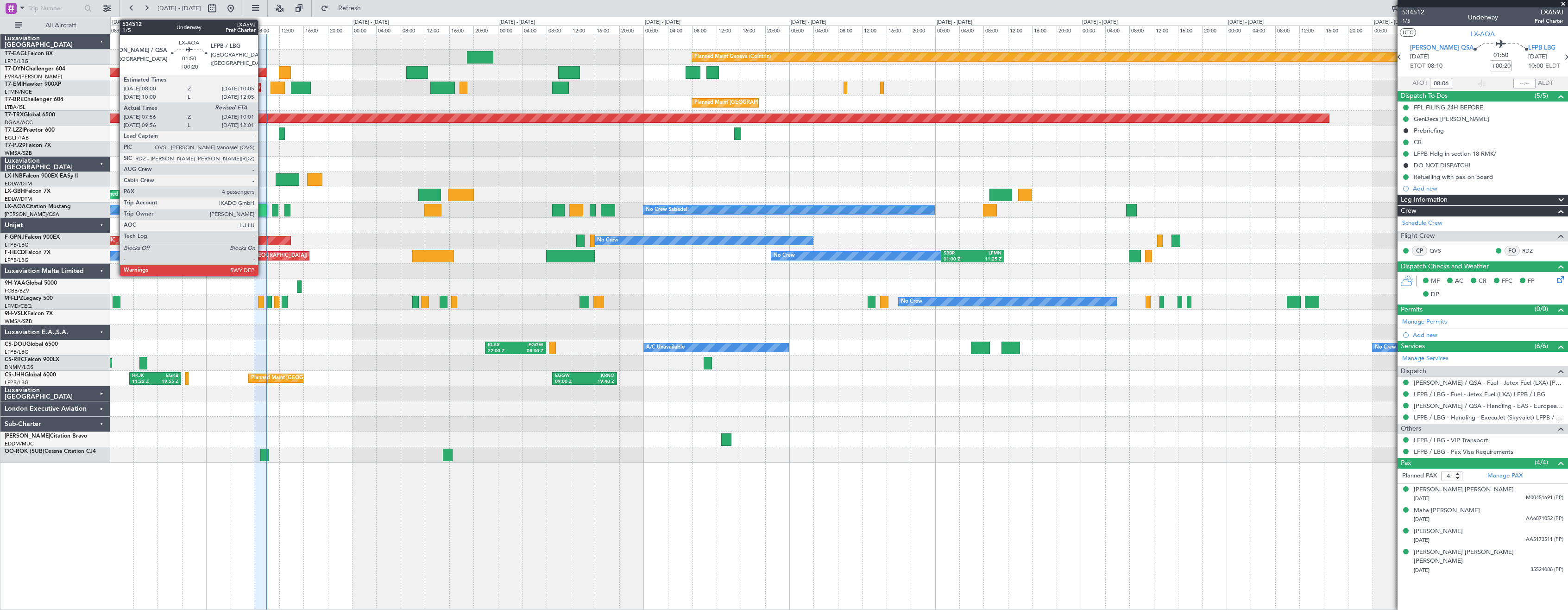
click at [262, 209] on div at bounding box center [260, 210] width 13 height 12
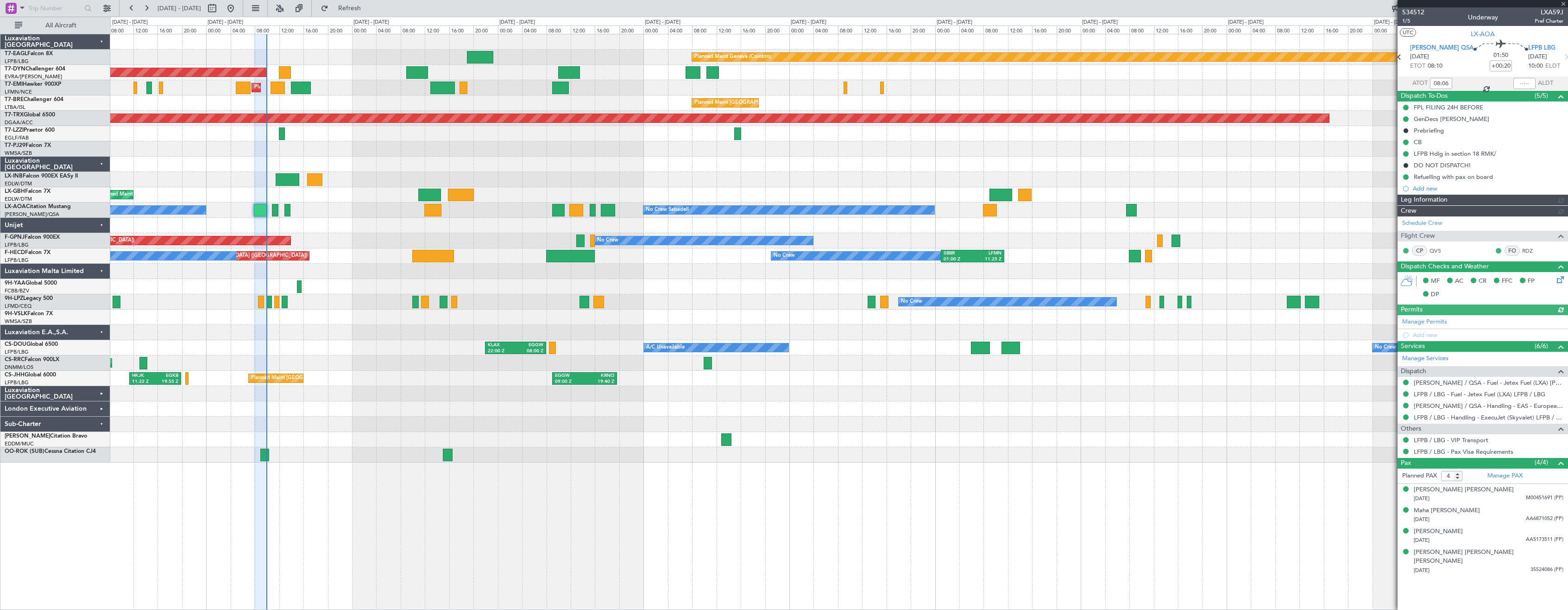
type input "09:51"
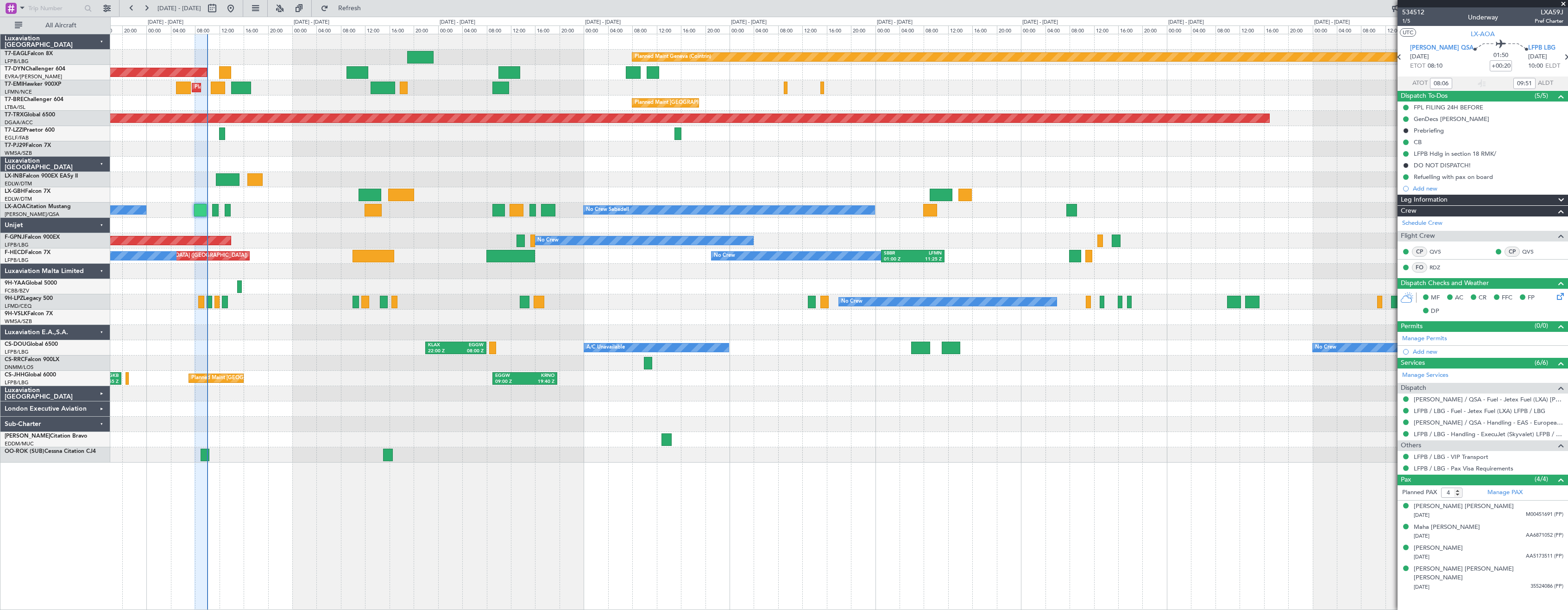
click at [466, 158] on div "Planned Maint Geneva (Cointrin) Planned Maint [GEOGRAPHIC_DATA]-[GEOGRAPHIC_DAT…" at bounding box center [838, 248] width 1457 height 428
